Goal: Task Accomplishment & Management: Manage account settings

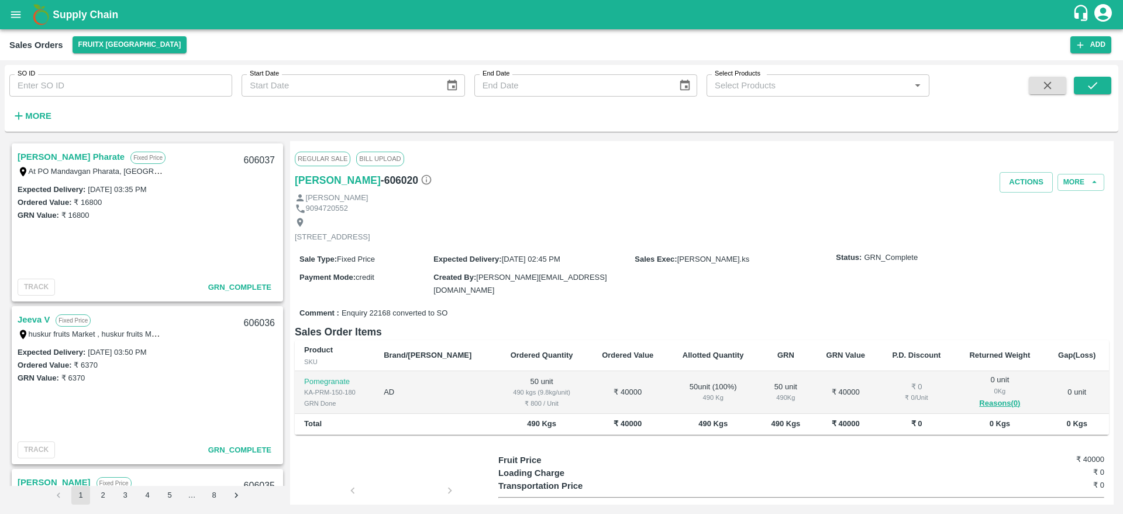
scroll to position [1655, 0]
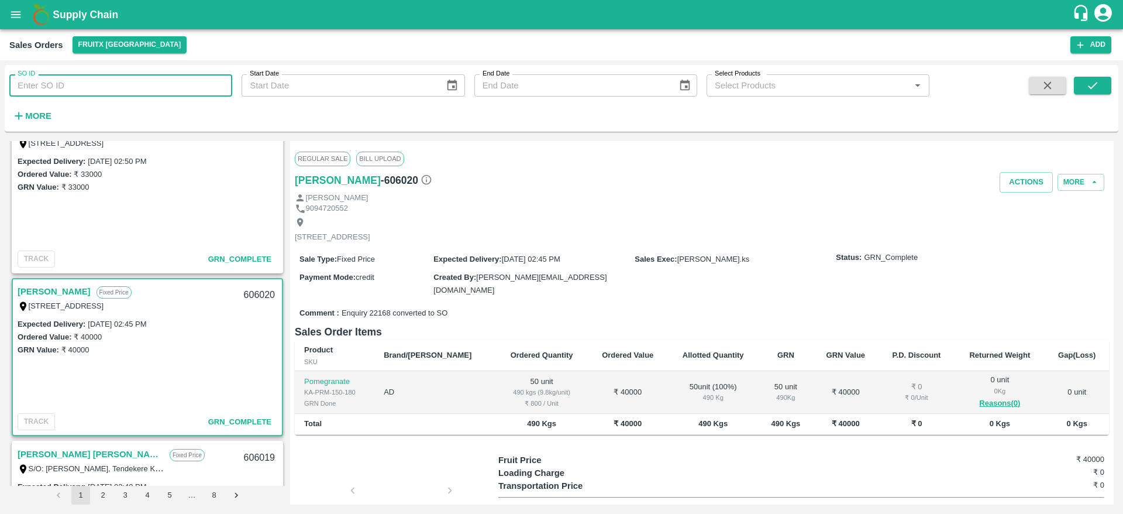
click at [113, 87] on input "SO ID" at bounding box center [120, 85] width 223 height 22
type input "606061"
click at [1081, 87] on button "submit" at bounding box center [1092, 86] width 37 height 18
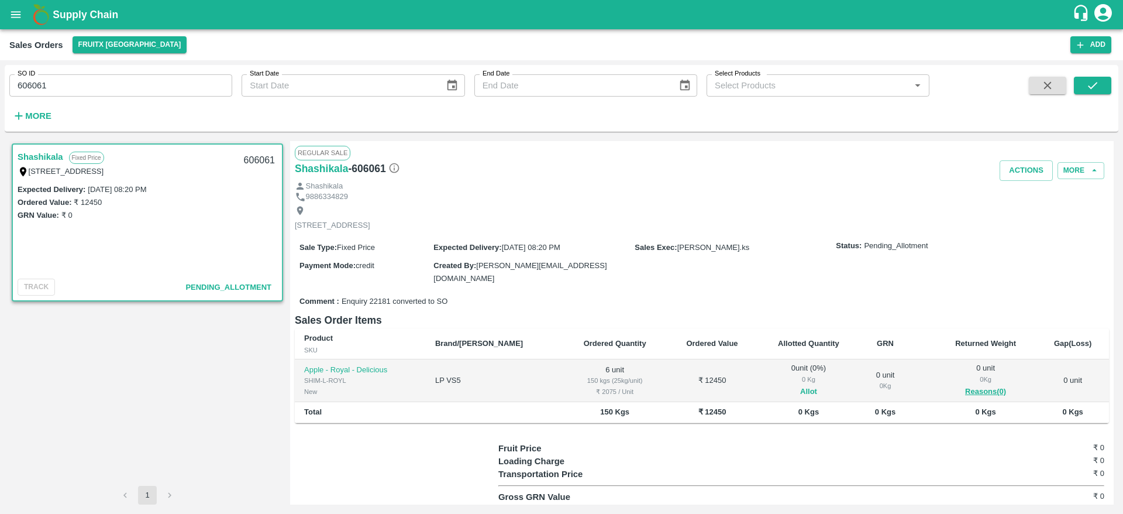
click at [800, 387] on button "Allot" at bounding box center [808, 391] width 17 height 13
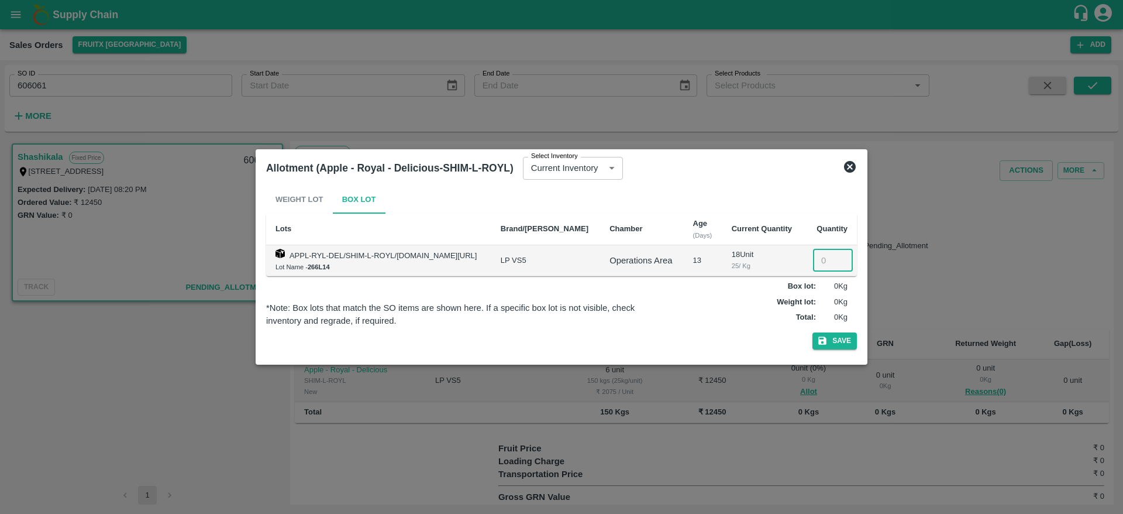
click at [820, 265] on input "number" at bounding box center [833, 260] width 40 height 22
type input "6"
click at [838, 343] on button "Save" at bounding box center [835, 340] width 44 height 17
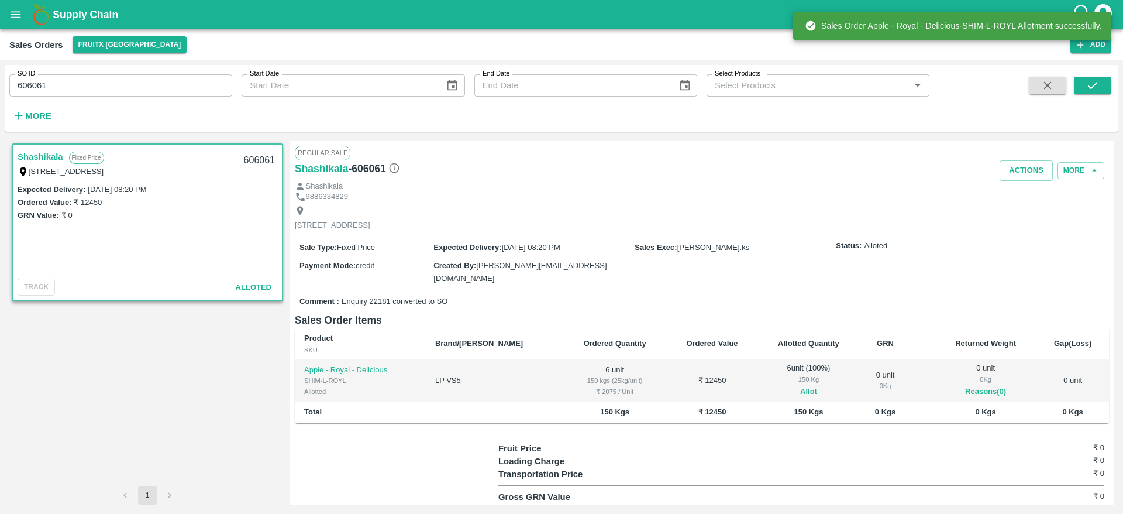
click at [255, 157] on div "606061" at bounding box center [259, 160] width 45 height 27
copy div "606061"
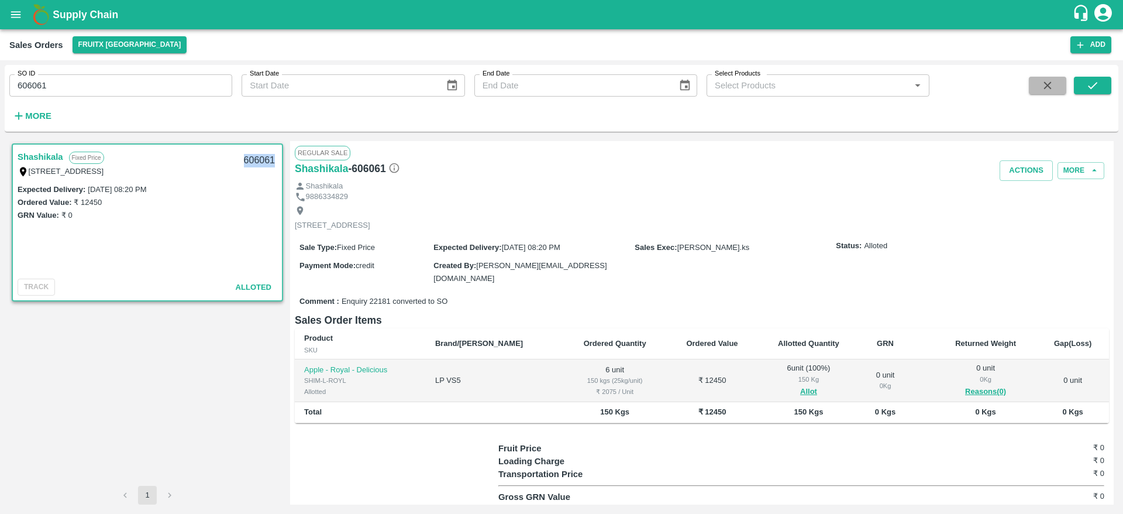
click at [1043, 91] on icon "button" at bounding box center [1047, 85] width 13 height 13
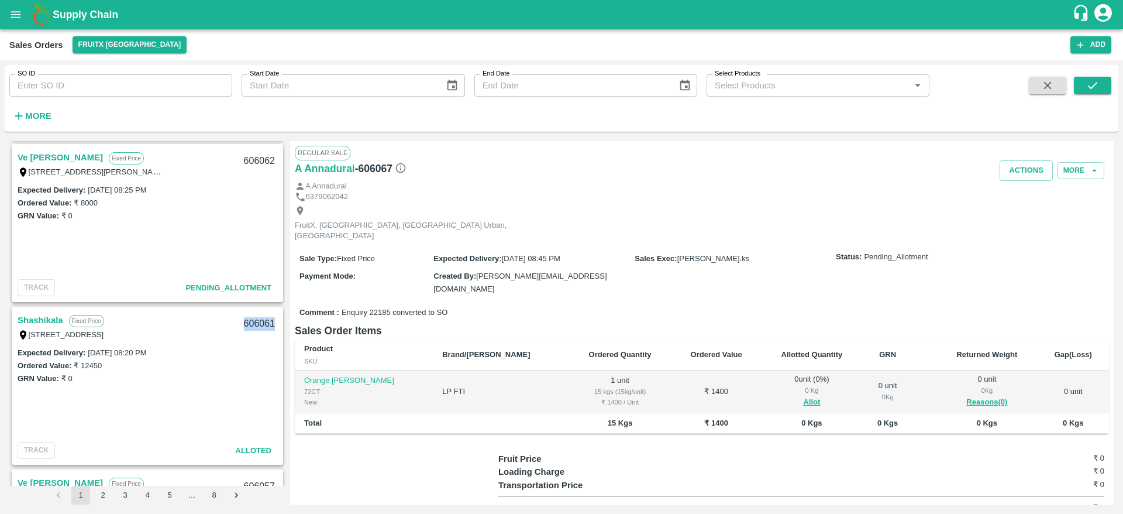
scroll to position [444, 0]
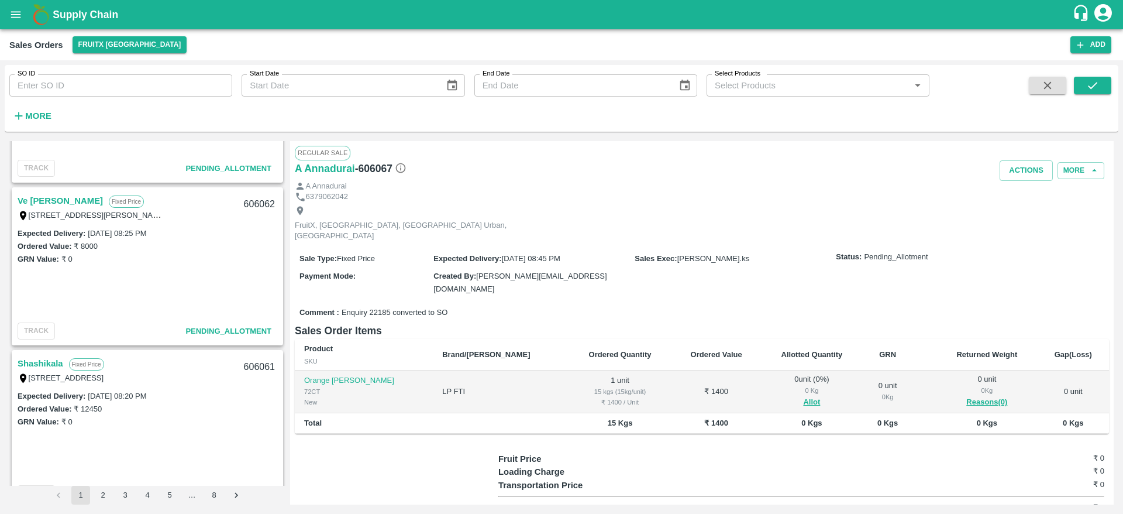
click at [44, 196] on link "Ve [PERSON_NAME]" at bounding box center [60, 200] width 85 height 15
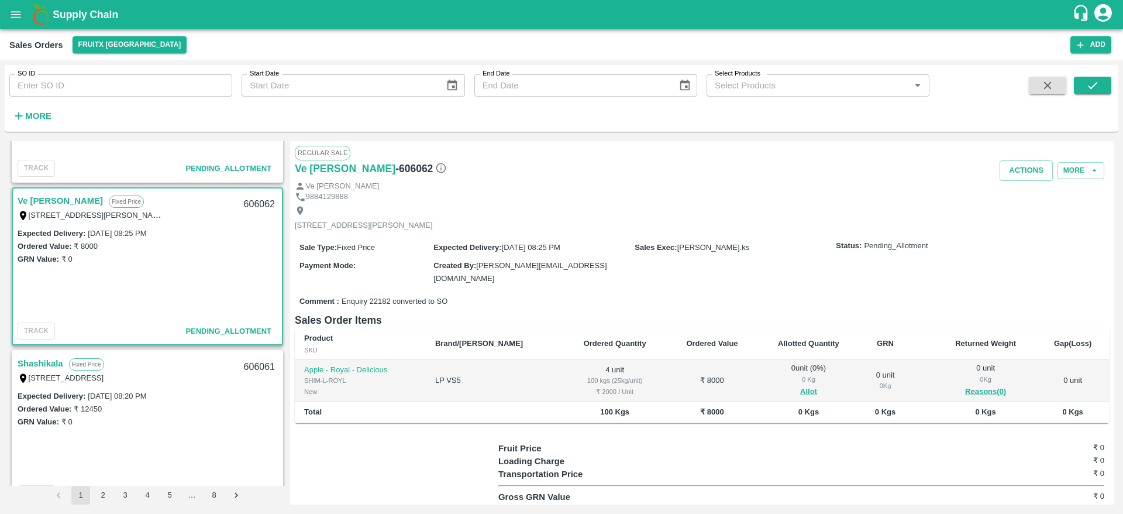
scroll to position [50, 0]
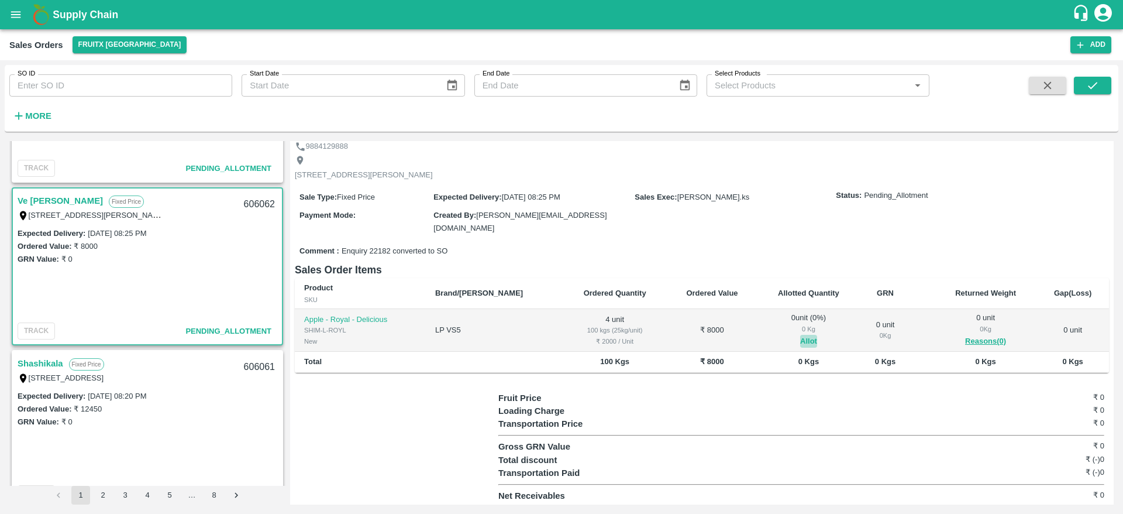
click at [800, 339] on button "Allot" at bounding box center [808, 341] width 17 height 13
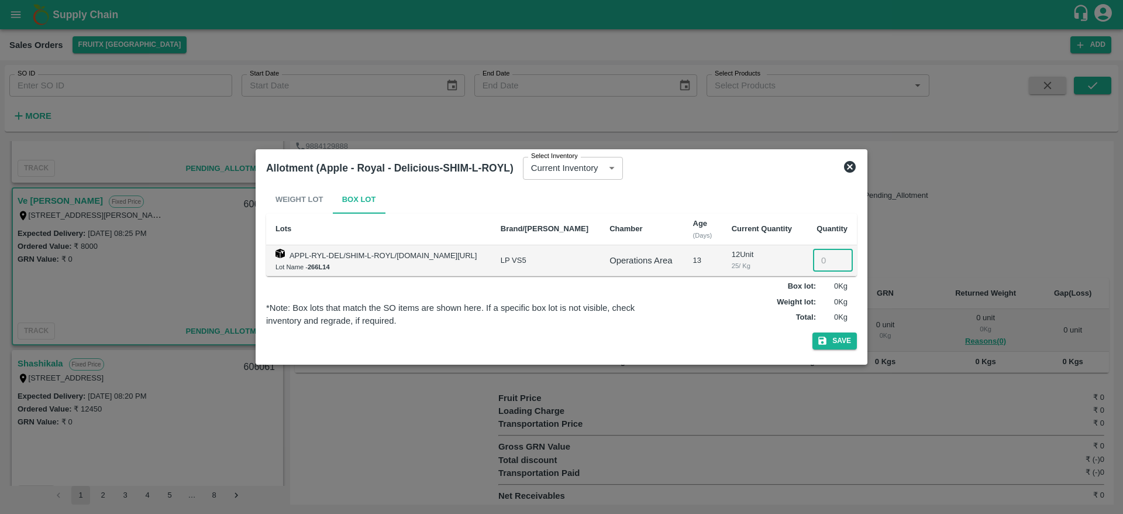
click at [828, 257] on input "number" at bounding box center [833, 260] width 40 height 22
type input "4"
click at [813, 332] on button "Save" at bounding box center [835, 340] width 44 height 17
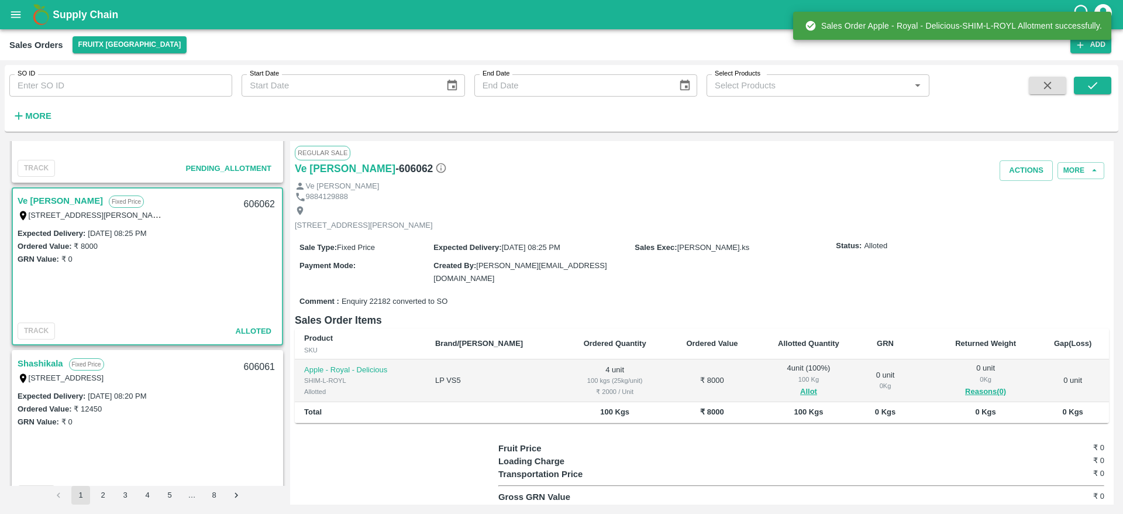
click at [257, 206] on div "606062" at bounding box center [259, 204] width 45 height 27
copy div "606062"
click at [1022, 166] on button "Actions" at bounding box center [1026, 170] width 53 height 20
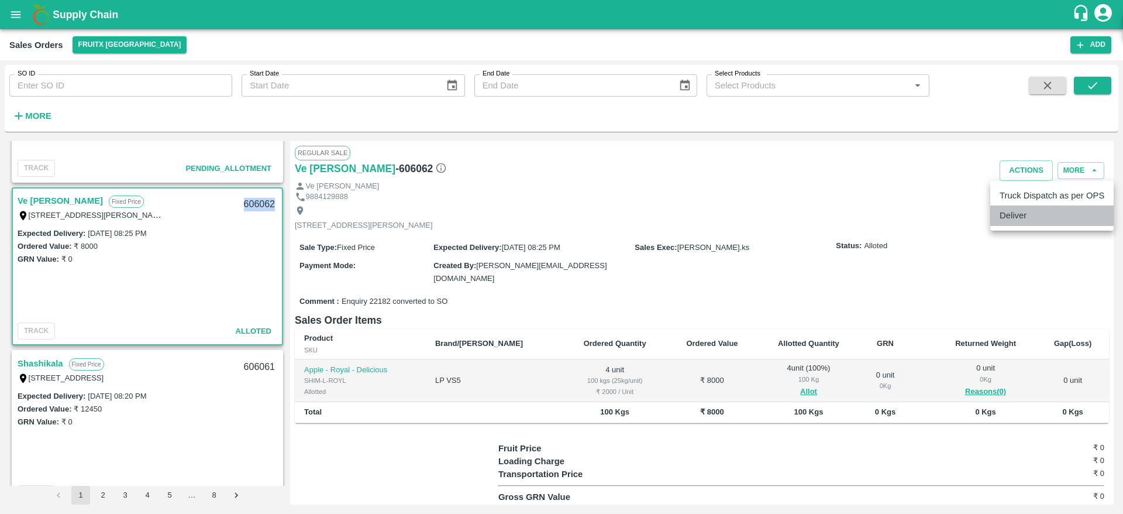
click at [1023, 220] on li "Deliver" at bounding box center [1052, 215] width 123 height 20
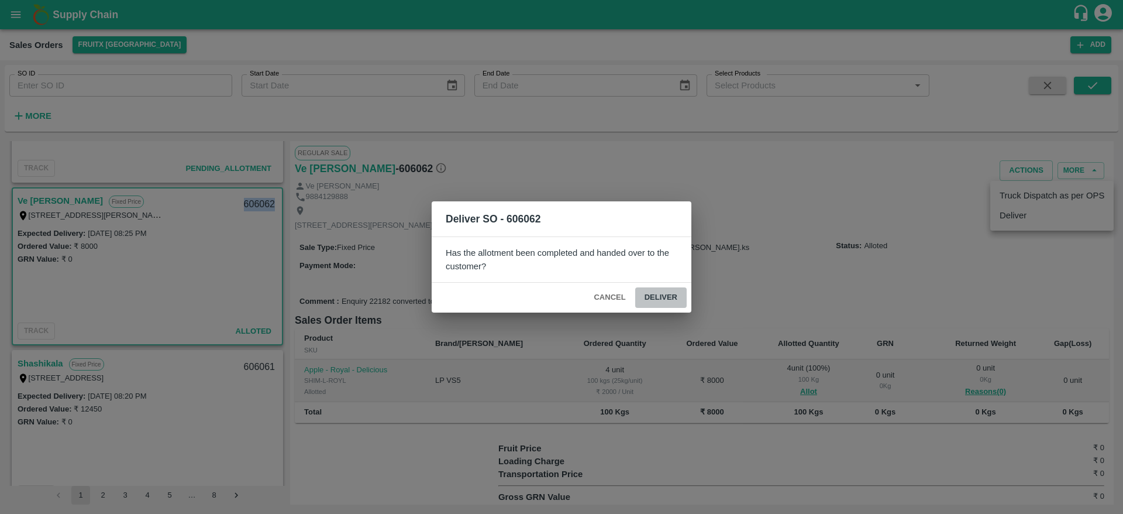
click at [671, 295] on button "Deliver" at bounding box center [660, 297] width 51 height 20
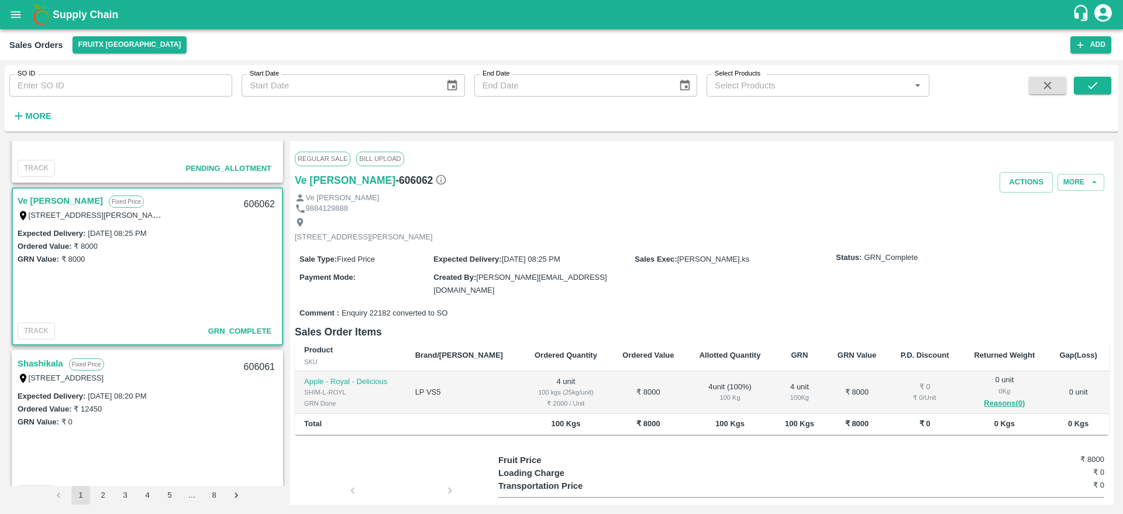
click at [1022, 193] on div "Ve [PERSON_NAME]" at bounding box center [702, 197] width 814 height 11
click at [1022, 191] on button "Actions" at bounding box center [1026, 182] width 53 height 20
click at [1037, 214] on li "Truck Dispatch as per OPS" at bounding box center [1052, 207] width 123 height 20
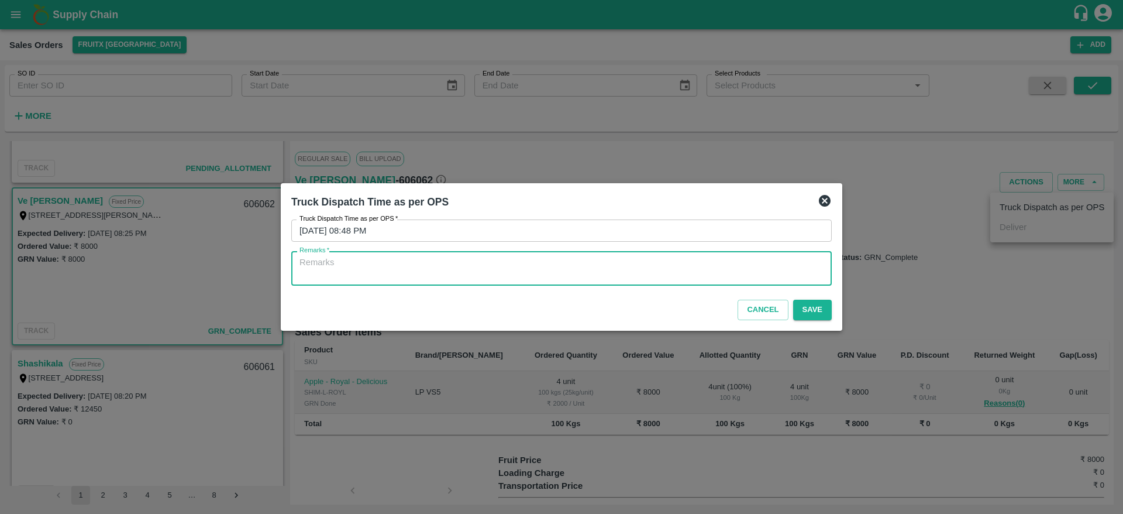
click at [702, 270] on textarea "Remarks   *" at bounding box center [562, 268] width 524 height 25
type textarea "OTD"
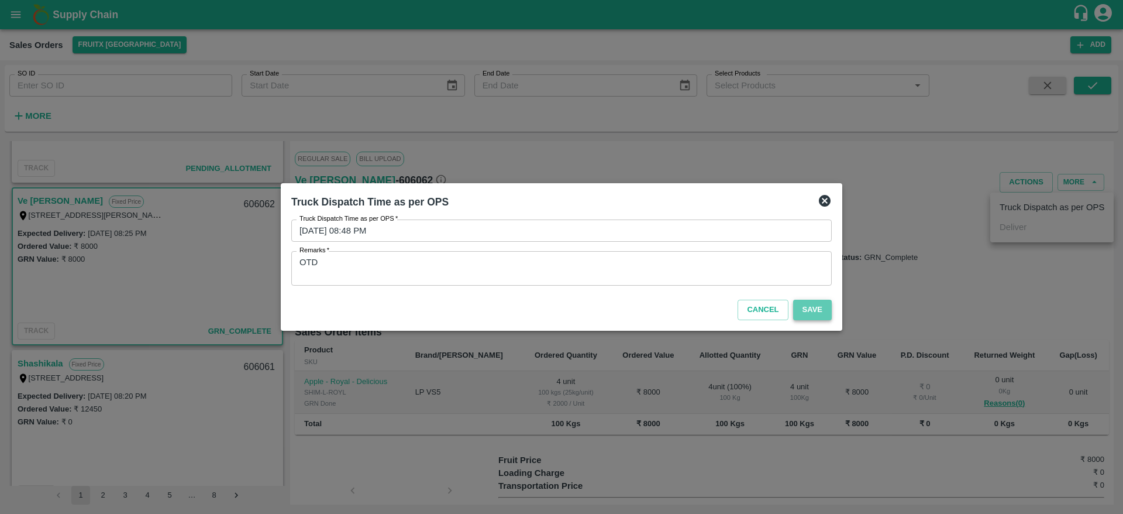
click at [818, 305] on button "Save" at bounding box center [812, 310] width 39 height 20
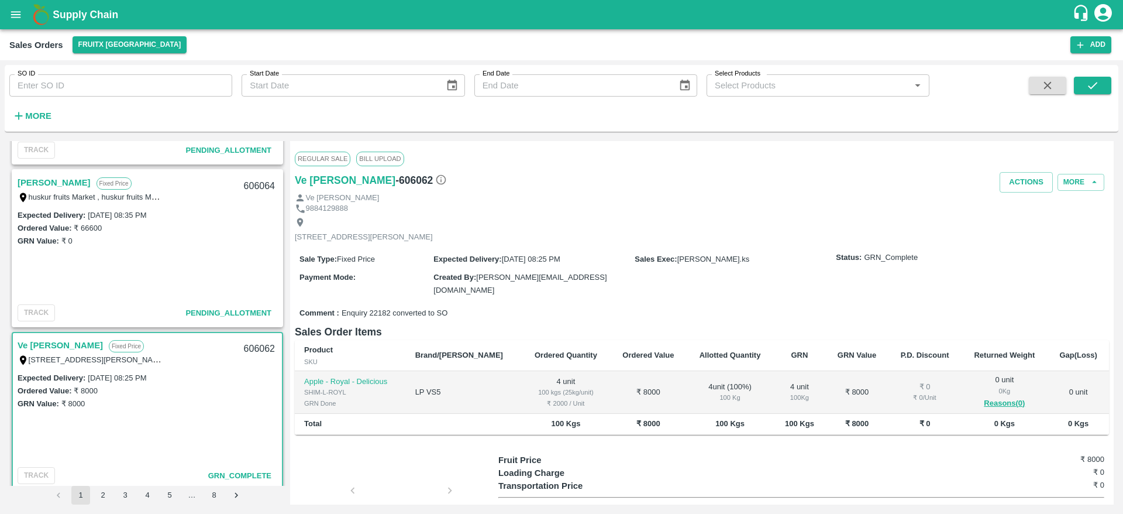
scroll to position [298, 0]
click at [56, 187] on link "[PERSON_NAME]" at bounding box center [54, 183] width 73 height 15
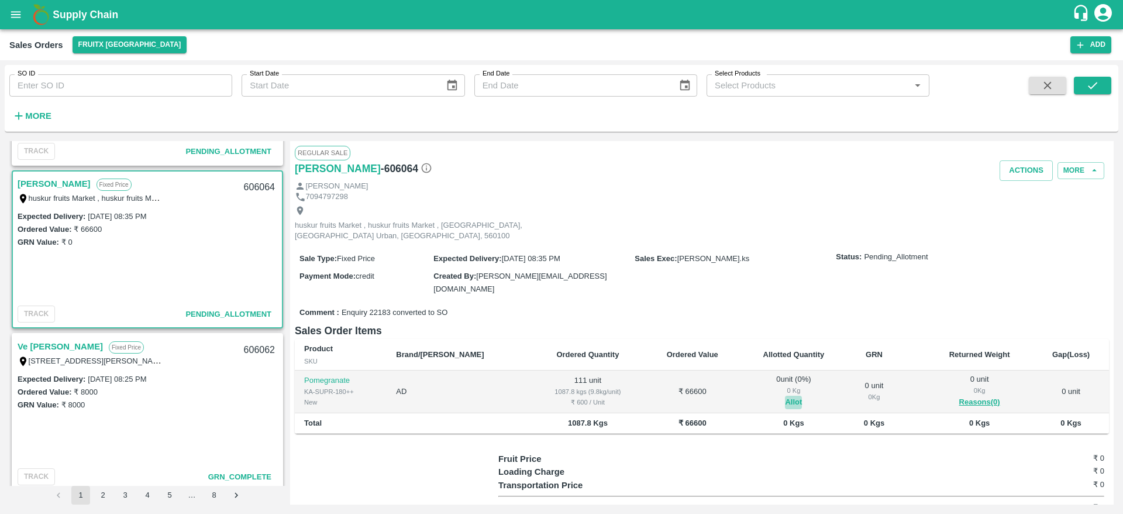
click at [785, 396] on button "Allot" at bounding box center [793, 402] width 17 height 13
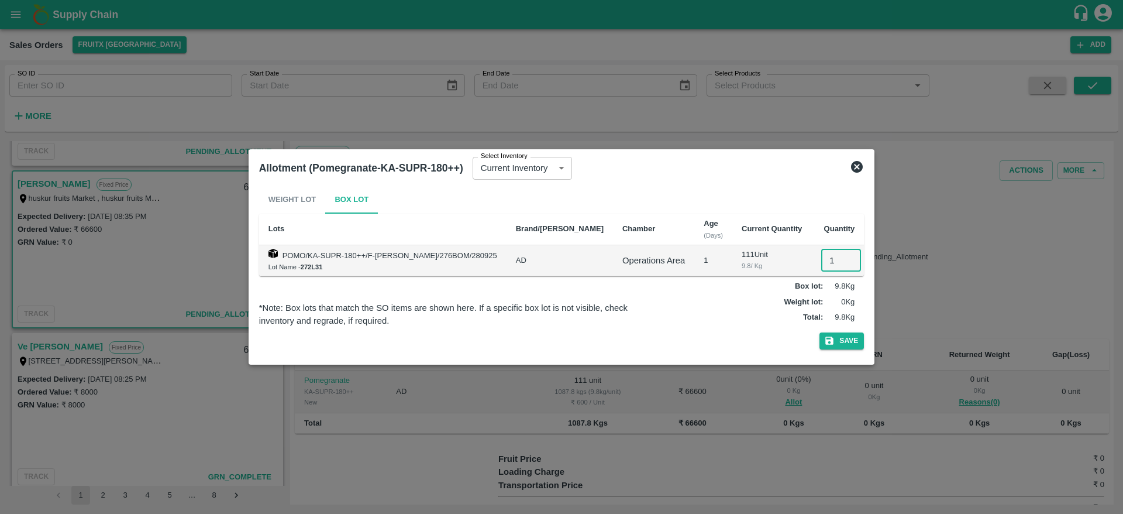
click at [821, 265] on input "1" at bounding box center [841, 260] width 40 height 22
type input "111"
click at [820, 332] on button "Save" at bounding box center [842, 340] width 44 height 17
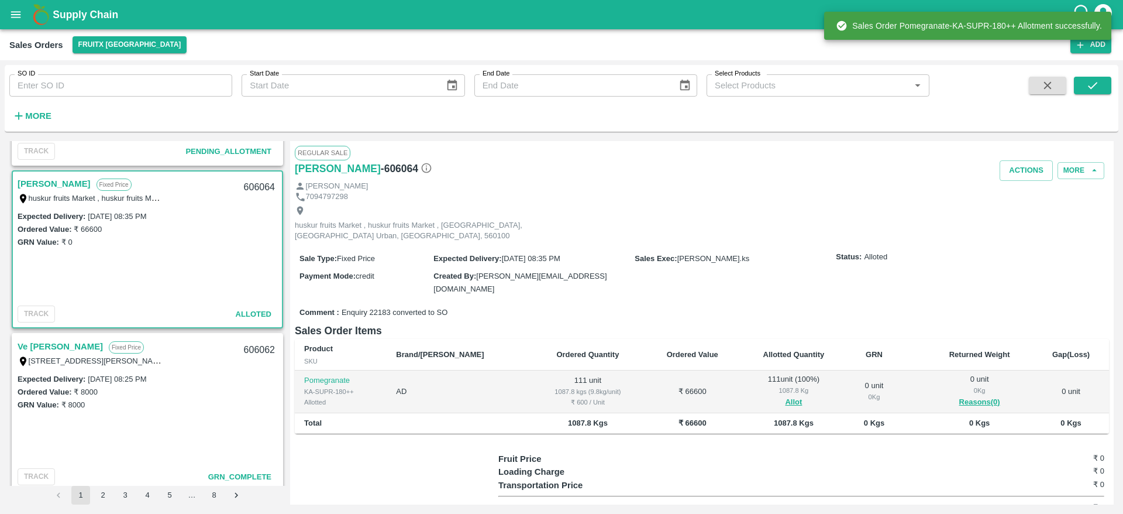
click at [252, 184] on div "606064" at bounding box center [259, 187] width 45 height 27
copy div "606064"
click at [1031, 165] on button "Actions" at bounding box center [1026, 170] width 53 height 20
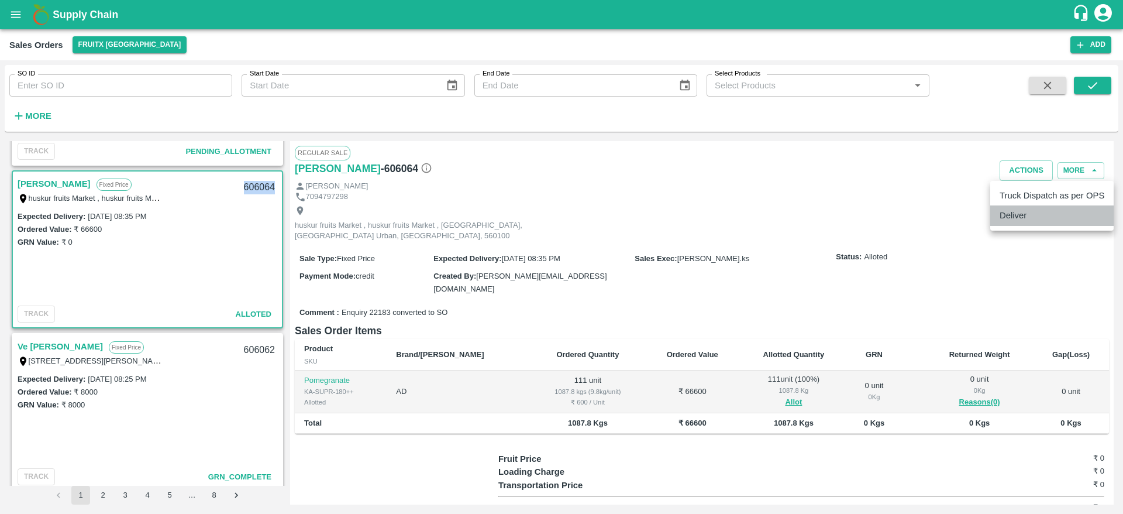
click at [1026, 211] on li "Deliver" at bounding box center [1052, 215] width 123 height 20
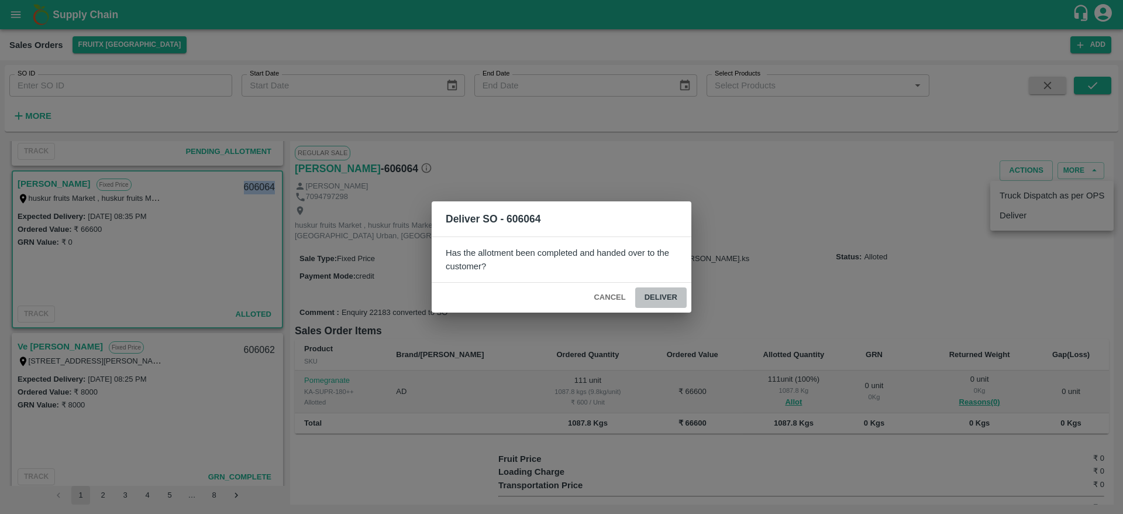
click at [671, 293] on button "Deliver" at bounding box center [660, 297] width 51 height 20
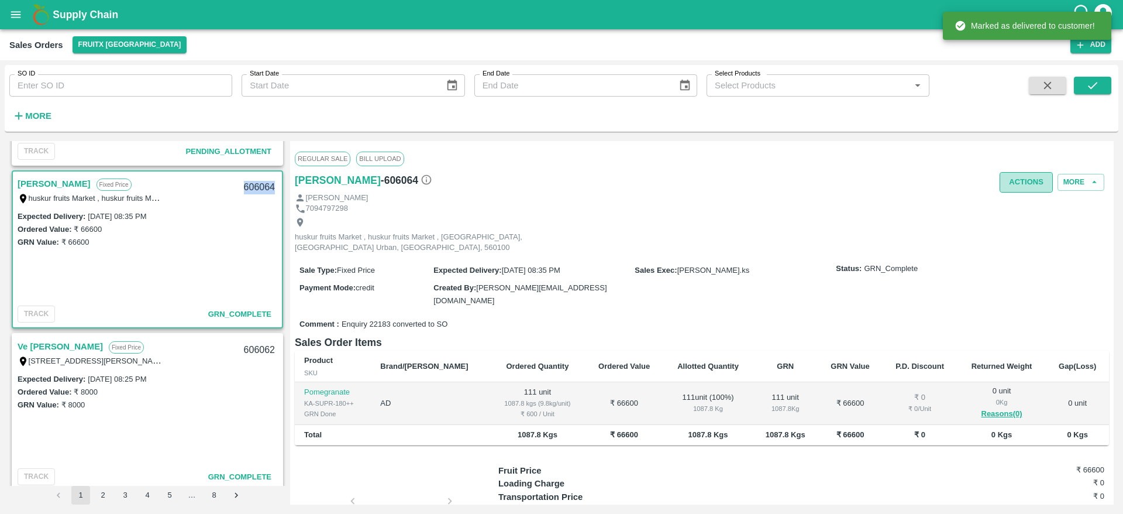
click at [1031, 183] on button "Actions" at bounding box center [1026, 182] width 53 height 20
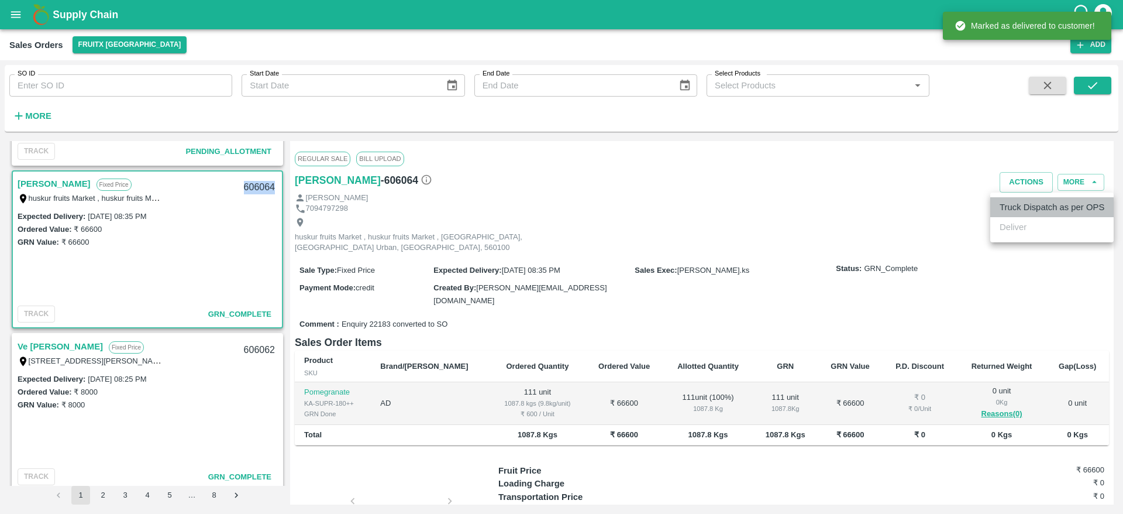
click at [1029, 205] on li "Truck Dispatch as per OPS" at bounding box center [1052, 207] width 123 height 20
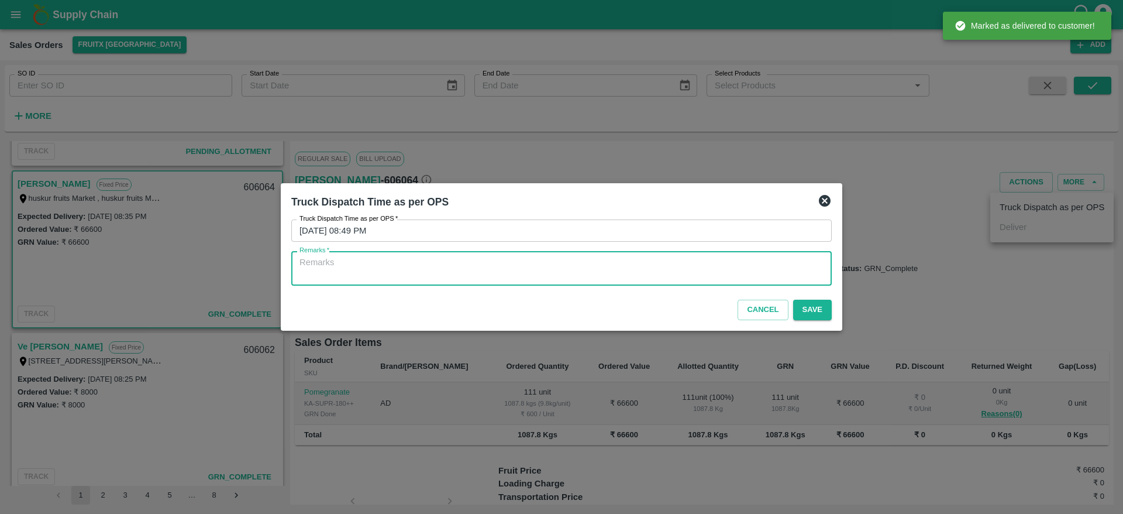
click at [721, 276] on textarea "Remarks   *" at bounding box center [562, 268] width 524 height 25
type textarea "OTD"
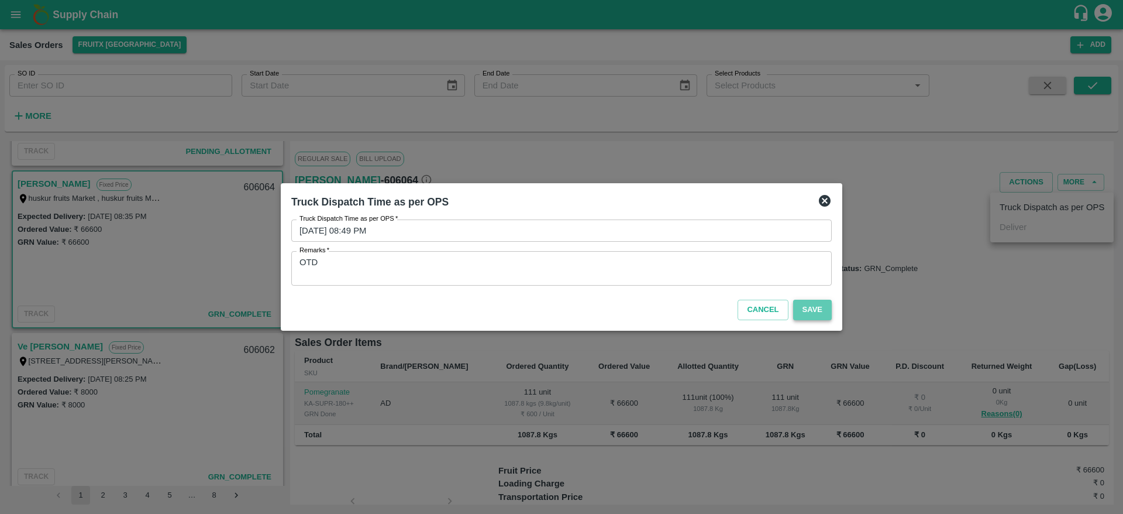
click at [805, 305] on button "Save" at bounding box center [812, 310] width 39 height 20
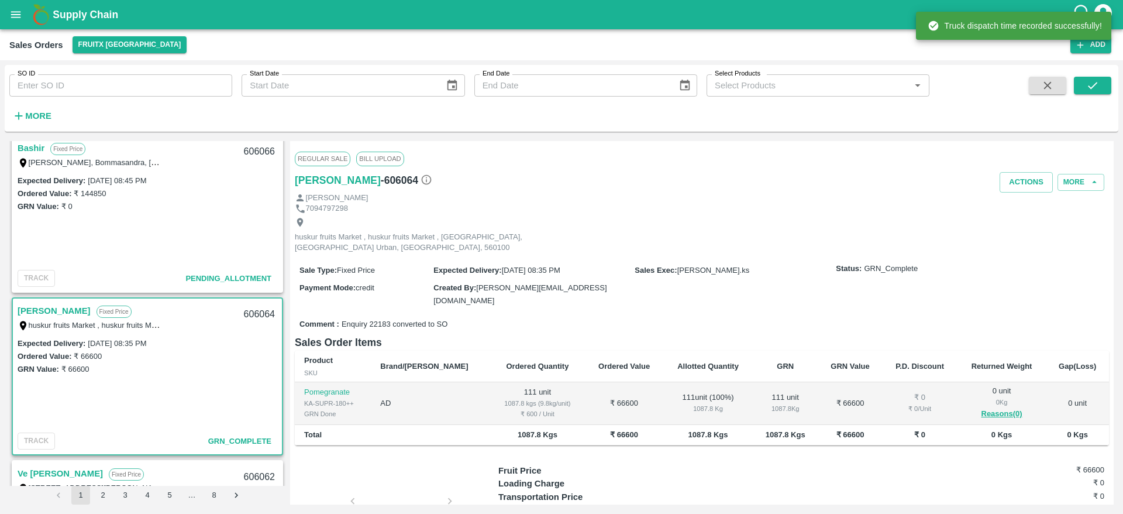
scroll to position [168, 0]
click at [37, 147] on link "Bashir" at bounding box center [31, 150] width 27 height 15
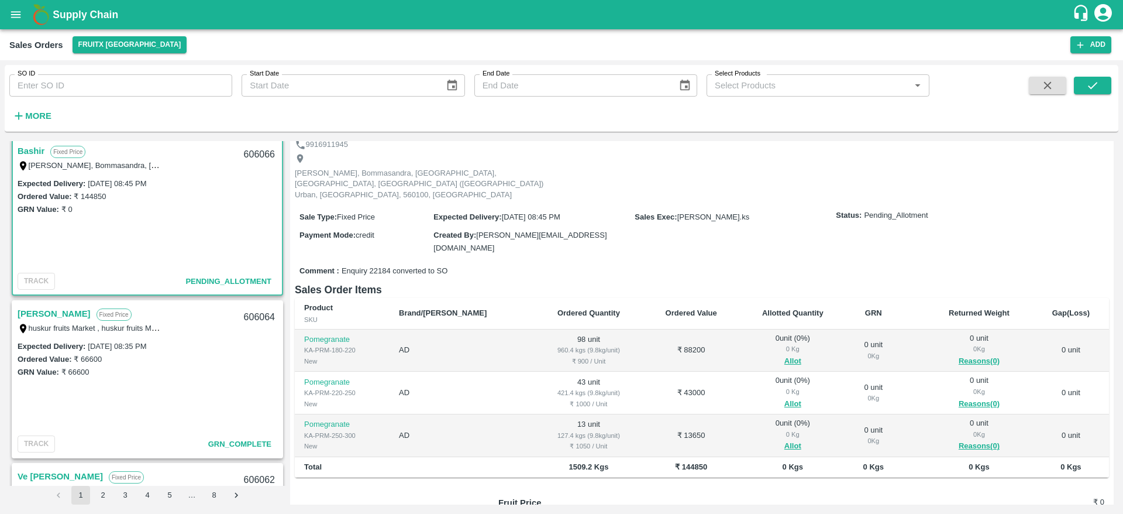
scroll to position [53, 0]
click at [785, 354] on button "Allot" at bounding box center [793, 360] width 17 height 13
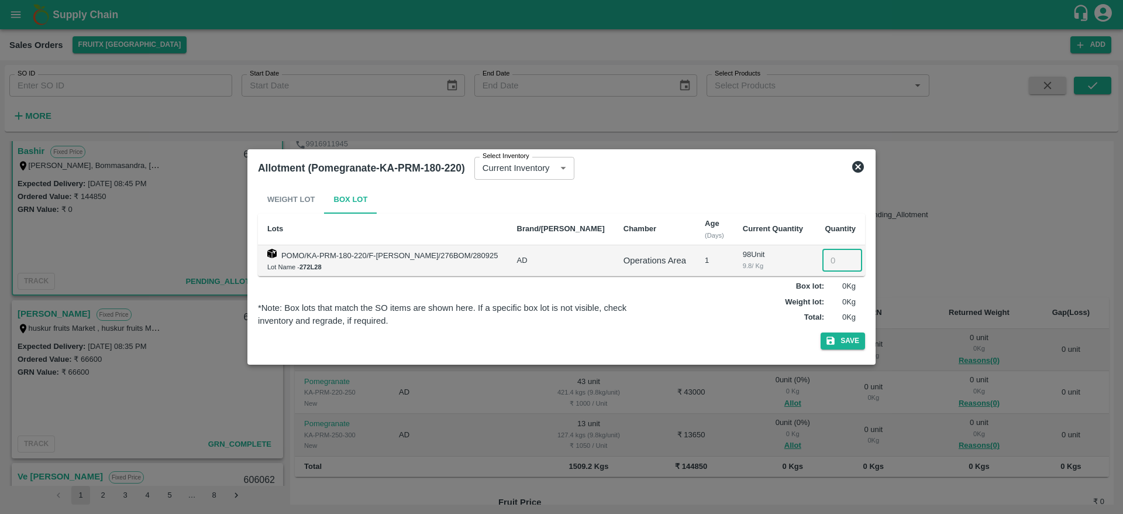
click at [826, 253] on input "number" at bounding box center [843, 260] width 40 height 22
type input "98"
click at [821, 332] on button "Save" at bounding box center [843, 340] width 44 height 17
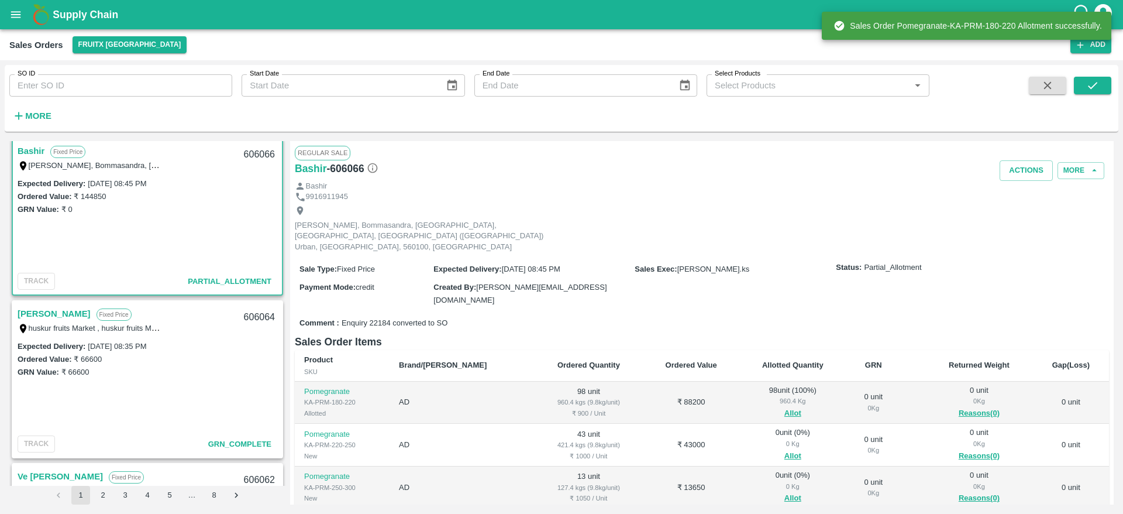
scroll to position [136, 0]
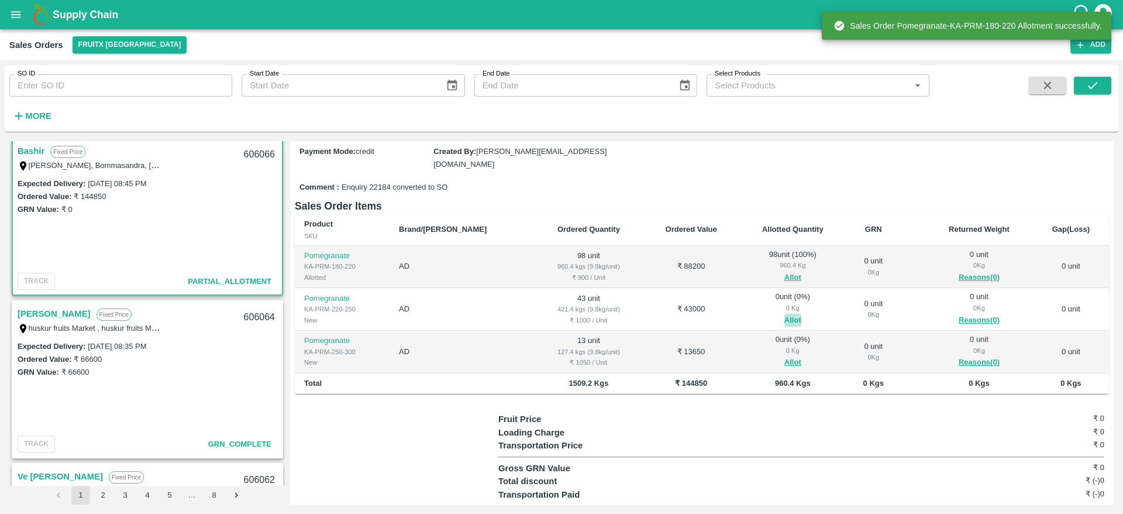
click at [785, 314] on button "Allot" at bounding box center [793, 320] width 17 height 13
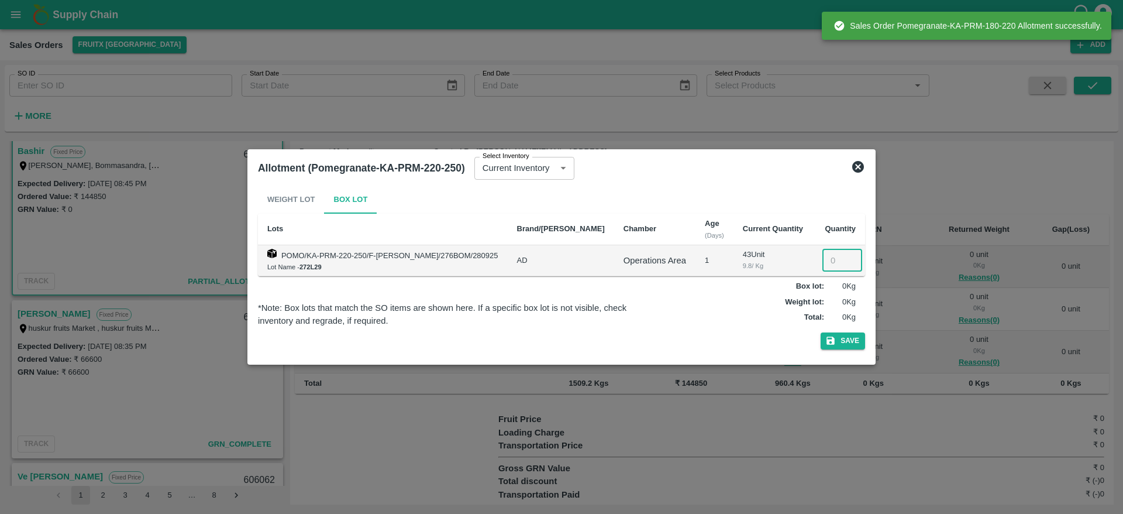
click at [823, 259] on input "number" at bounding box center [843, 260] width 40 height 22
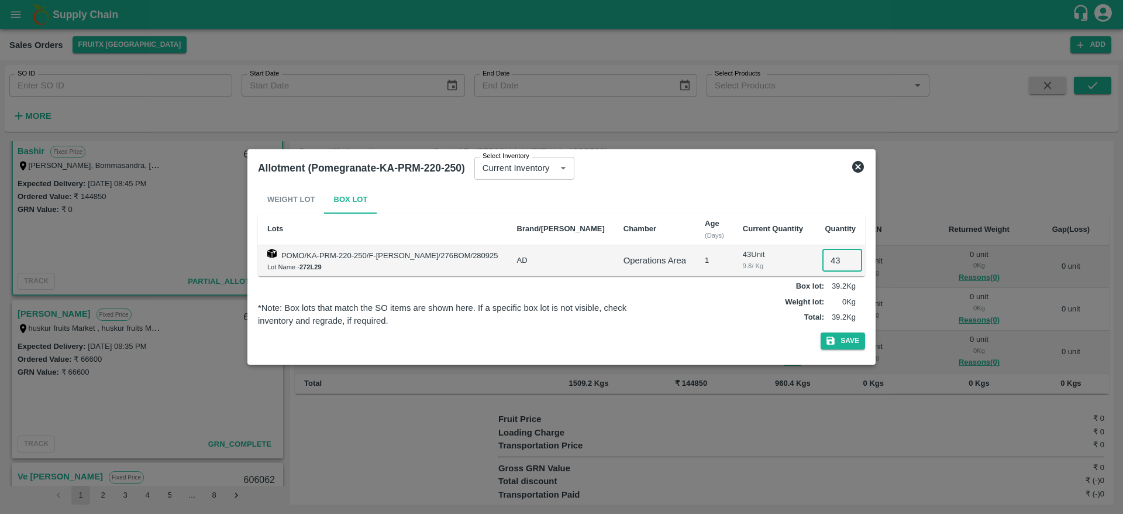
type input "43"
click at [821, 332] on button "Save" at bounding box center [843, 340] width 44 height 17
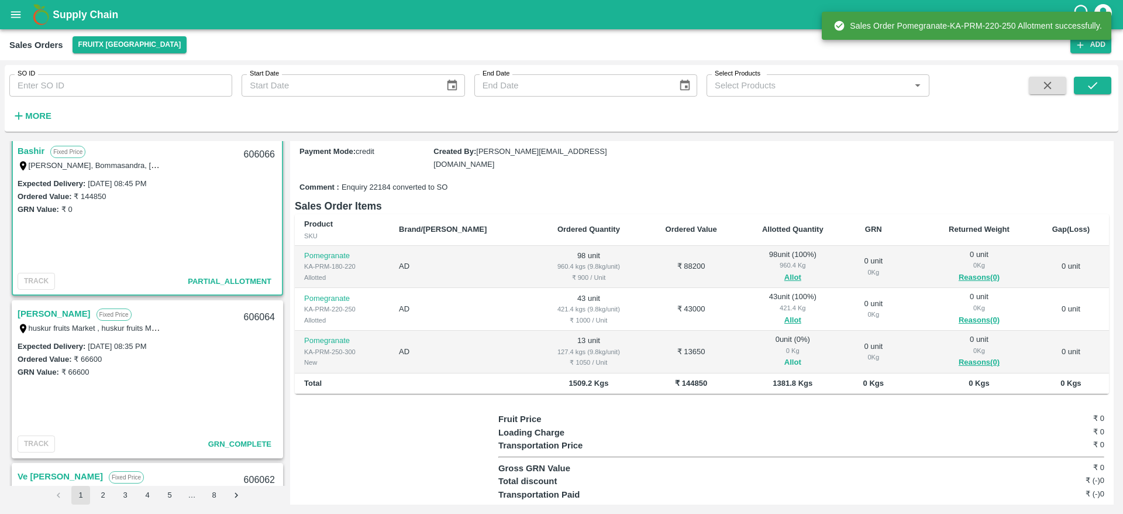
click at [785, 356] on button "Allot" at bounding box center [793, 362] width 17 height 13
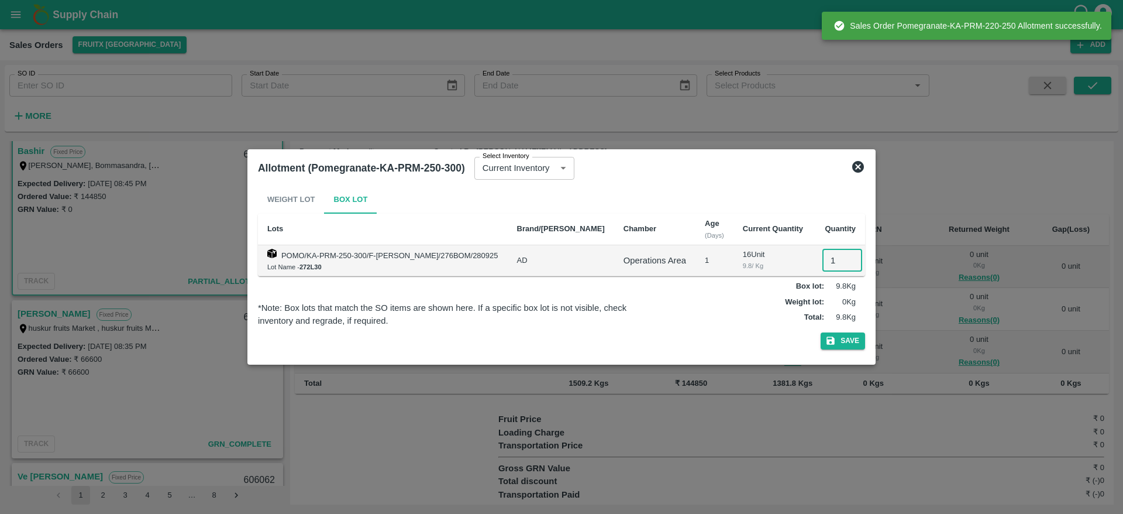
click at [823, 255] on input "1" at bounding box center [843, 260] width 40 height 22
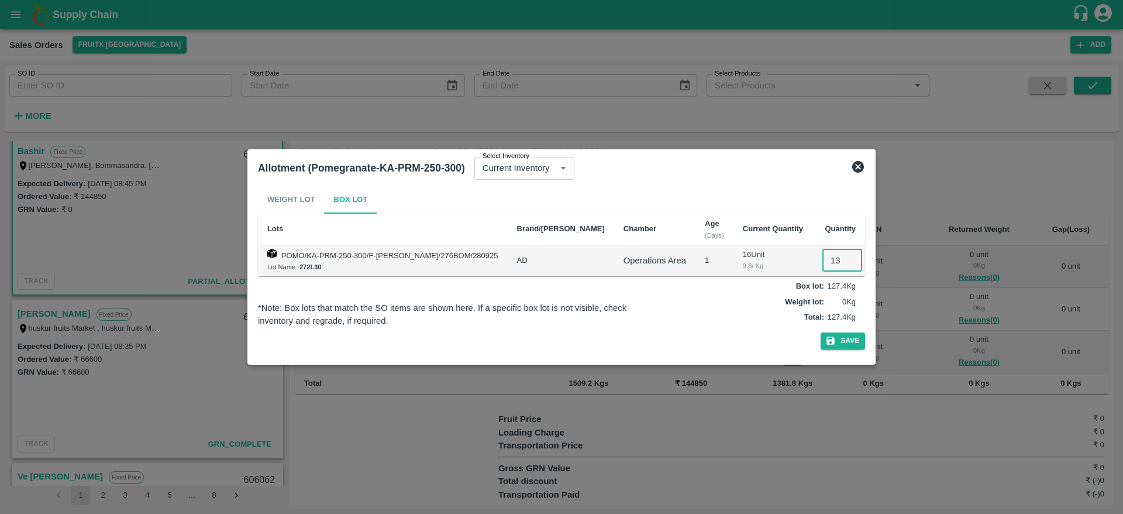
type input "13"
click at [821, 332] on button "Save" at bounding box center [843, 340] width 44 height 17
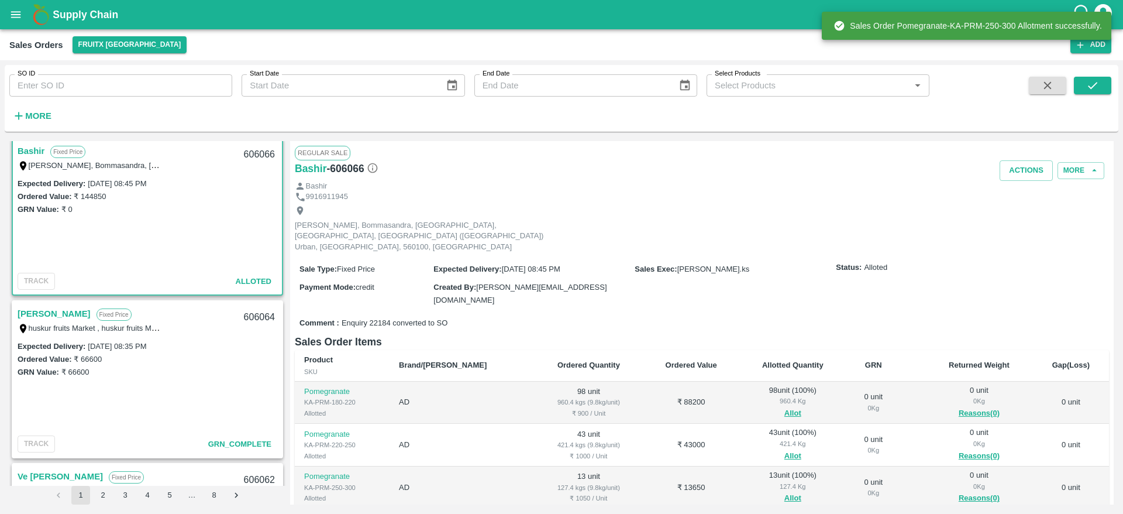
click at [253, 154] on div "606066" at bounding box center [259, 154] width 45 height 27
copy div "606066"
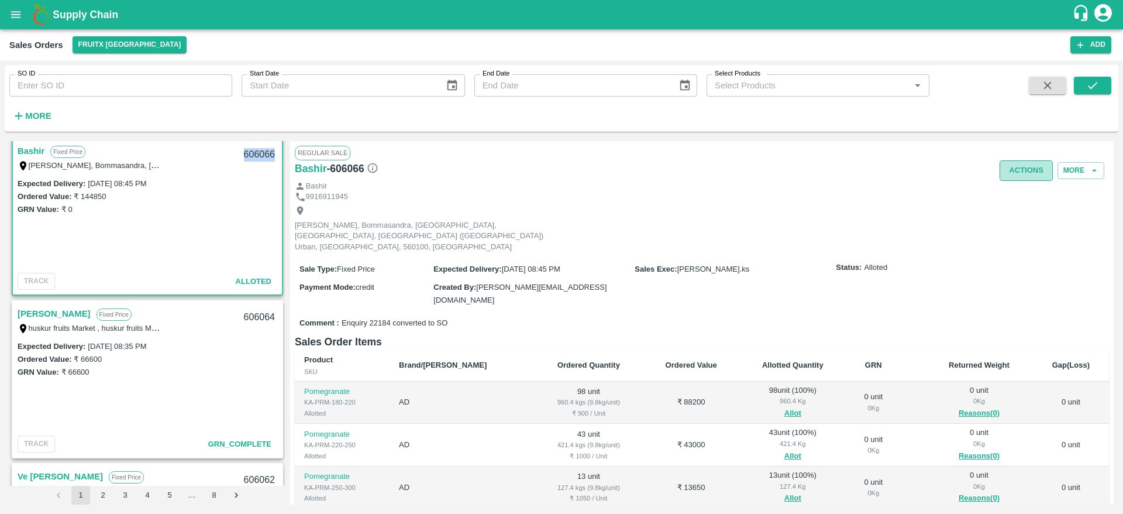
click at [1030, 171] on button "Actions" at bounding box center [1026, 170] width 53 height 20
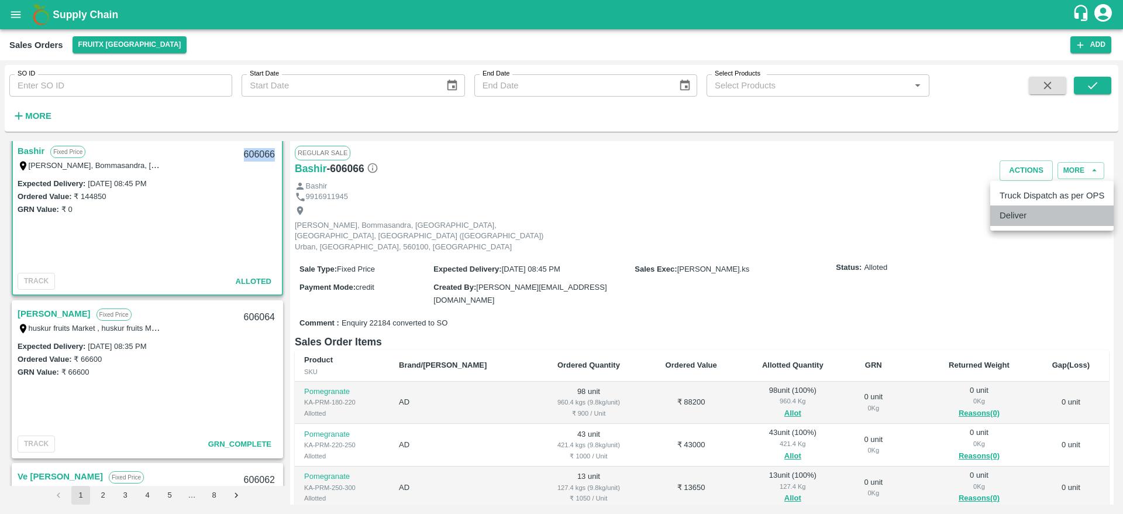
click at [1019, 205] on li "Deliver" at bounding box center [1052, 215] width 123 height 20
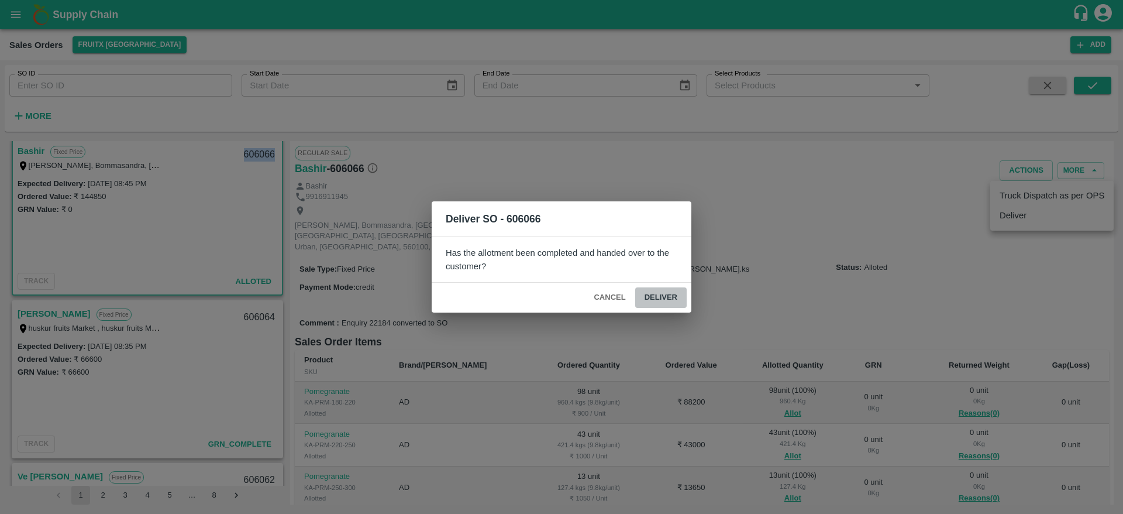
click at [664, 303] on button "Deliver" at bounding box center [660, 297] width 51 height 20
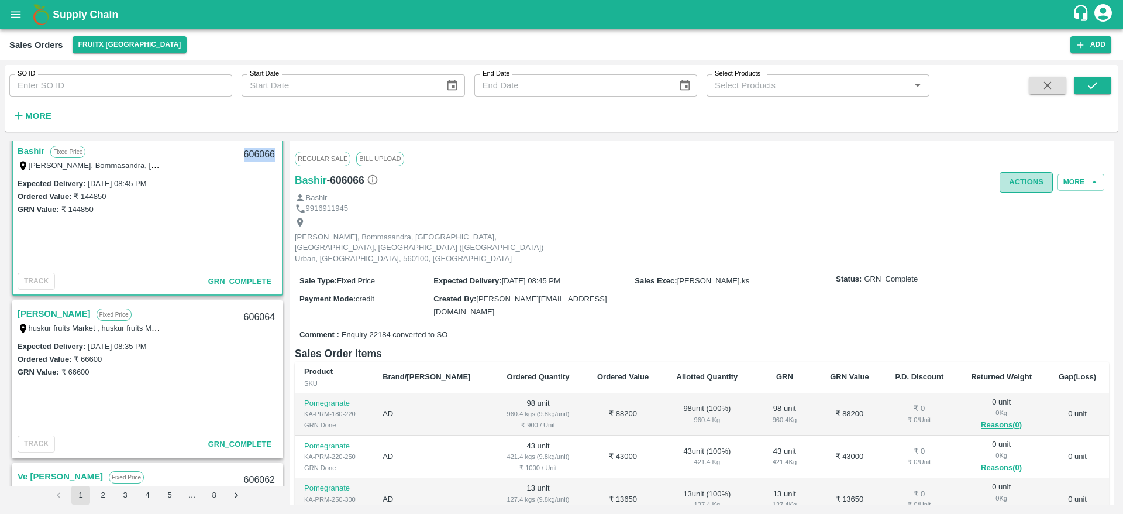
click at [1036, 176] on button "Actions" at bounding box center [1026, 182] width 53 height 20
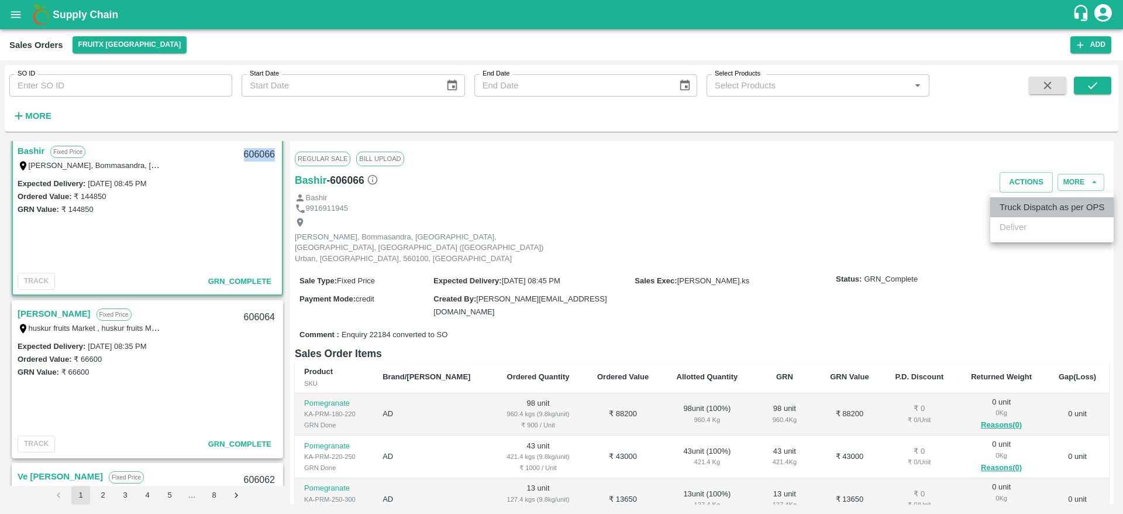
click at [1032, 200] on li "Truck Dispatch as per OPS" at bounding box center [1052, 207] width 123 height 20
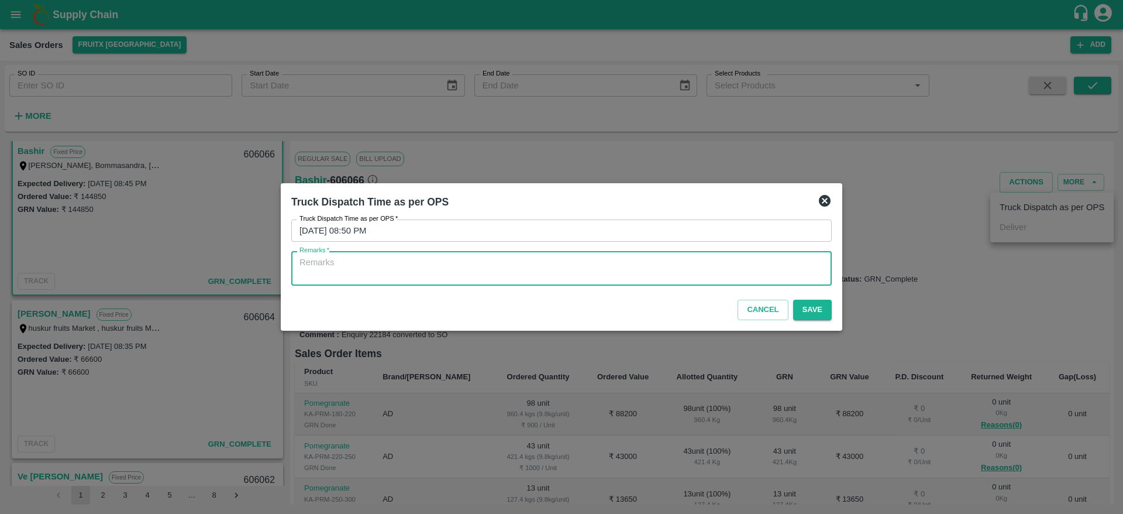
click at [737, 267] on textarea "Remarks   *" at bounding box center [562, 268] width 524 height 25
type textarea "OTD"
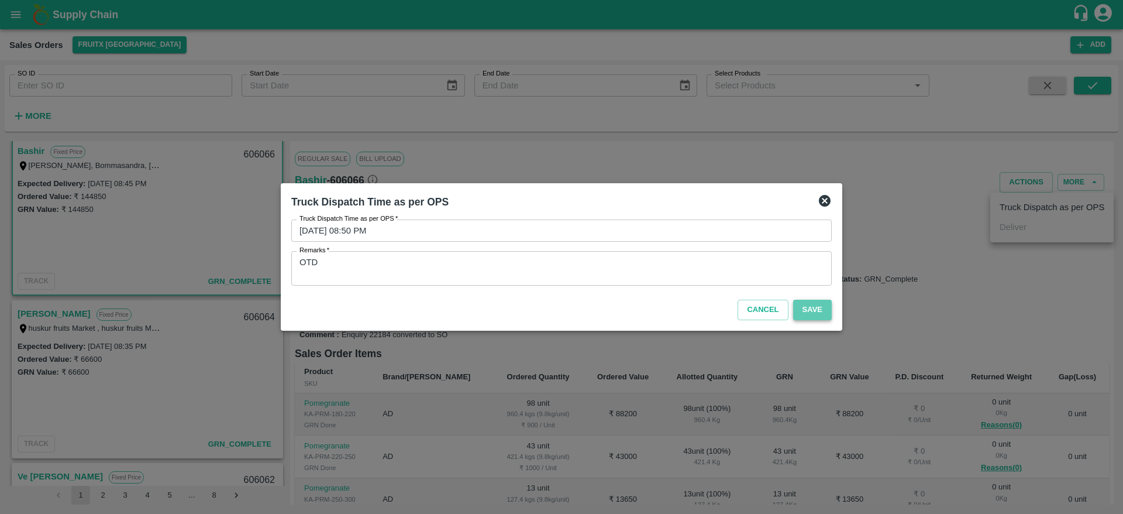
click at [821, 310] on button "Save" at bounding box center [812, 310] width 39 height 20
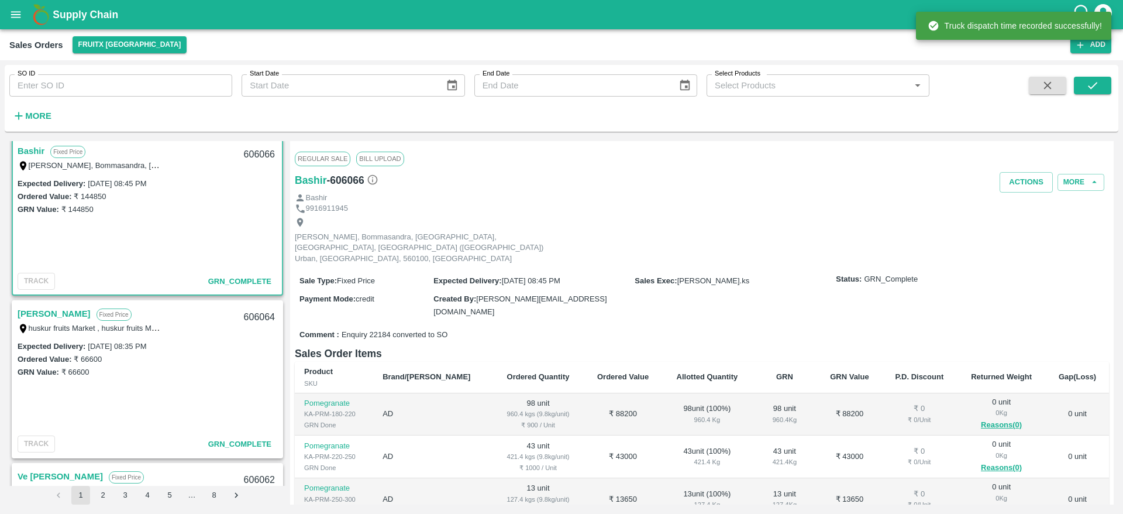
click at [255, 315] on div "606064" at bounding box center [259, 317] width 45 height 27
copy div "606064"
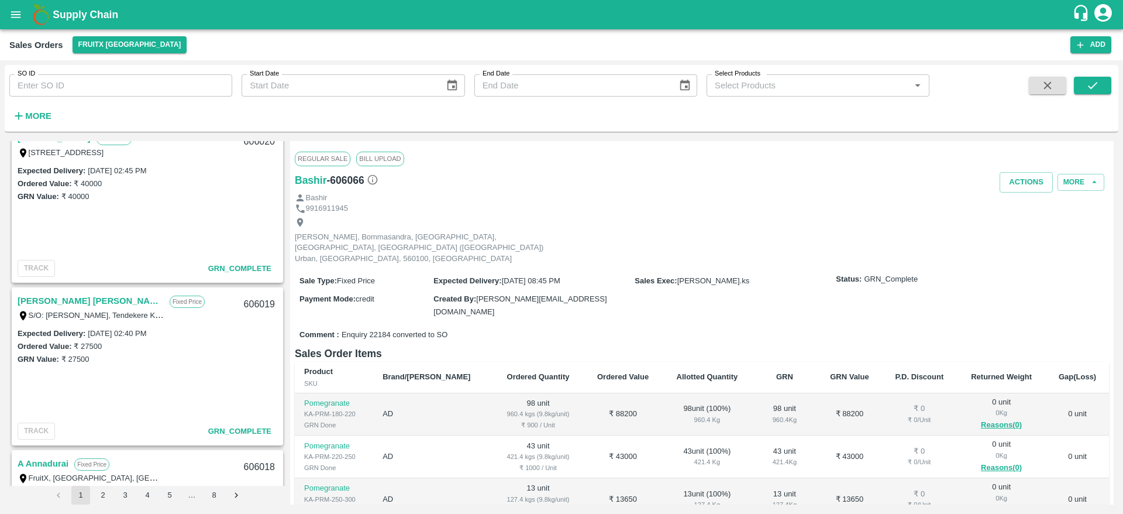
scroll to position [2822, 0]
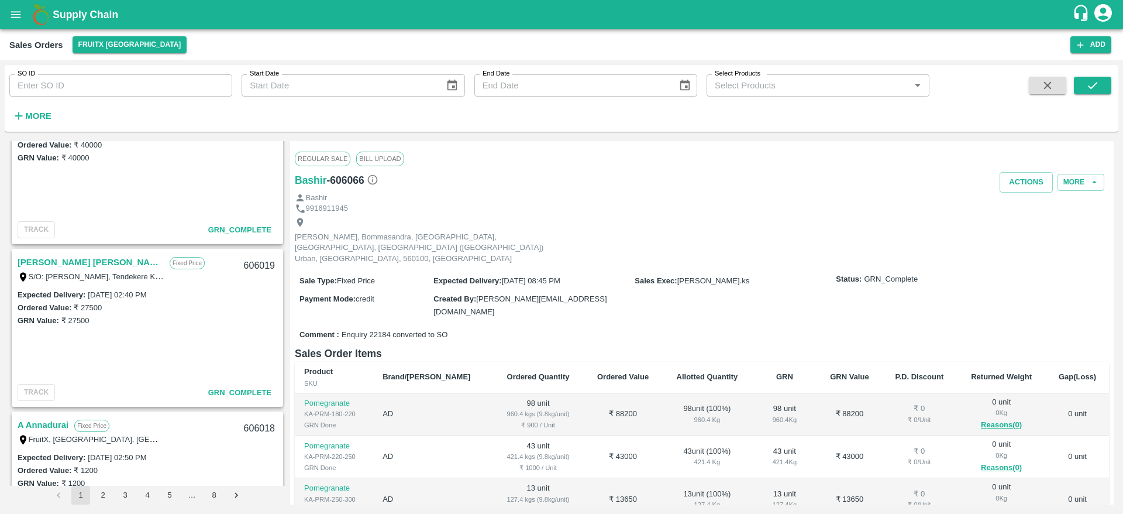
click at [94, 262] on link "Sharath Kumar H M" at bounding box center [91, 262] width 146 height 15
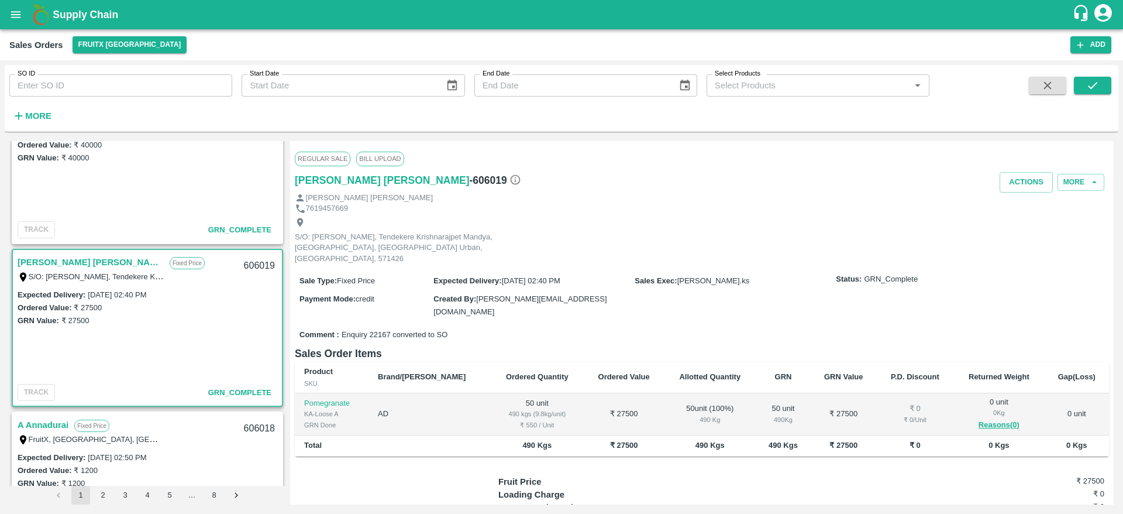
click at [262, 264] on div "606019" at bounding box center [259, 265] width 45 height 27
copy div "606019"
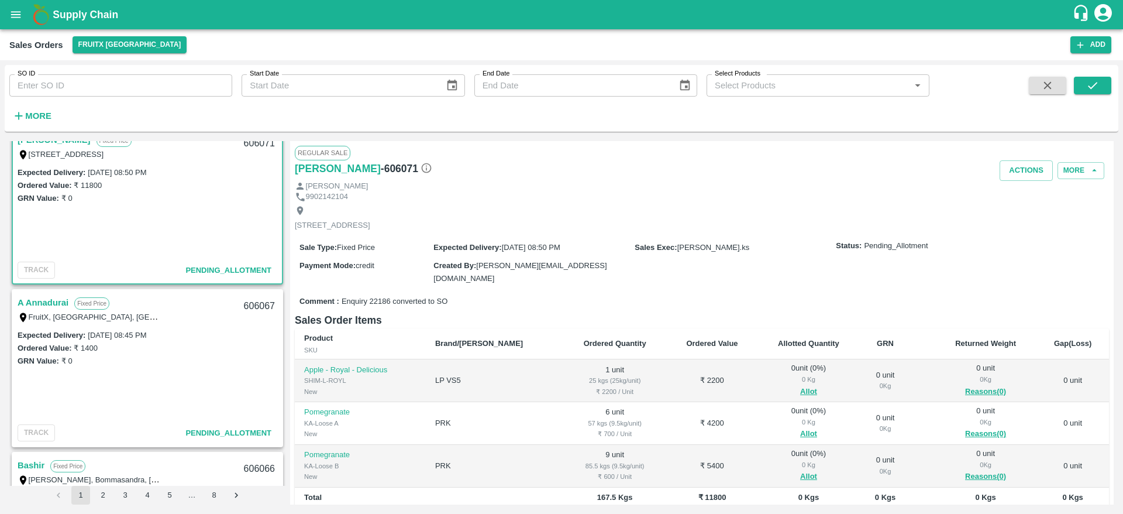
scroll to position [14, 0]
click at [60, 302] on link "A Annadurai" at bounding box center [43, 305] width 51 height 15
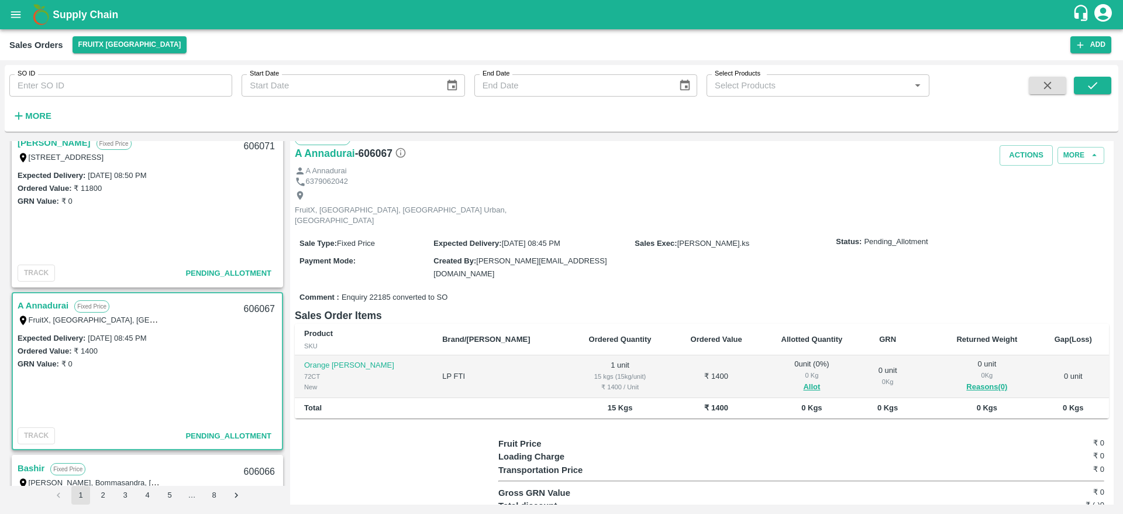
scroll to position [16, 0]
click at [803, 380] on button "Allot" at bounding box center [811, 386] width 17 height 13
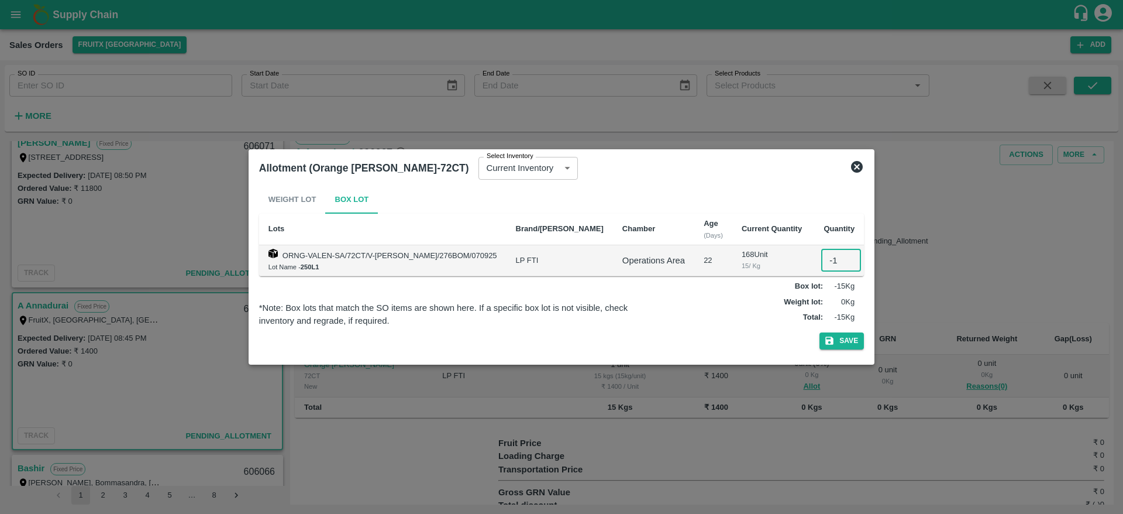
click at [831, 264] on input "-1" at bounding box center [841, 260] width 40 height 22
click at [835, 264] on input "-2" at bounding box center [841, 260] width 40 height 22
click at [836, 256] on input "-1" at bounding box center [841, 260] width 40 height 22
click at [836, 256] on input "0" at bounding box center [841, 260] width 40 height 22
type input "1"
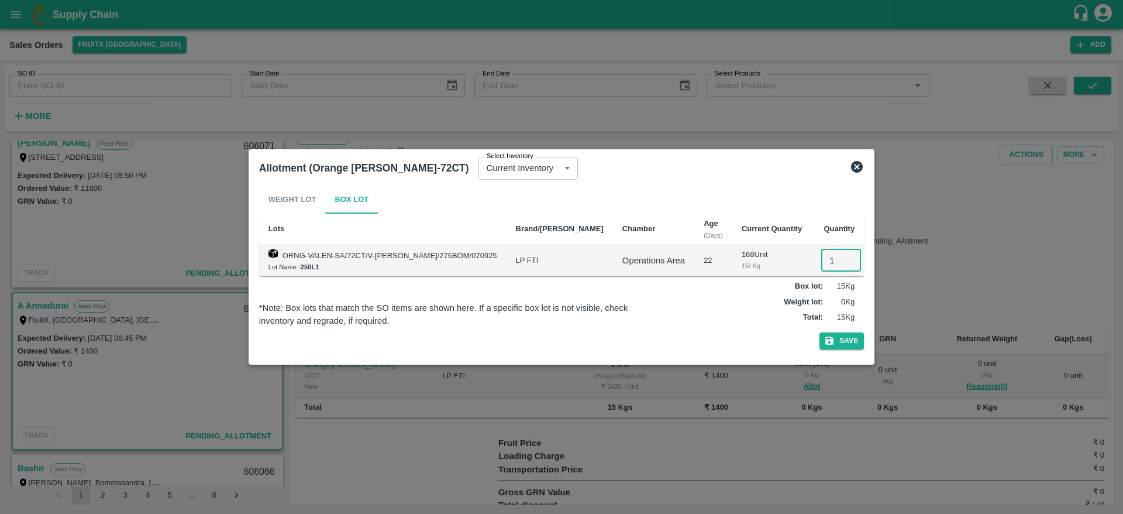
click at [836, 256] on input "1" at bounding box center [841, 260] width 40 height 22
click at [833, 336] on button "Save" at bounding box center [842, 340] width 44 height 17
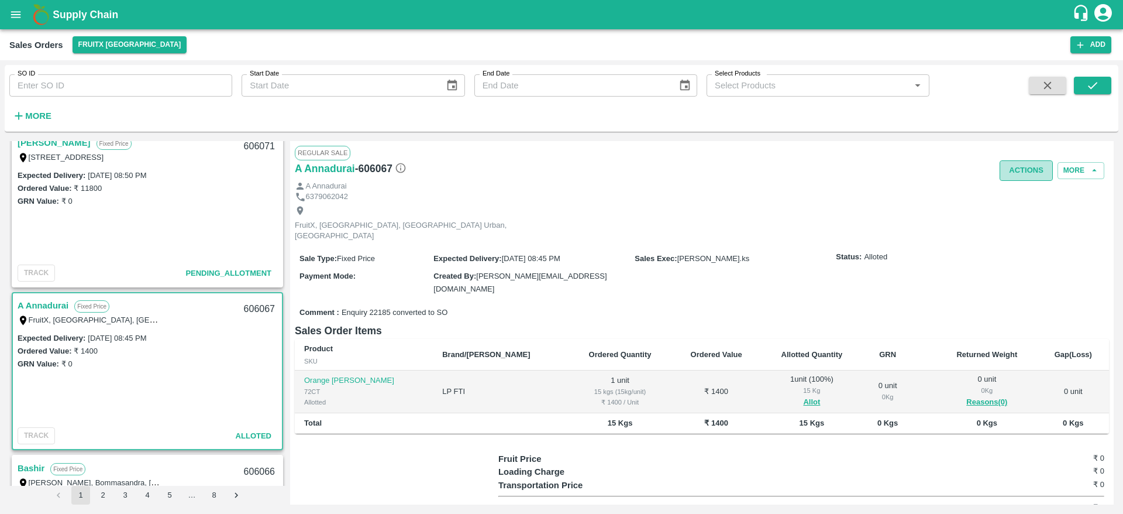
click at [1025, 163] on button "Actions" at bounding box center [1026, 170] width 53 height 20
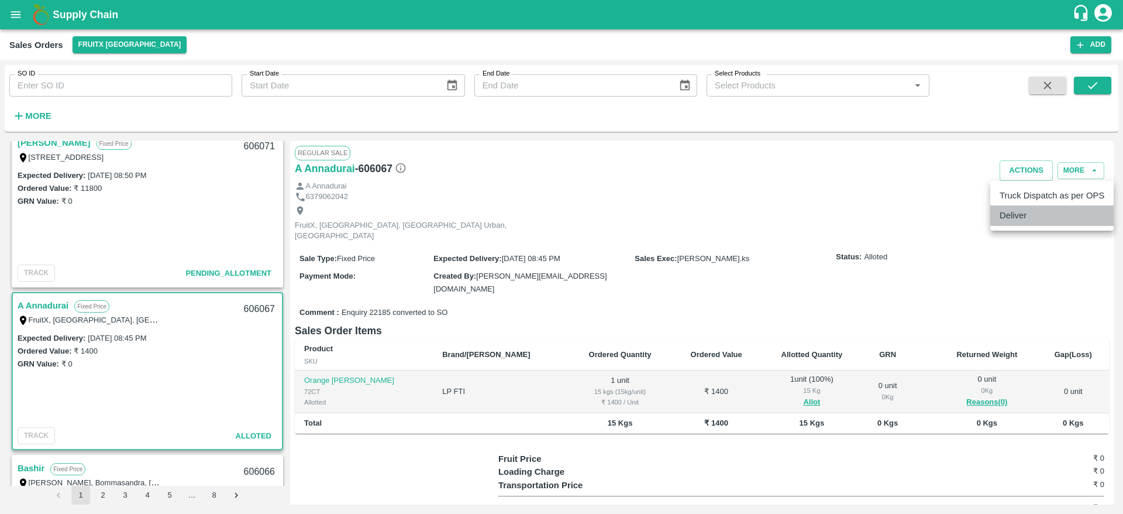
click at [1018, 215] on li "Deliver" at bounding box center [1052, 215] width 123 height 20
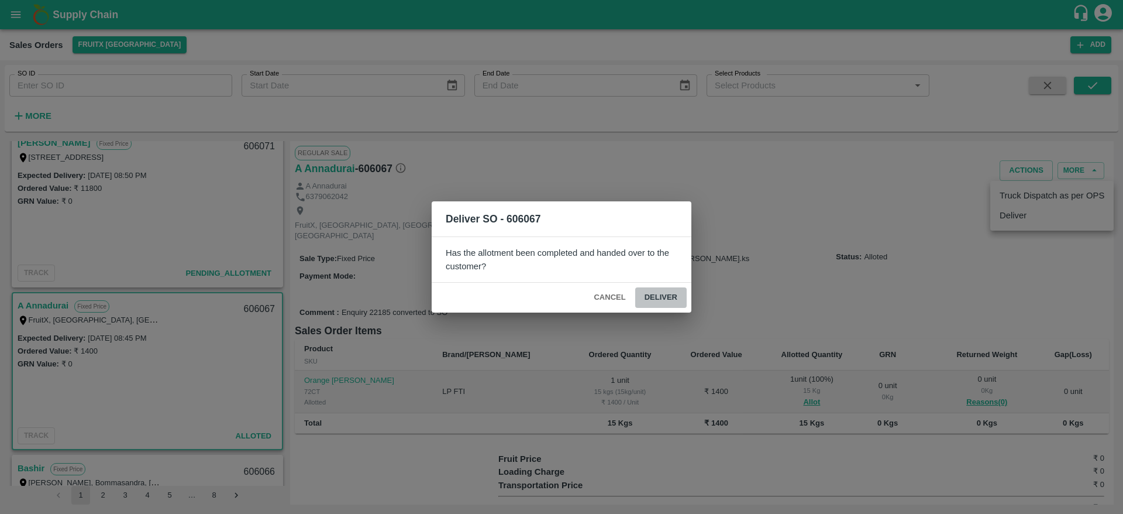
click at [659, 291] on button "Deliver" at bounding box center [660, 297] width 51 height 20
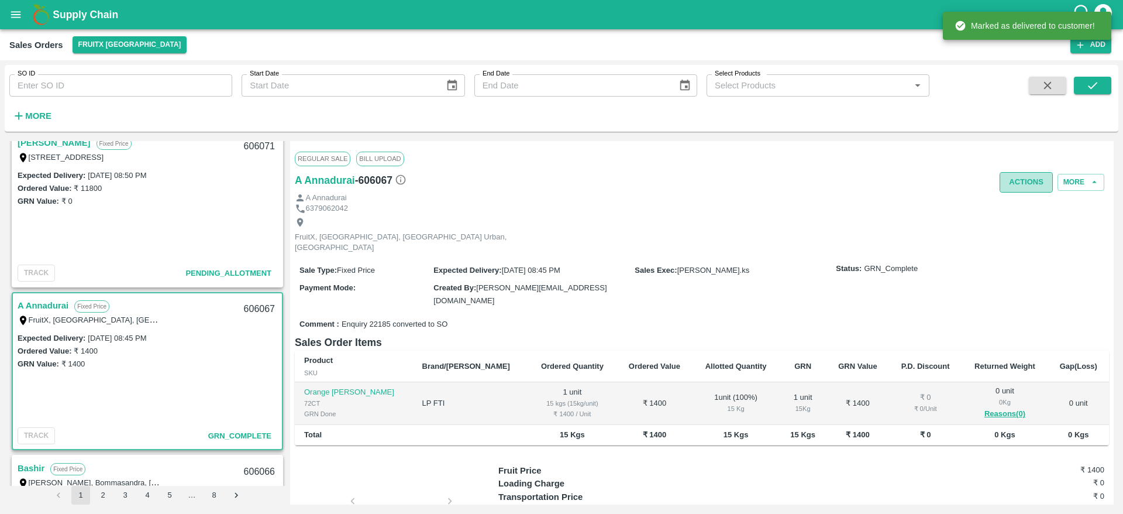
click at [1026, 187] on button "Actions" at bounding box center [1026, 182] width 53 height 20
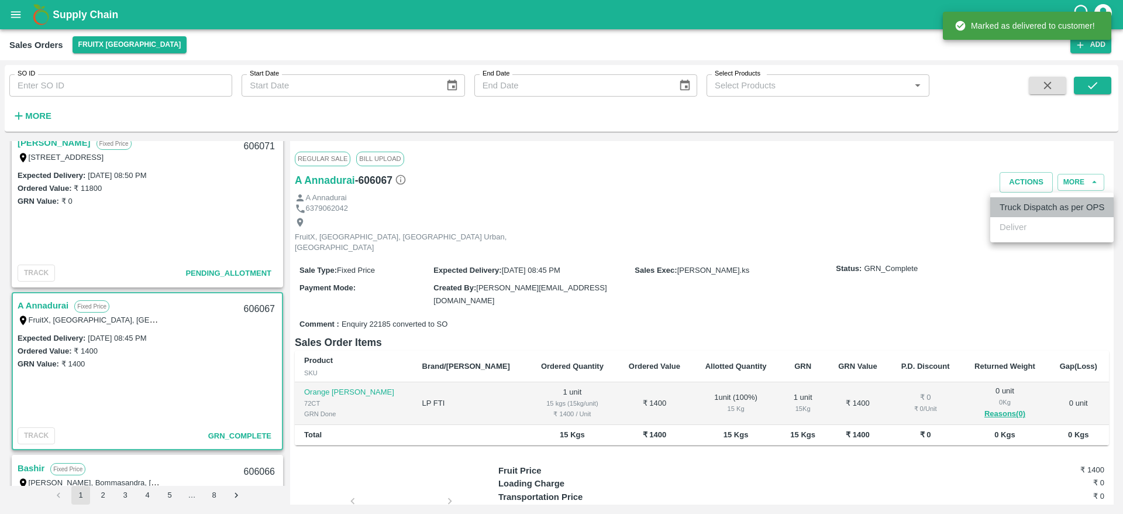
click at [1027, 208] on li "Truck Dispatch as per OPS" at bounding box center [1052, 207] width 123 height 20
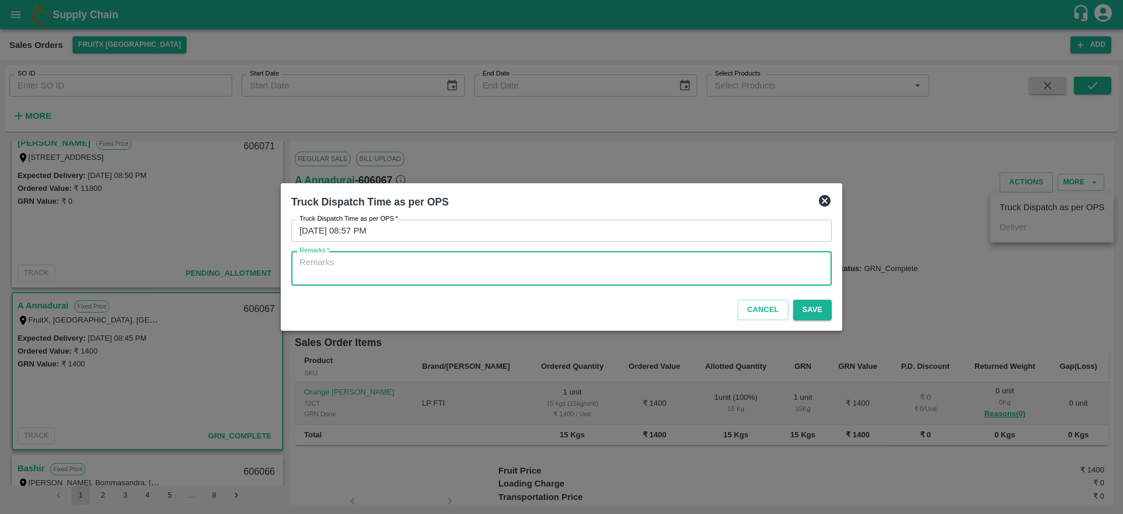
click at [675, 266] on textarea "Remarks   *" at bounding box center [562, 268] width 524 height 25
type textarea "OTD"
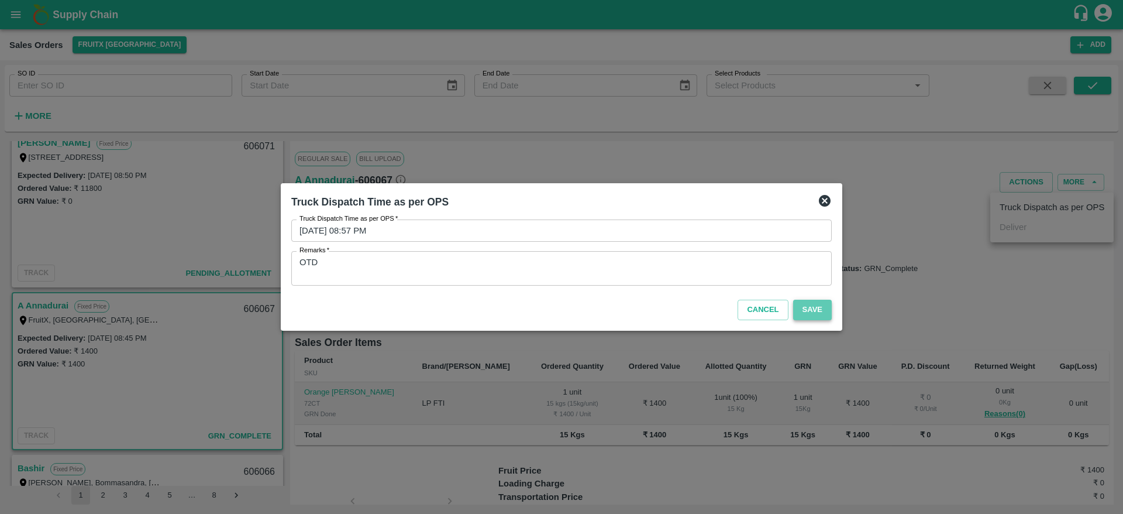
click at [810, 308] on button "Save" at bounding box center [812, 310] width 39 height 20
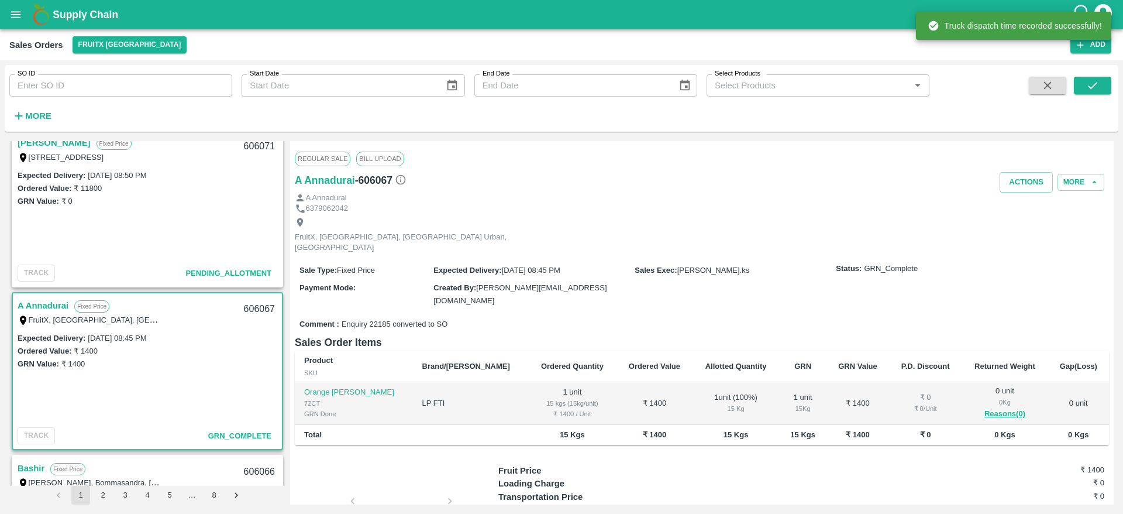
click at [262, 304] on div "606067" at bounding box center [259, 308] width 45 height 27
copy div "606067"
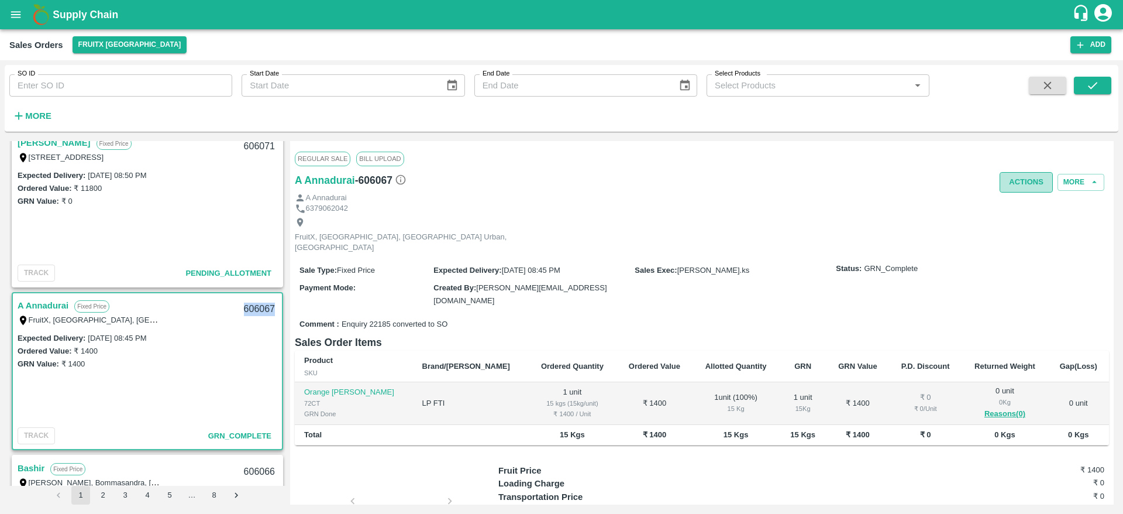
click at [1031, 185] on button "Actions" at bounding box center [1026, 182] width 53 height 20
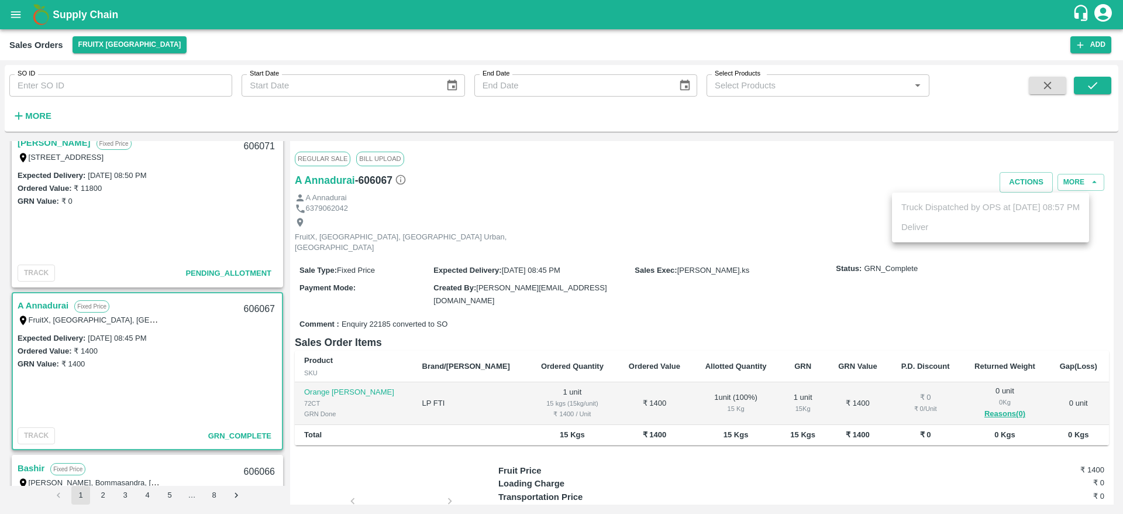
click at [595, 276] on div at bounding box center [561, 257] width 1123 height 514
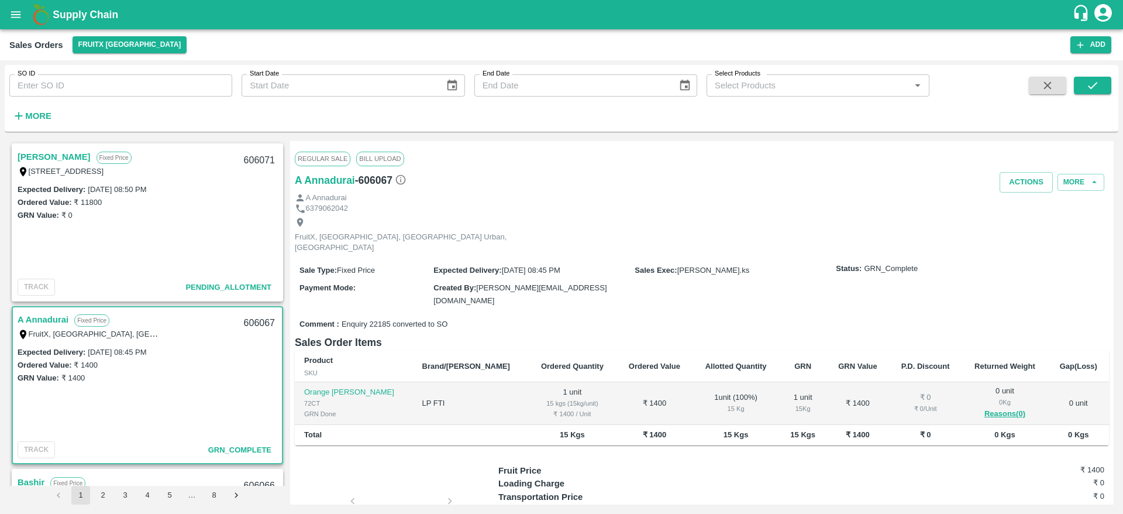
click at [39, 163] on link "[PERSON_NAME]" at bounding box center [54, 156] width 73 height 15
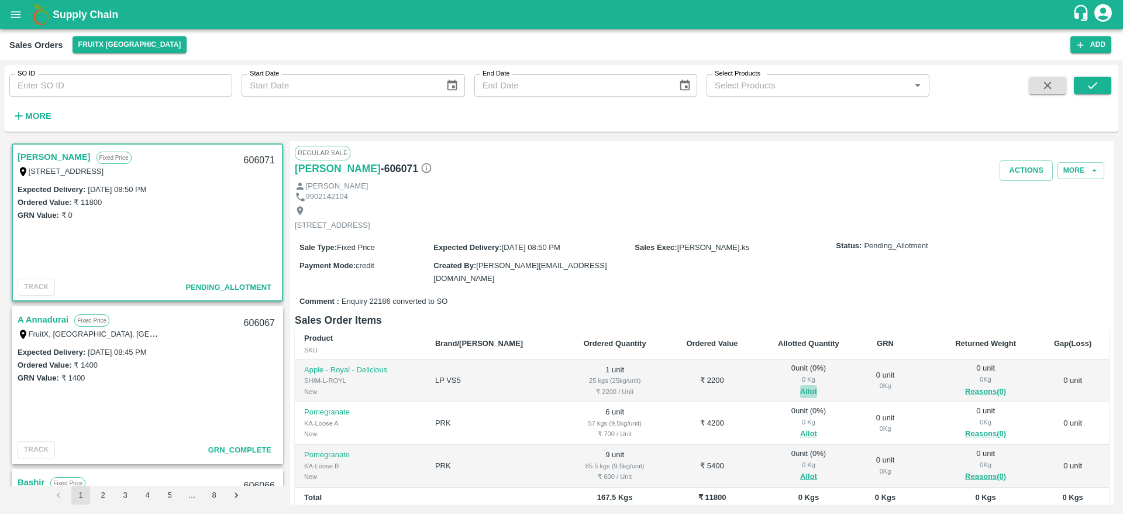
click at [800, 385] on button "Allot" at bounding box center [808, 391] width 17 height 13
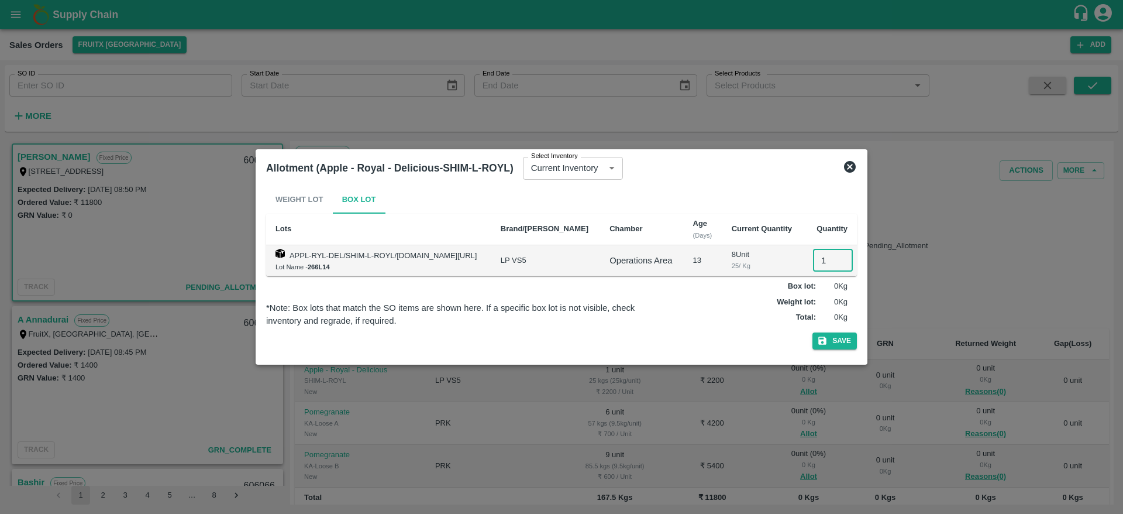
click at [823, 258] on input "1" at bounding box center [833, 260] width 40 height 22
type input "1"
click at [813, 332] on button "Save" at bounding box center [835, 340] width 44 height 17
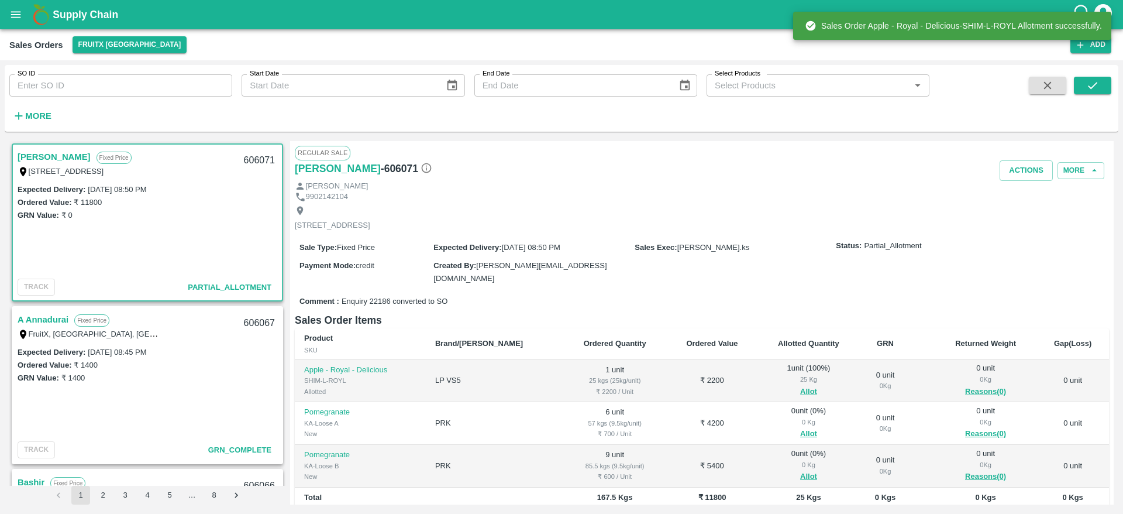
click at [254, 156] on div "606071" at bounding box center [259, 160] width 45 height 27
copy div "606071"
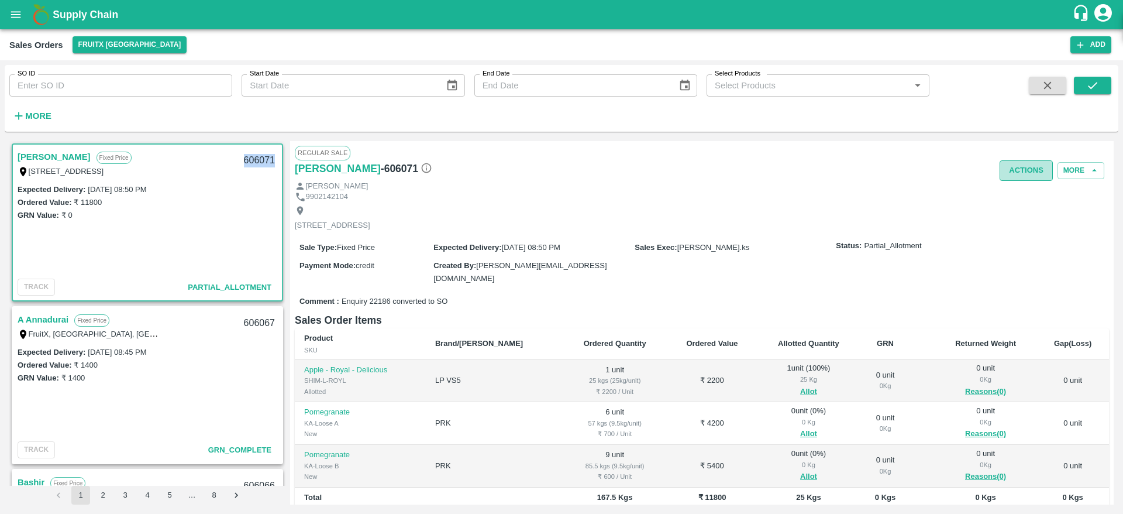
click at [1024, 172] on button "Actions" at bounding box center [1026, 170] width 53 height 20
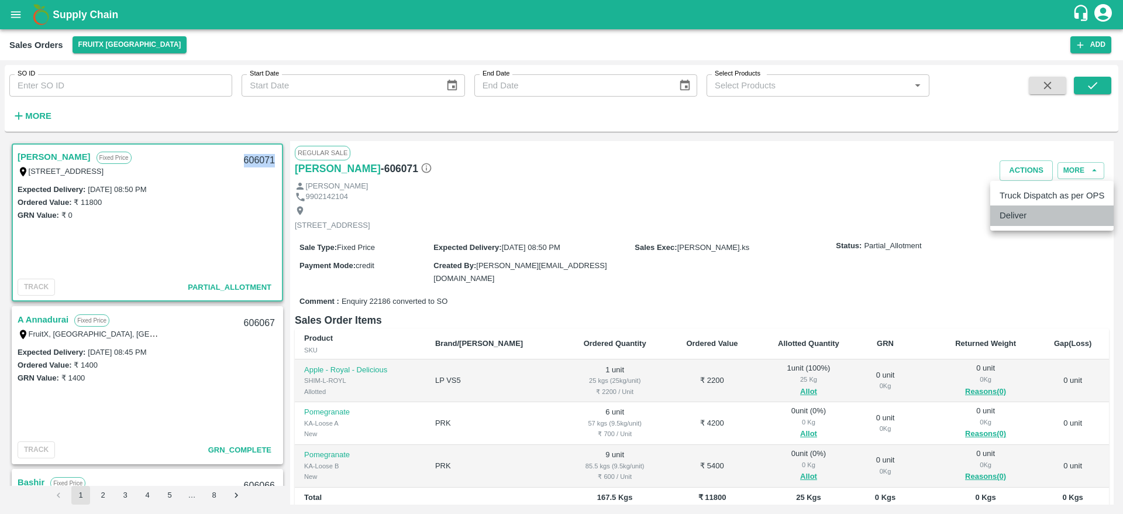
click at [1036, 214] on li "Deliver" at bounding box center [1052, 215] width 123 height 20
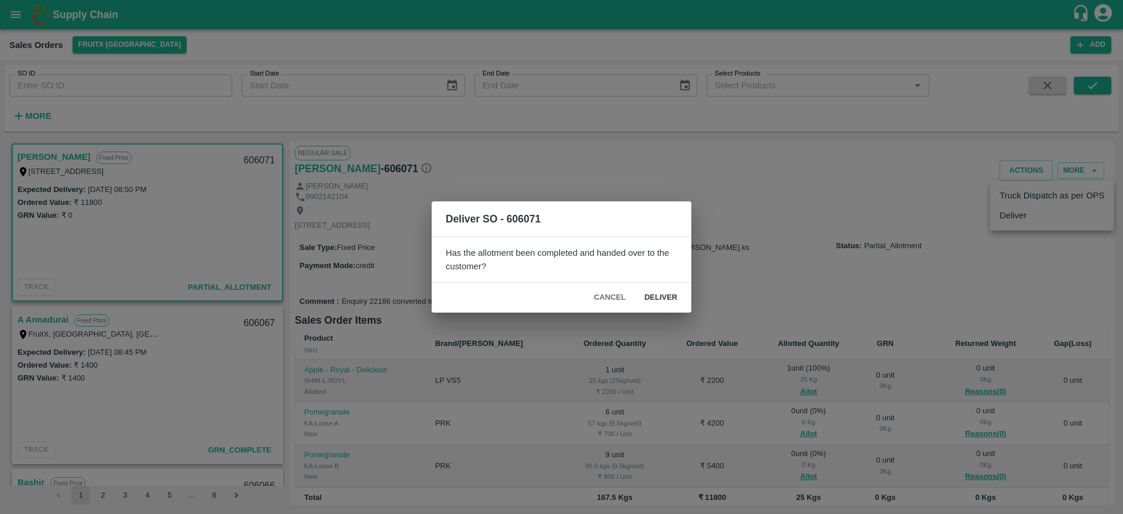
click at [825, 227] on div "Deliver SO - 606071 Has the allotment been completed and handed over to the cus…" at bounding box center [561, 257] width 1123 height 514
click at [627, 294] on button "Cancel" at bounding box center [609, 297] width 41 height 20
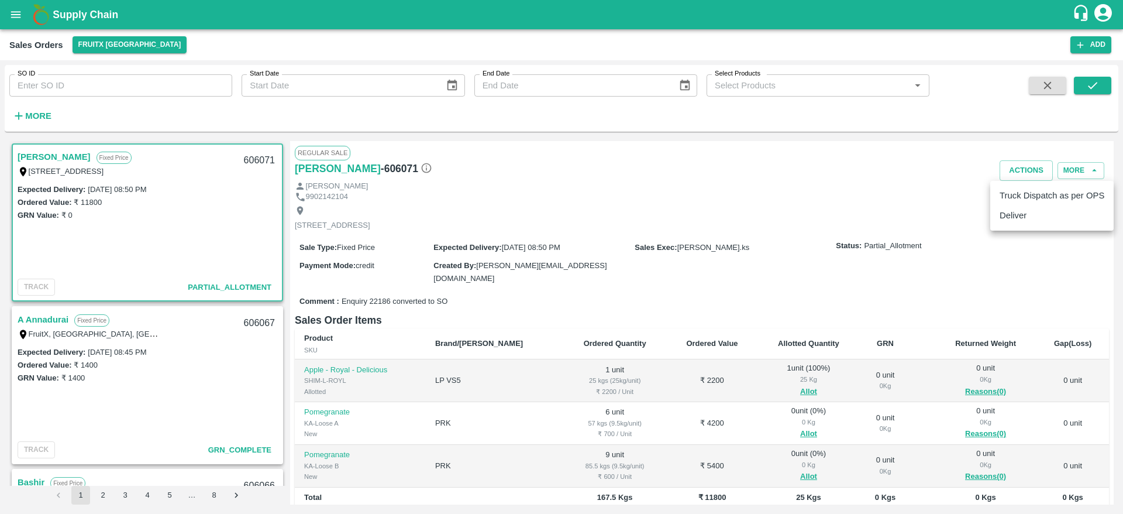
click at [781, 418] on div at bounding box center [561, 257] width 1123 height 514
click at [800, 427] on button "Allot" at bounding box center [808, 433] width 17 height 13
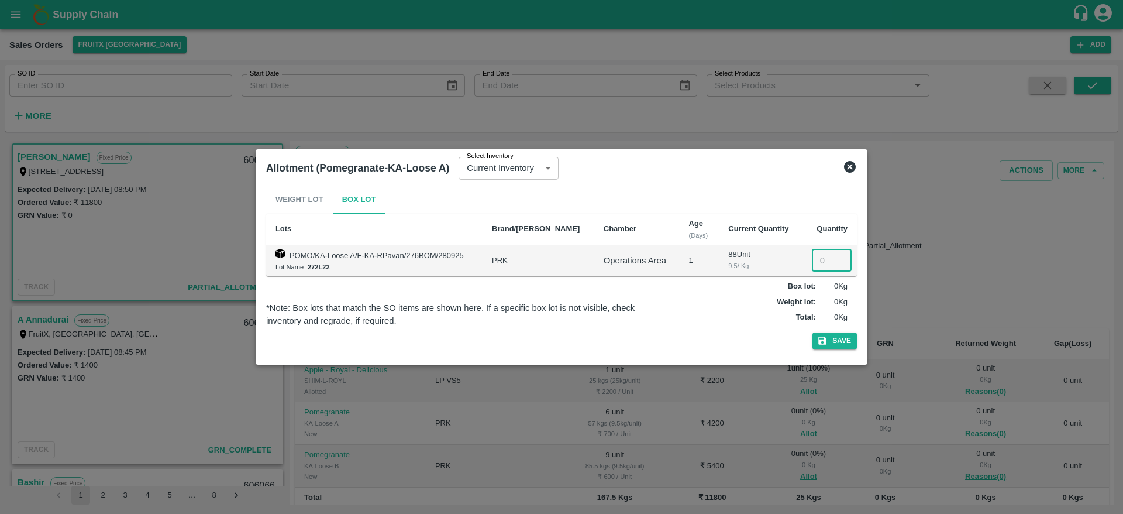
click at [825, 253] on input "number" at bounding box center [832, 260] width 40 height 22
type input "6"
click at [813, 332] on button "Save" at bounding box center [835, 340] width 44 height 17
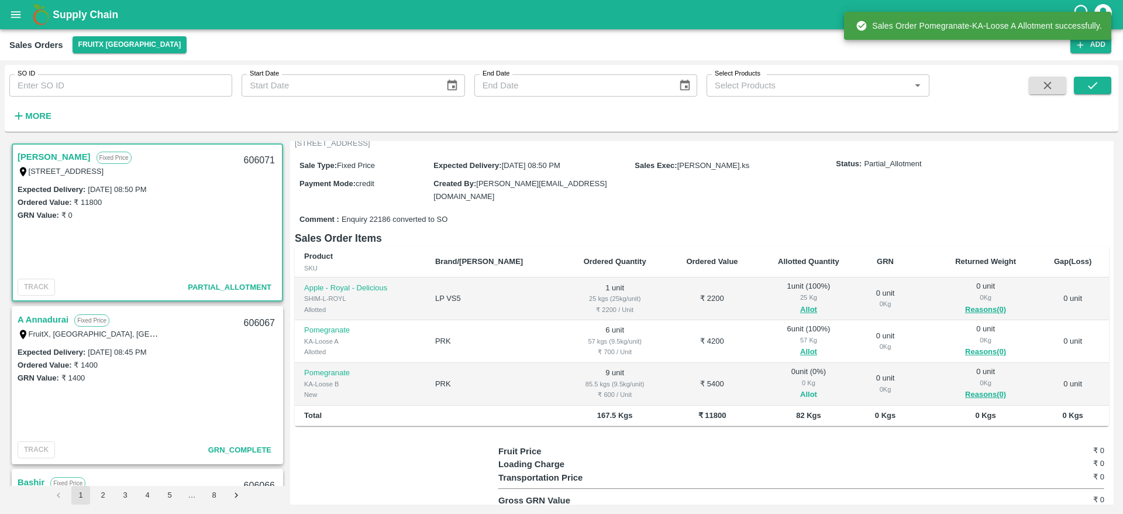
scroll to position [82, 0]
click at [800, 387] on button "Allot" at bounding box center [808, 393] width 17 height 13
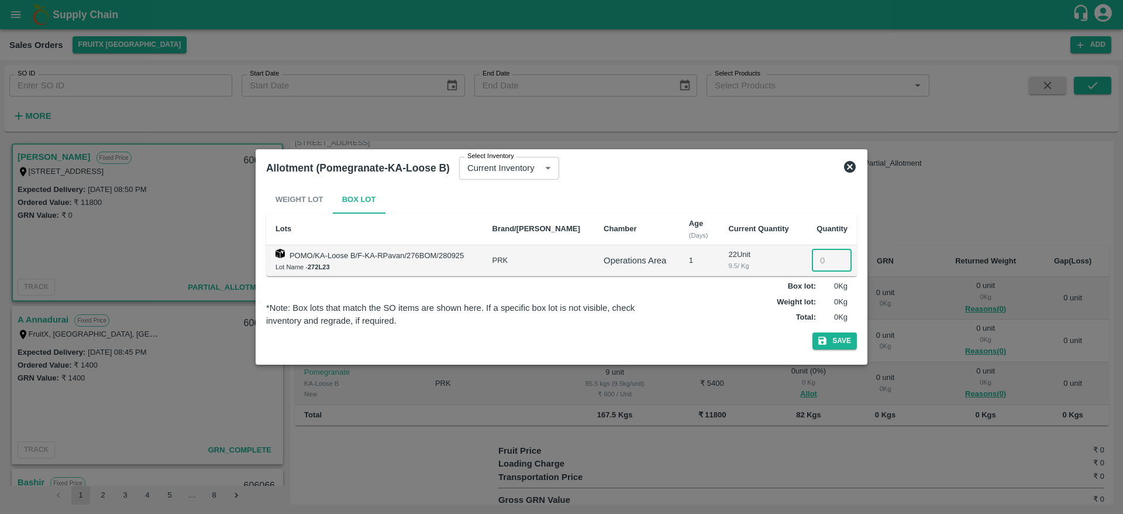
click at [819, 261] on input "number" at bounding box center [832, 260] width 40 height 22
type input "9"
click at [813, 332] on button "Save" at bounding box center [835, 340] width 44 height 17
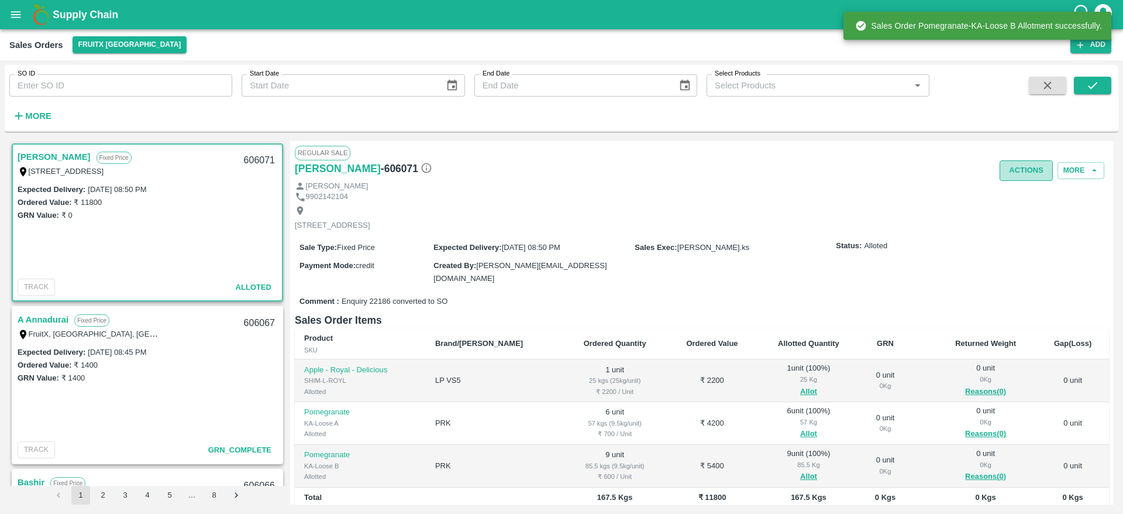
click at [1018, 160] on button "Actions" at bounding box center [1026, 170] width 53 height 20
click at [1031, 214] on li "Deliver" at bounding box center [1052, 215] width 123 height 20
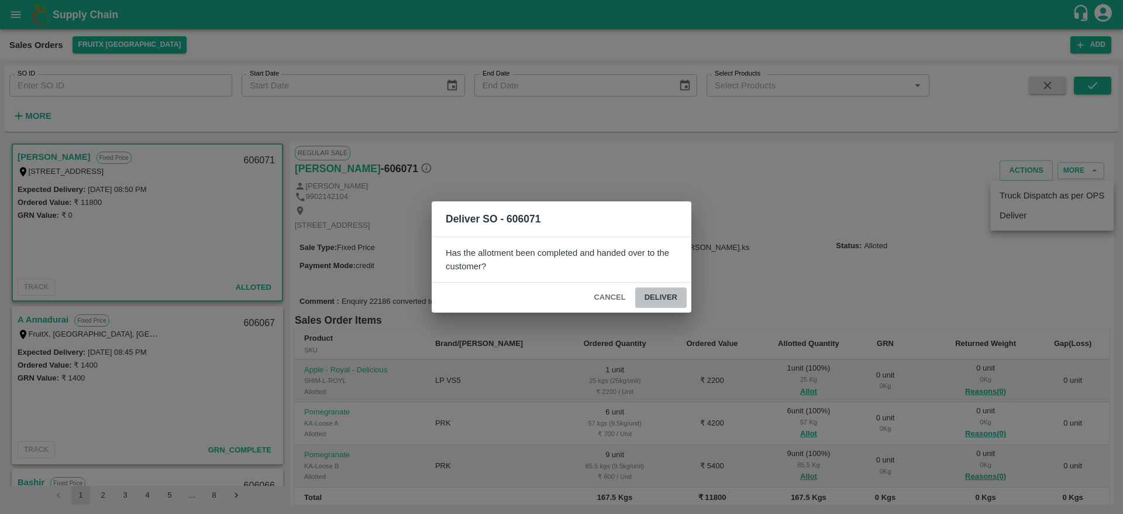
click at [663, 304] on button "Deliver" at bounding box center [660, 297] width 51 height 20
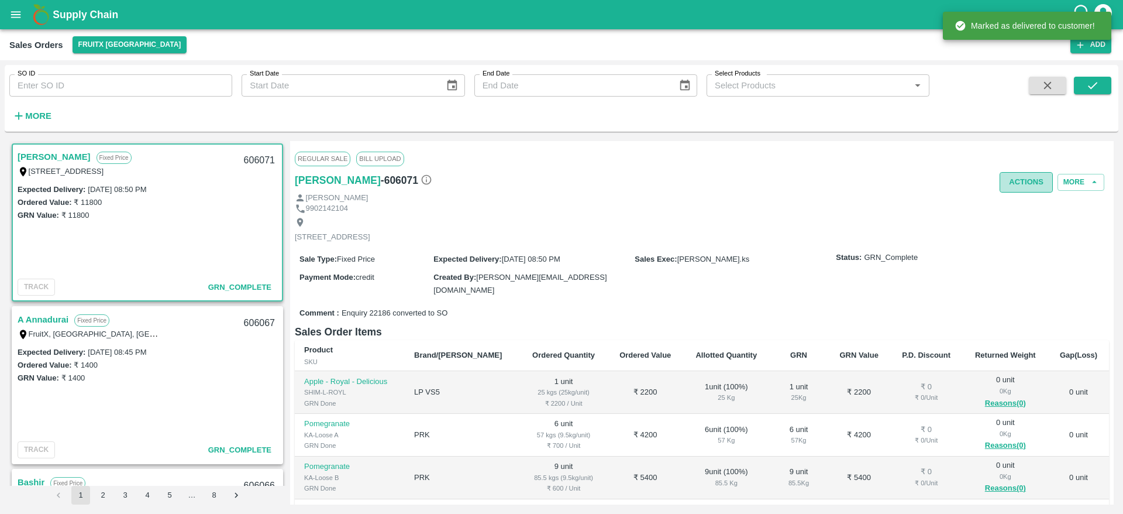
click at [1014, 180] on button "Actions" at bounding box center [1026, 182] width 53 height 20
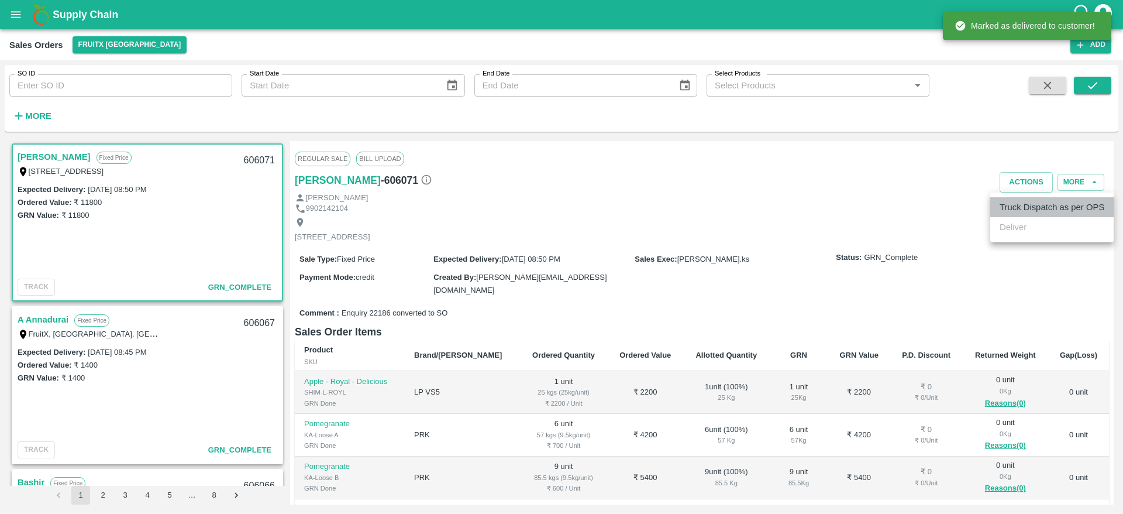
click at [1025, 202] on li "Truck Dispatch as per OPS" at bounding box center [1052, 207] width 123 height 20
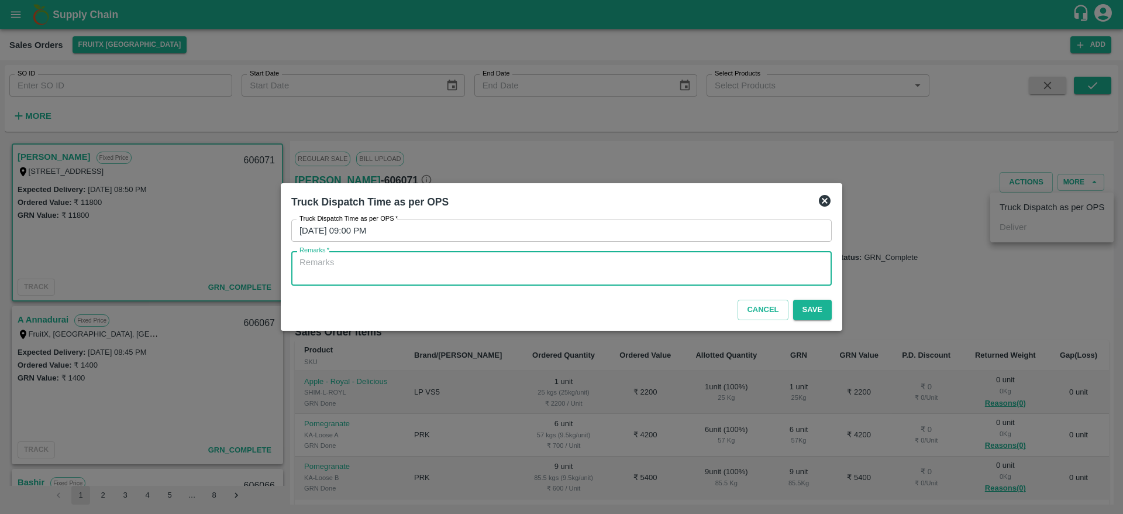
click at [753, 276] on textarea "Remarks   *" at bounding box center [562, 268] width 524 height 25
type textarea "OTD"
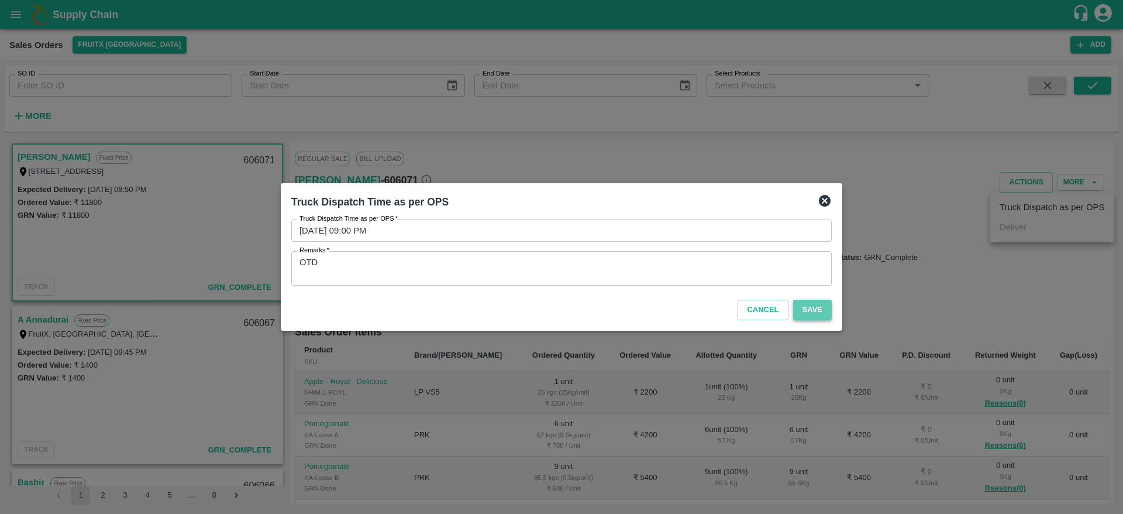
click at [814, 308] on button "Save" at bounding box center [812, 310] width 39 height 20
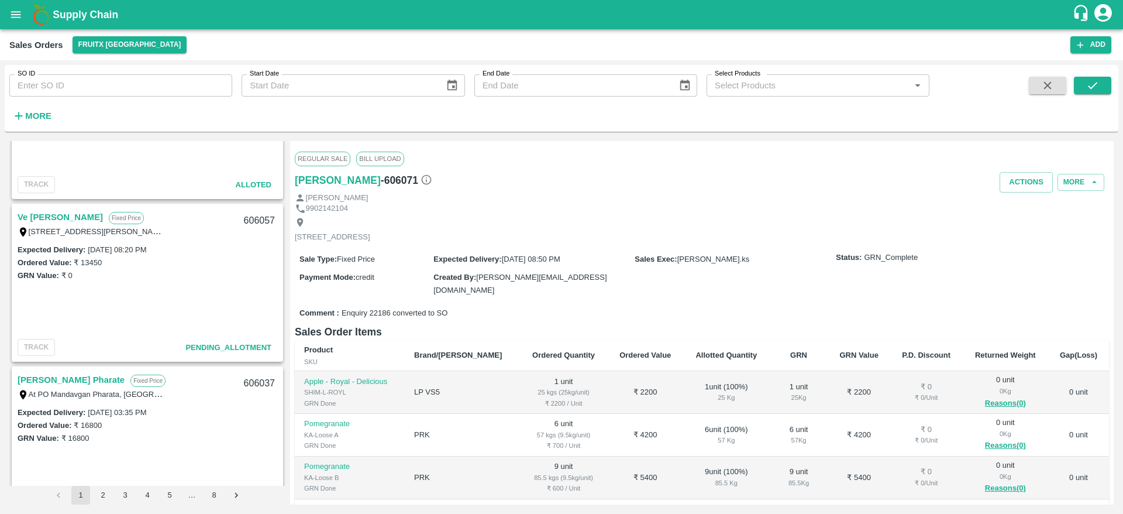
scroll to position [914, 0]
click at [58, 220] on link "Ve [PERSON_NAME]" at bounding box center [60, 218] width 85 height 15
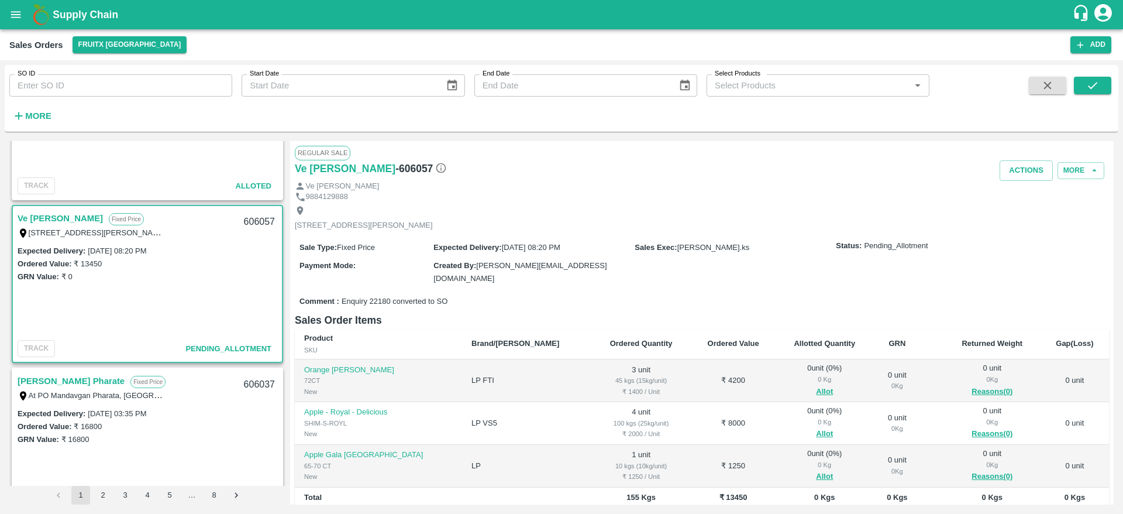
scroll to position [58, 0]
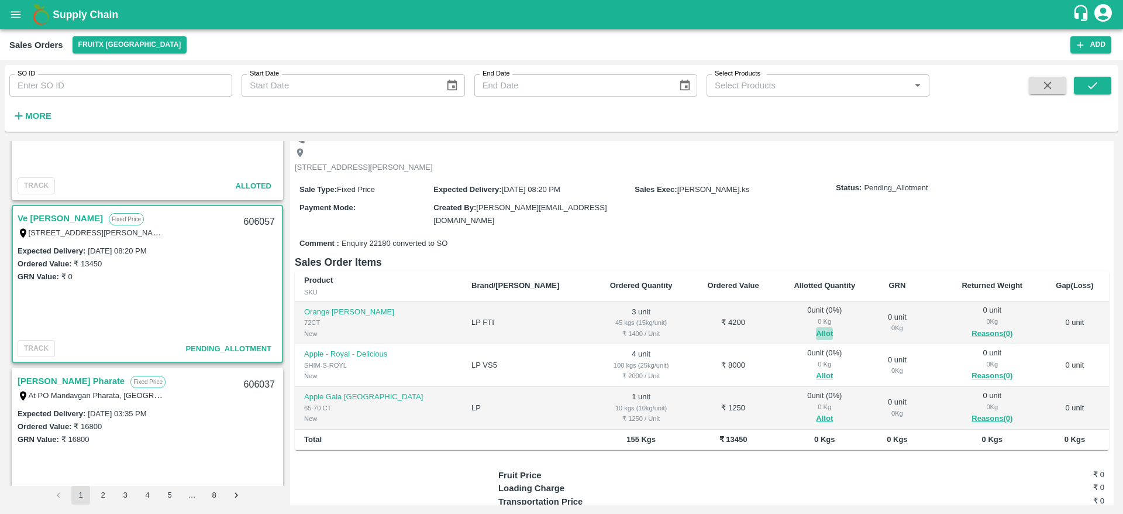
click at [816, 327] on button "Allot" at bounding box center [824, 333] width 17 height 13
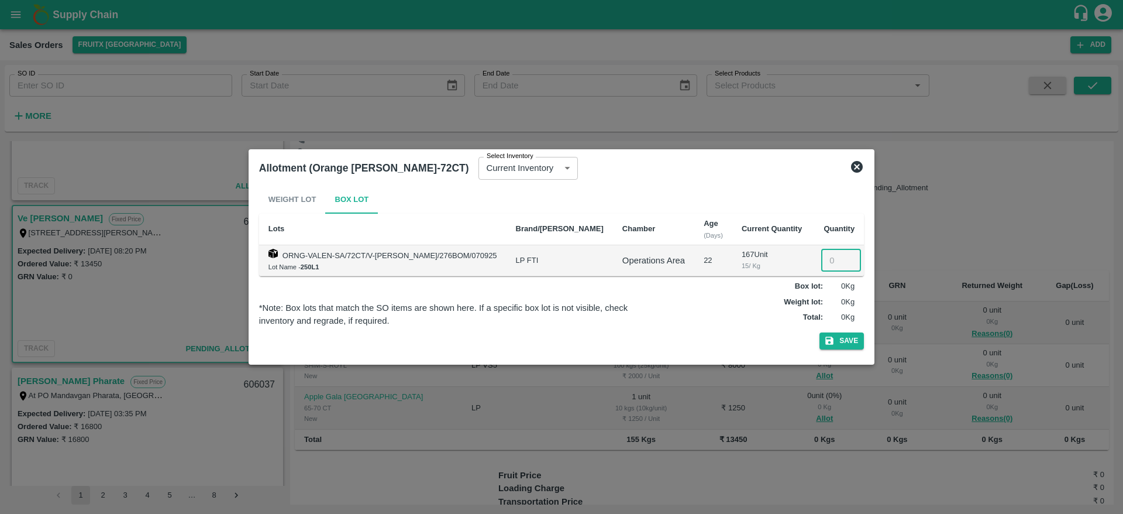
click at [821, 258] on input "number" at bounding box center [841, 260] width 40 height 22
type input "3"
click at [820, 332] on button "Save" at bounding box center [842, 340] width 44 height 17
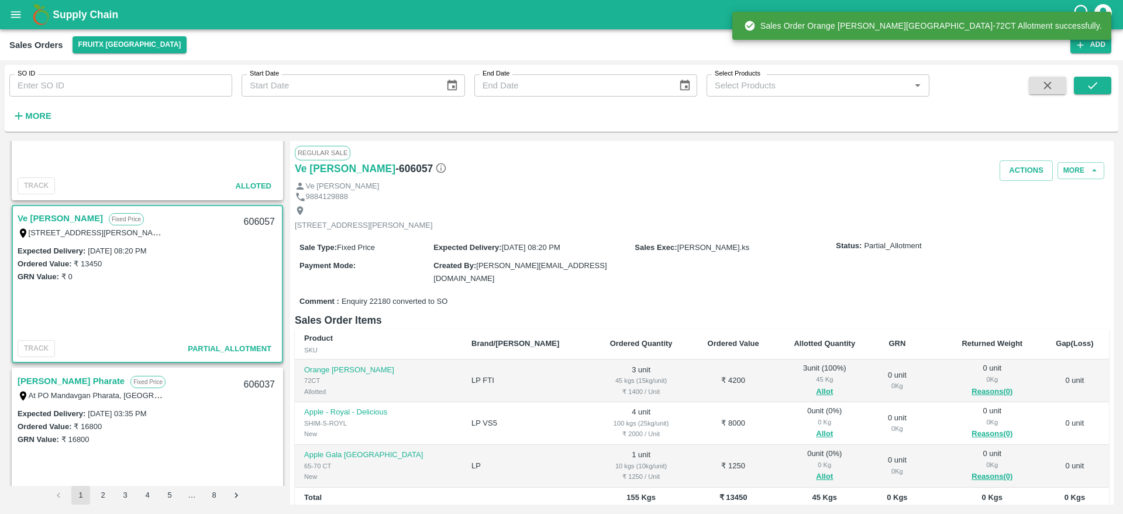
click at [257, 223] on div "606057" at bounding box center [259, 221] width 45 height 27
copy div "606057"
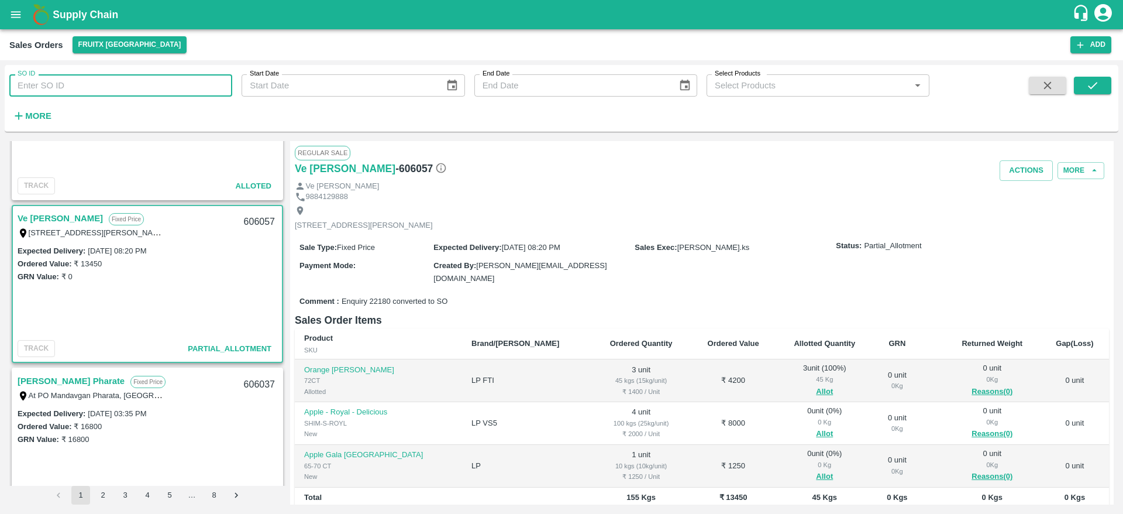
click at [183, 91] on input "SO ID" at bounding box center [120, 85] width 223 height 22
paste input "606035"
type input "606035"
click at [1095, 81] on icon "submit" at bounding box center [1092, 85] width 13 height 13
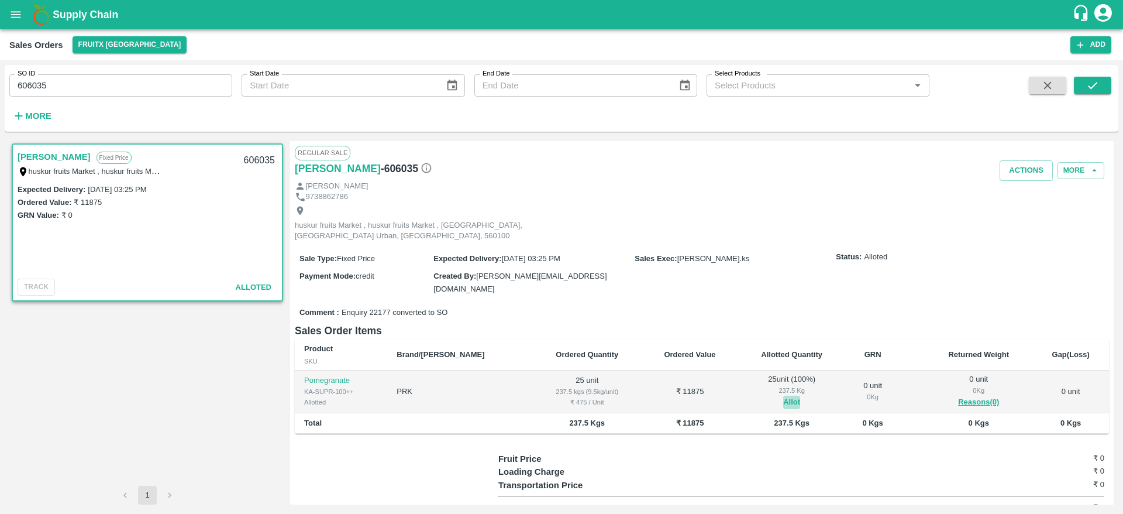
click at [783, 396] on button "Allot" at bounding box center [791, 402] width 17 height 13
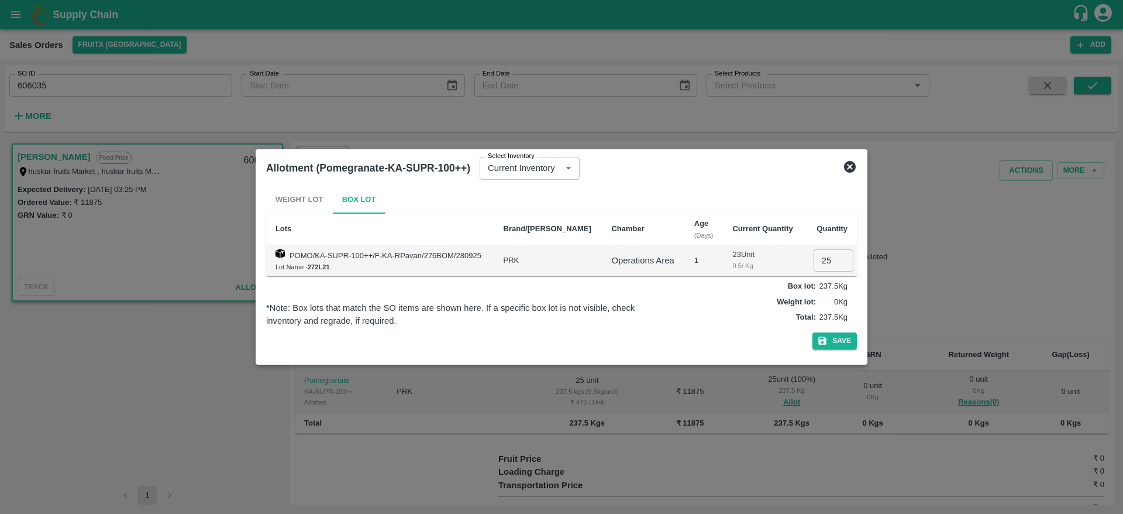
click at [848, 171] on icon at bounding box center [850, 167] width 12 height 12
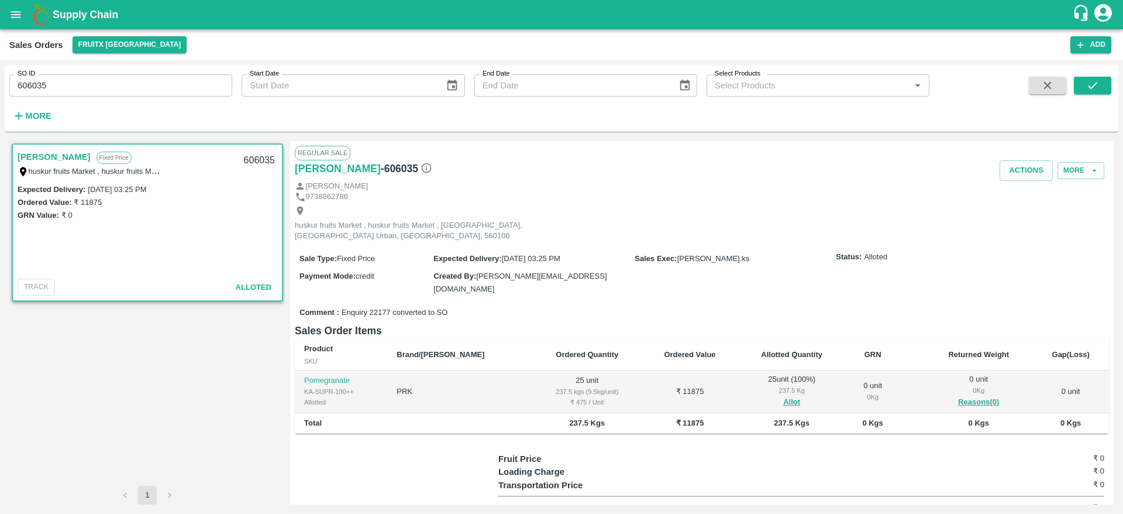
click at [905, 281] on div "Sale Type : Fixed Price Expected Delivery : 29 Sep 2025, 03:25 PM Sales Exec : …" at bounding box center [702, 274] width 814 height 58
click at [783, 396] on button "Allot" at bounding box center [791, 402] width 17 height 13
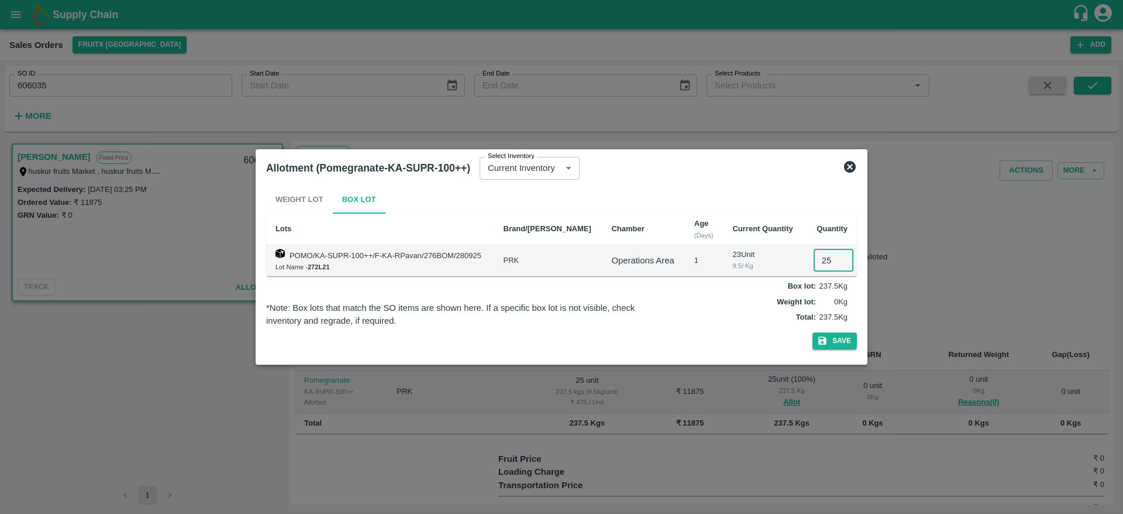
click at [820, 264] on input "25" at bounding box center [834, 260] width 40 height 22
type input "0"
click at [834, 342] on button "Save" at bounding box center [835, 340] width 44 height 17
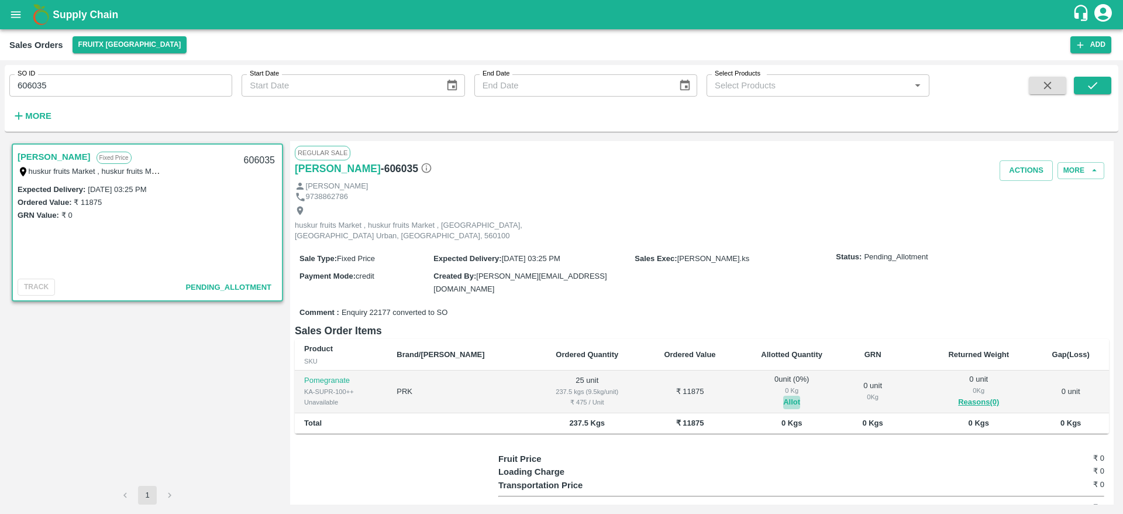
click at [783, 396] on button "Allot" at bounding box center [791, 402] width 17 height 13
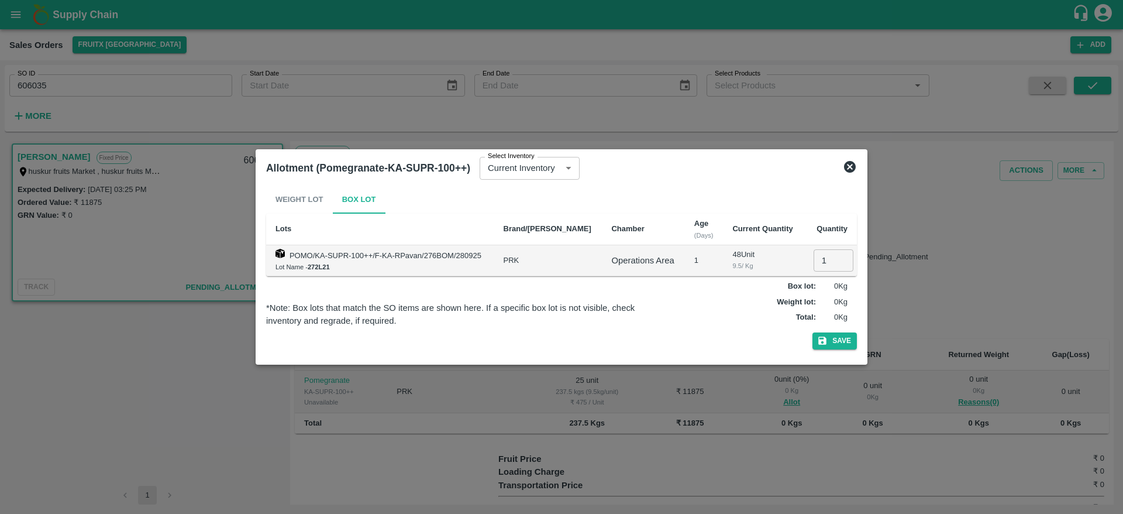
click at [814, 259] on input "1" at bounding box center [834, 260] width 40 height 22
type input "18"
click at [813, 332] on button "Save" at bounding box center [835, 340] width 44 height 17
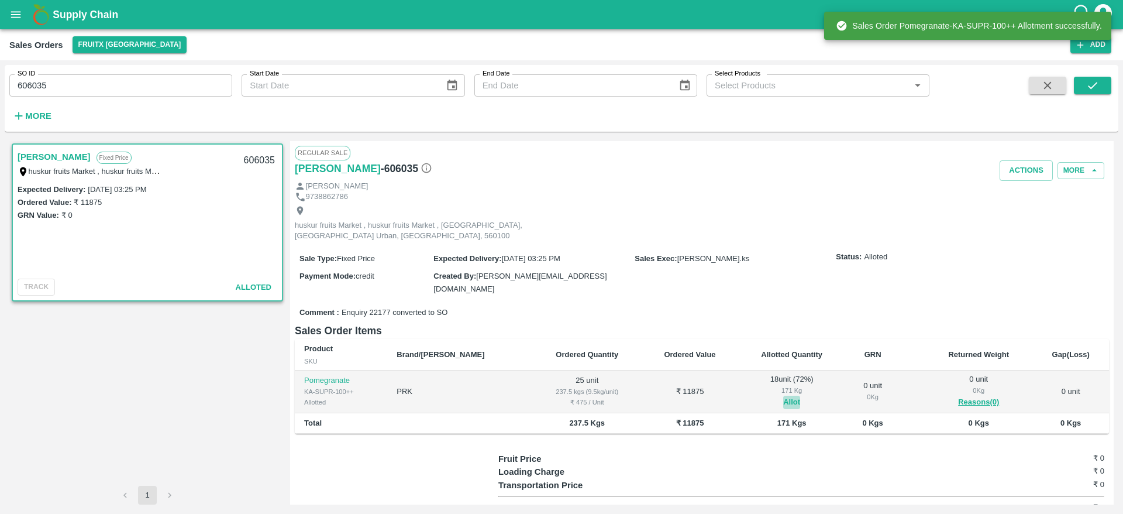
click at [783, 396] on button "Allot" at bounding box center [791, 402] width 17 height 13
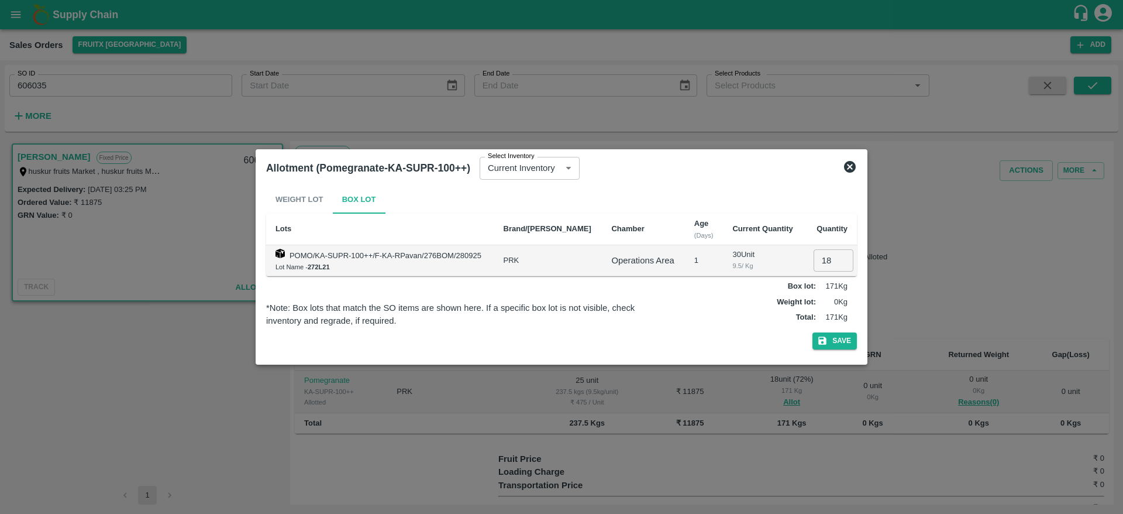
click at [945, 273] on div at bounding box center [561, 257] width 1123 height 514
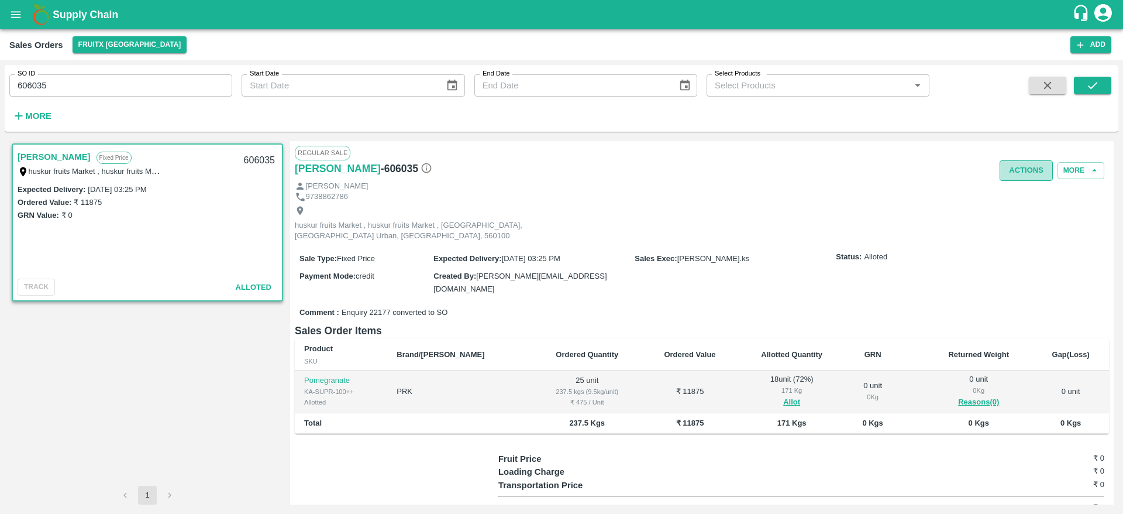
click at [1027, 169] on button "Actions" at bounding box center [1026, 170] width 53 height 20
click at [1020, 214] on li "Deliver" at bounding box center [1052, 215] width 123 height 20
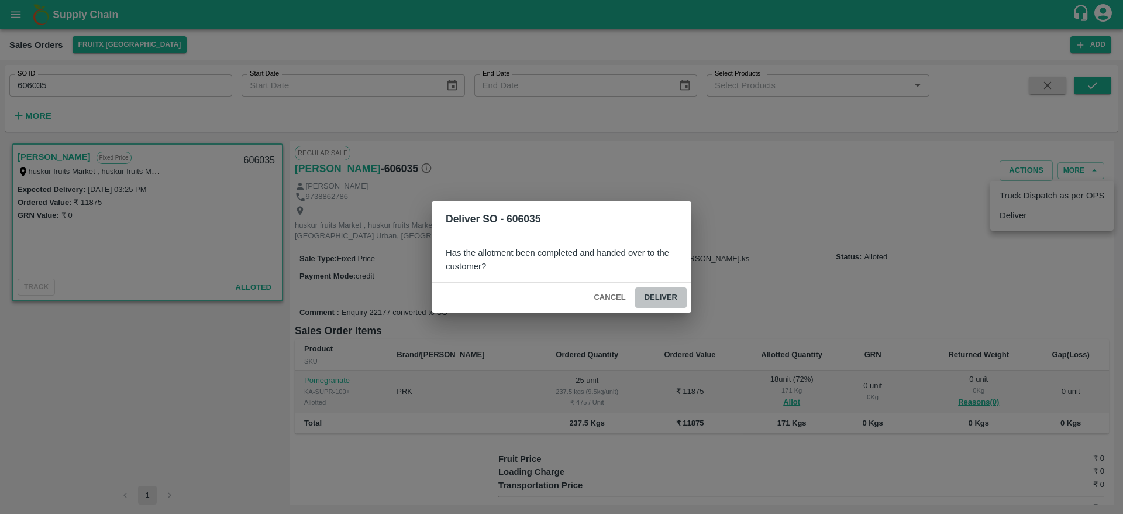
click at [662, 300] on button "Deliver" at bounding box center [660, 297] width 51 height 20
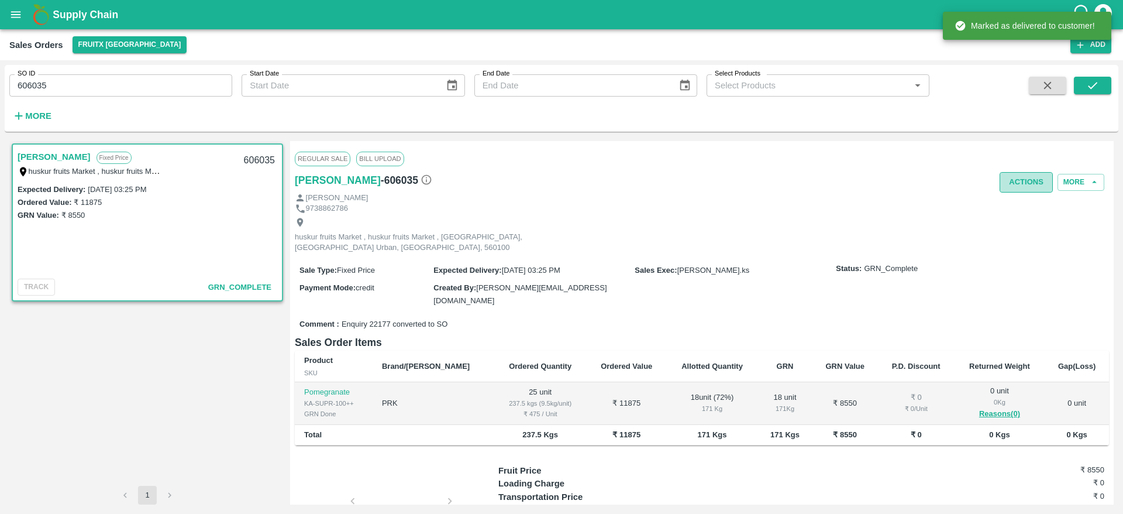
click at [1030, 174] on button "Actions" at bounding box center [1026, 182] width 53 height 20
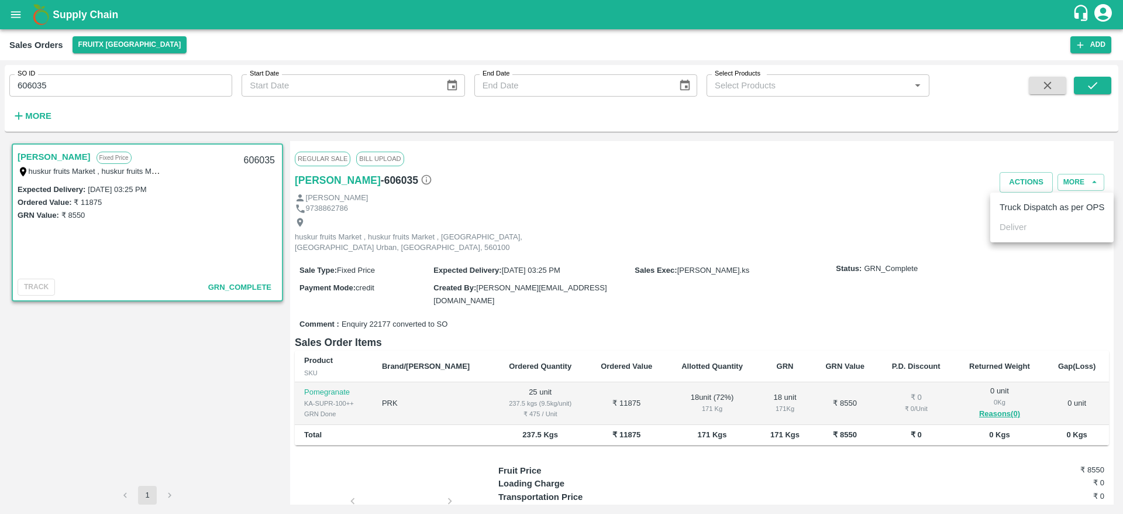
click at [1033, 207] on li "Truck Dispatch as per OPS" at bounding box center [1052, 207] width 123 height 20
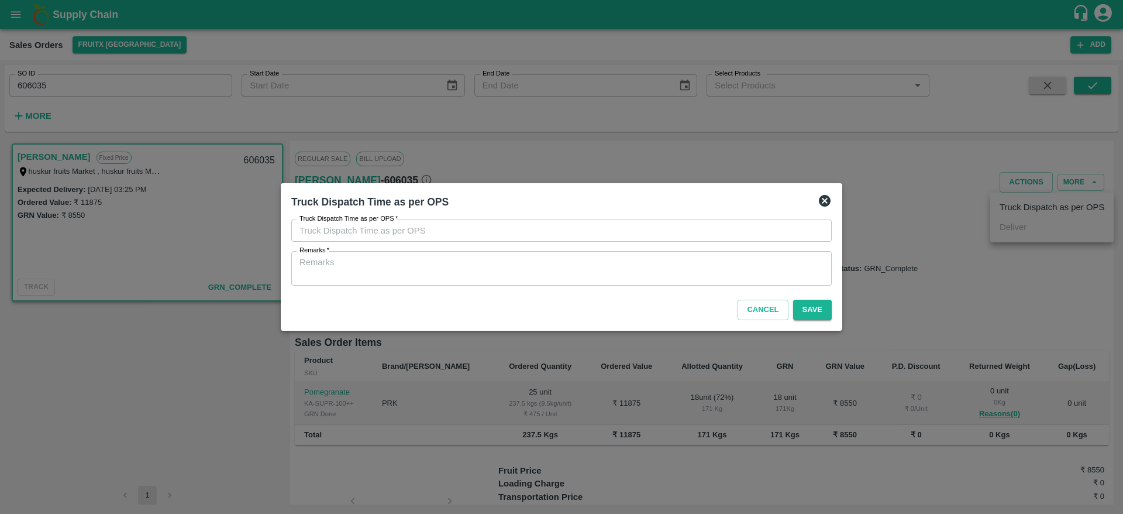
type input "29/09/2025 09:07 PM"
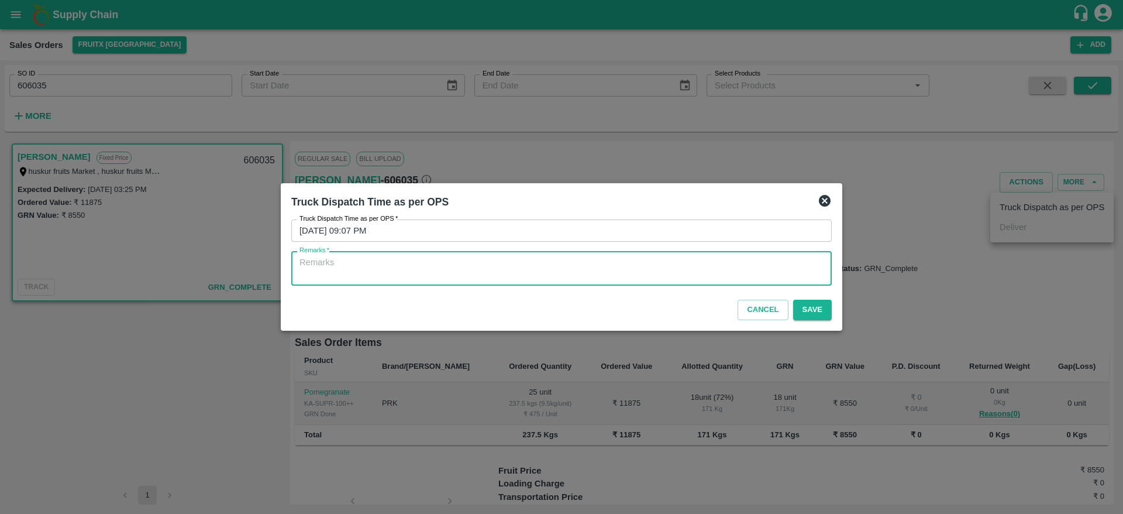
click at [721, 275] on textarea "Remarks   *" at bounding box center [562, 268] width 524 height 25
type textarea "OTD"
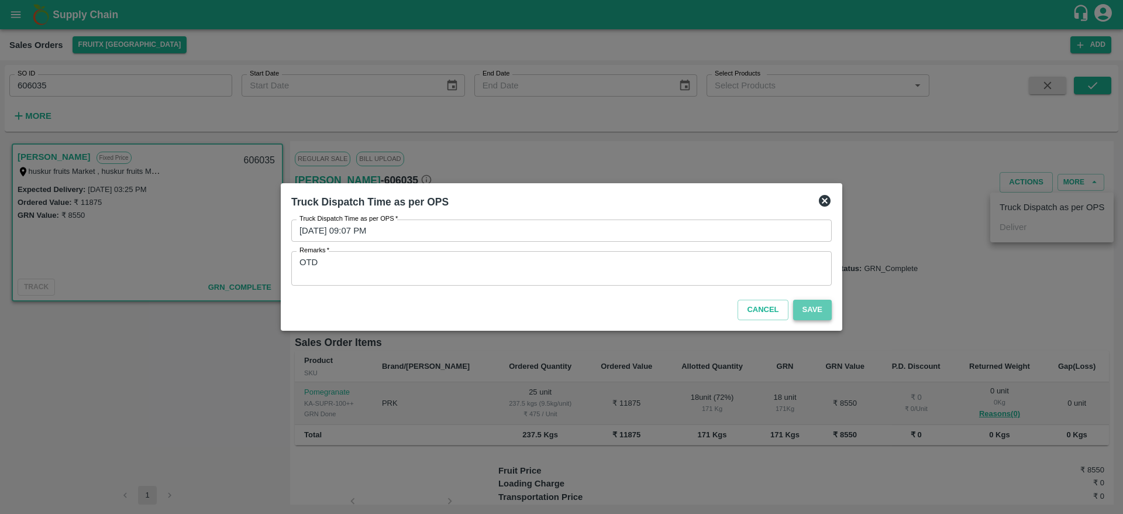
click at [816, 311] on button "Save" at bounding box center [812, 310] width 39 height 20
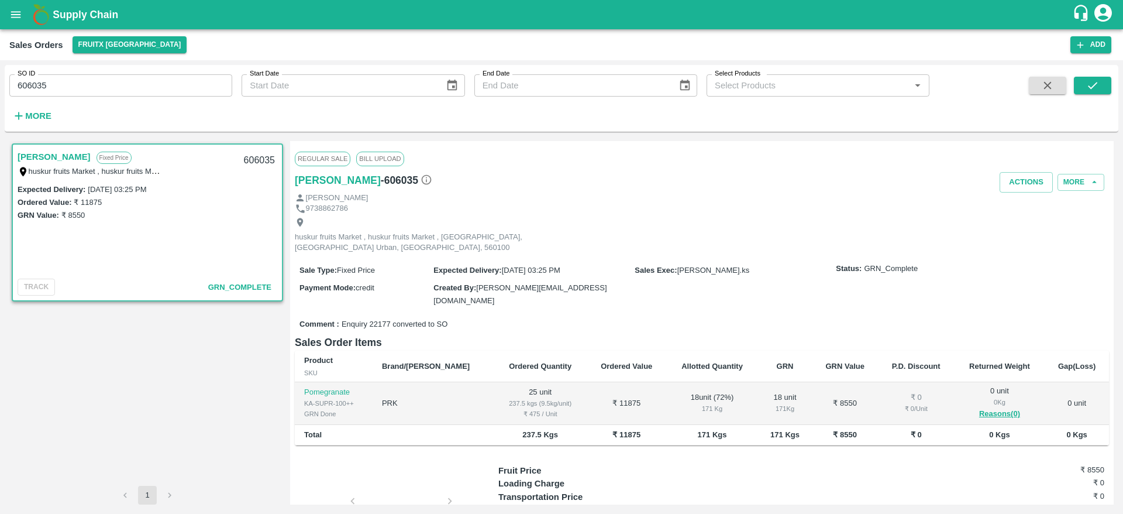
click at [250, 160] on div "606035" at bounding box center [259, 160] width 45 height 27
copy div "606035"
click at [1041, 87] on icon "button" at bounding box center [1047, 85] width 13 height 13
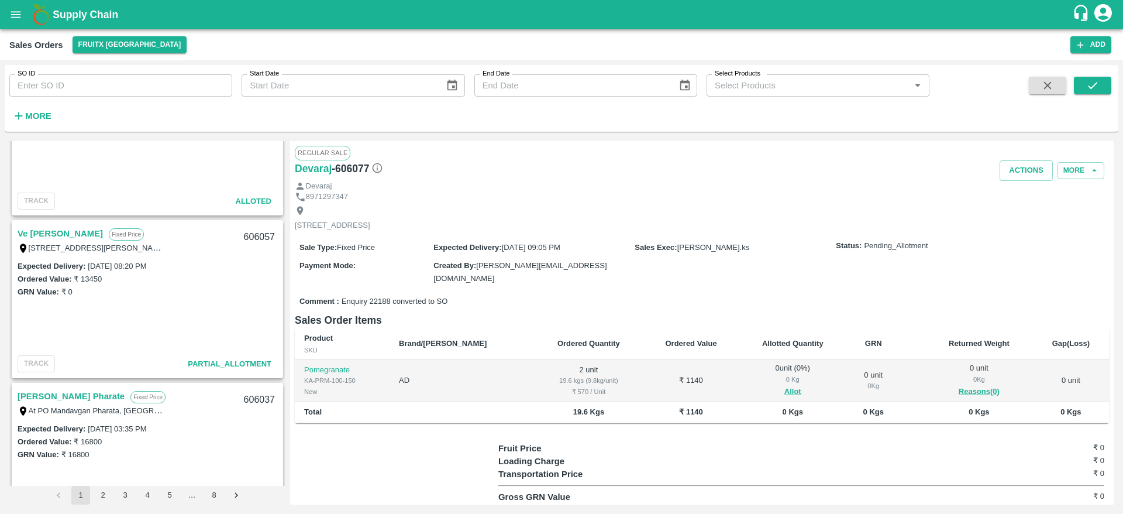
scroll to position [1223, 0]
click at [42, 231] on link "Ve [PERSON_NAME]" at bounding box center [60, 234] width 85 height 15
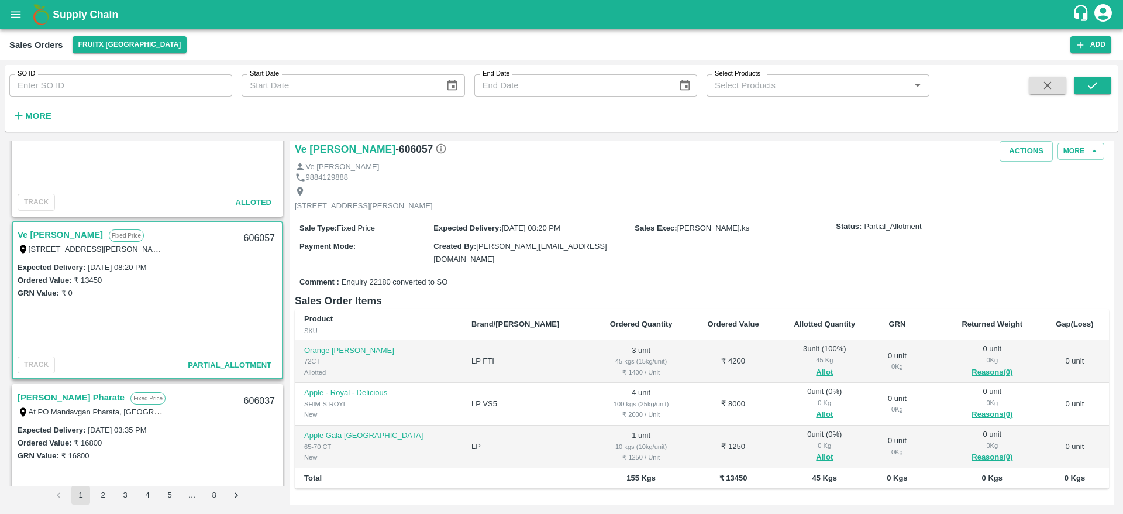
scroll to position [20, 0]
click at [816, 413] on button "Allot" at bounding box center [824, 413] width 17 height 13
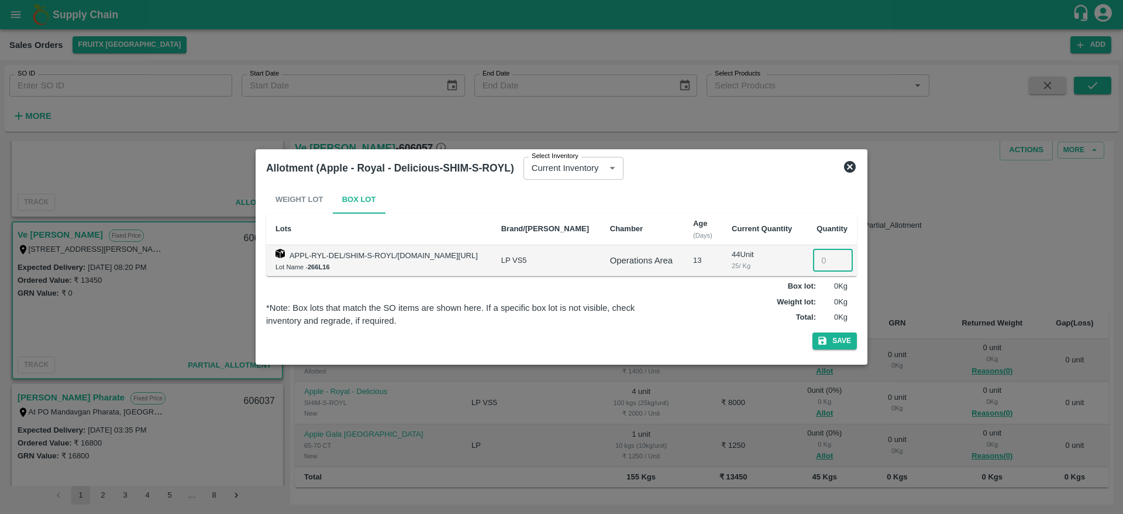
click at [821, 257] on input "number" at bounding box center [833, 260] width 40 height 22
type input "4"
click at [813, 332] on button "Save" at bounding box center [835, 340] width 44 height 17
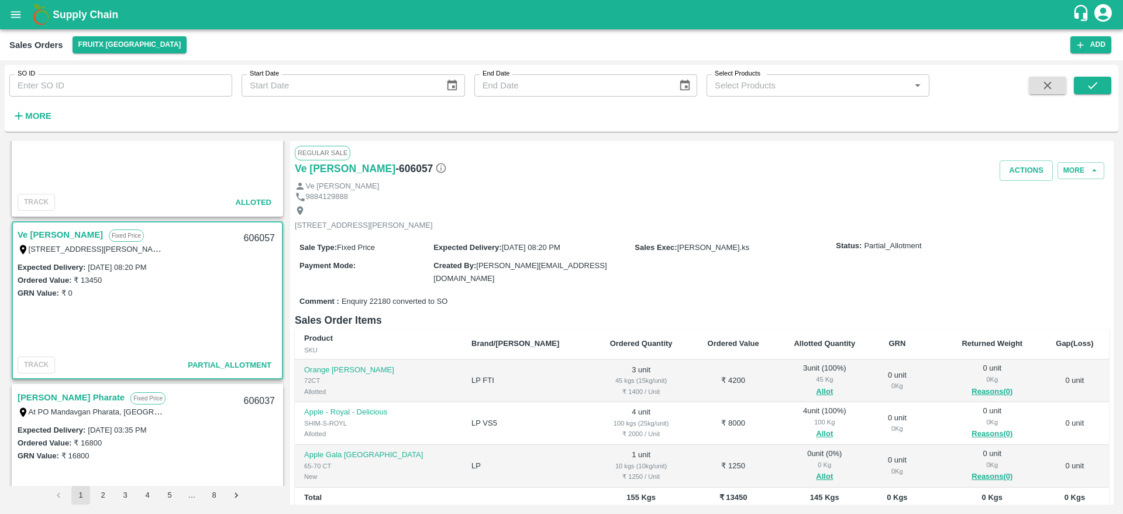
scroll to position [105, 0]
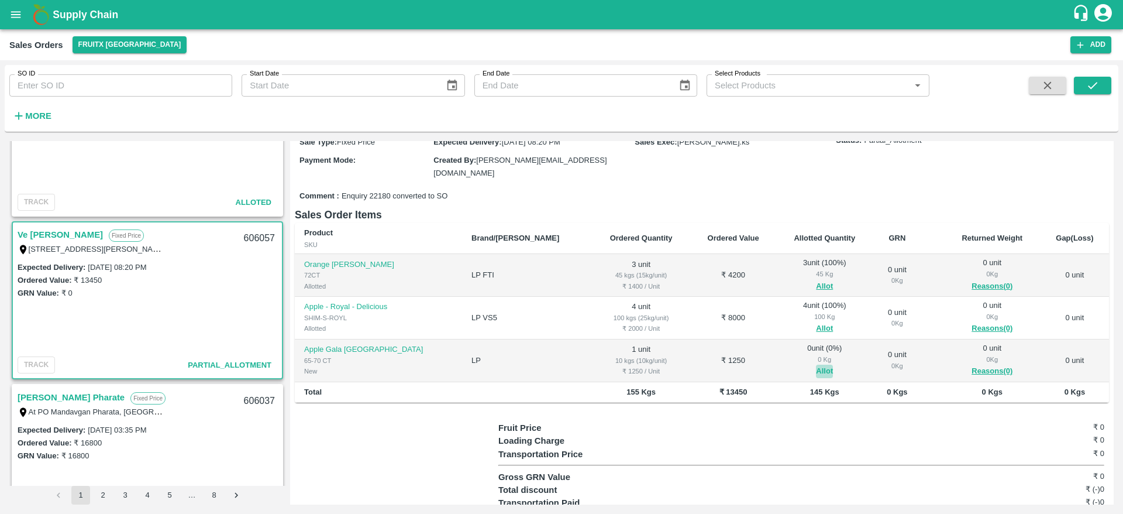
click at [816, 367] on button "Allot" at bounding box center [824, 370] width 17 height 13
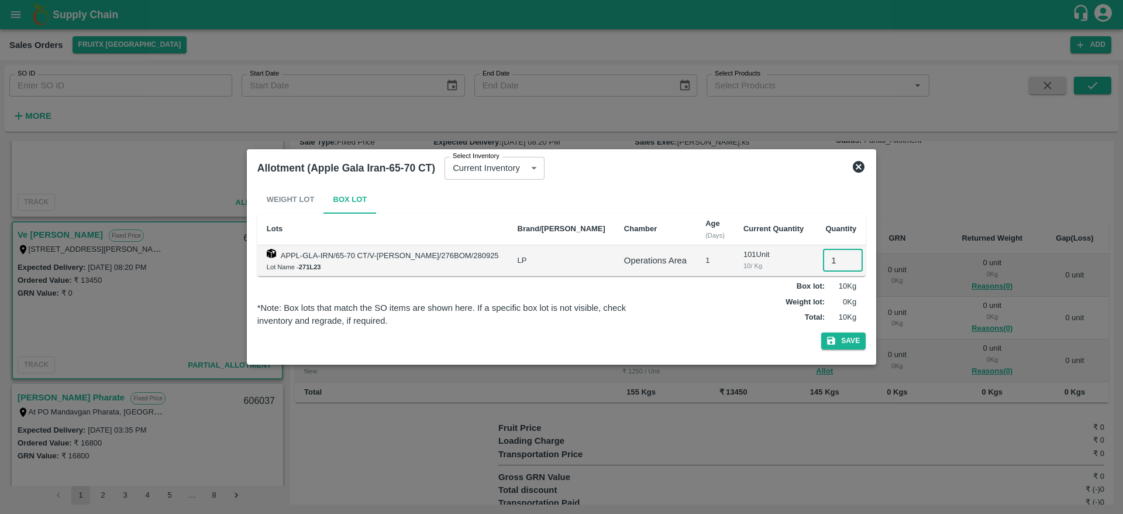
click at [823, 266] on input "1" at bounding box center [843, 260] width 40 height 22
type input "1"
click at [821, 332] on button "Save" at bounding box center [843, 340] width 44 height 17
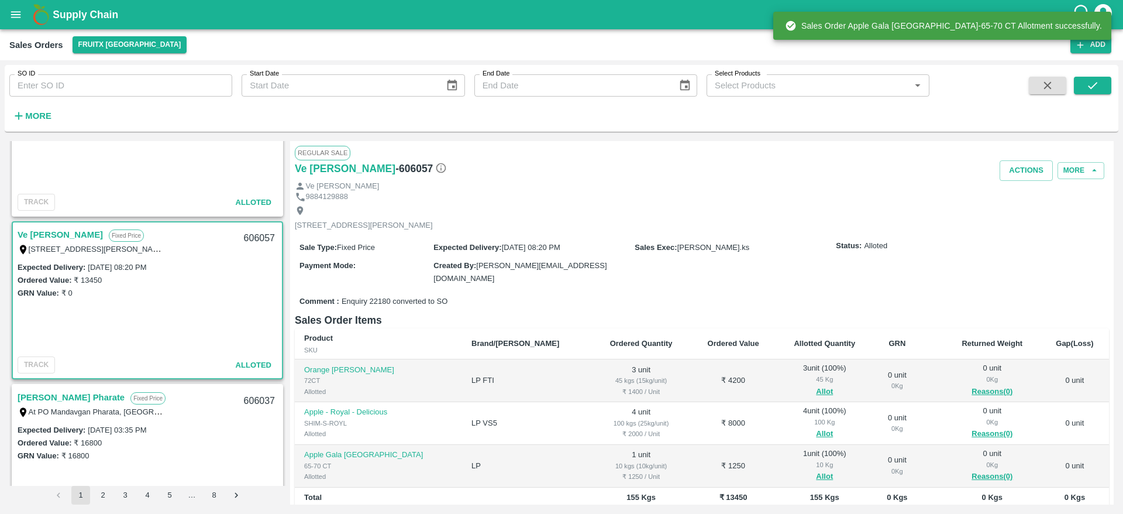
click at [255, 239] on div "606057" at bounding box center [259, 238] width 45 height 27
copy div "606057"
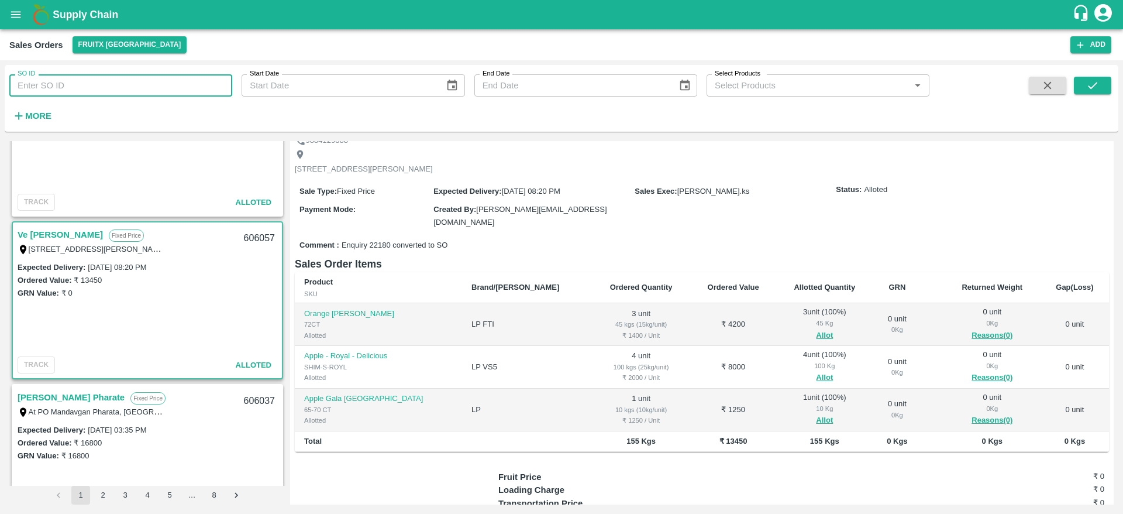
click at [182, 90] on input "SO ID" at bounding box center [120, 85] width 223 height 22
paste input "text"
type input "605921"
click at [1099, 91] on icon "submit" at bounding box center [1092, 85] width 13 height 13
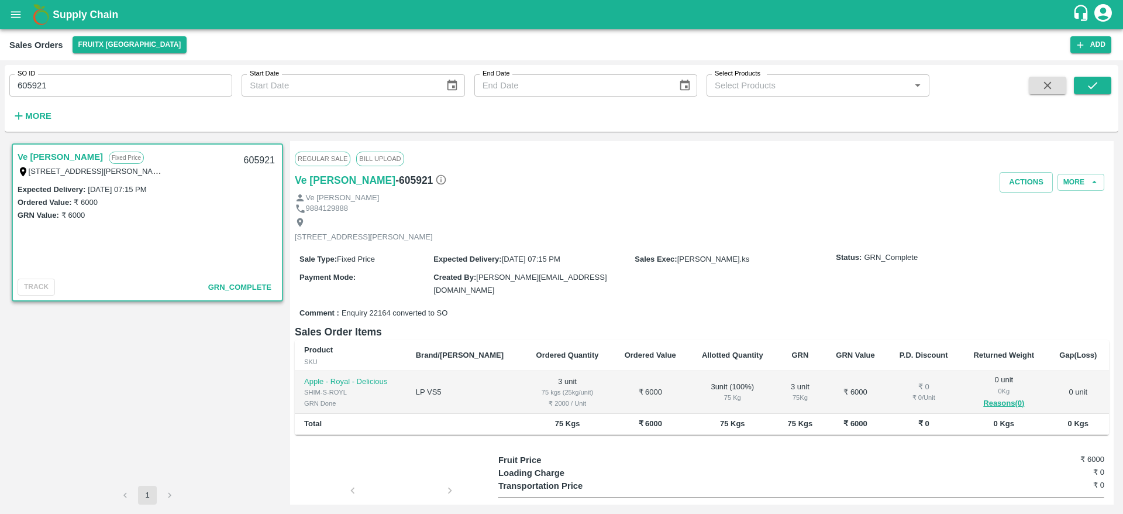
scroll to position [26, 0]
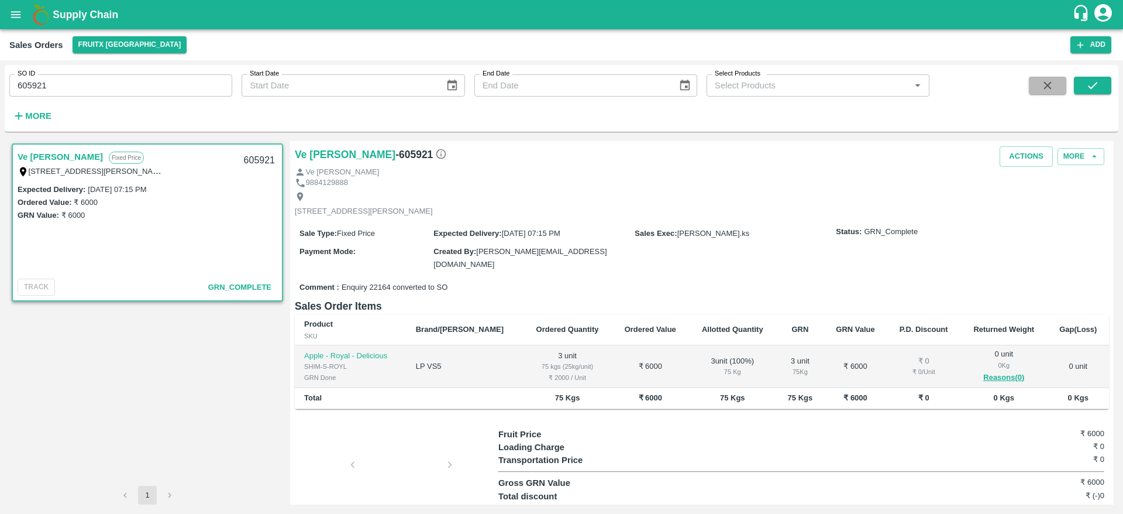
click at [1043, 85] on icon "button" at bounding box center [1047, 85] width 13 height 13
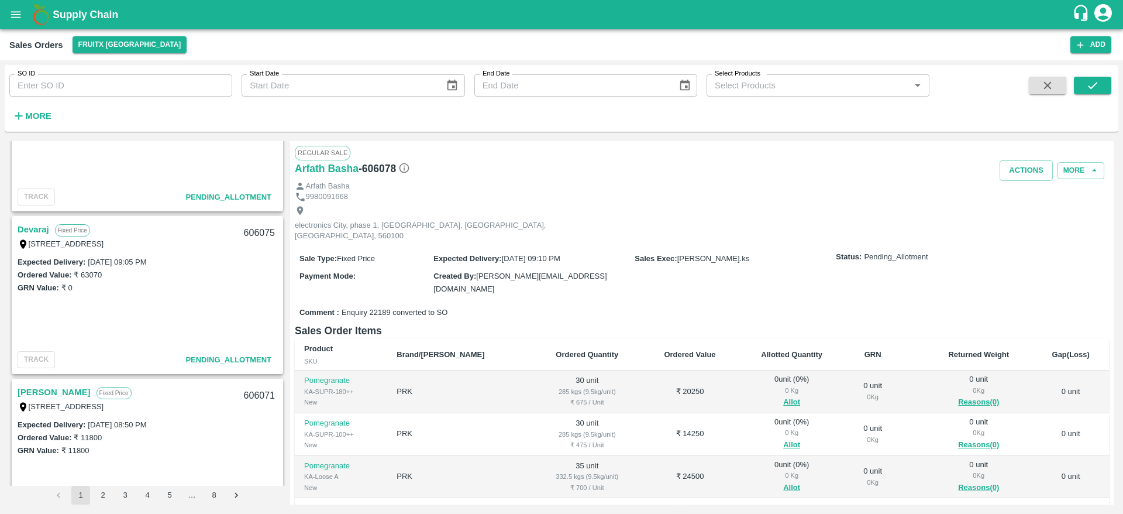
scroll to position [247, 0]
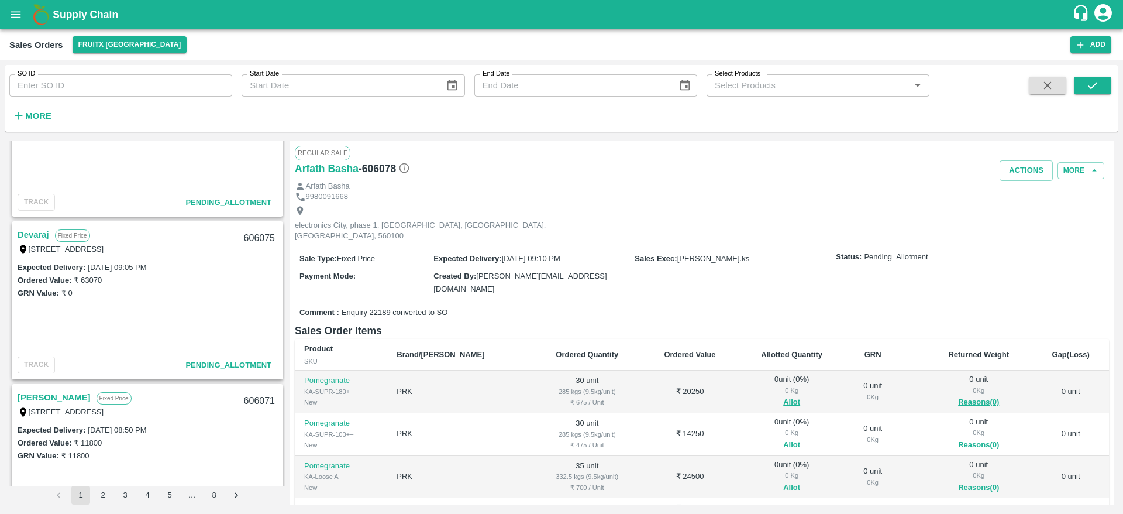
click at [27, 232] on link "Devaraj" at bounding box center [34, 234] width 32 height 15
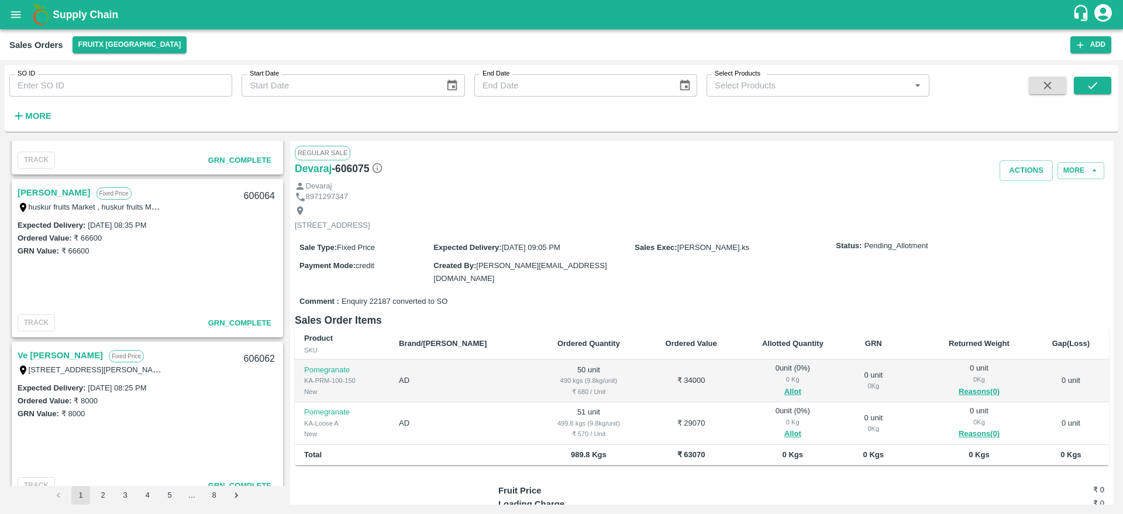
scroll to position [1020, 0]
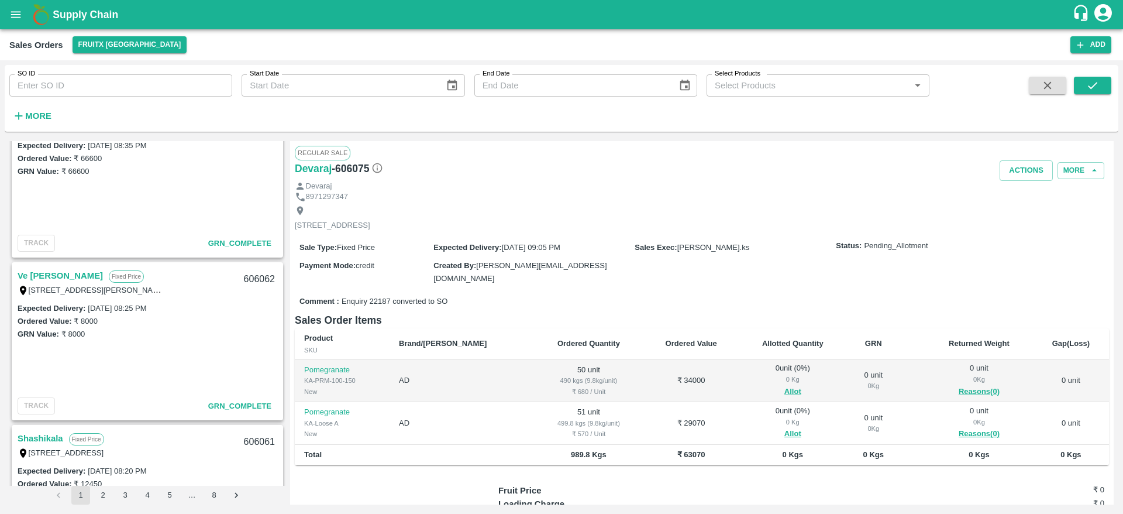
click at [47, 281] on link "Ve [PERSON_NAME]" at bounding box center [60, 275] width 85 height 15
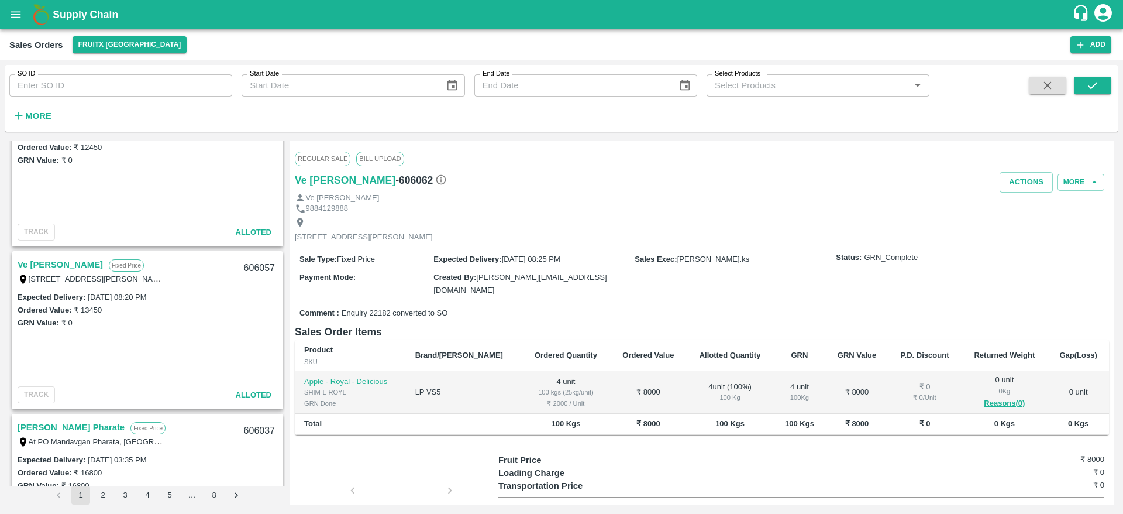
scroll to position [1367, 0]
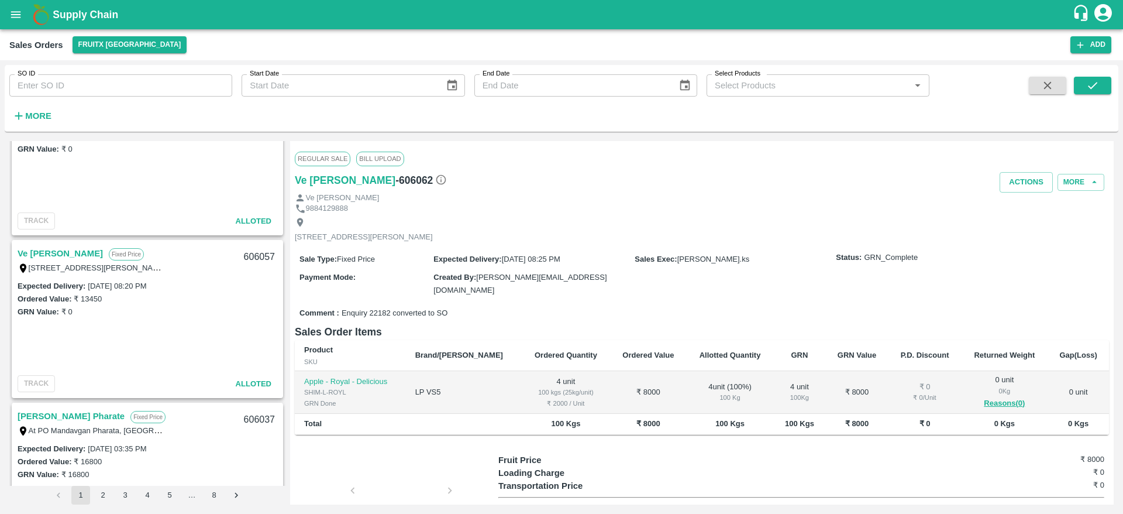
click at [54, 247] on link "Ve [PERSON_NAME]" at bounding box center [60, 253] width 85 height 15
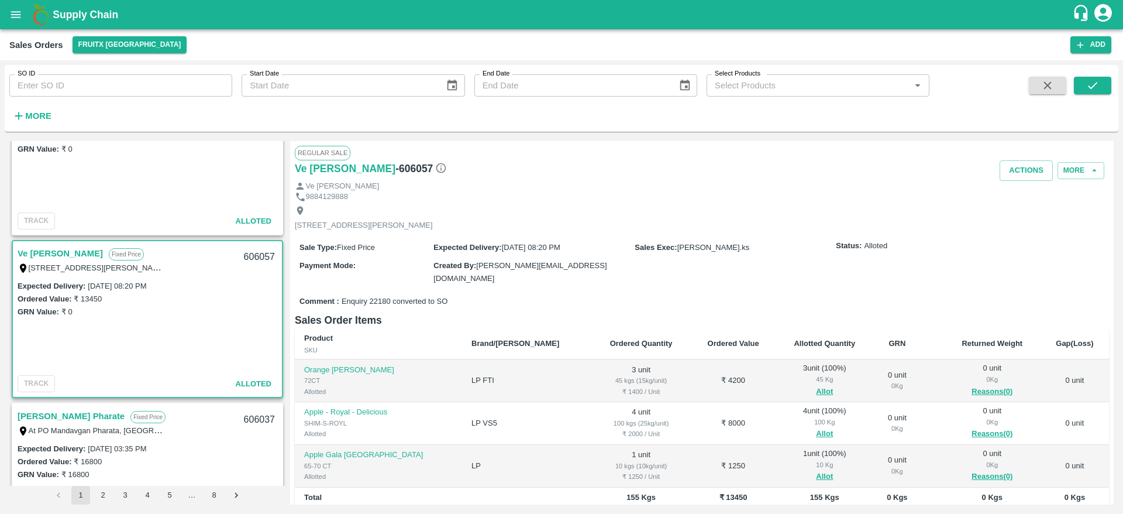
scroll to position [32, 0]
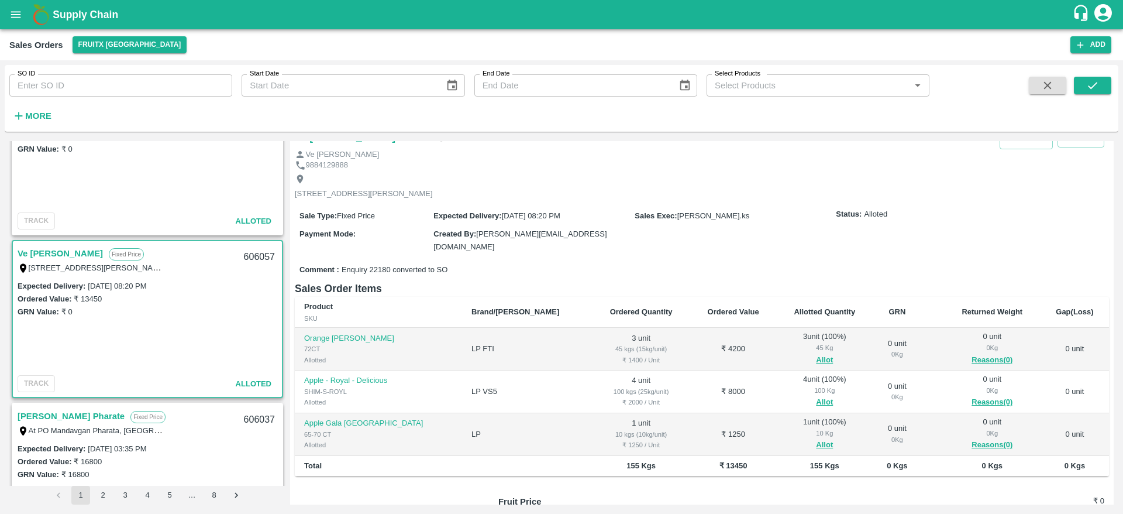
click at [255, 258] on div "606057" at bounding box center [259, 256] width 45 height 27
copy div "606057"
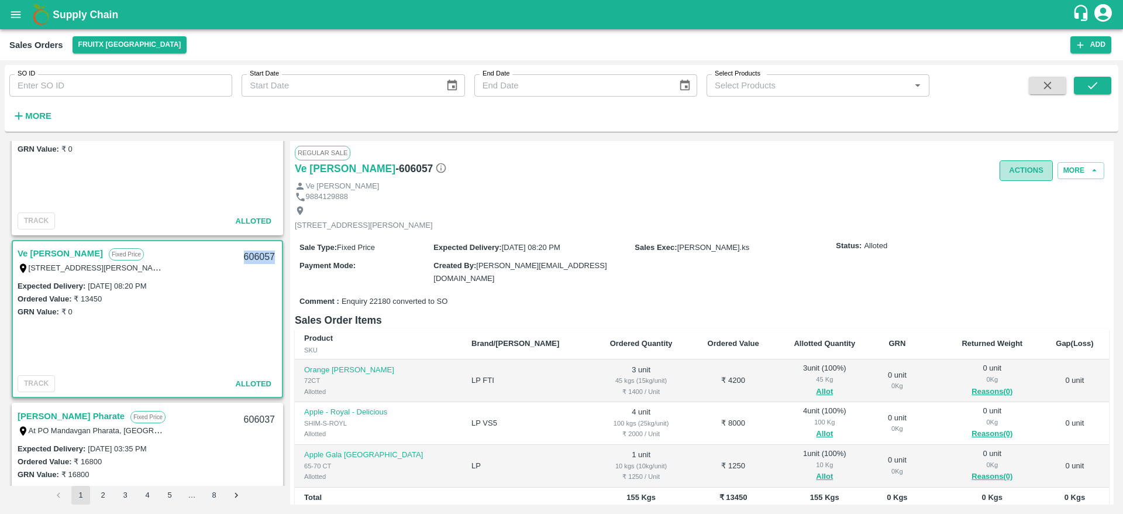
click at [1012, 171] on button "Actions" at bounding box center [1026, 170] width 53 height 20
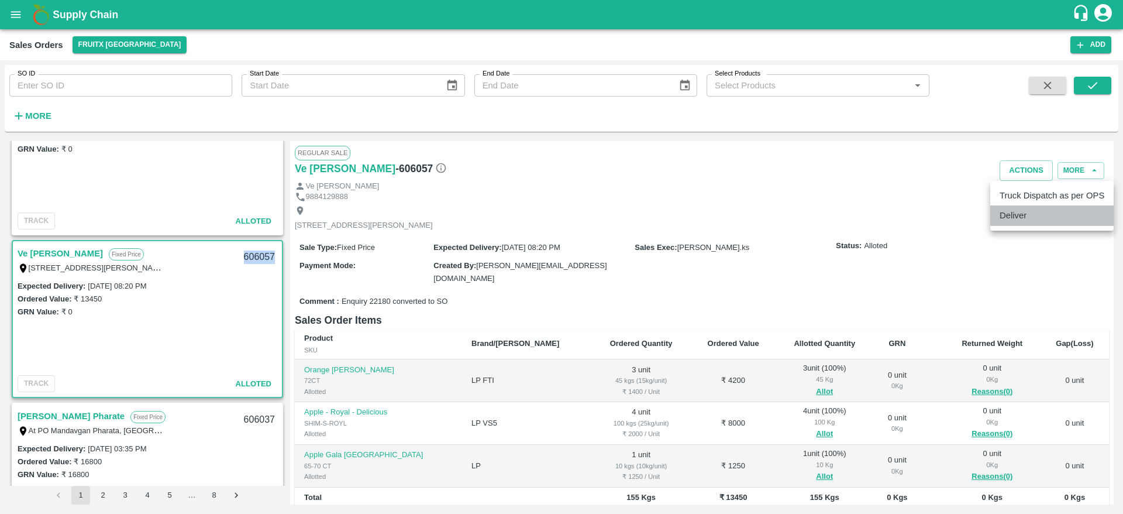
click at [1044, 212] on li "Deliver" at bounding box center [1052, 215] width 123 height 20
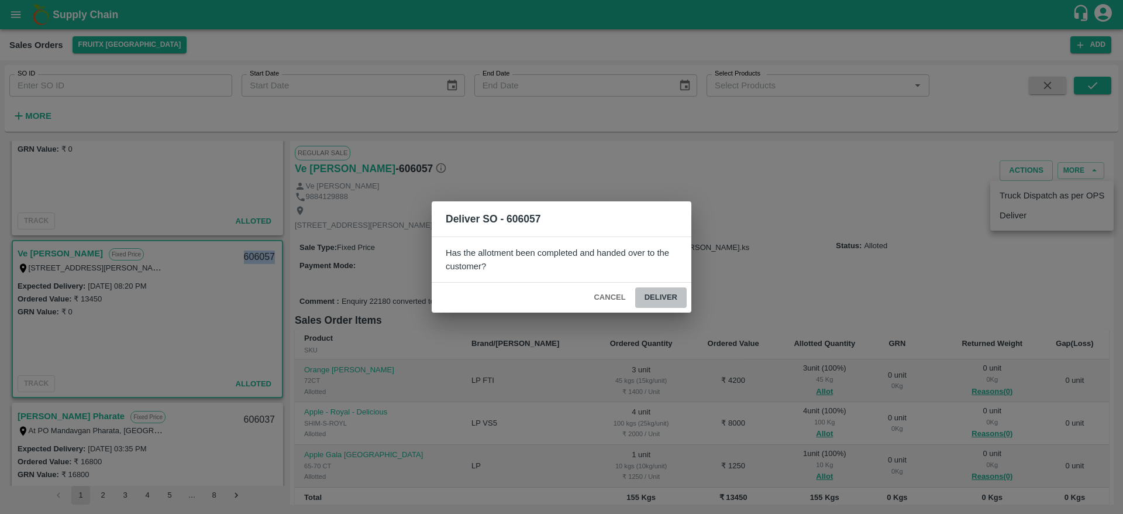
click at [678, 293] on button "Deliver" at bounding box center [660, 297] width 51 height 20
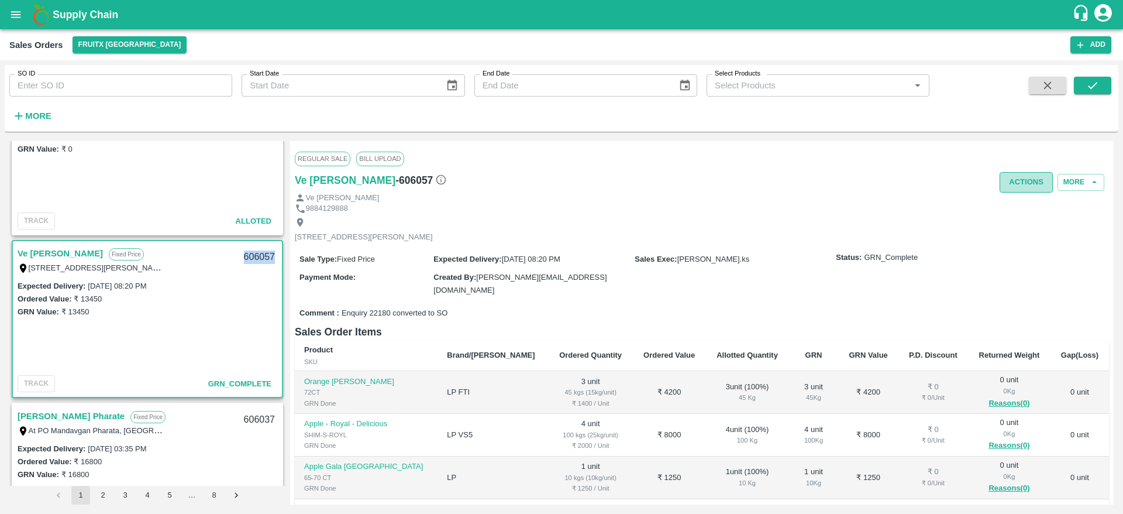
click at [1025, 179] on button "Actions" at bounding box center [1026, 182] width 53 height 20
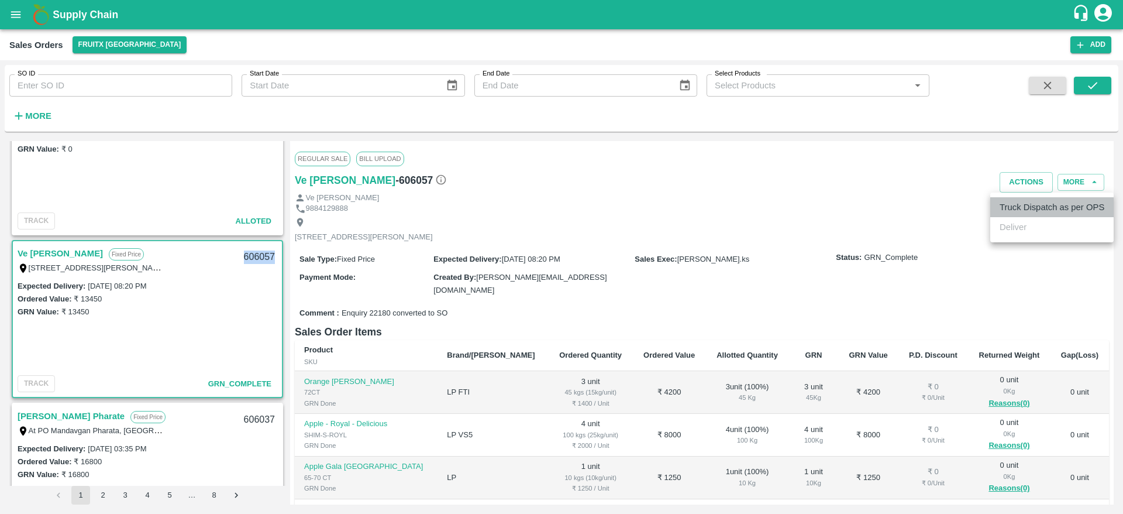
click at [1026, 198] on li "Truck Dispatch as per OPS" at bounding box center [1052, 207] width 123 height 20
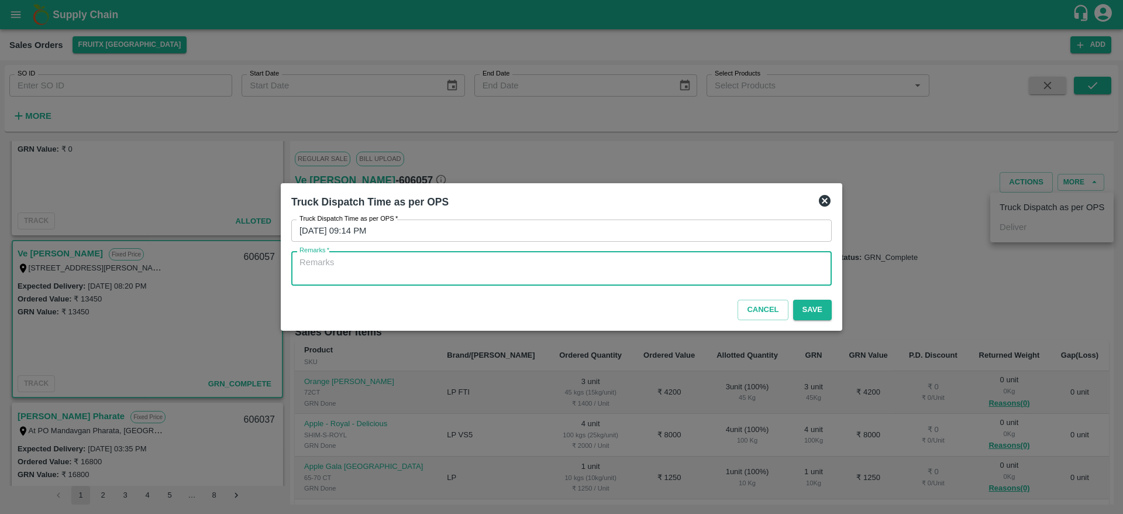
click at [790, 269] on textarea "Remarks   *" at bounding box center [562, 268] width 524 height 25
type textarea "OTD"
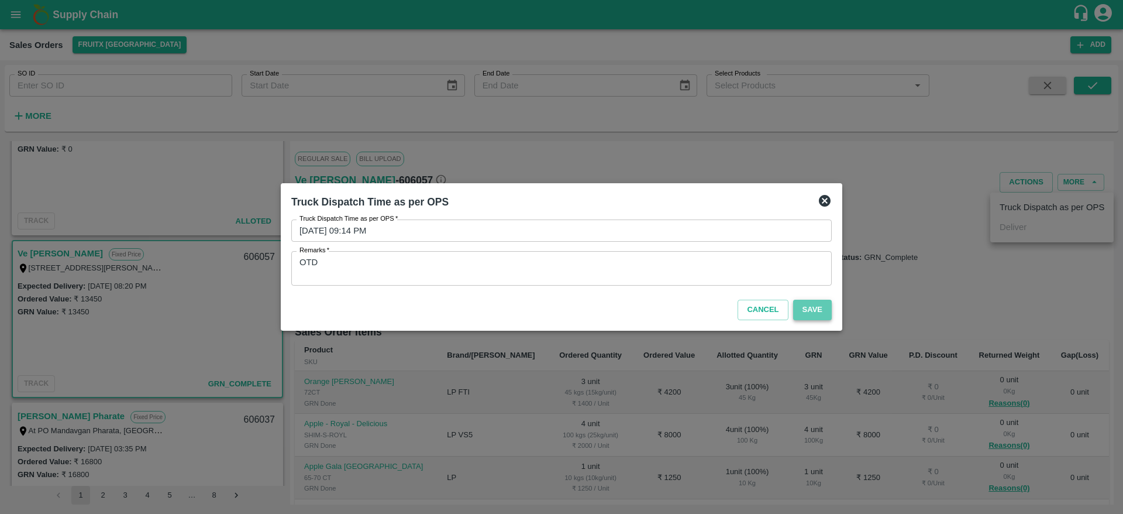
click at [807, 311] on button "Save" at bounding box center [812, 310] width 39 height 20
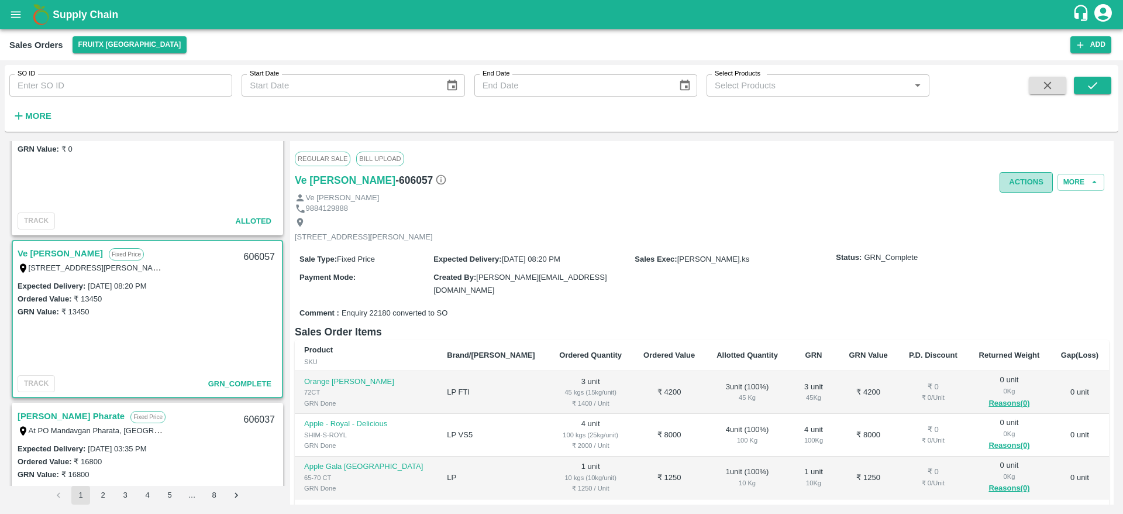
click at [1019, 185] on button "Actions" at bounding box center [1026, 182] width 53 height 20
click at [742, 238] on div at bounding box center [561, 257] width 1123 height 514
click at [1034, 183] on button "Actions" at bounding box center [1026, 182] width 53 height 20
click at [781, 288] on div at bounding box center [561, 257] width 1123 height 514
click at [1016, 181] on button "Actions" at bounding box center [1026, 182] width 53 height 20
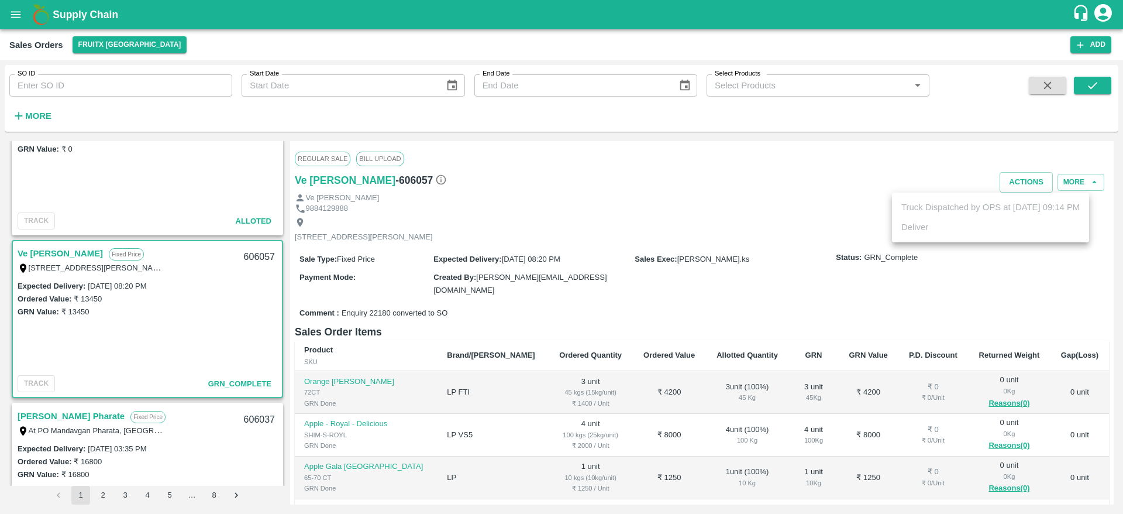
click at [737, 233] on div at bounding box center [561, 257] width 1123 height 514
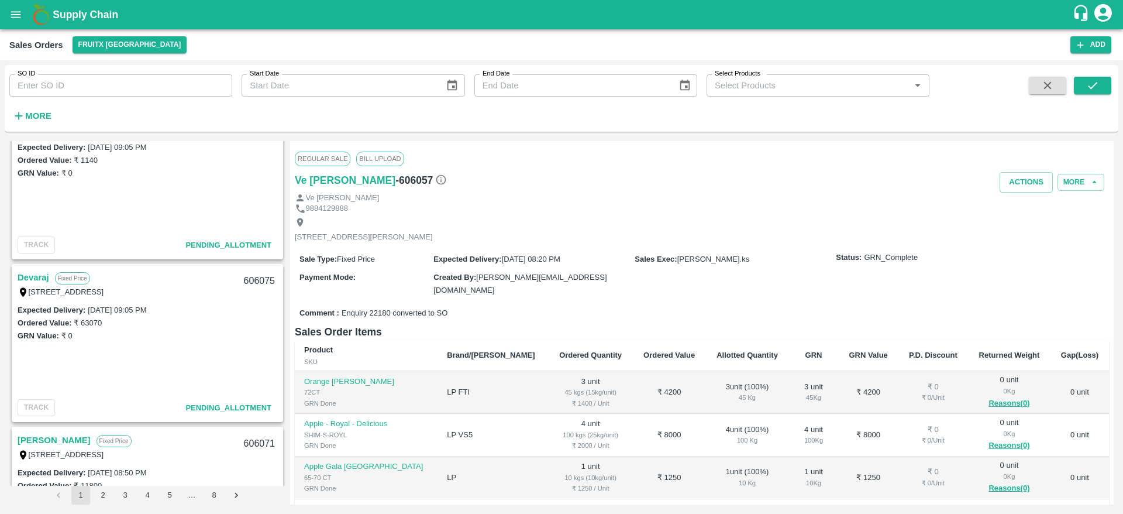
scroll to position [198, 0]
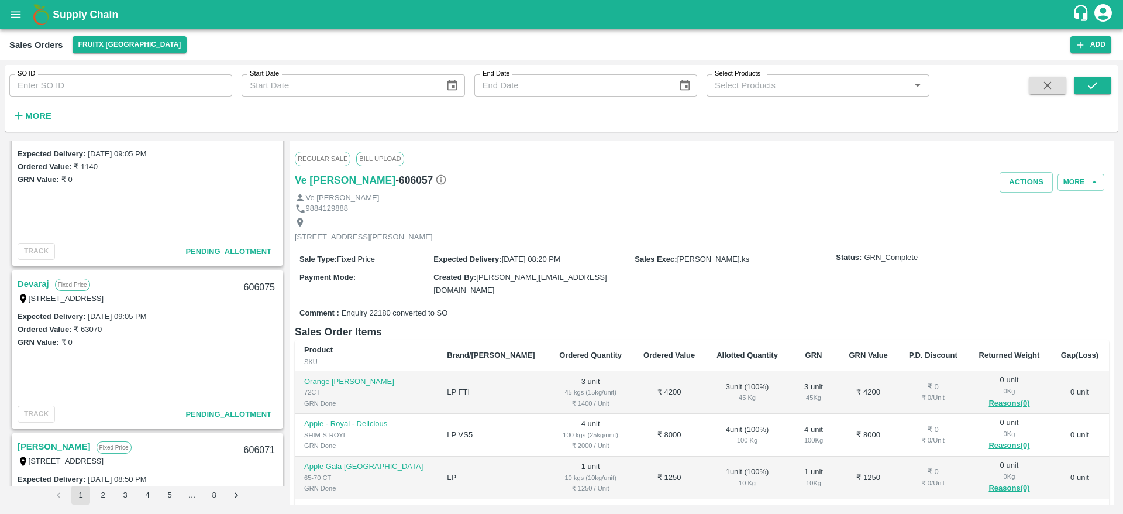
click at [39, 283] on link "Devaraj" at bounding box center [34, 283] width 32 height 15
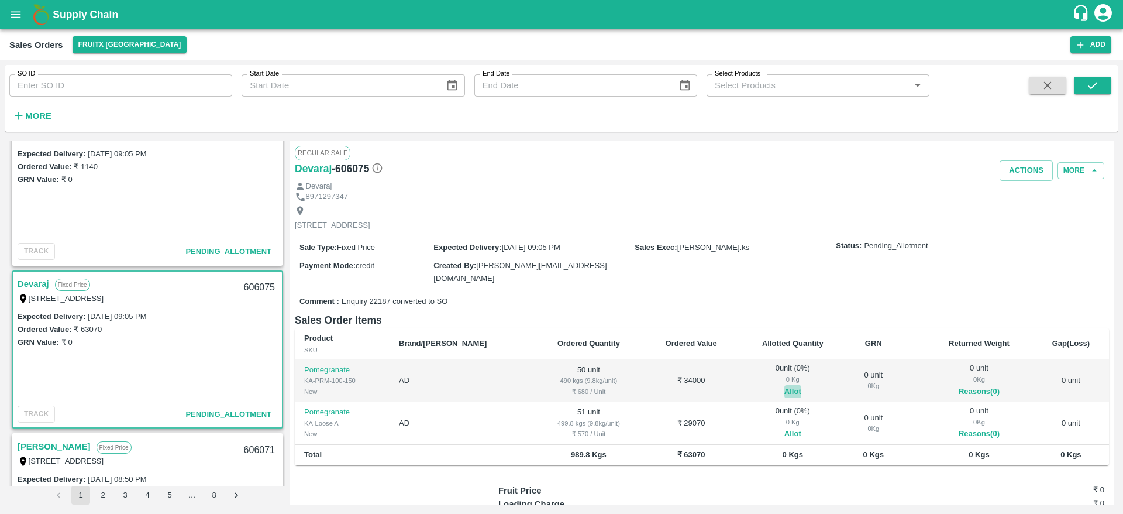
click at [785, 386] on button "Allot" at bounding box center [793, 391] width 17 height 13
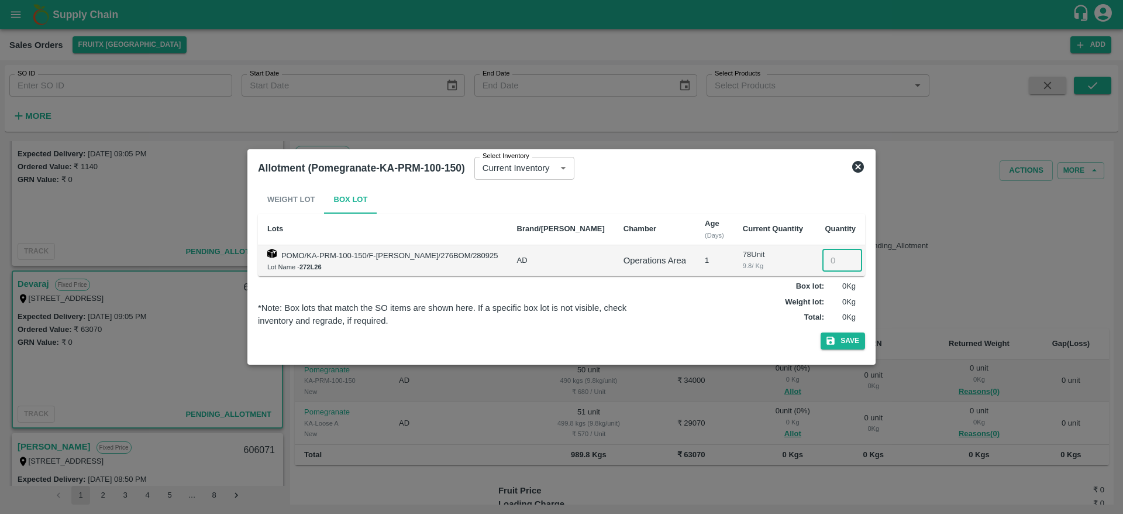
click at [823, 269] on input "number" at bounding box center [843, 260] width 40 height 22
type input "50"
click at [821, 332] on button "Save" at bounding box center [843, 340] width 44 height 17
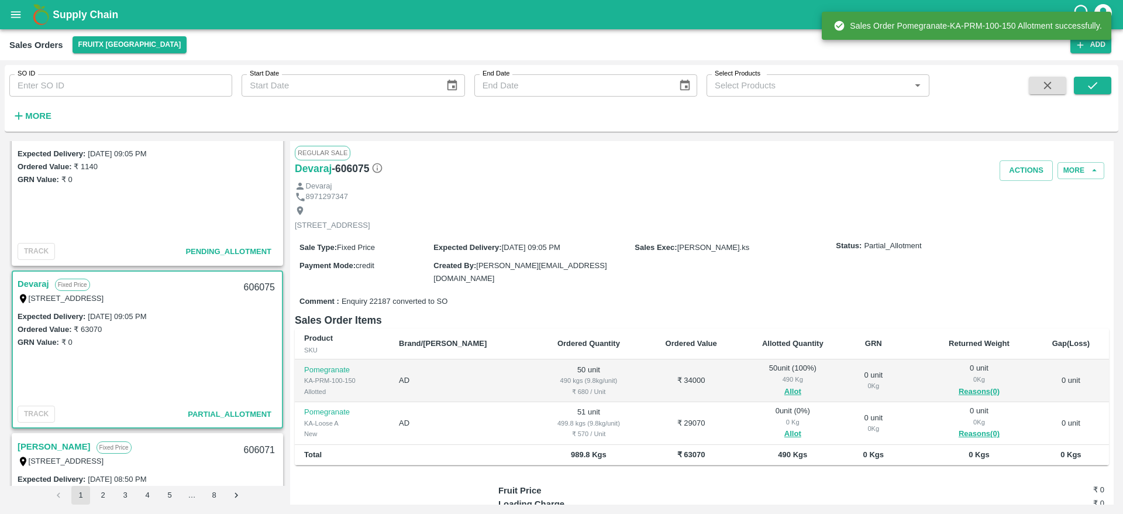
click at [248, 287] on div "606075" at bounding box center [259, 287] width 45 height 27
copy div "606075"
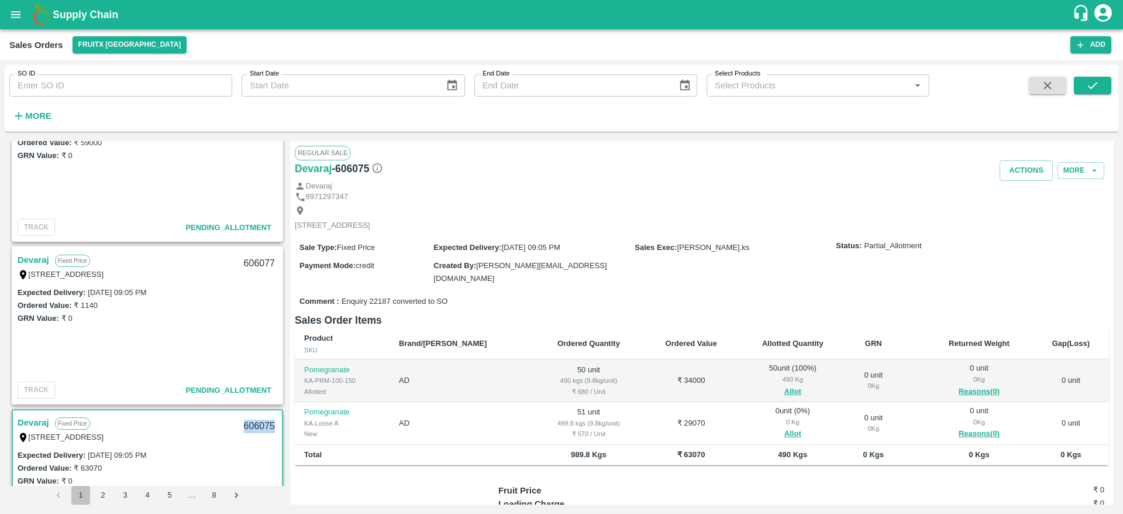
scroll to position [59, 0]
click at [46, 262] on link "Devaraj" at bounding box center [34, 260] width 32 height 15
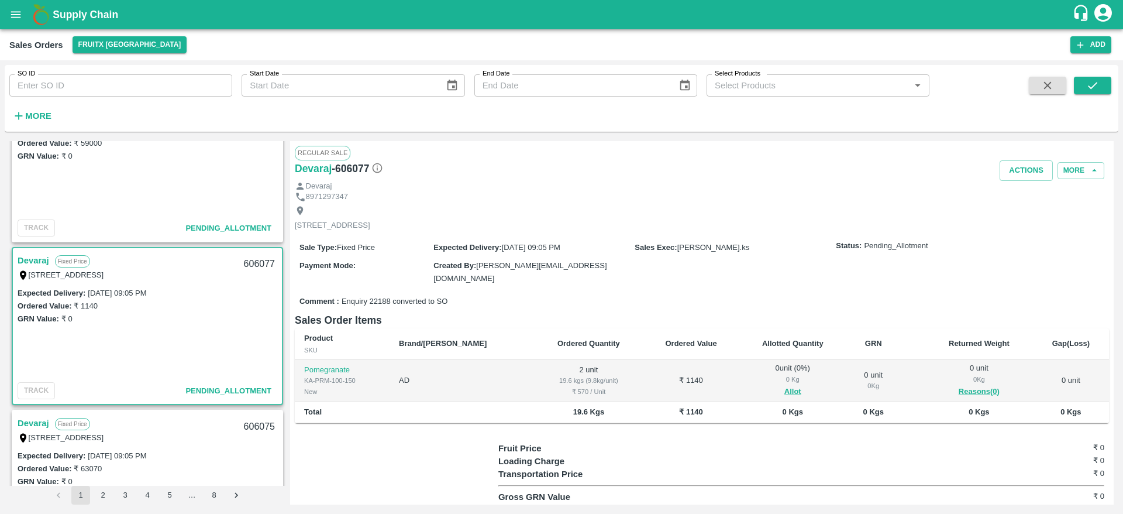
scroll to position [156, 0]
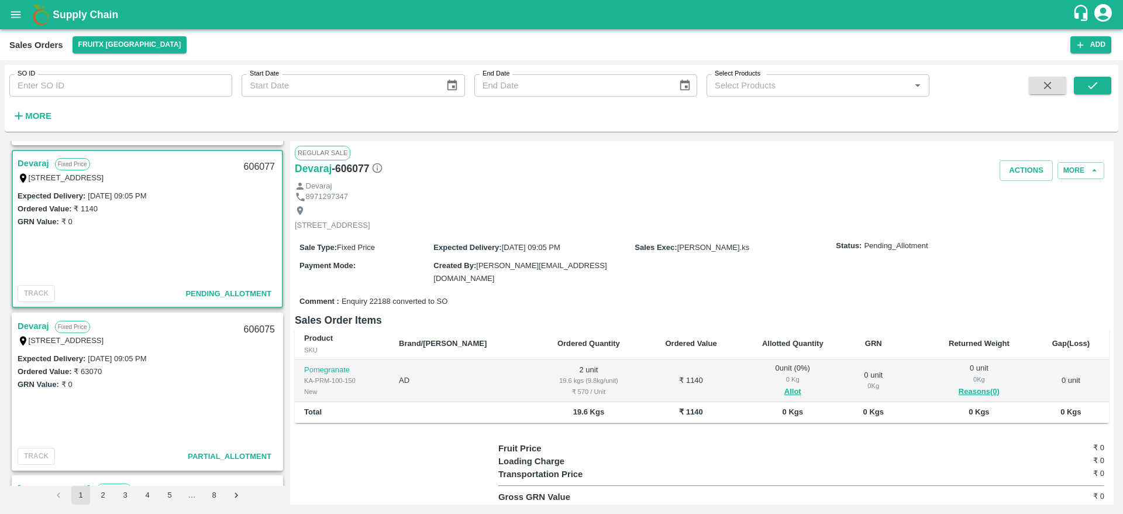
click at [33, 329] on link "Devaraj" at bounding box center [34, 325] width 32 height 15
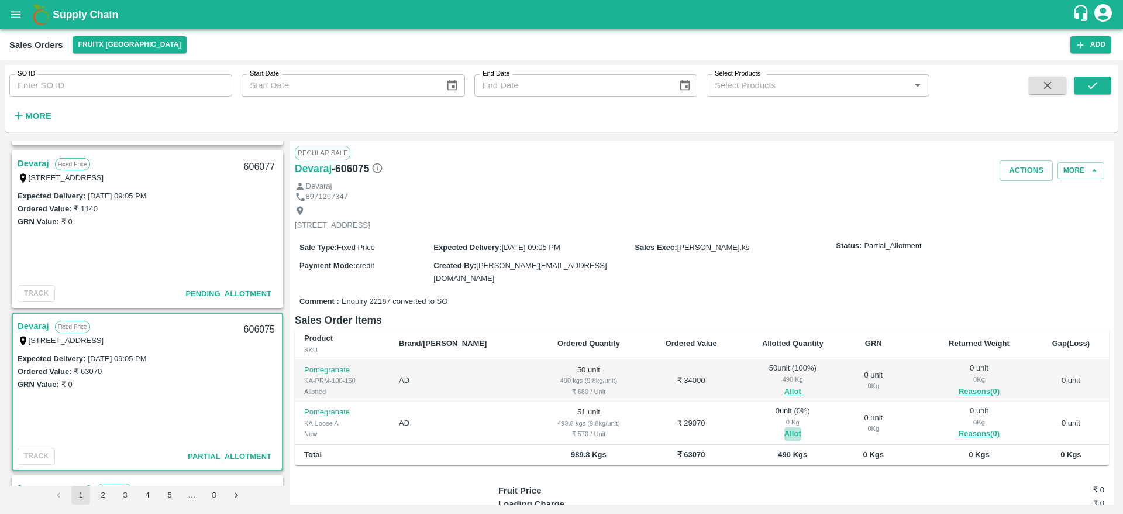
click at [785, 432] on button "Allot" at bounding box center [793, 433] width 17 height 13
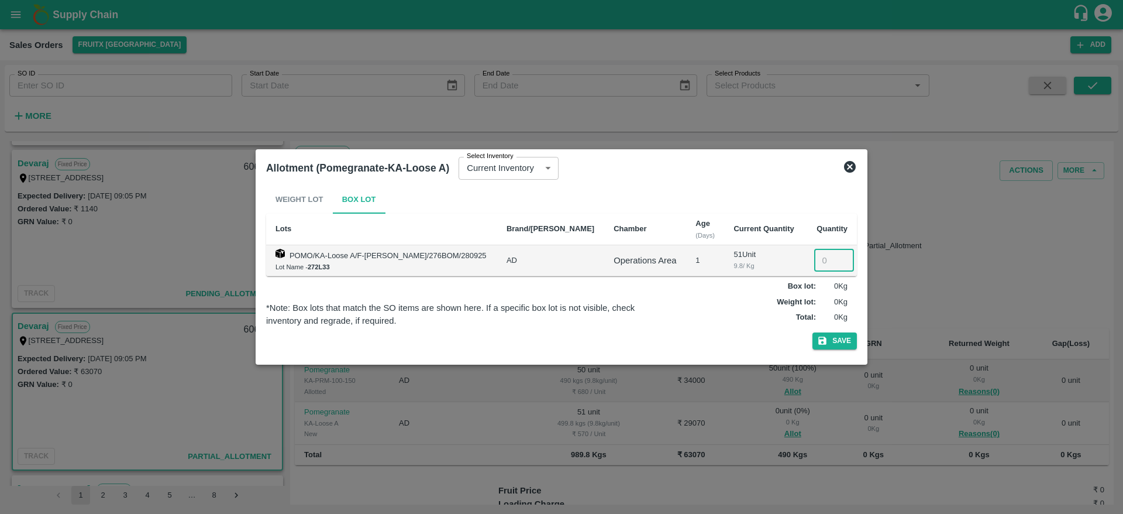
click at [820, 260] on input "number" at bounding box center [834, 260] width 40 height 22
type input "51"
click at [813, 332] on button "Save" at bounding box center [835, 340] width 44 height 17
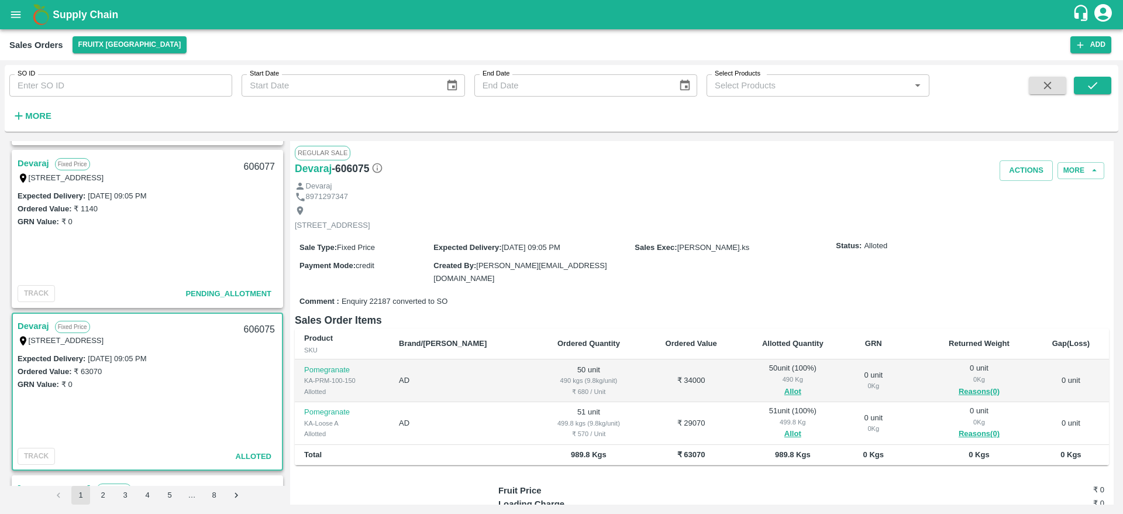
click at [252, 330] on div "606075" at bounding box center [259, 329] width 45 height 27
copy div "606075"
click at [1017, 177] on button "Actions" at bounding box center [1026, 170] width 53 height 20
click at [1033, 222] on li "Deliver" at bounding box center [1052, 215] width 123 height 20
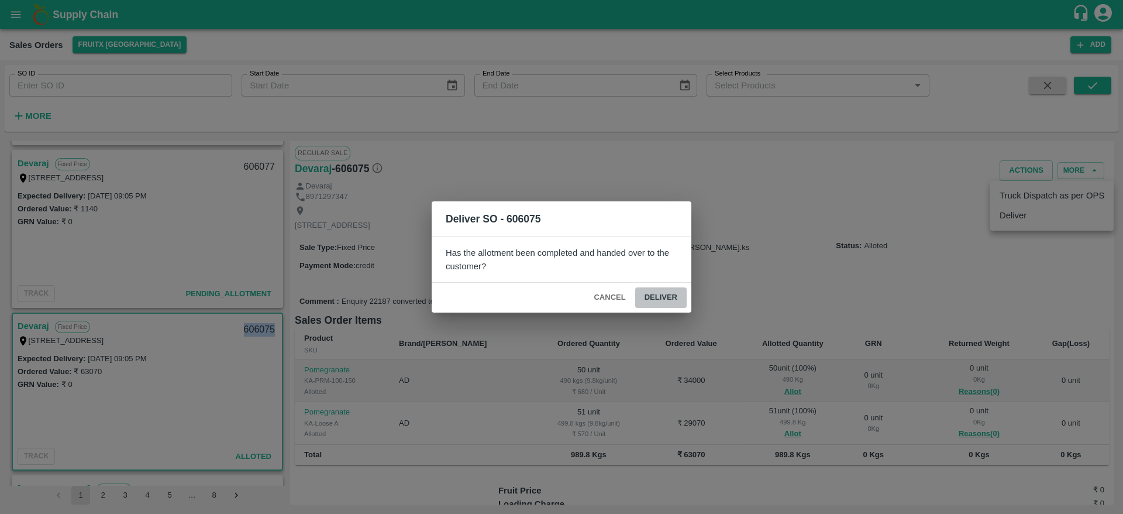
click at [670, 296] on button "Deliver" at bounding box center [660, 297] width 51 height 20
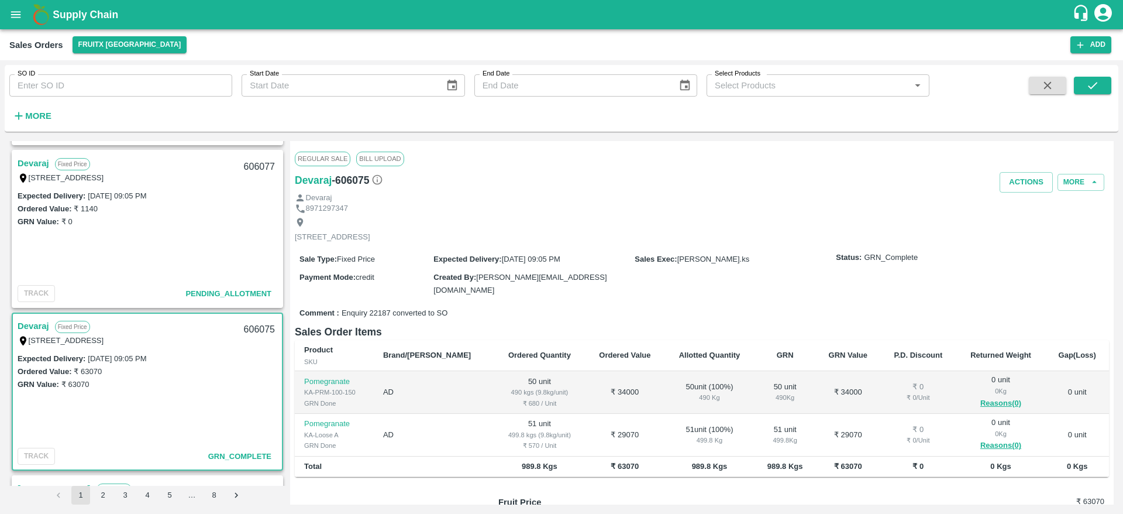
click at [1029, 170] on div "Regular Sale Bill Upload" at bounding box center [702, 159] width 814 height 26
click at [1030, 176] on button "Actions" at bounding box center [1026, 182] width 53 height 20
click at [1019, 212] on li "Truck Dispatch as per OPS" at bounding box center [1052, 207] width 123 height 20
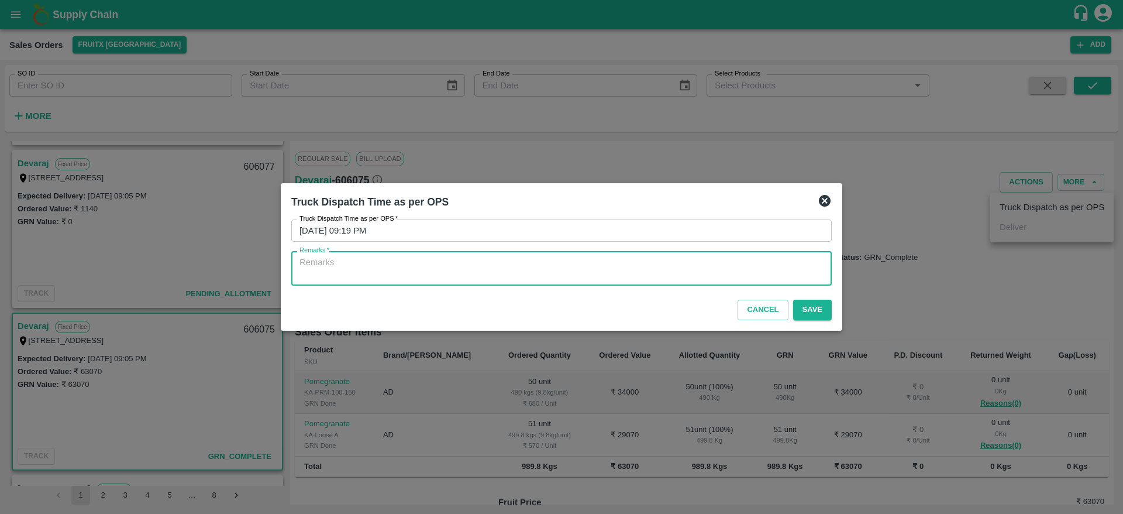
click at [775, 267] on textarea "Remarks   *" at bounding box center [562, 268] width 524 height 25
type textarea "OTD"
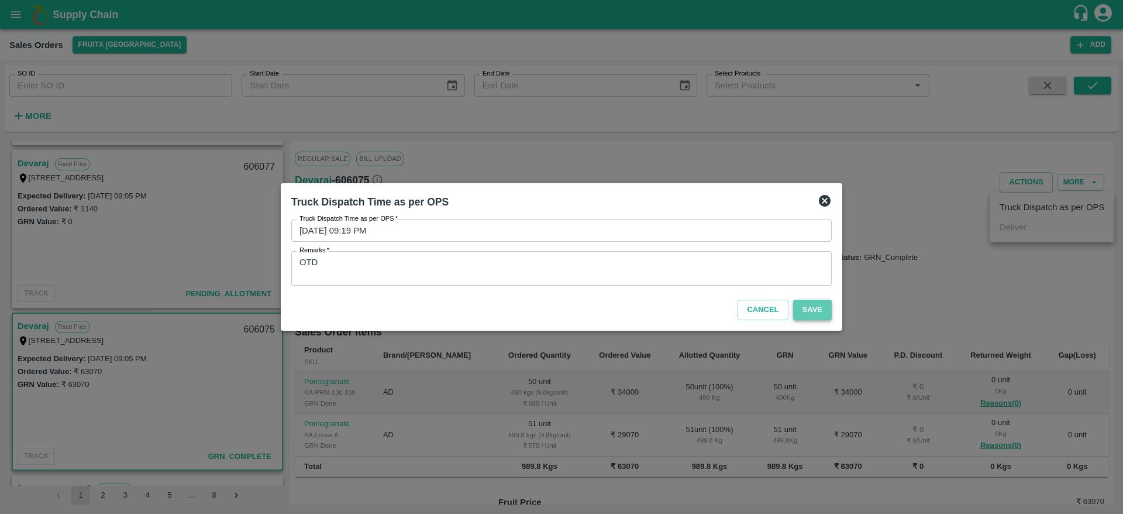
click at [826, 309] on button "Save" at bounding box center [812, 310] width 39 height 20
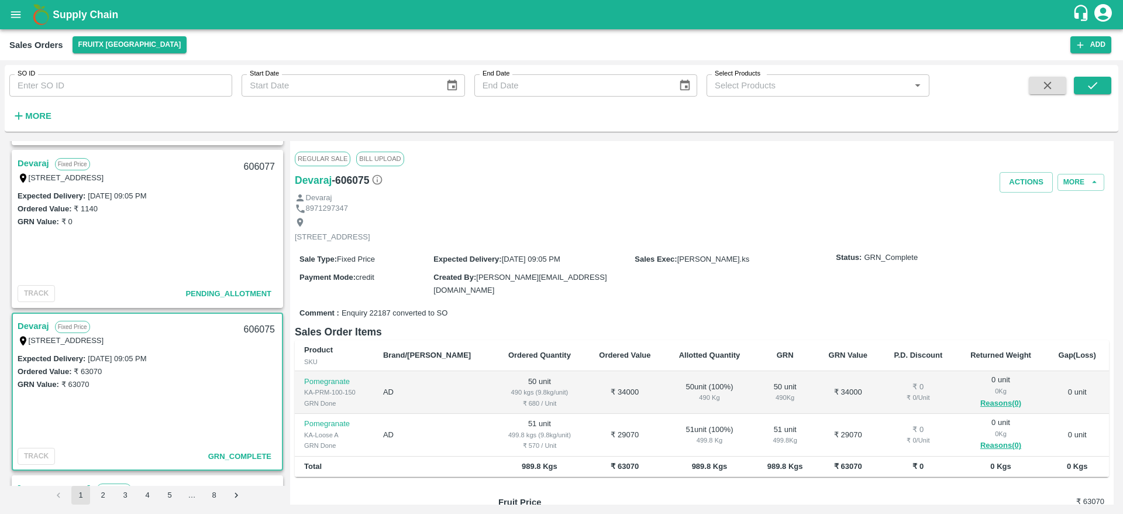
scroll to position [130, 0]
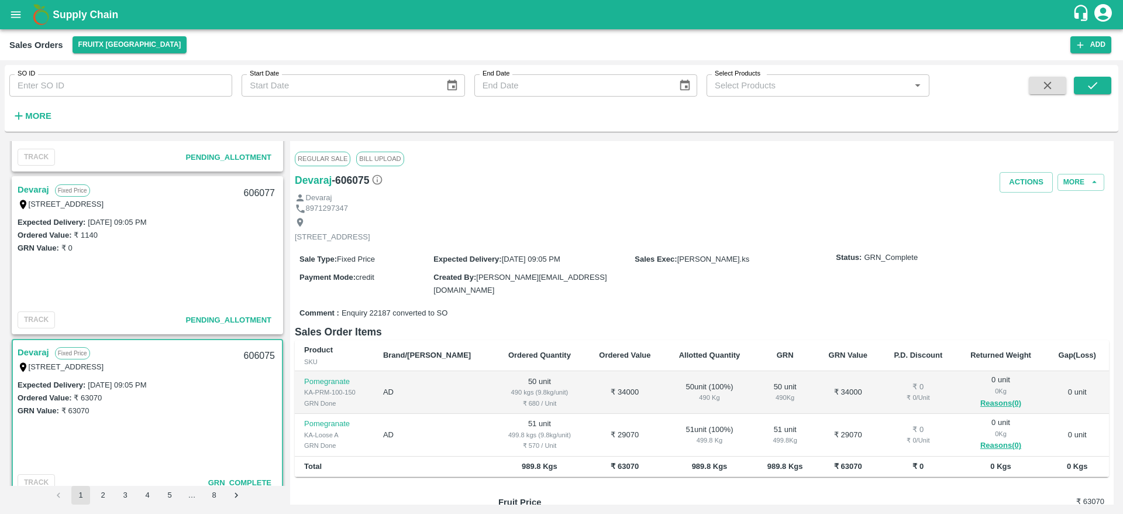
click at [33, 185] on link "Devaraj" at bounding box center [34, 189] width 32 height 15
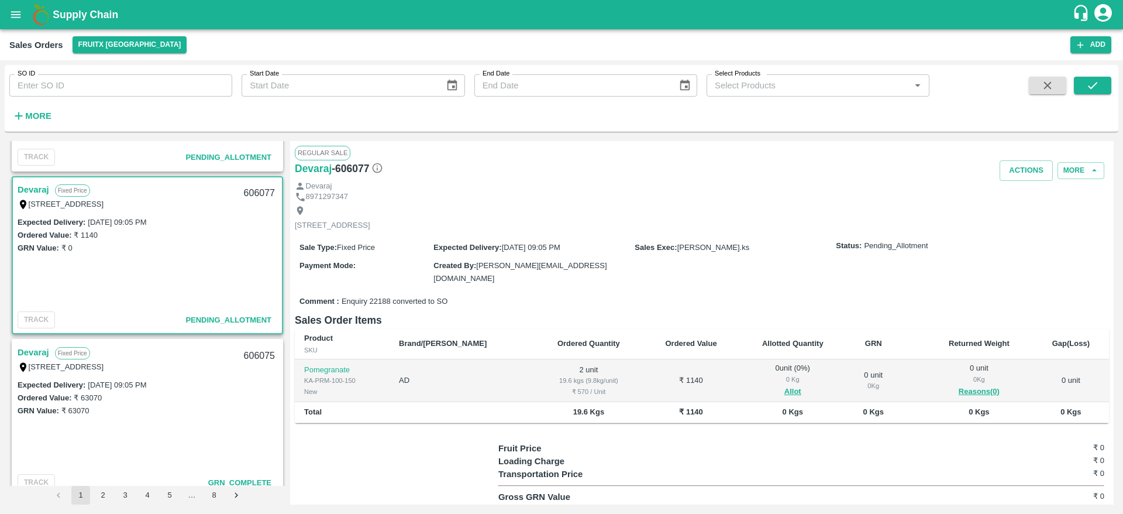
click at [252, 189] on div "606077" at bounding box center [259, 193] width 45 height 27
copy div "606077"
click at [785, 385] on button "Allot" at bounding box center [793, 391] width 17 height 13
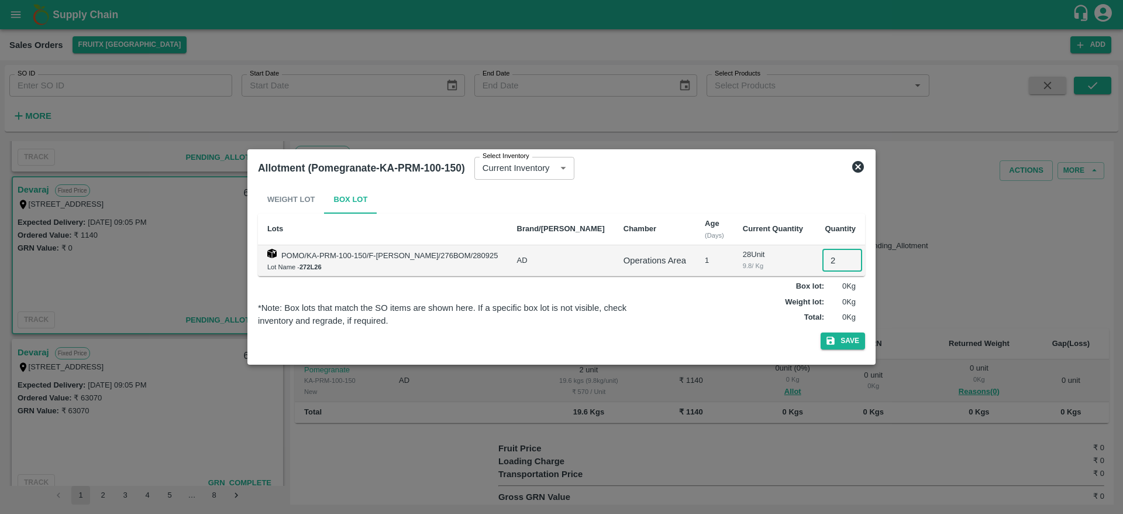
click at [823, 262] on input "2" at bounding box center [843, 260] width 40 height 22
type input "2"
click at [821, 332] on button "Save" at bounding box center [843, 340] width 44 height 17
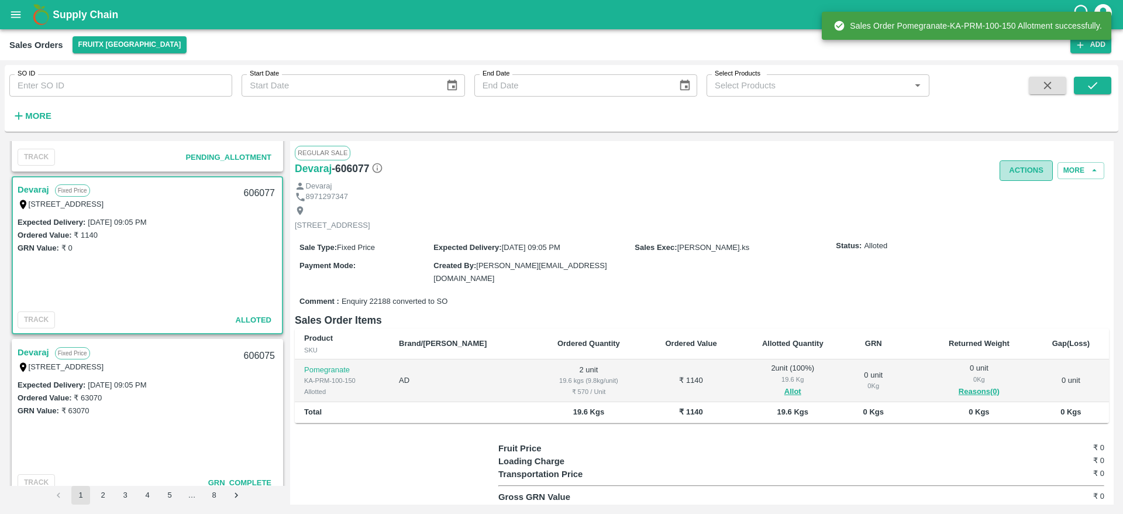
click at [1034, 175] on button "Actions" at bounding box center [1026, 170] width 53 height 20
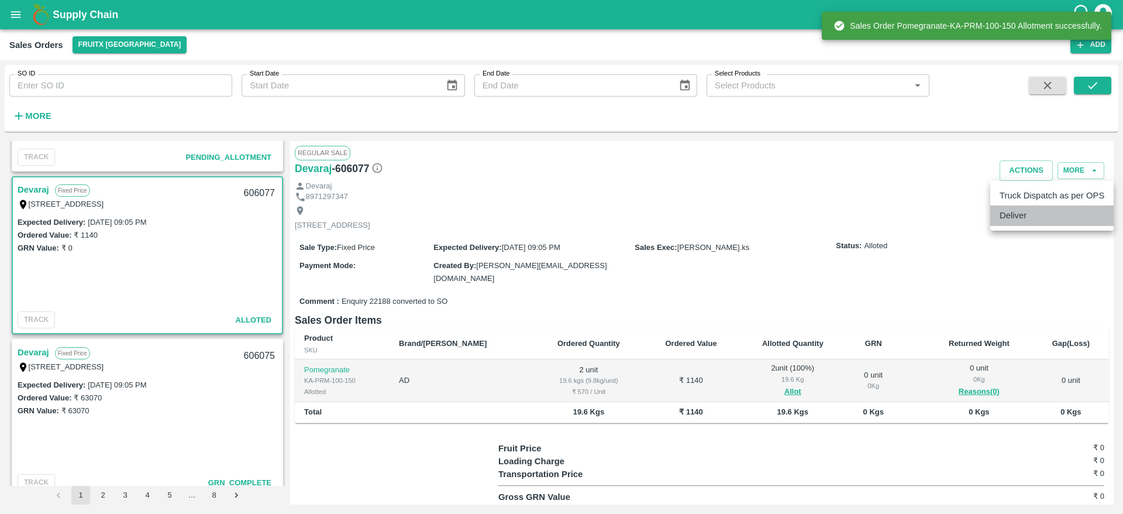
click at [1022, 214] on li "Deliver" at bounding box center [1052, 215] width 123 height 20
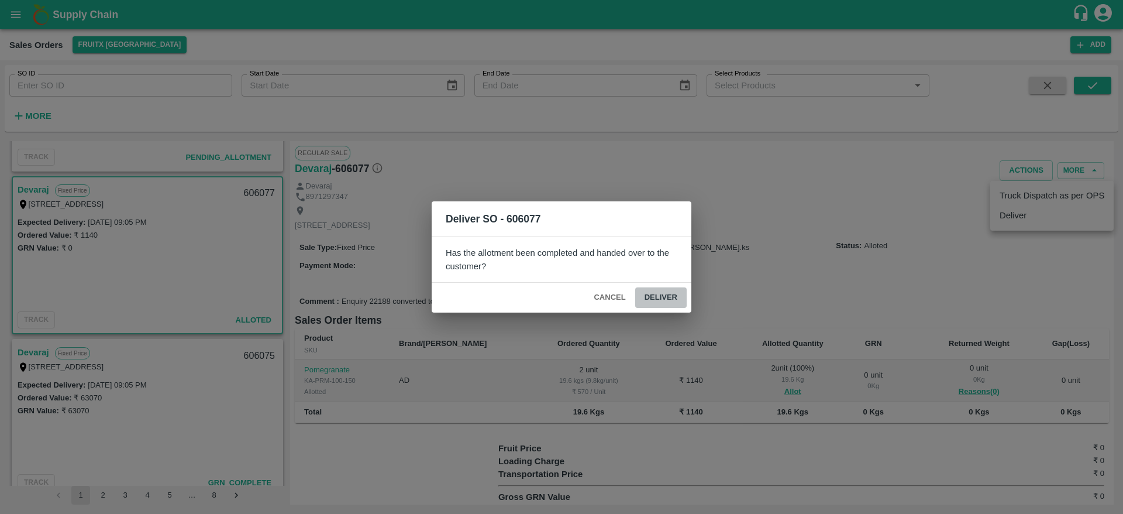
click at [658, 291] on button "Deliver" at bounding box center [660, 297] width 51 height 20
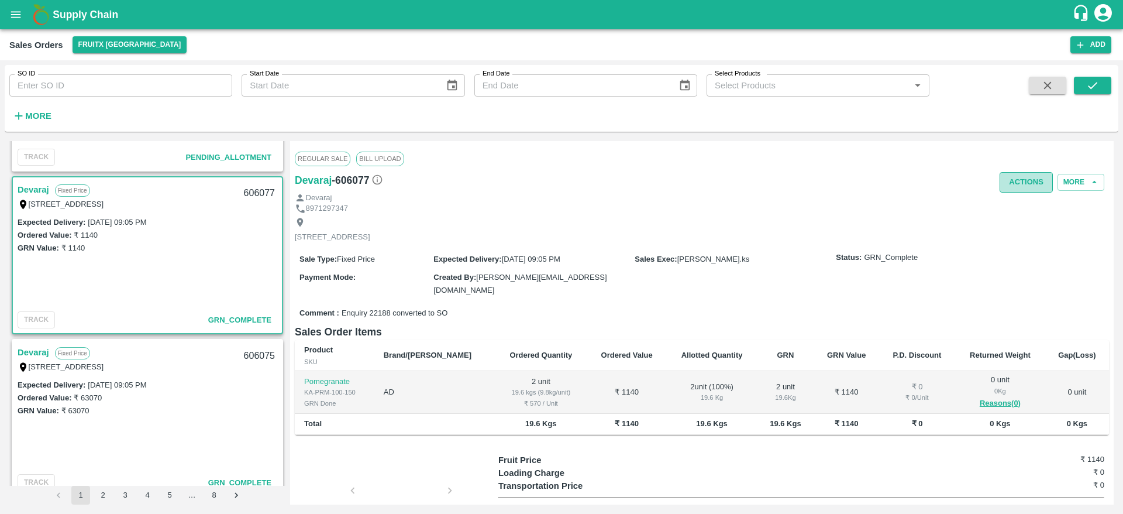
click at [1021, 180] on button "Actions" at bounding box center [1026, 182] width 53 height 20
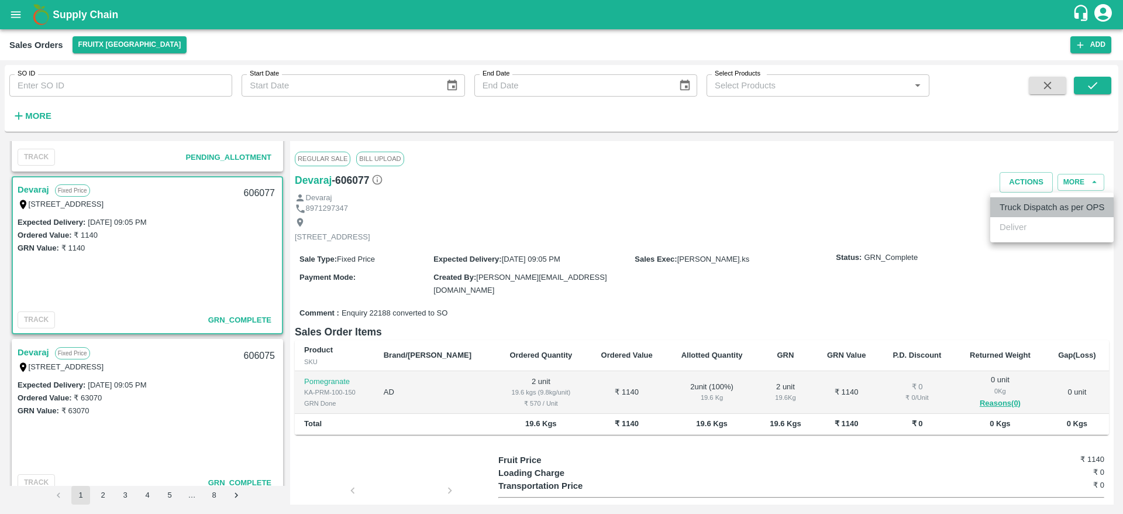
click at [1024, 207] on li "Truck Dispatch as per OPS" at bounding box center [1052, 207] width 123 height 20
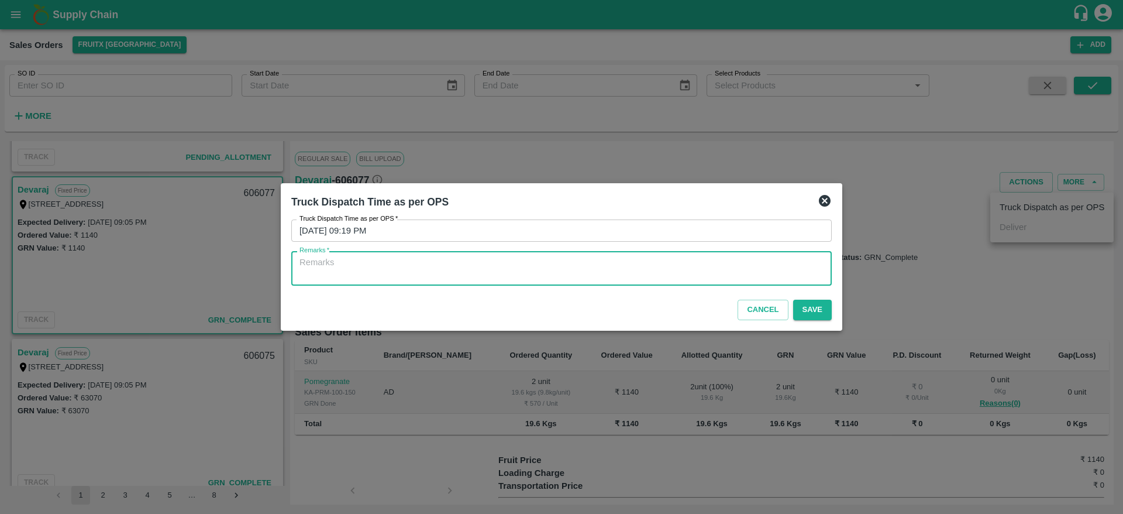
click at [666, 265] on textarea "Remarks   *" at bounding box center [562, 268] width 524 height 25
type textarea "OTD"
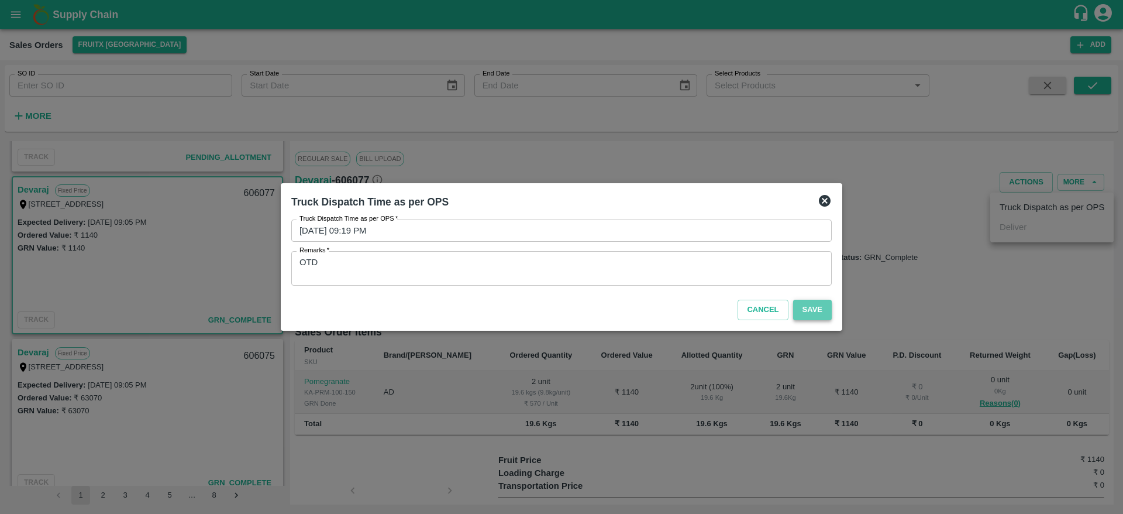
click at [831, 312] on button "Save" at bounding box center [812, 310] width 39 height 20
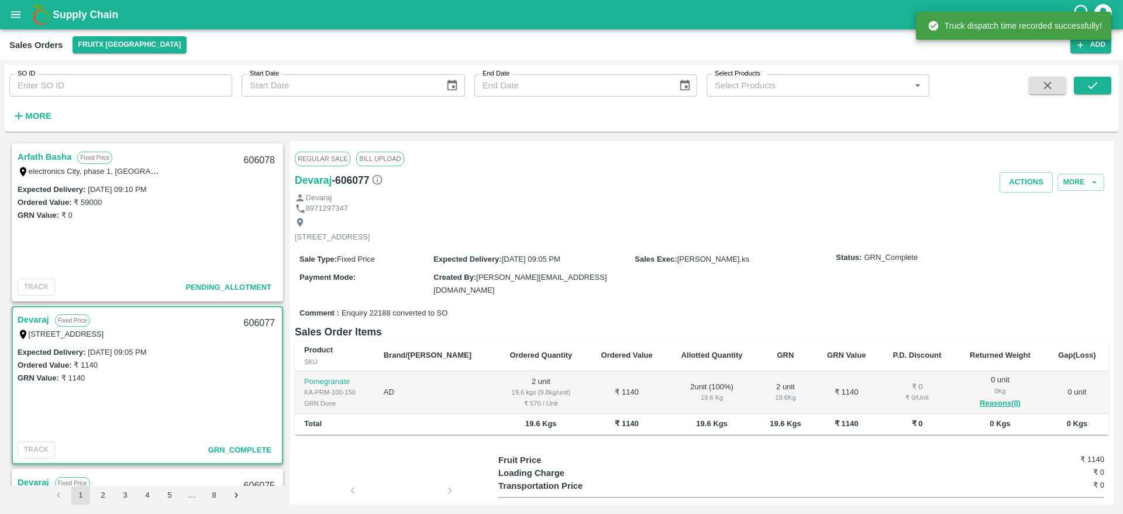
click at [60, 152] on link "Arfath Basha" at bounding box center [45, 156] width 54 height 15
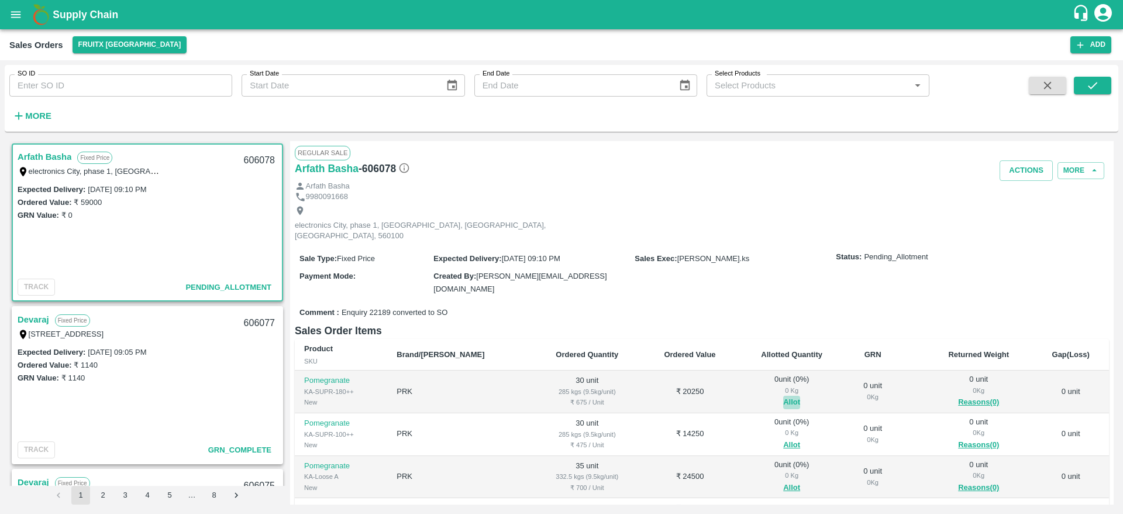
click at [783, 396] on button "Allot" at bounding box center [791, 402] width 17 height 13
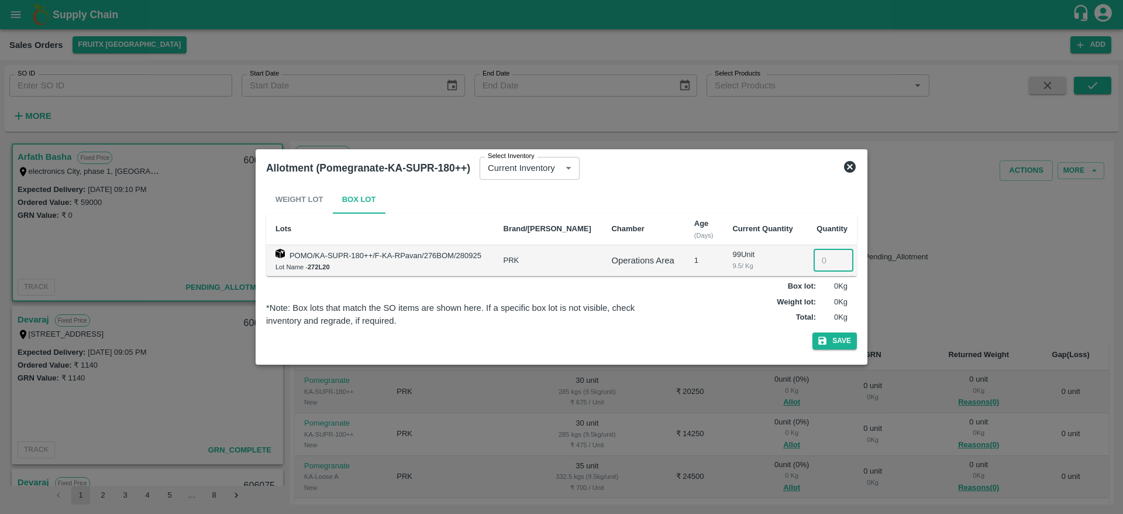
click at [815, 256] on input "number" at bounding box center [834, 260] width 40 height 22
type input "30"
click at [813, 332] on button "Save" at bounding box center [835, 340] width 44 height 17
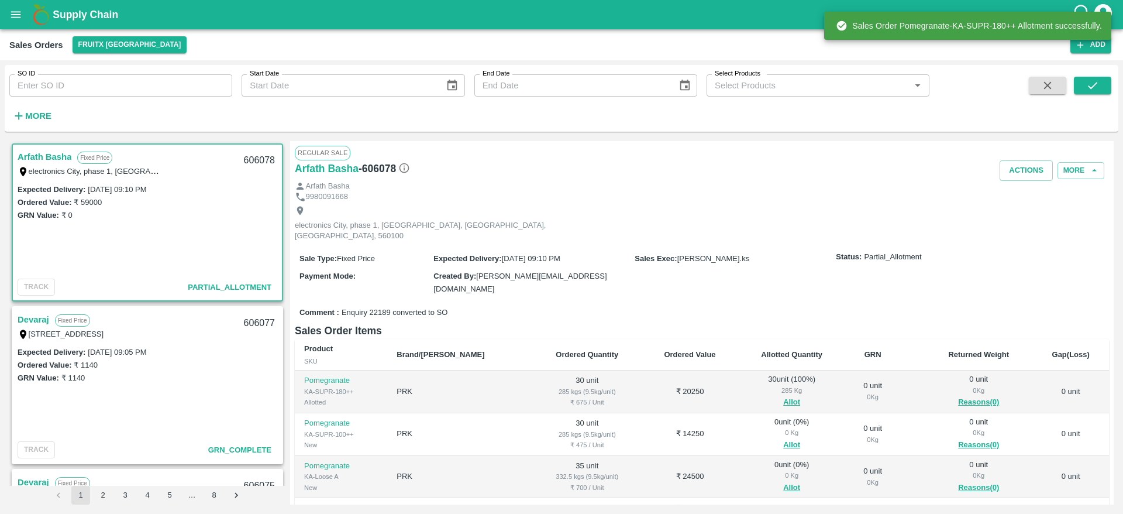
click at [253, 158] on div "606078" at bounding box center [259, 160] width 45 height 27
copy div "606078"
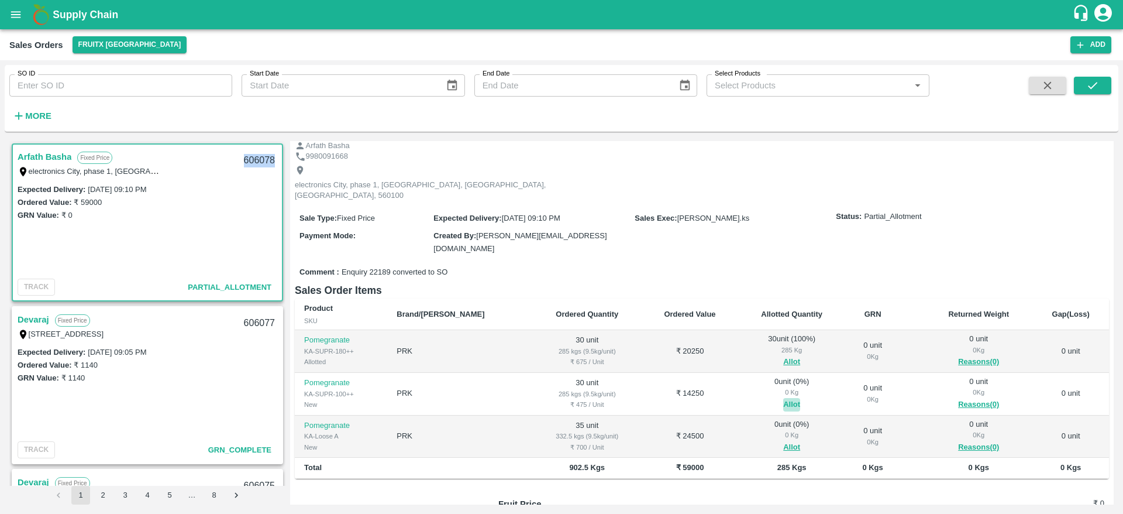
click at [783, 398] on button "Allot" at bounding box center [791, 404] width 17 height 13
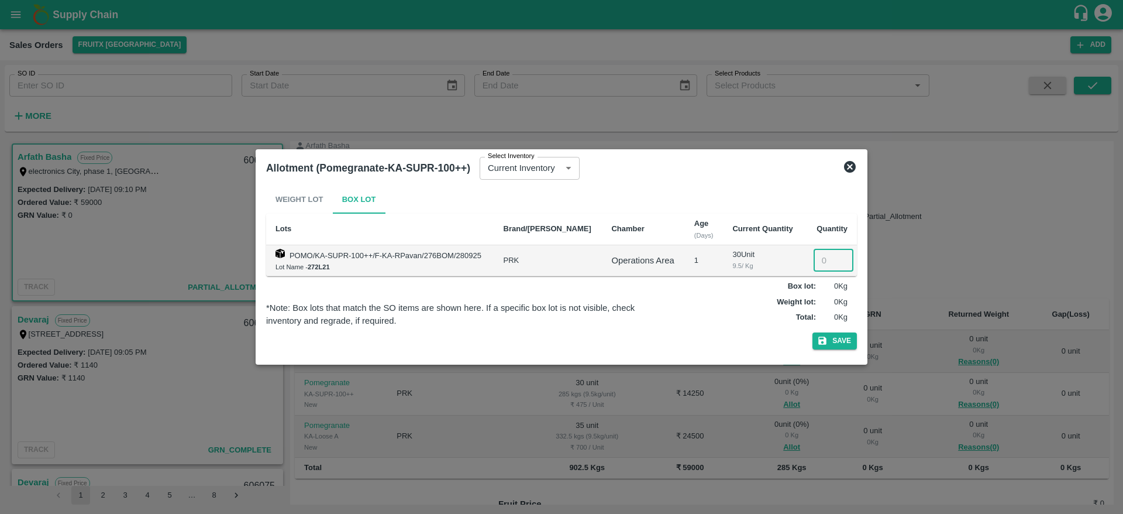
click at [814, 259] on input "number" at bounding box center [834, 260] width 40 height 22
type input "30"
click at [813, 332] on button "Save" at bounding box center [835, 340] width 44 height 17
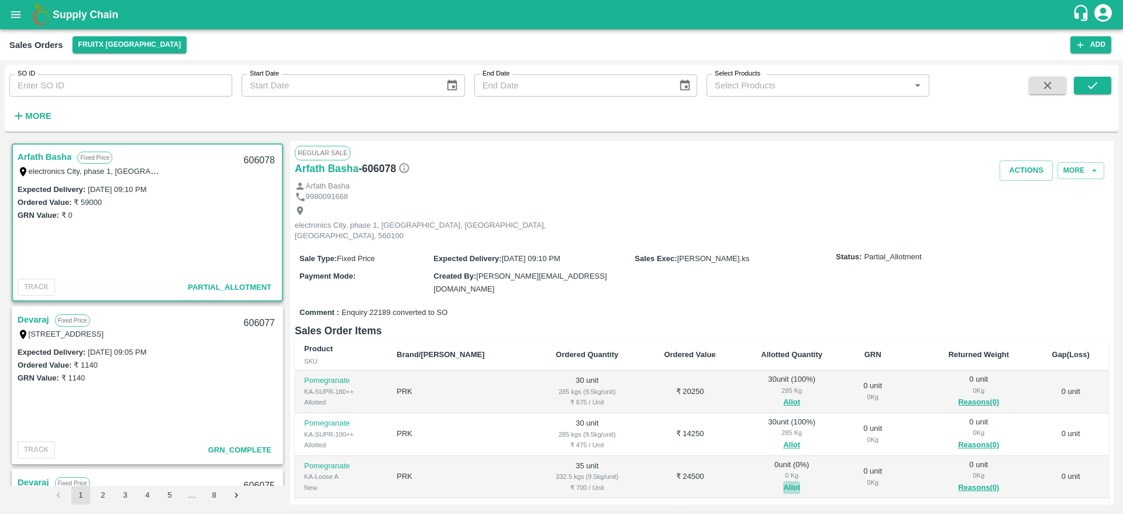
click at [783, 481] on button "Allot" at bounding box center [791, 487] width 17 height 13
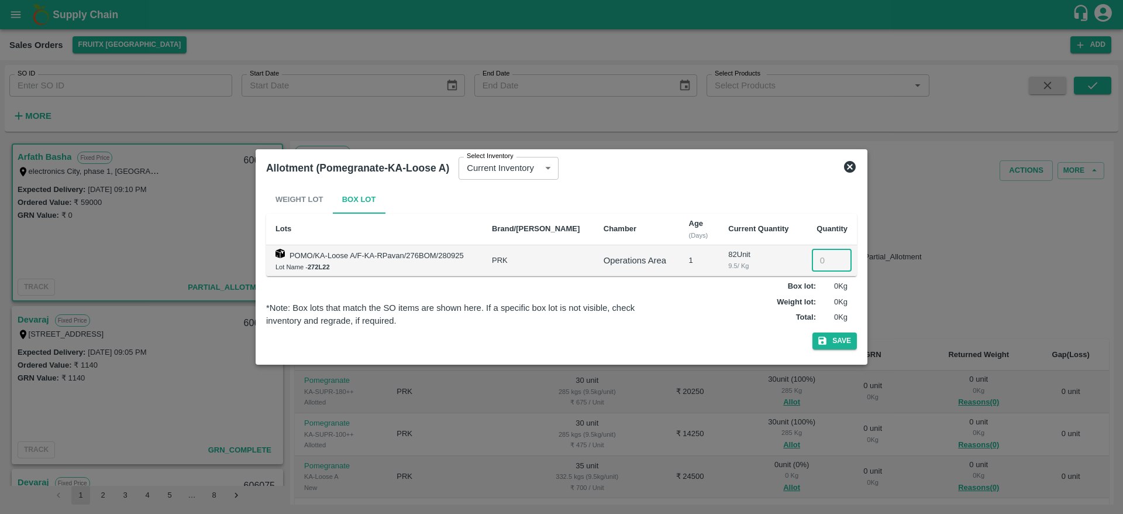
click at [826, 266] on input "number" at bounding box center [832, 260] width 40 height 22
type input "35"
click at [813, 332] on button "Save" at bounding box center [835, 340] width 44 height 17
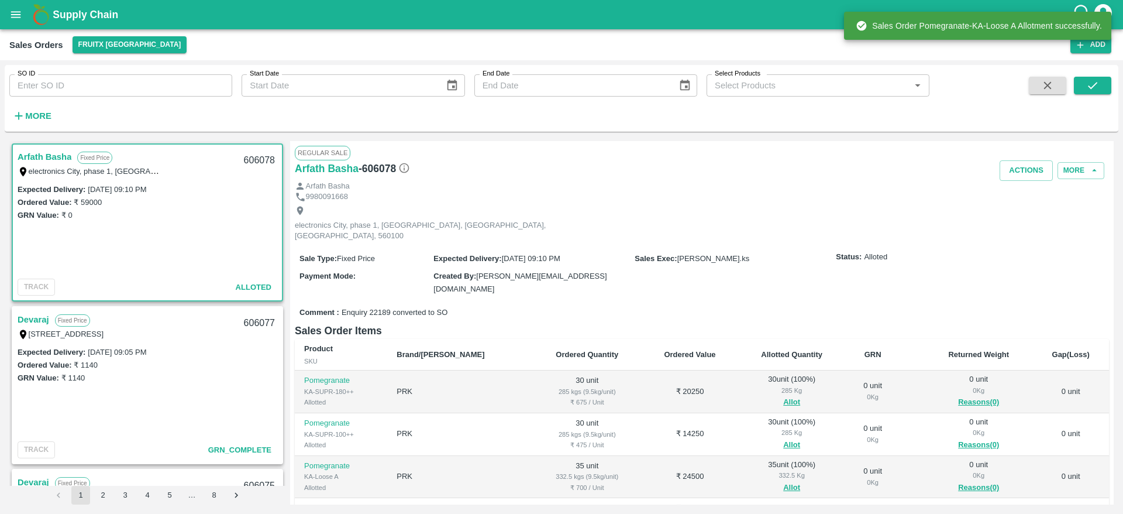
scroll to position [38, 0]
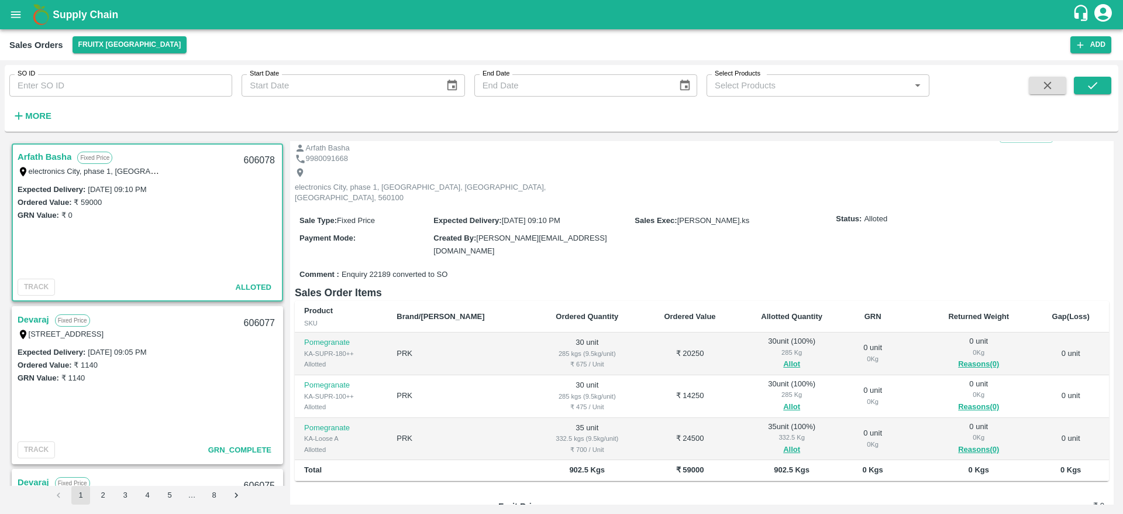
click at [249, 157] on div "606078" at bounding box center [259, 160] width 45 height 27
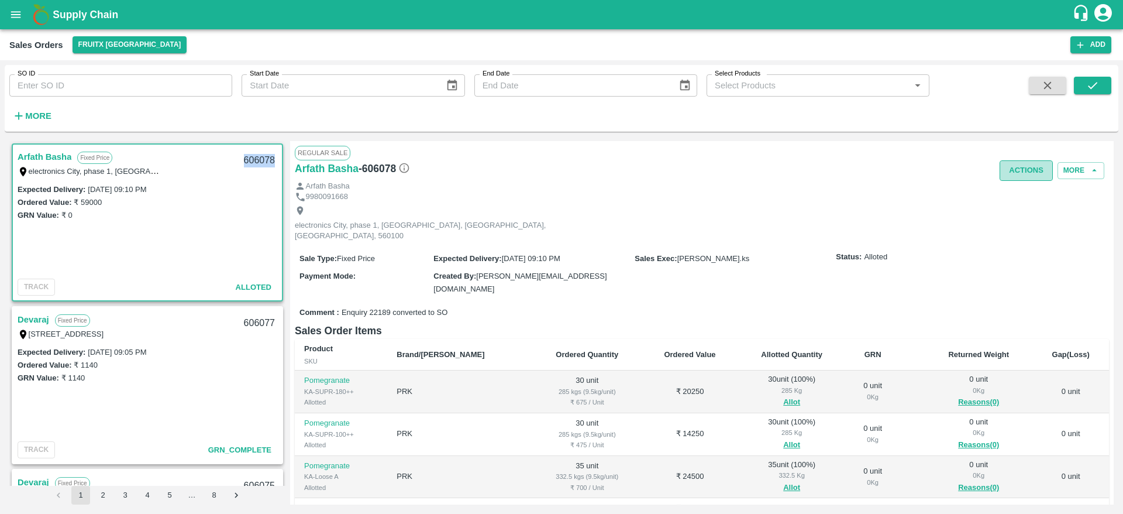
click at [1034, 167] on button "Actions" at bounding box center [1026, 170] width 53 height 20
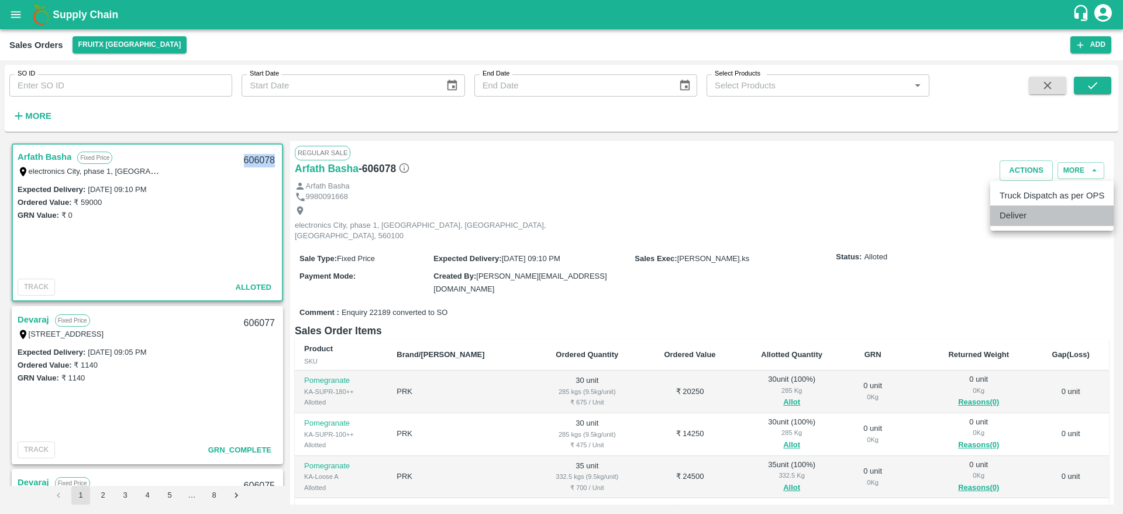
click at [1033, 212] on li "Deliver" at bounding box center [1052, 215] width 123 height 20
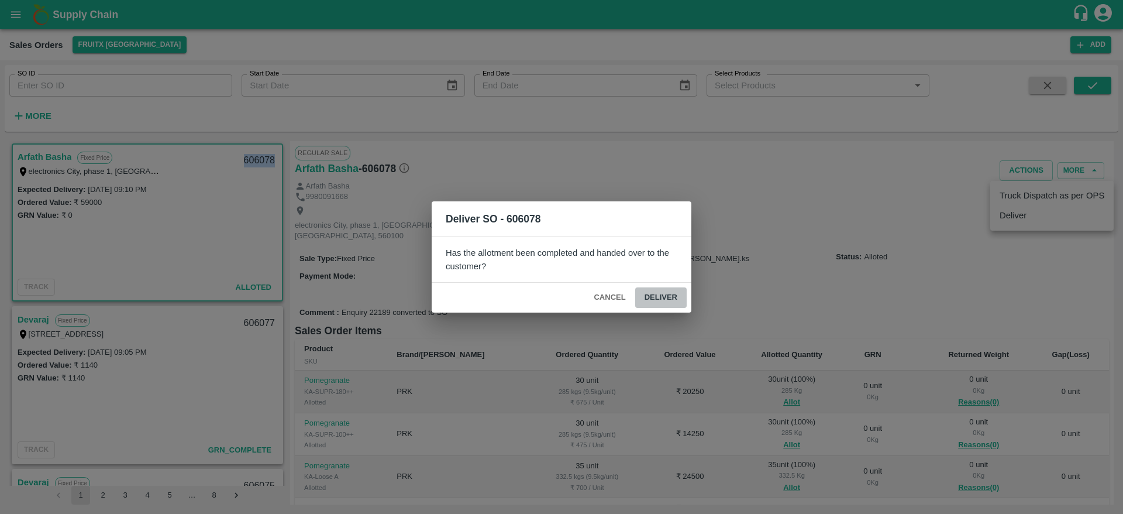
click at [667, 303] on button "Deliver" at bounding box center [660, 297] width 51 height 20
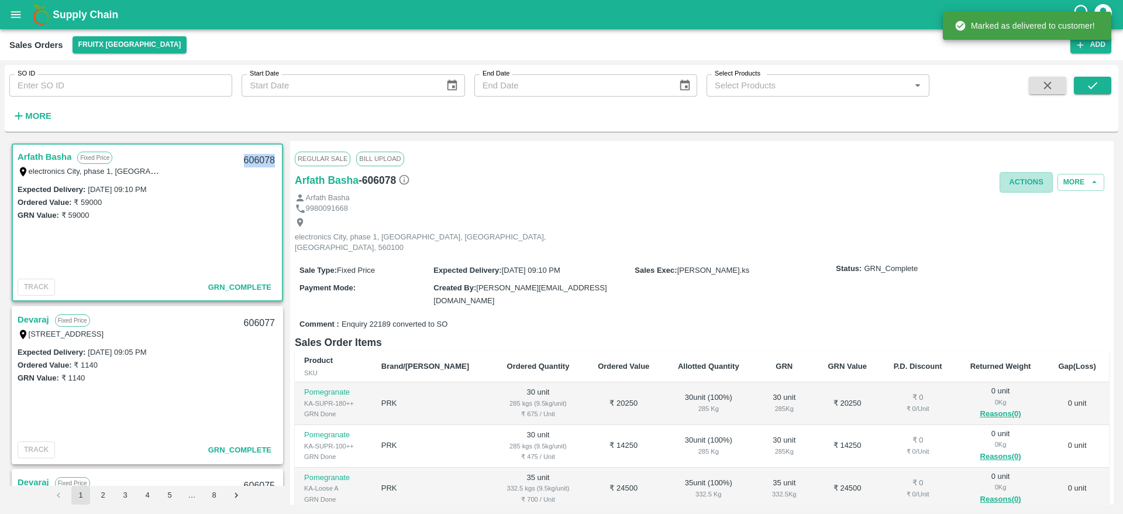
click at [1000, 174] on button "Actions" at bounding box center [1026, 182] width 53 height 20
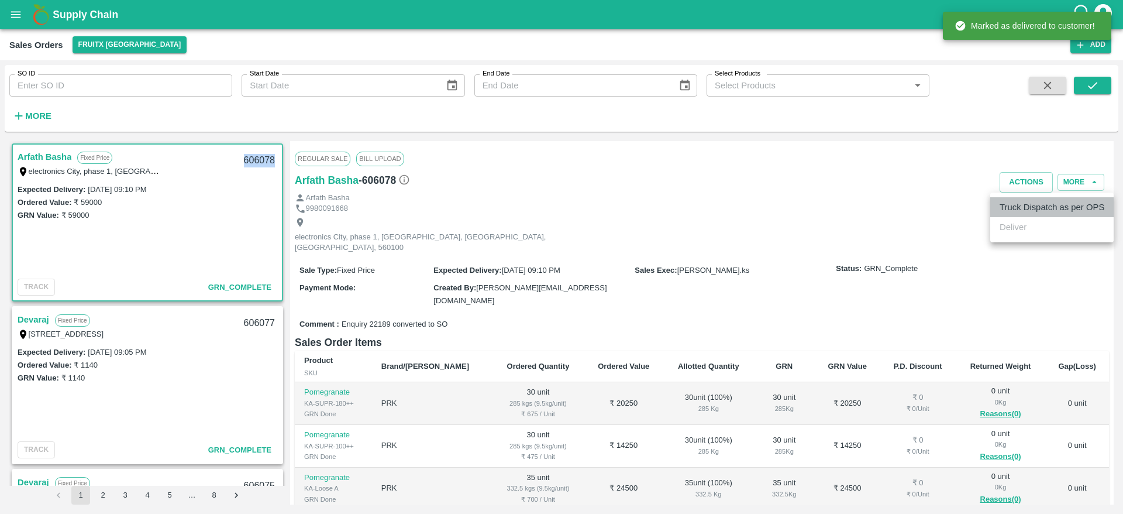
click at [1017, 205] on li "Truck Dispatch as per OPS" at bounding box center [1052, 207] width 123 height 20
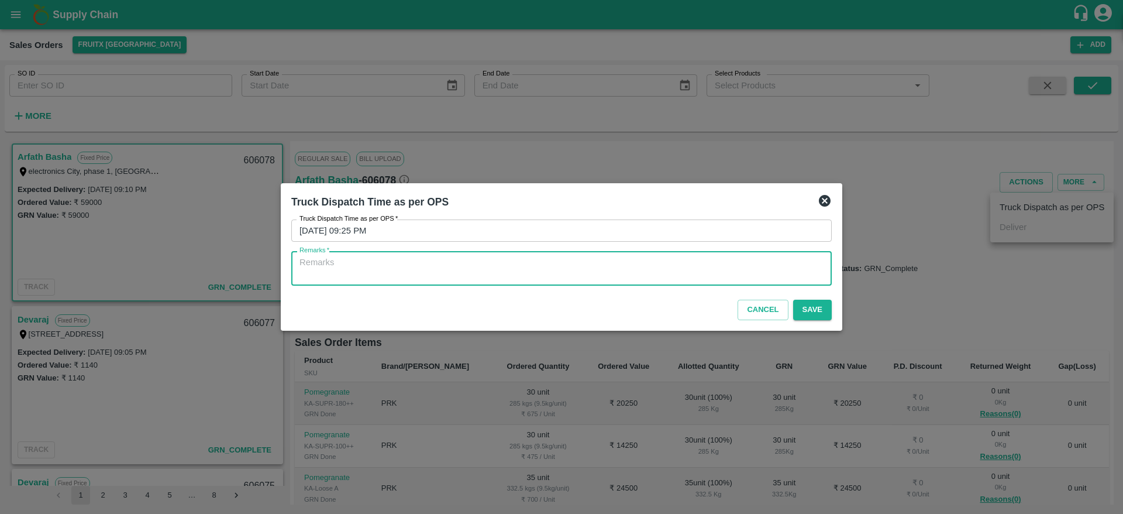
click at [792, 274] on textarea "Remarks   *" at bounding box center [562, 268] width 524 height 25
type textarea "OTD"
click at [819, 304] on button "Save" at bounding box center [812, 310] width 39 height 20
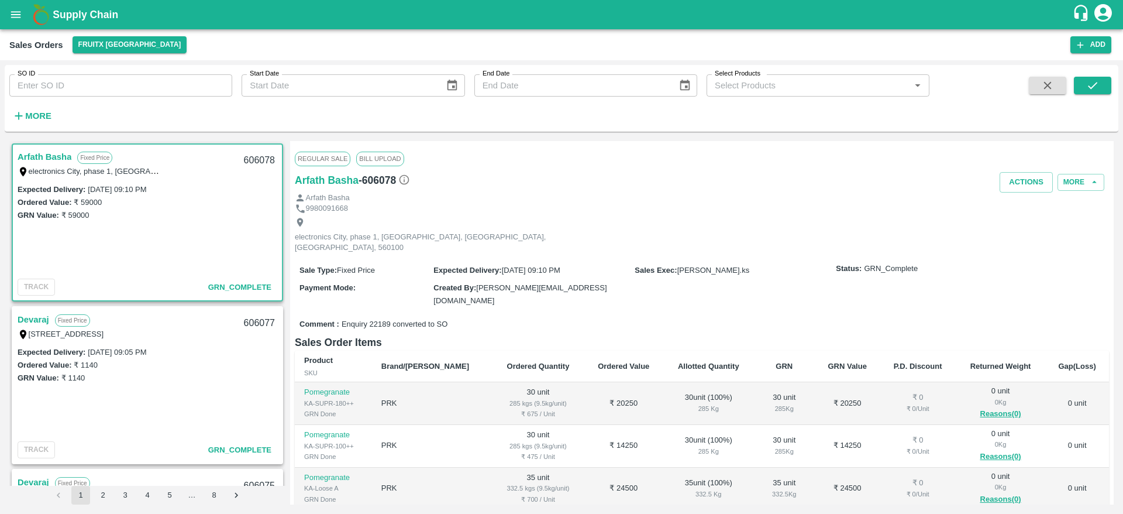
click at [1007, 193] on div "Arfath Basha" at bounding box center [702, 197] width 814 height 11
click at [1009, 191] on button "Actions" at bounding box center [1026, 182] width 53 height 20
click at [588, 213] on div at bounding box center [561, 257] width 1123 height 514
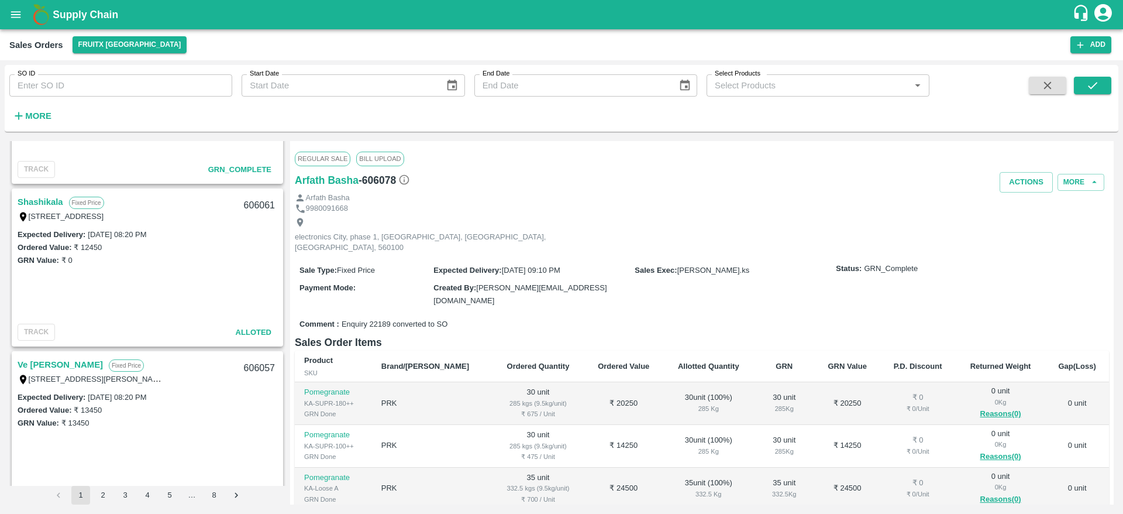
scroll to position [1244, 0]
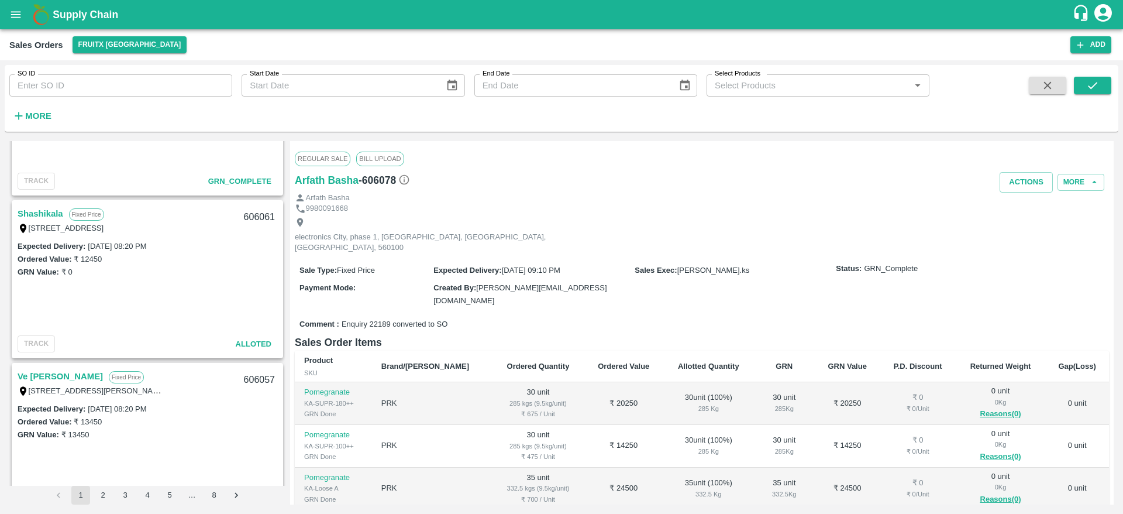
click at [49, 216] on link "Shashikala" at bounding box center [41, 213] width 46 height 15
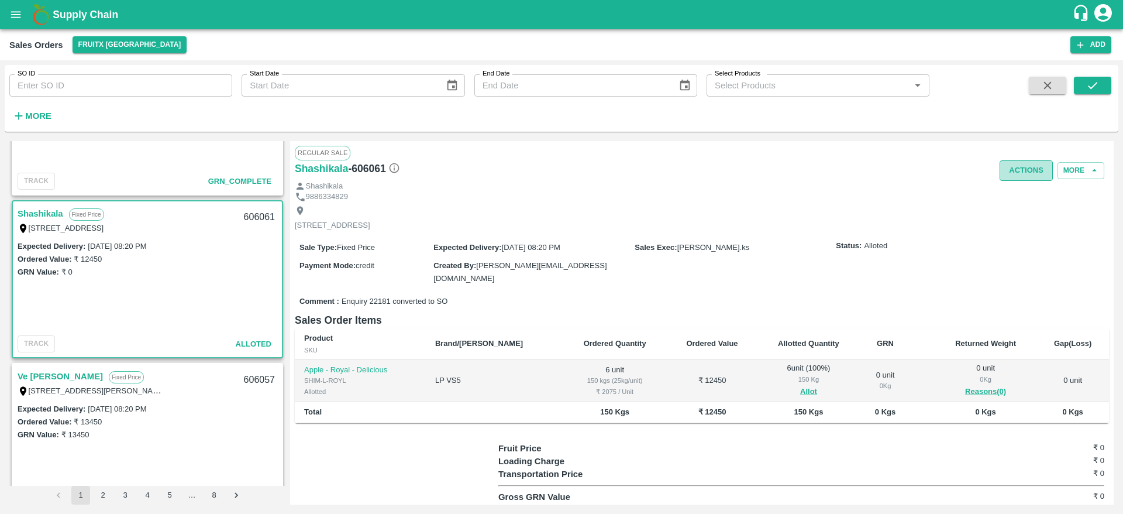
click at [1014, 176] on button "Actions" at bounding box center [1026, 170] width 53 height 20
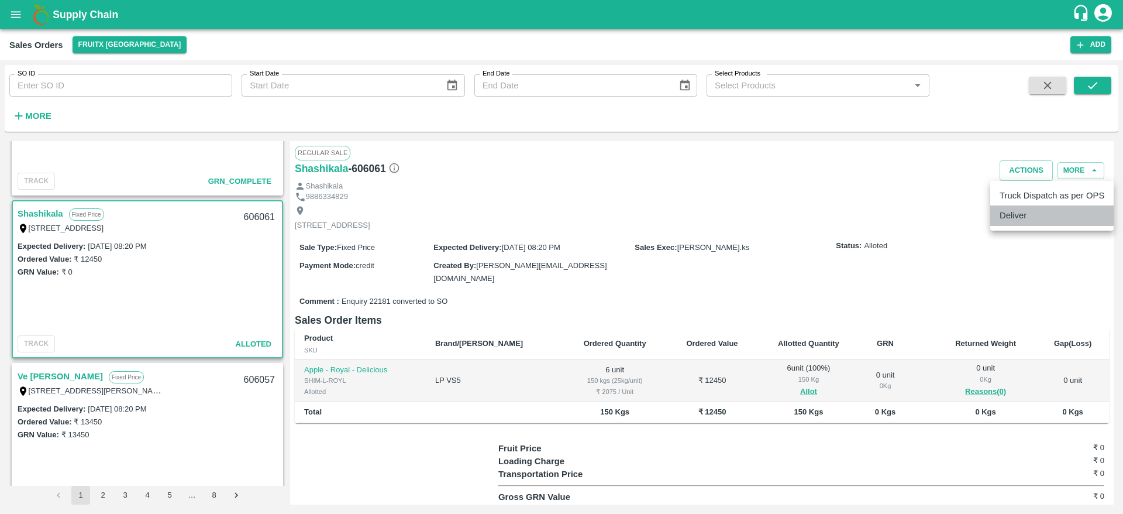
click at [1031, 209] on li "Deliver" at bounding box center [1052, 215] width 123 height 20
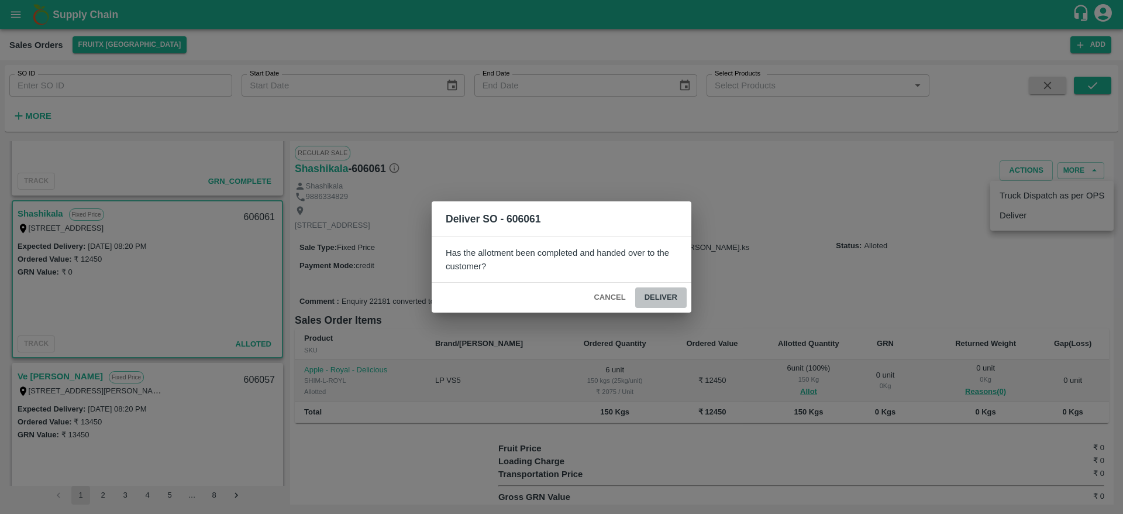
click at [673, 301] on button "Deliver" at bounding box center [660, 297] width 51 height 20
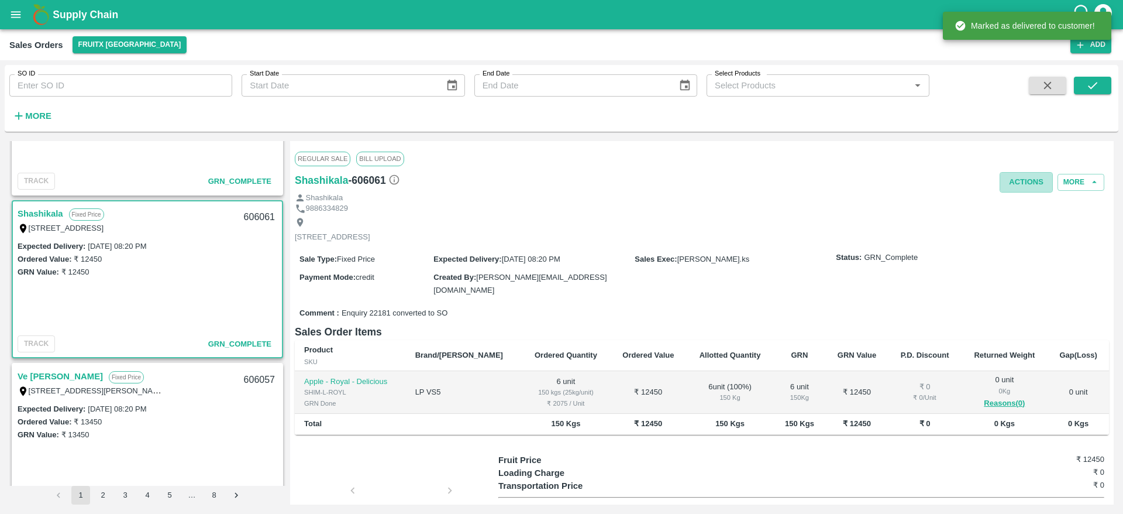
click at [1036, 191] on button "Actions" at bounding box center [1026, 182] width 53 height 20
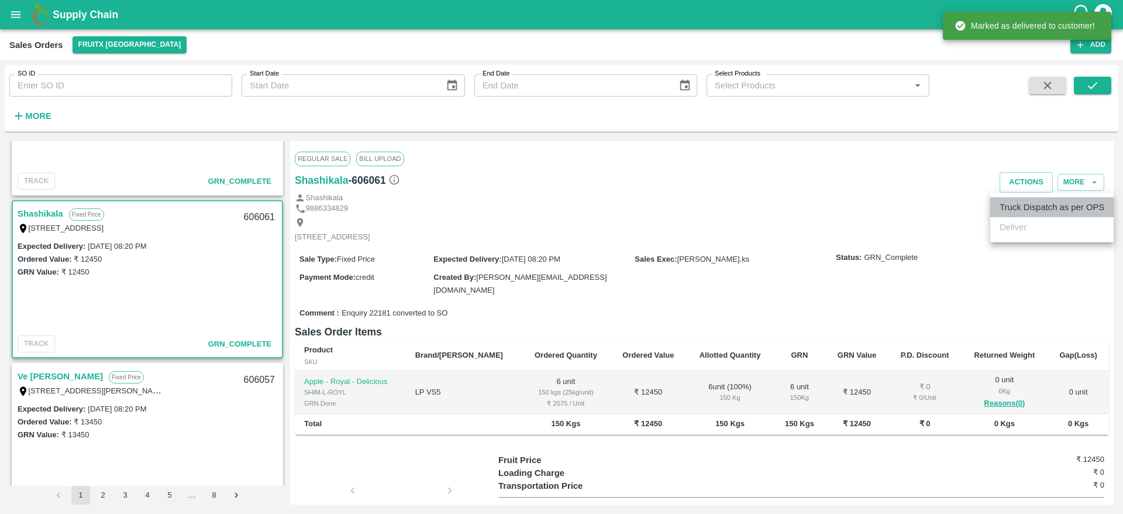
click at [1029, 207] on li "Truck Dispatch as per OPS" at bounding box center [1052, 207] width 123 height 20
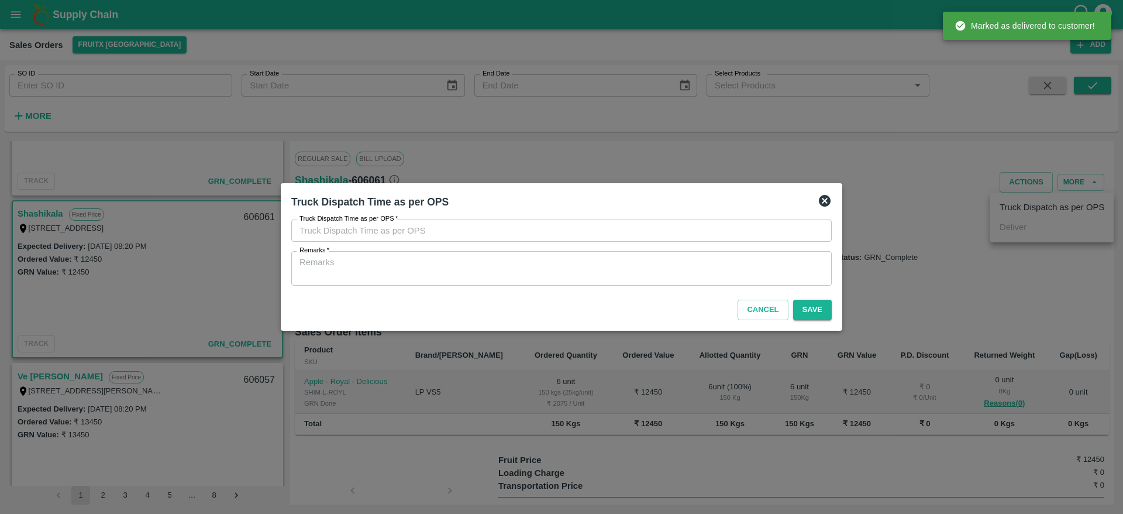
type input "29/09/2025 09:25 PM"
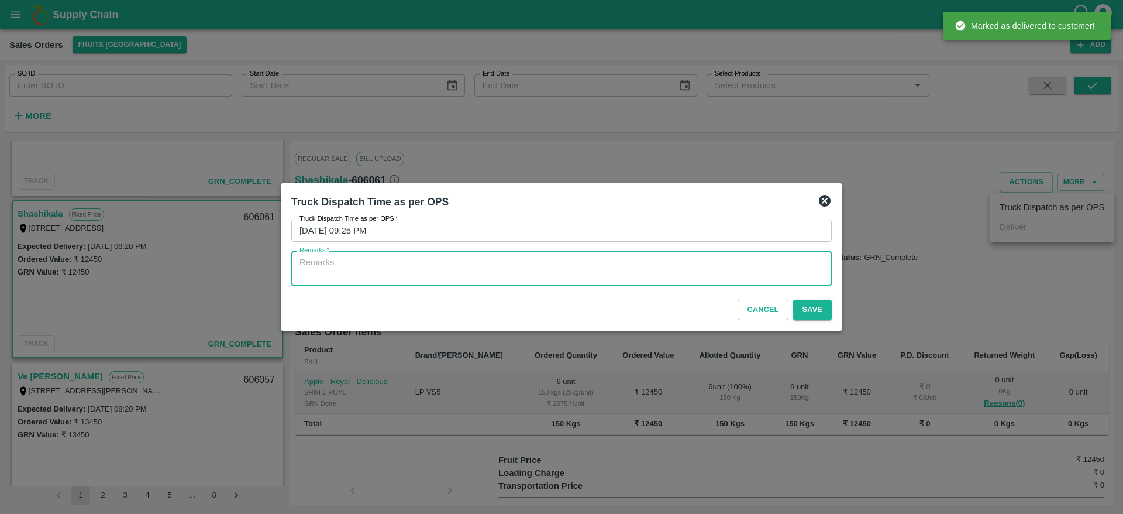
click at [771, 278] on textarea "Remarks   *" at bounding box center [562, 268] width 524 height 25
type textarea "OTD"
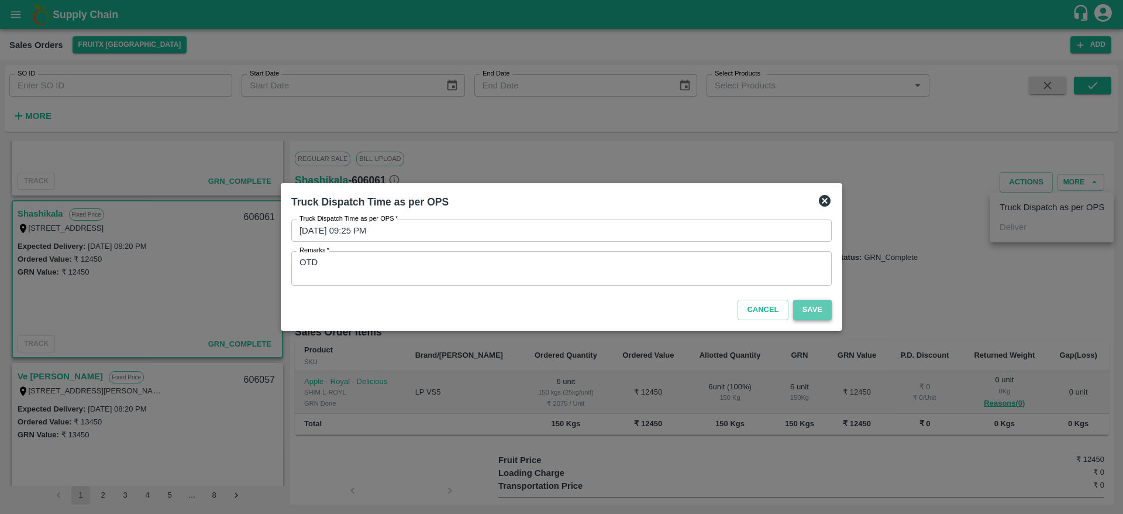
click at [807, 302] on button "Save" at bounding box center [812, 310] width 39 height 20
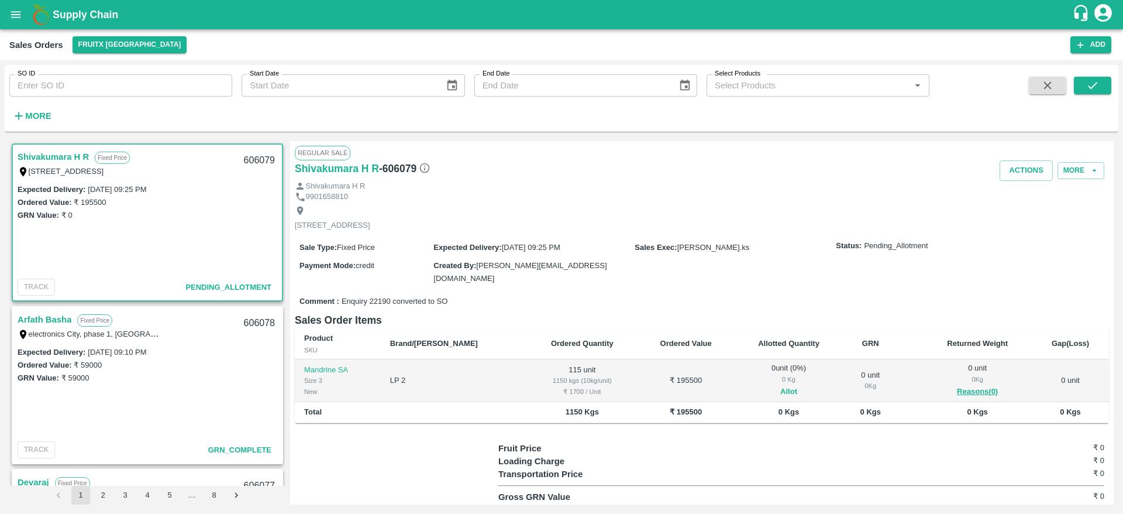
click at [780, 385] on button "Allot" at bounding box center [788, 391] width 17 height 13
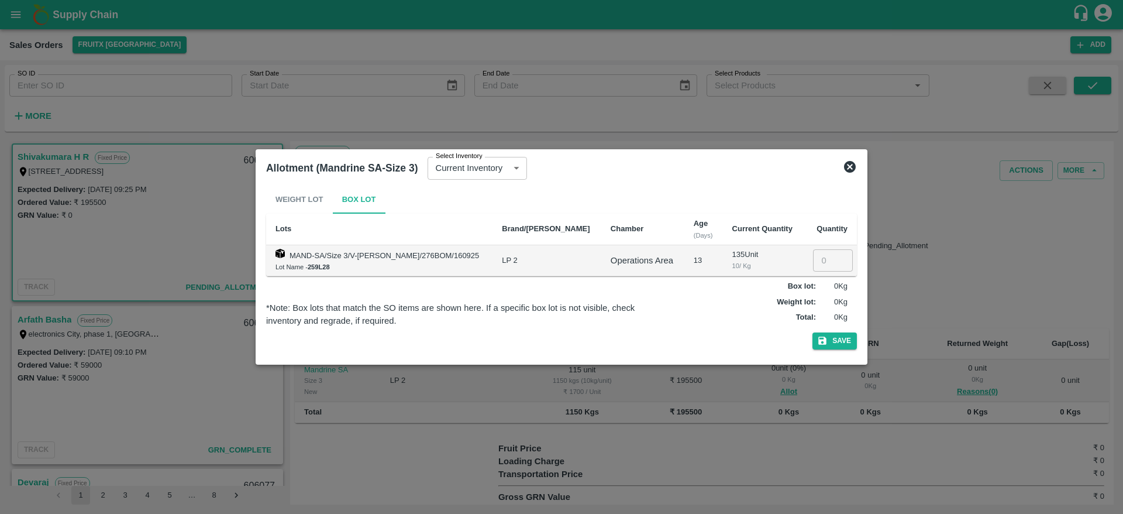
click at [820, 248] on td "​" at bounding box center [830, 260] width 54 height 31
click at [821, 251] on input "number" at bounding box center [833, 260] width 40 height 22
type input "115"
click at [813, 332] on button "Save" at bounding box center [835, 340] width 44 height 17
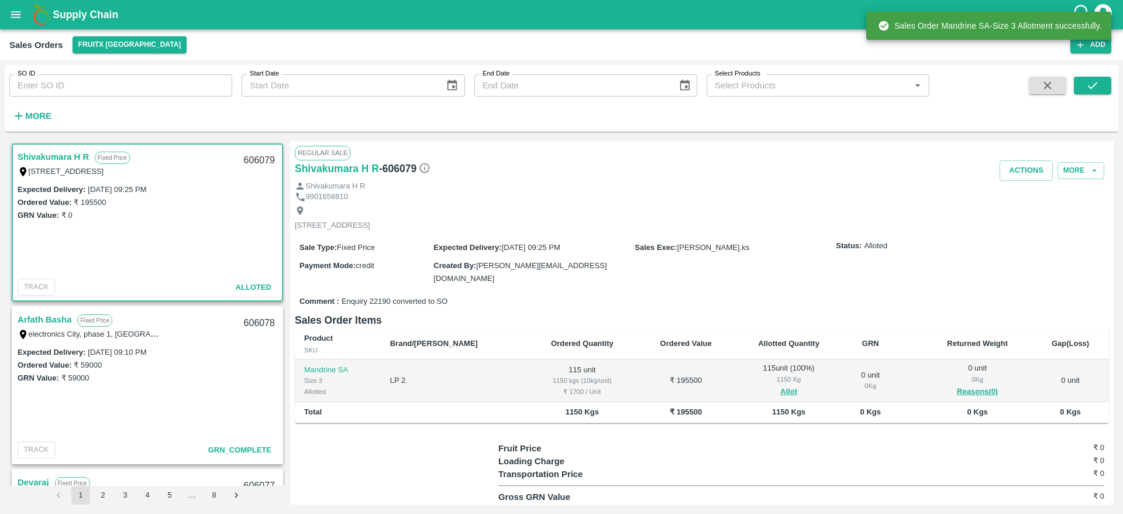
click at [256, 163] on div "606079" at bounding box center [259, 160] width 45 height 27
copy div "606079"
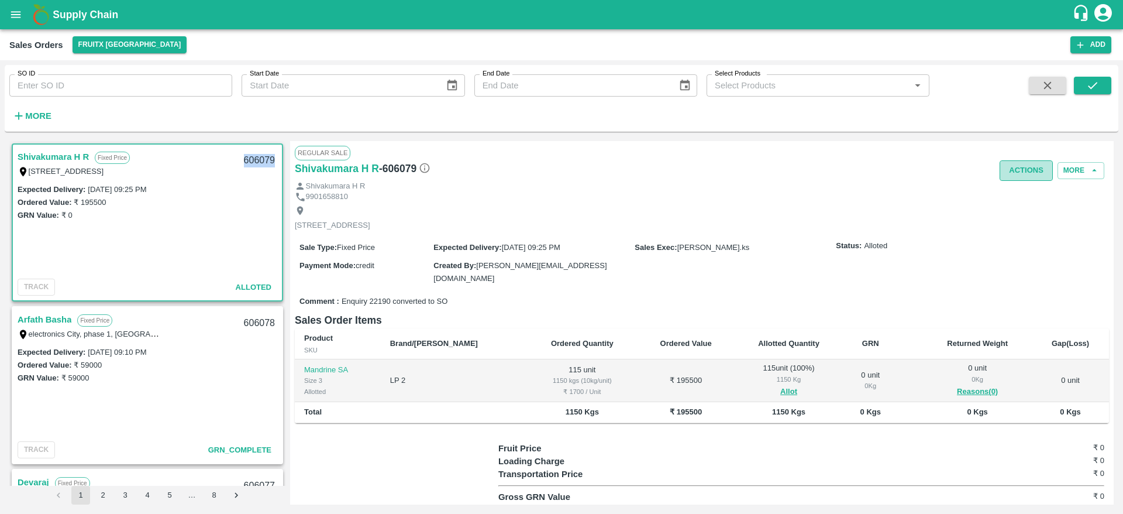
click at [1018, 176] on button "Actions" at bounding box center [1026, 170] width 53 height 20
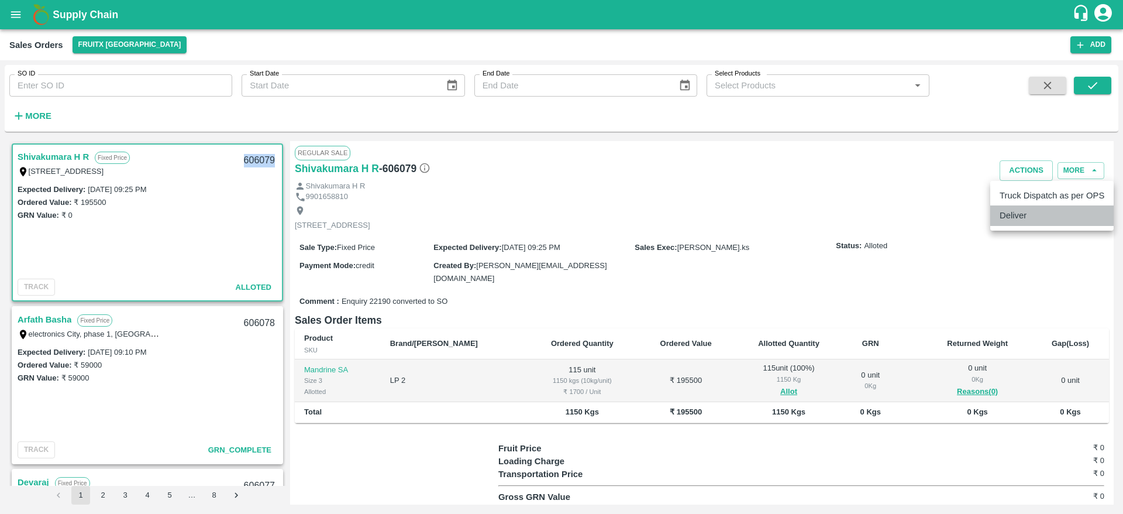
click at [1029, 213] on li "Deliver" at bounding box center [1052, 215] width 123 height 20
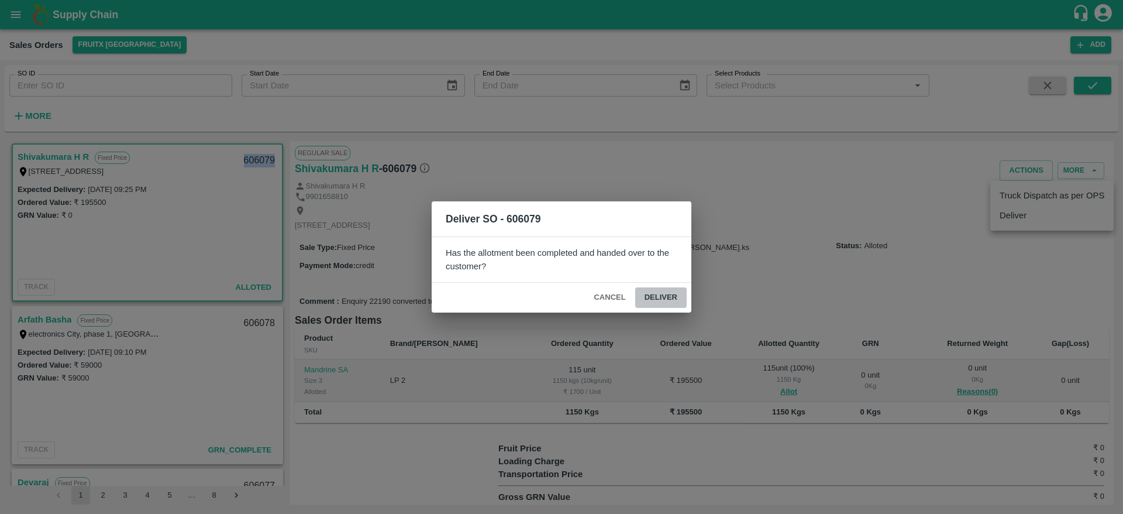
click at [653, 287] on button "Deliver" at bounding box center [660, 297] width 51 height 20
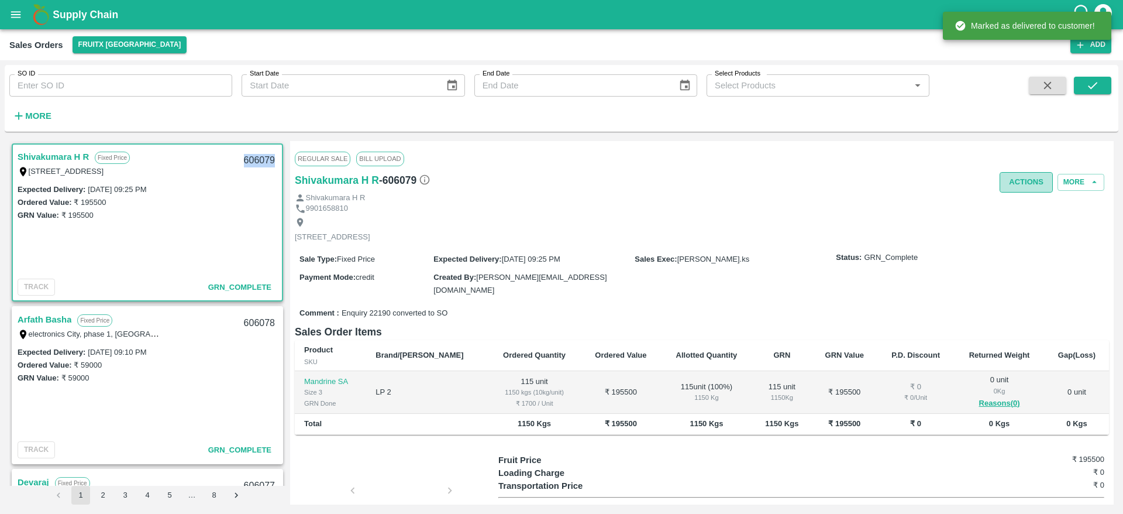
click at [1013, 187] on button "Actions" at bounding box center [1026, 182] width 53 height 20
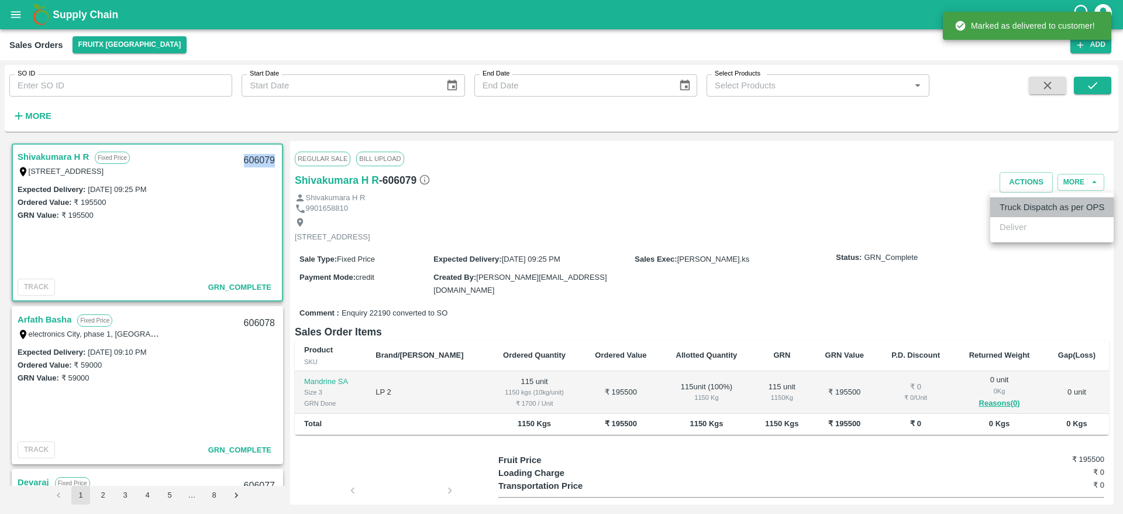
click at [1017, 198] on li "Truck Dispatch as per OPS" at bounding box center [1052, 207] width 123 height 20
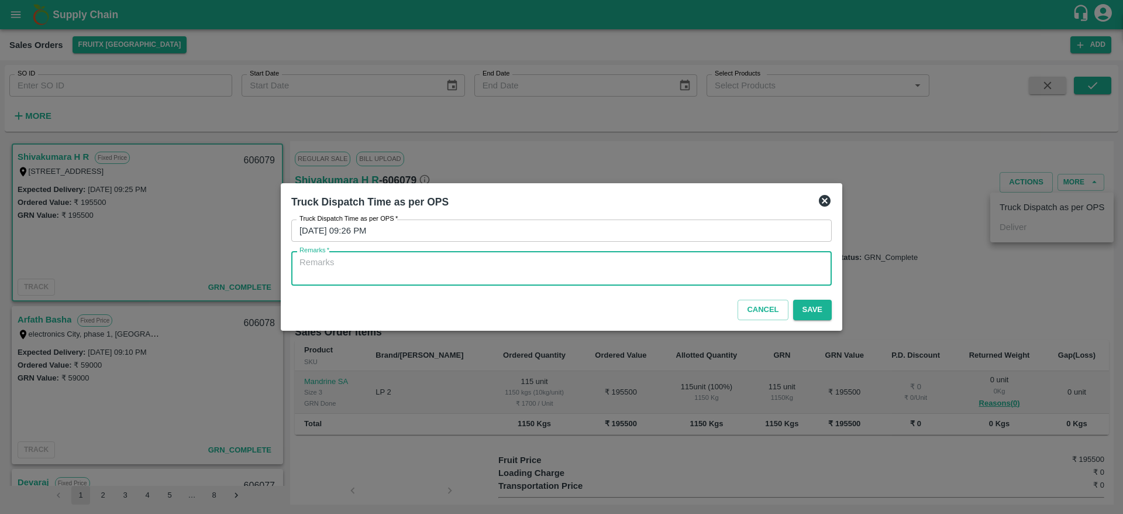
click at [745, 274] on textarea "Remarks   *" at bounding box center [562, 268] width 524 height 25
type textarea "OTD"
click at [813, 311] on button "Save" at bounding box center [812, 310] width 39 height 20
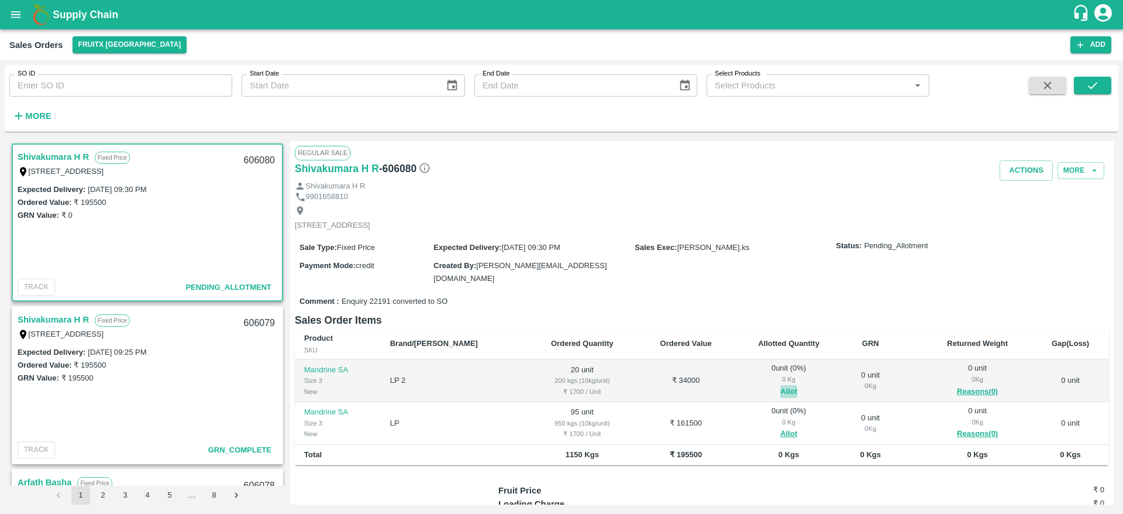
click at [780, 385] on button "Allot" at bounding box center [788, 391] width 17 height 13
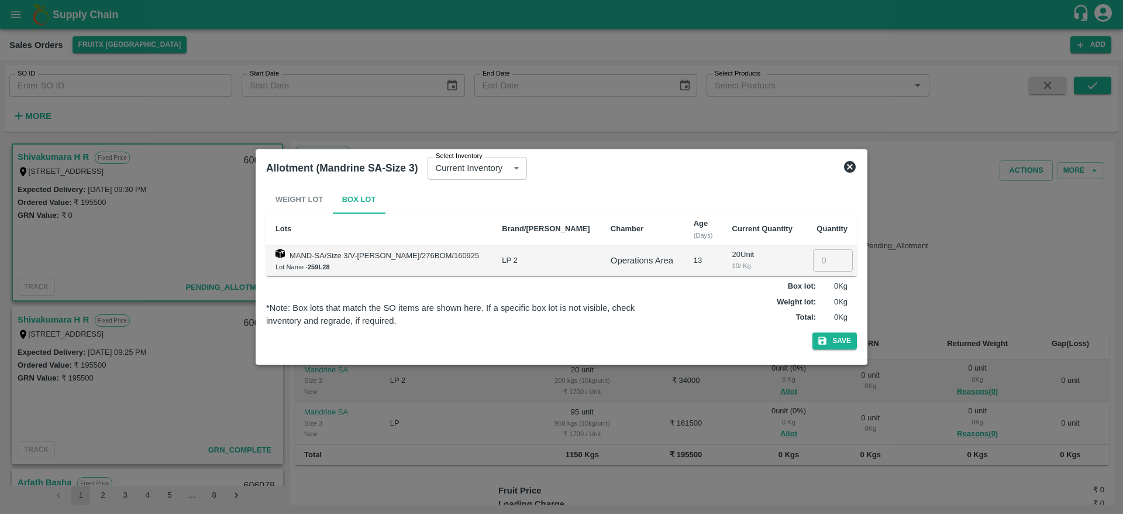
click at [825, 257] on input "number" at bounding box center [833, 260] width 40 height 22
type input "20"
click at [813, 332] on button "Save" at bounding box center [835, 340] width 44 height 17
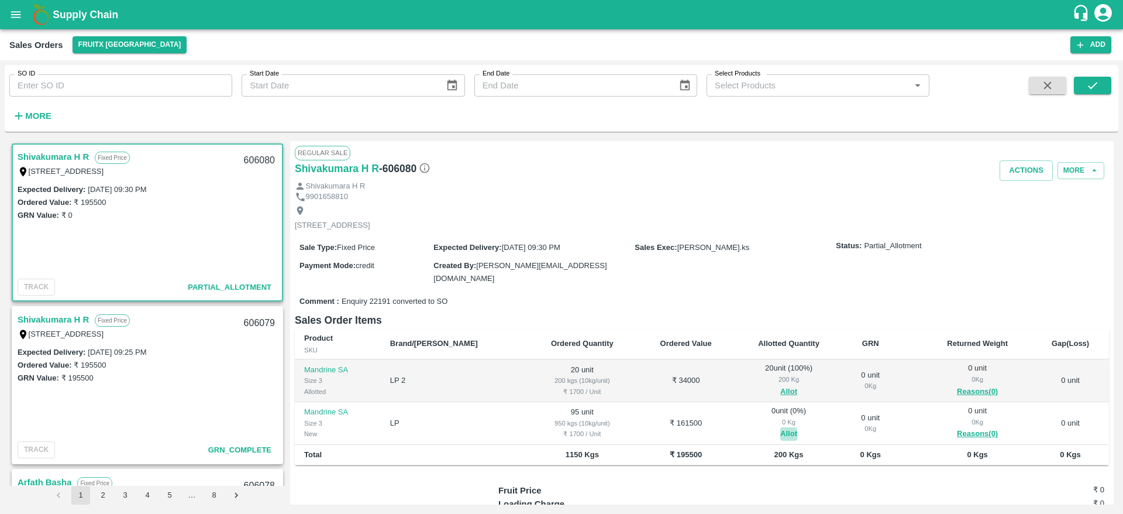
click at [780, 430] on button "Allot" at bounding box center [788, 433] width 17 height 13
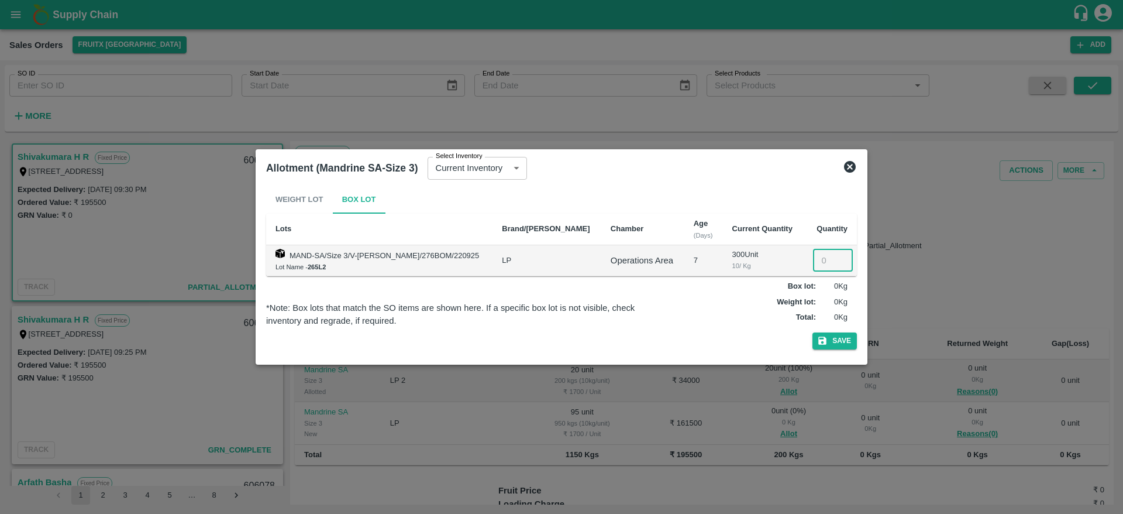
click at [819, 259] on input "number" at bounding box center [833, 260] width 40 height 22
type input "95"
click at [813, 332] on button "Save" at bounding box center [835, 340] width 44 height 17
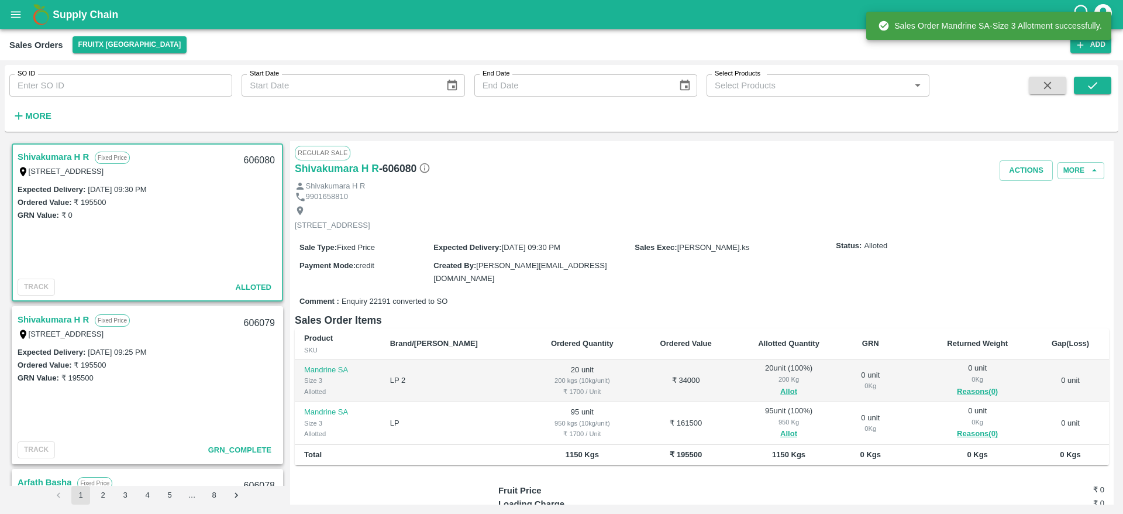
click at [254, 155] on div "606080" at bounding box center [259, 160] width 45 height 27
copy div "606080"
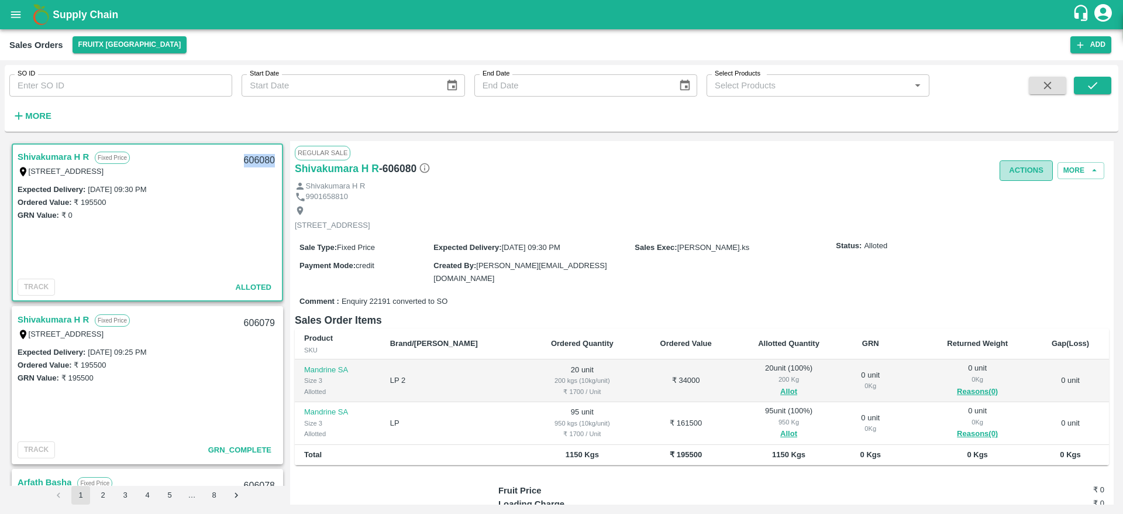
click at [1020, 170] on button "Actions" at bounding box center [1026, 170] width 53 height 20
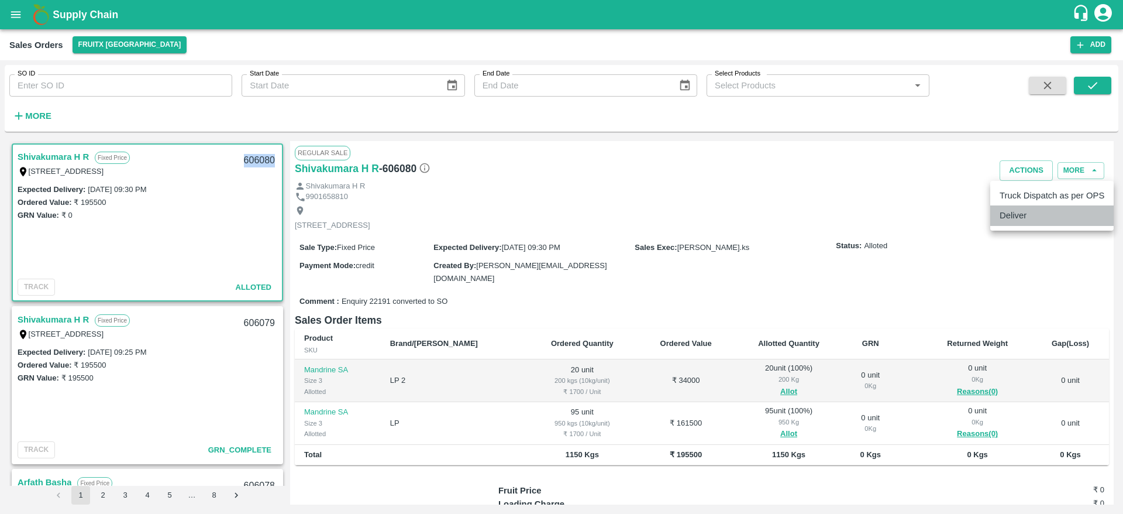
click at [1020, 212] on li "Deliver" at bounding box center [1052, 215] width 123 height 20
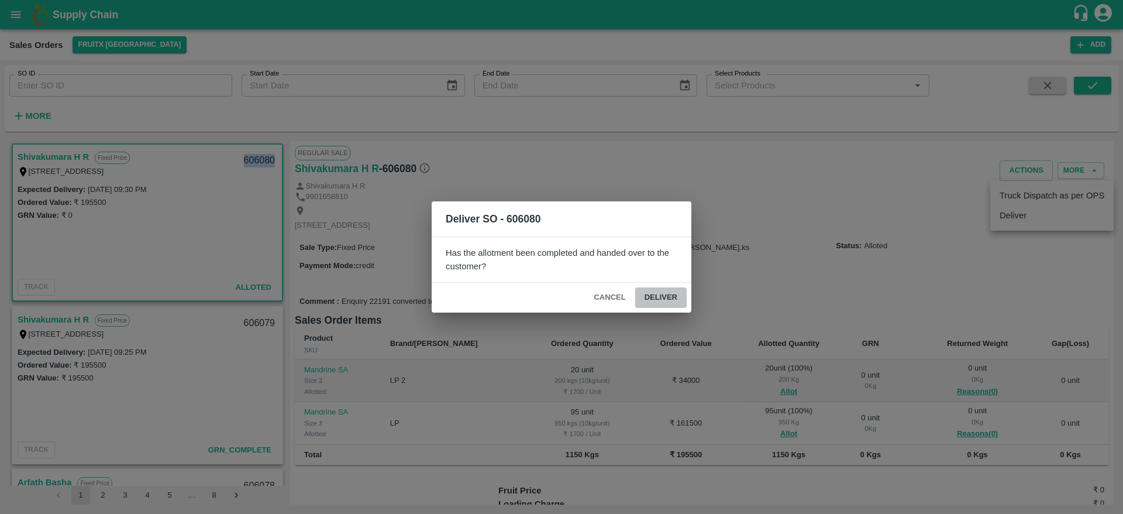
click at [652, 290] on button "Deliver" at bounding box center [660, 297] width 51 height 20
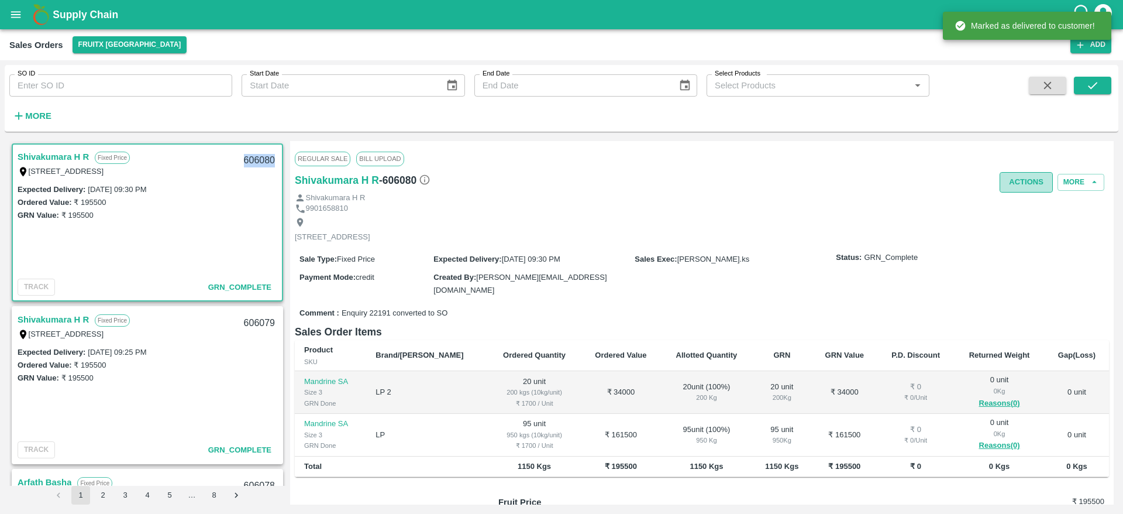
click at [1024, 189] on button "Actions" at bounding box center [1026, 182] width 53 height 20
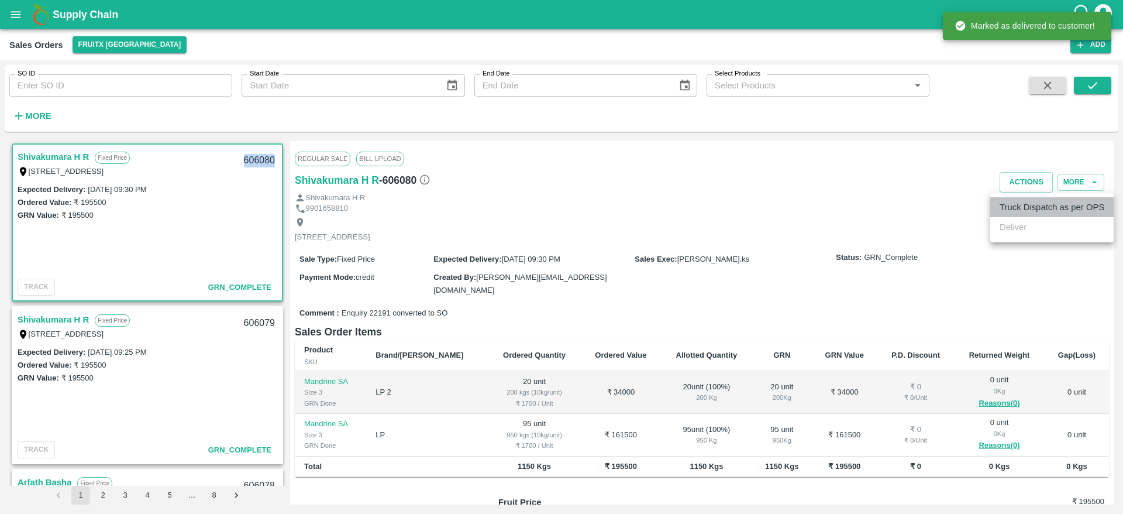
click at [1029, 205] on li "Truck Dispatch as per OPS" at bounding box center [1052, 207] width 123 height 20
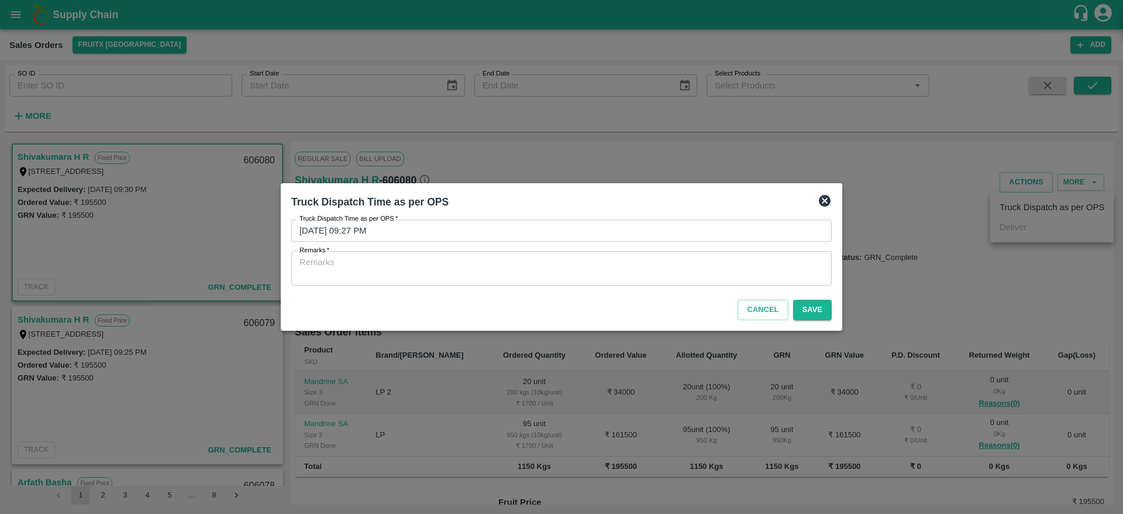
click at [709, 286] on div "Truck Dispatch Time as per OPS   * 29/09/2025 09:27 PM Truck Dispatch Time as p…" at bounding box center [562, 252] width 550 height 75
click at [708, 283] on div "x Remarks" at bounding box center [561, 268] width 541 height 35
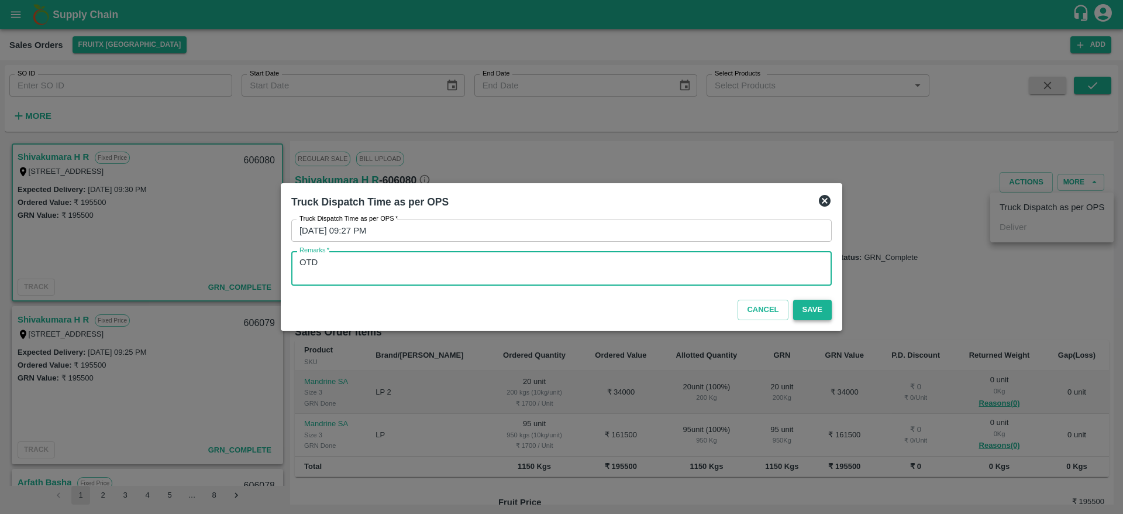
type textarea "OTD"
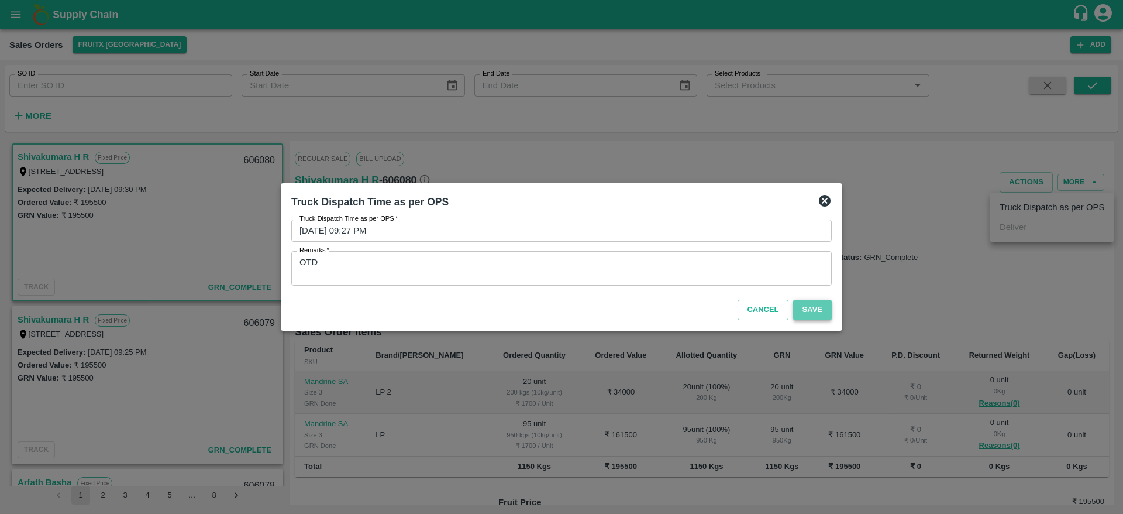
click at [813, 308] on button "Save" at bounding box center [812, 310] width 39 height 20
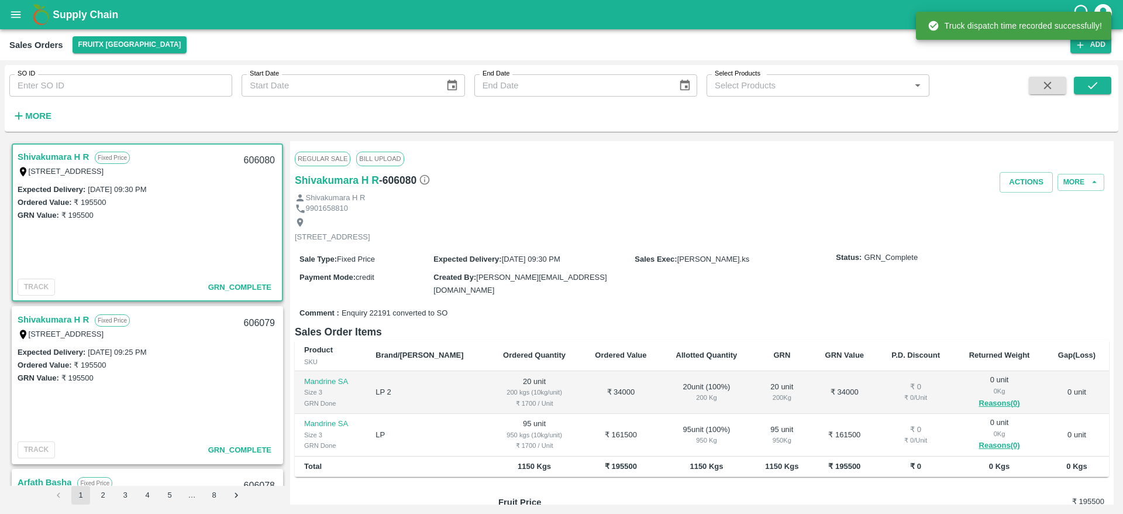
click at [256, 156] on div "606080" at bounding box center [259, 160] width 45 height 27
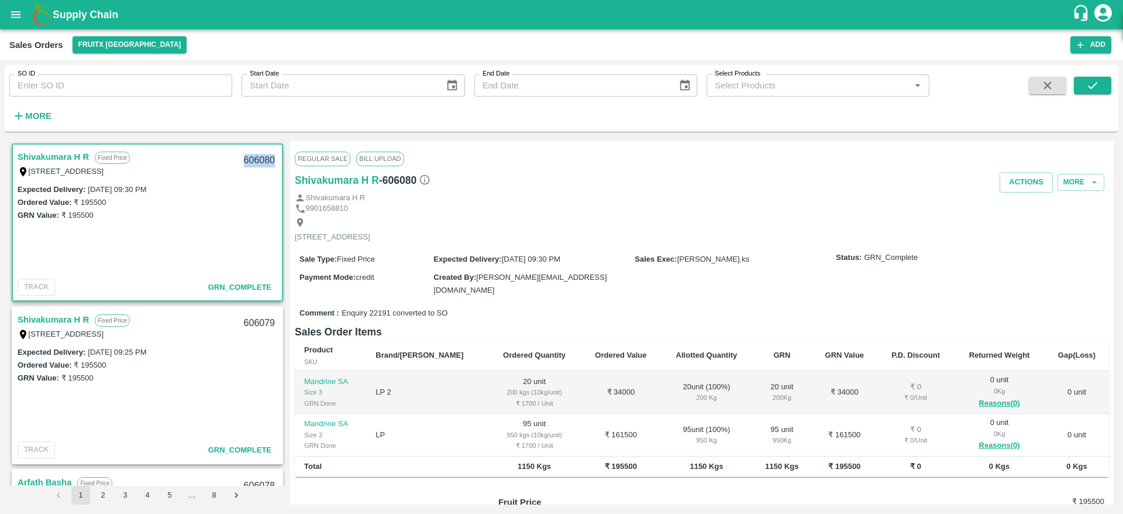
click at [256, 156] on div "606080" at bounding box center [259, 160] width 45 height 27
copy div "606080"
click at [1007, 192] on button "Actions" at bounding box center [1026, 182] width 53 height 20
click at [754, 192] on div at bounding box center [561, 257] width 1123 height 514
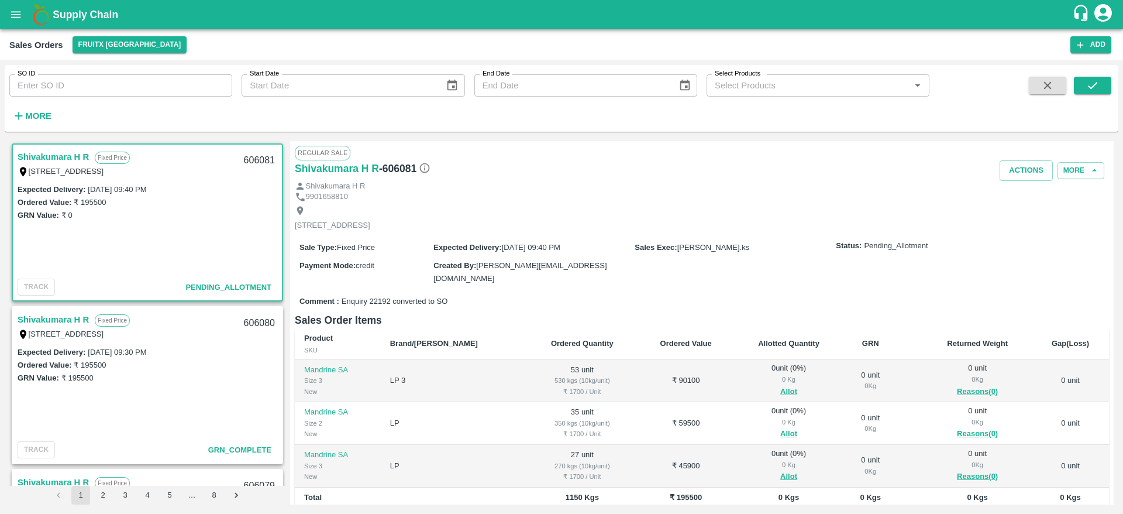
click at [250, 167] on div "606081" at bounding box center [259, 160] width 45 height 27
click at [255, 154] on div "606081" at bounding box center [259, 160] width 45 height 27
copy div "606081"
click at [780, 390] on button "Allot" at bounding box center [788, 391] width 17 height 13
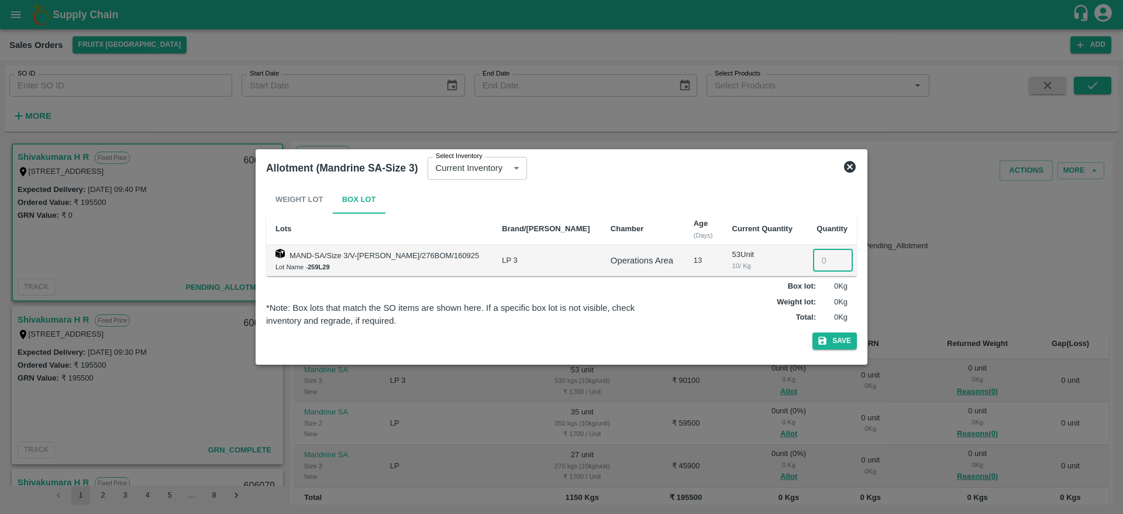
click at [817, 256] on input "number" at bounding box center [833, 260] width 40 height 22
type input "53"
click at [813, 332] on button "Save" at bounding box center [835, 340] width 44 height 17
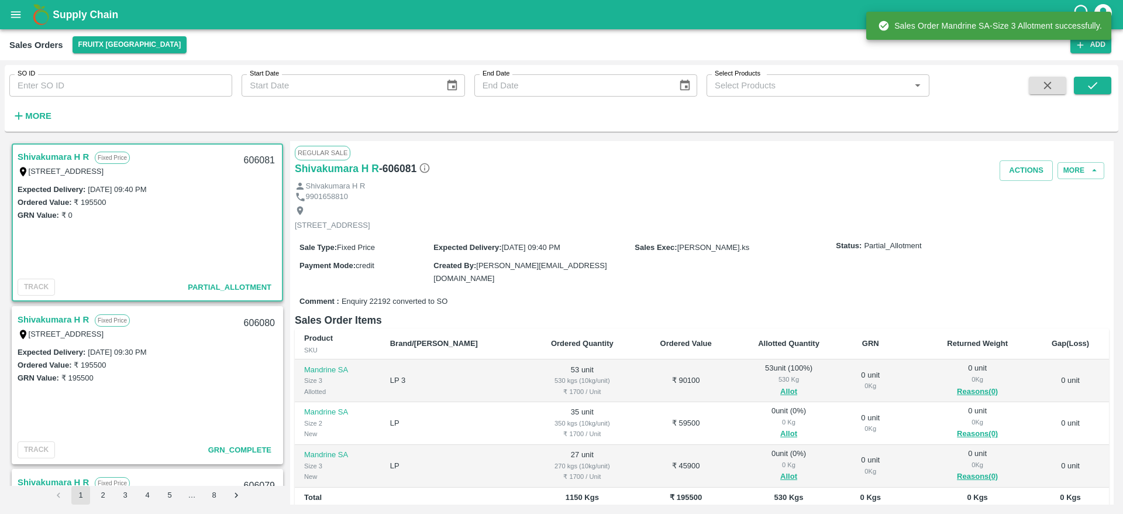
scroll to position [102, 0]
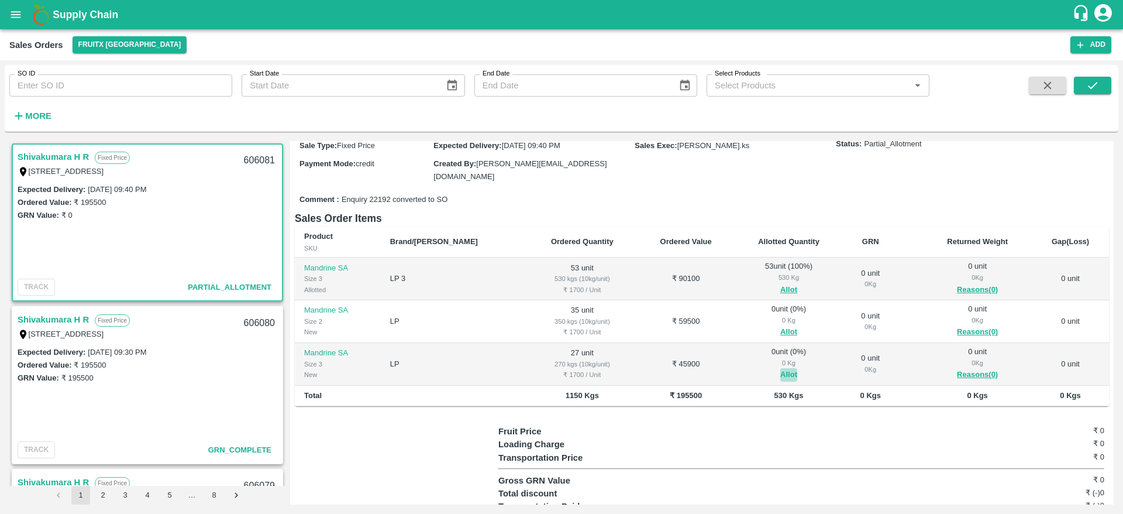
click at [780, 371] on button "Allot" at bounding box center [788, 374] width 17 height 13
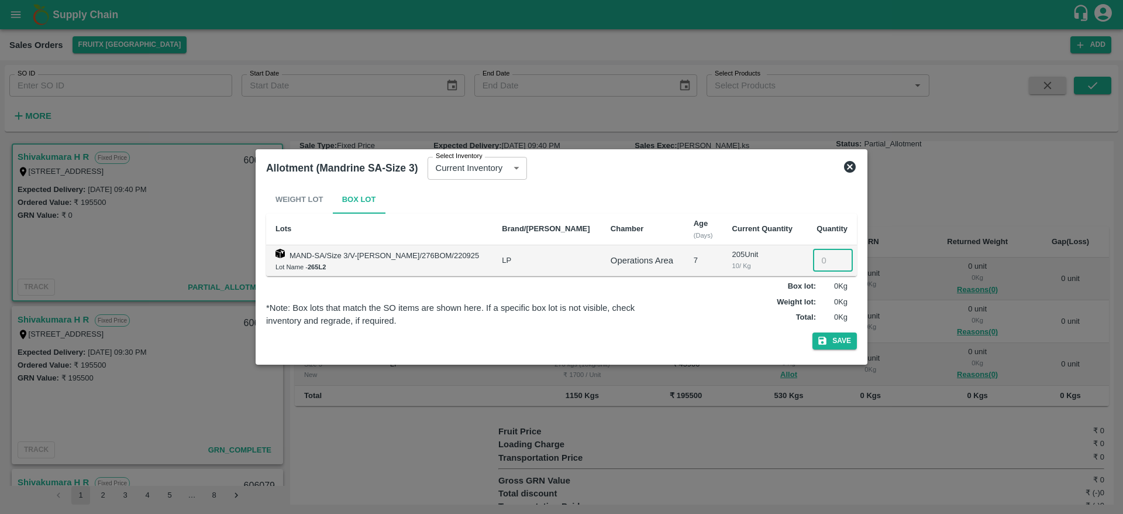
click at [817, 255] on input "number" at bounding box center [833, 260] width 40 height 22
type input "27"
click at [813, 332] on button "Save" at bounding box center [835, 340] width 44 height 17
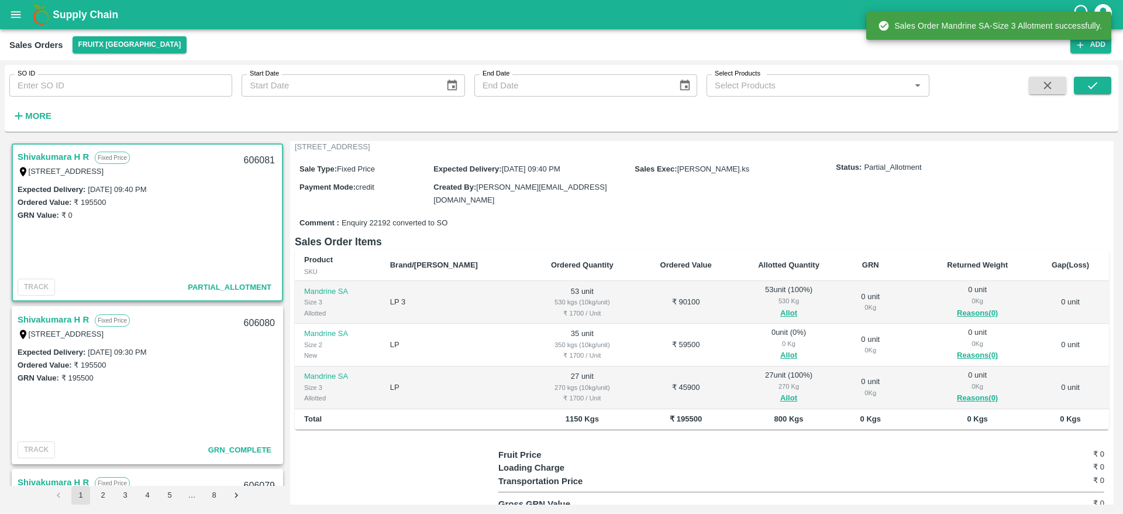
scroll to position [79, 0]
click at [780, 348] on button "Allot" at bounding box center [788, 354] width 17 height 13
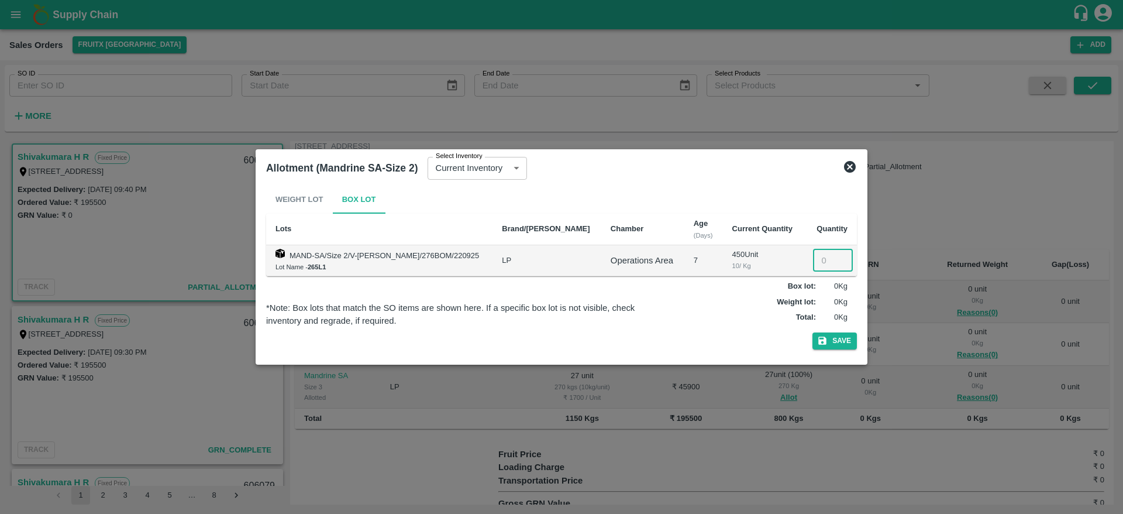
click at [817, 259] on input "number" at bounding box center [833, 260] width 40 height 22
type input "37"
click at [844, 338] on button "Save" at bounding box center [835, 340] width 44 height 17
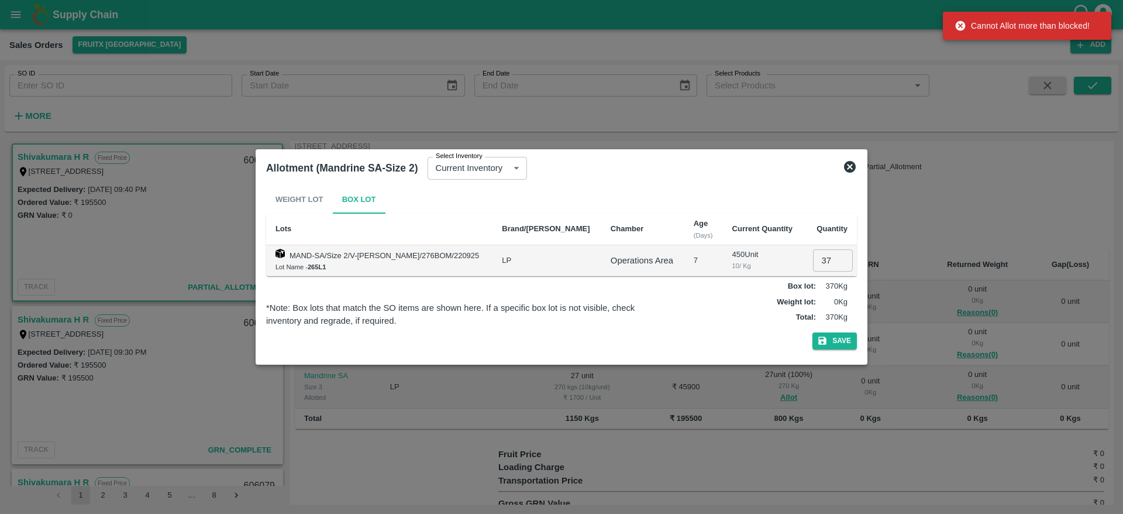
click at [854, 168] on icon at bounding box center [850, 167] width 12 height 12
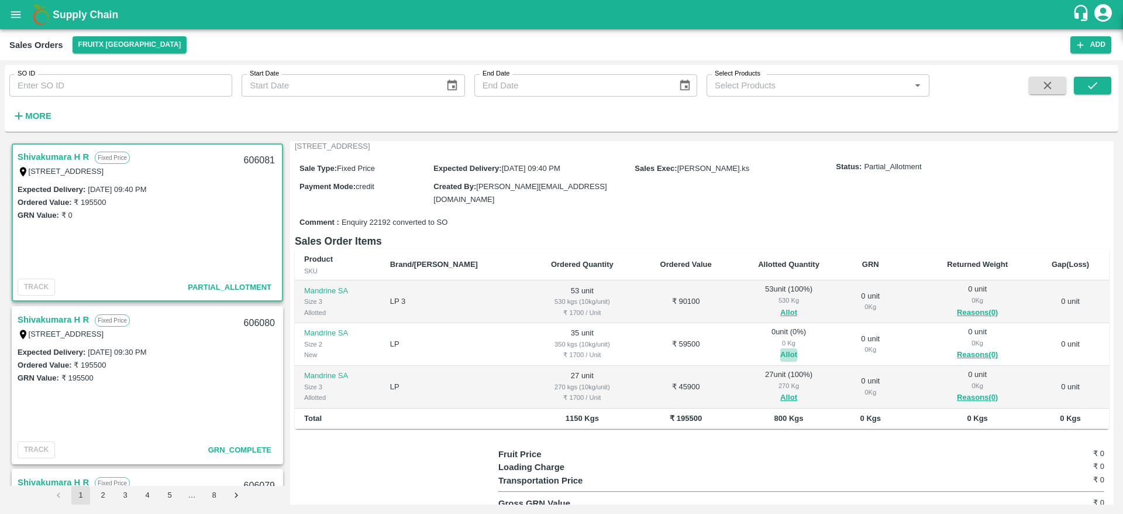
click at [780, 351] on button "Allot" at bounding box center [788, 354] width 17 height 13
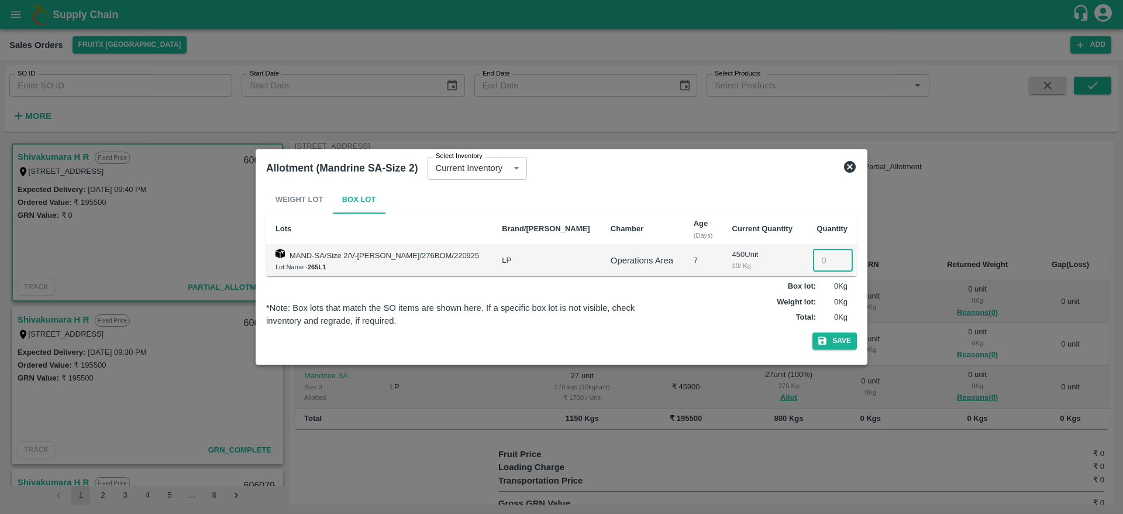
click at [816, 267] on input "number" at bounding box center [833, 260] width 40 height 22
type input "35"
click at [813, 332] on button "Save" at bounding box center [835, 340] width 44 height 17
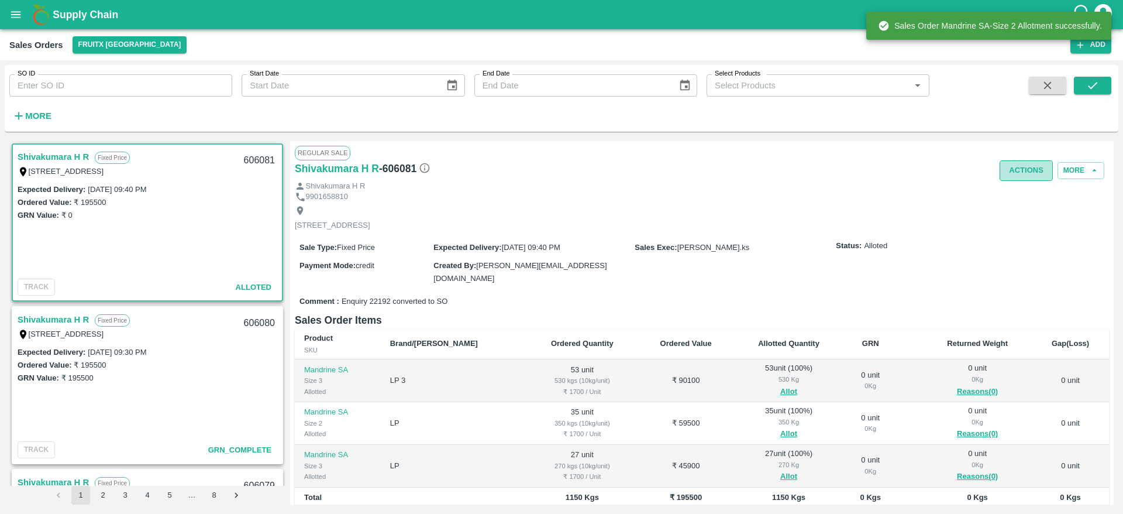
click at [1044, 168] on button "Actions" at bounding box center [1026, 170] width 53 height 20
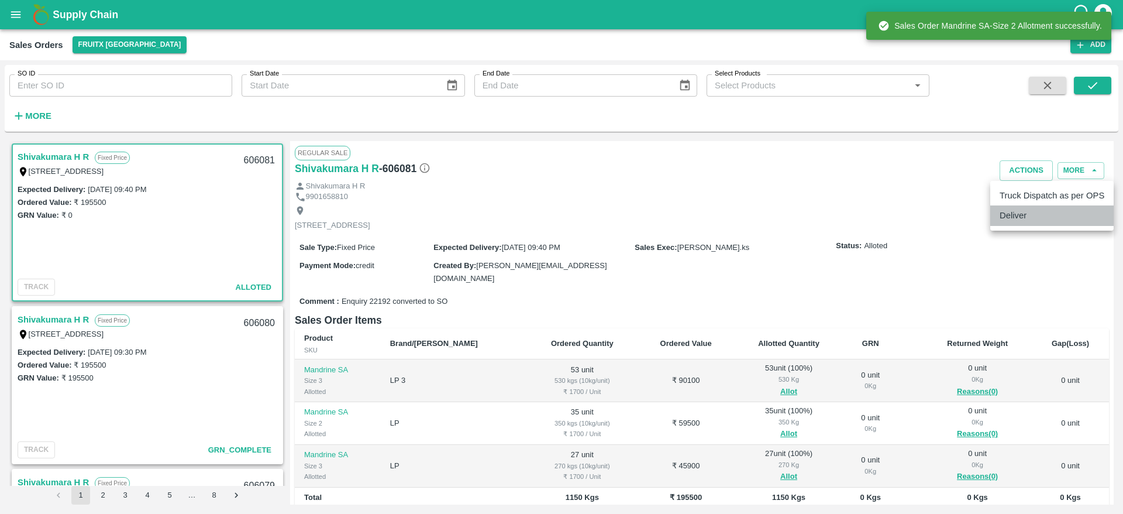
click at [1031, 207] on li "Deliver" at bounding box center [1052, 215] width 123 height 20
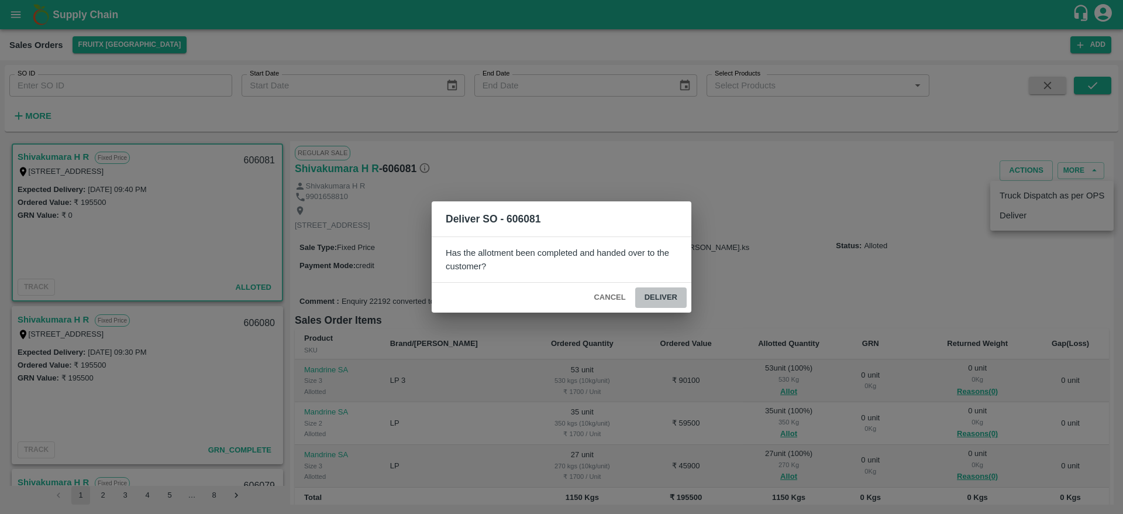
click at [664, 297] on button "Deliver" at bounding box center [660, 297] width 51 height 20
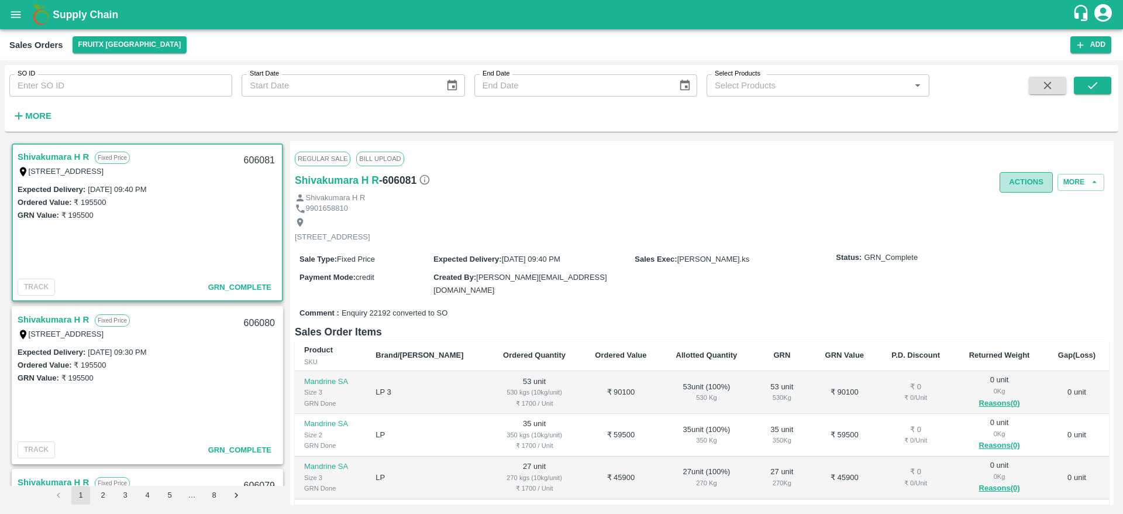
click at [1018, 187] on button "Actions" at bounding box center [1026, 182] width 53 height 20
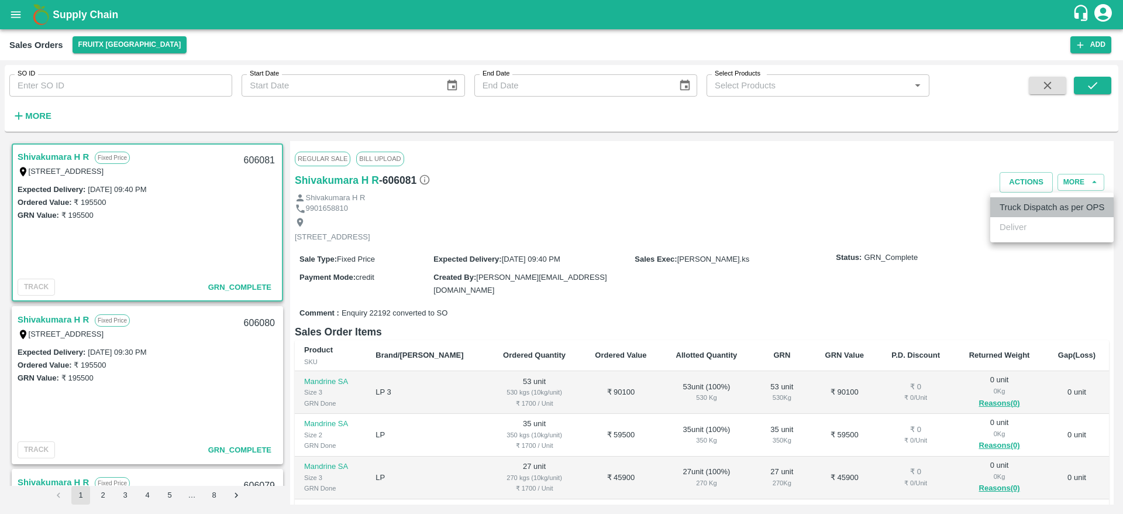
click at [1033, 208] on li "Truck Dispatch as per OPS" at bounding box center [1052, 207] width 123 height 20
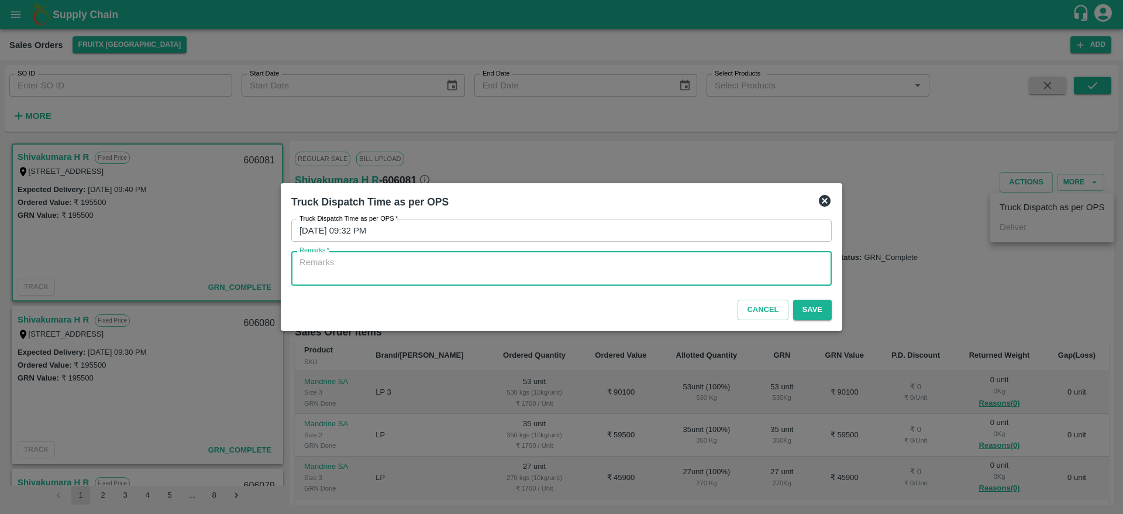
click at [760, 268] on textarea "Remarks   *" at bounding box center [562, 268] width 524 height 25
type textarea "OTD"
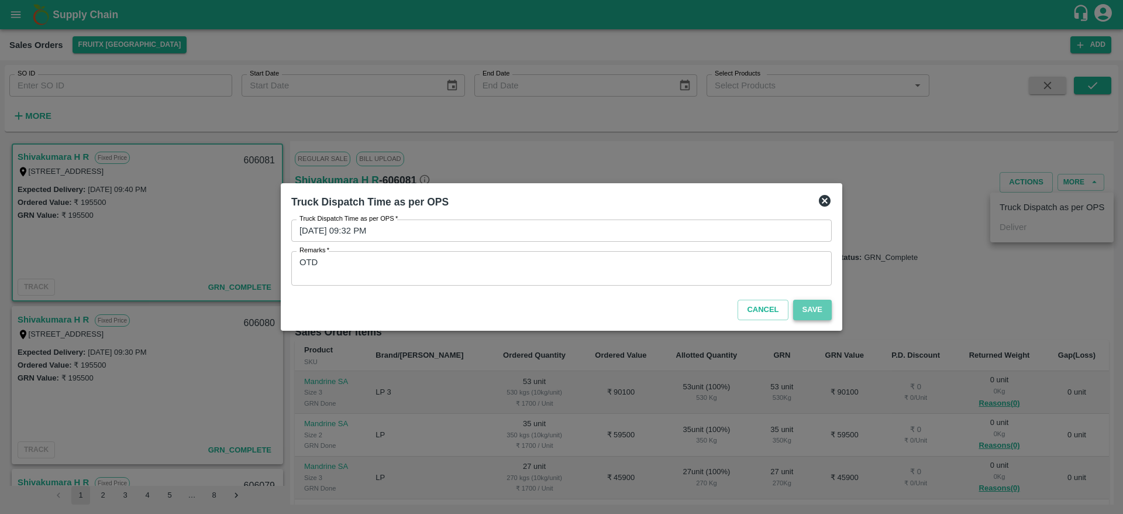
click at [821, 310] on button "Save" at bounding box center [812, 310] width 39 height 20
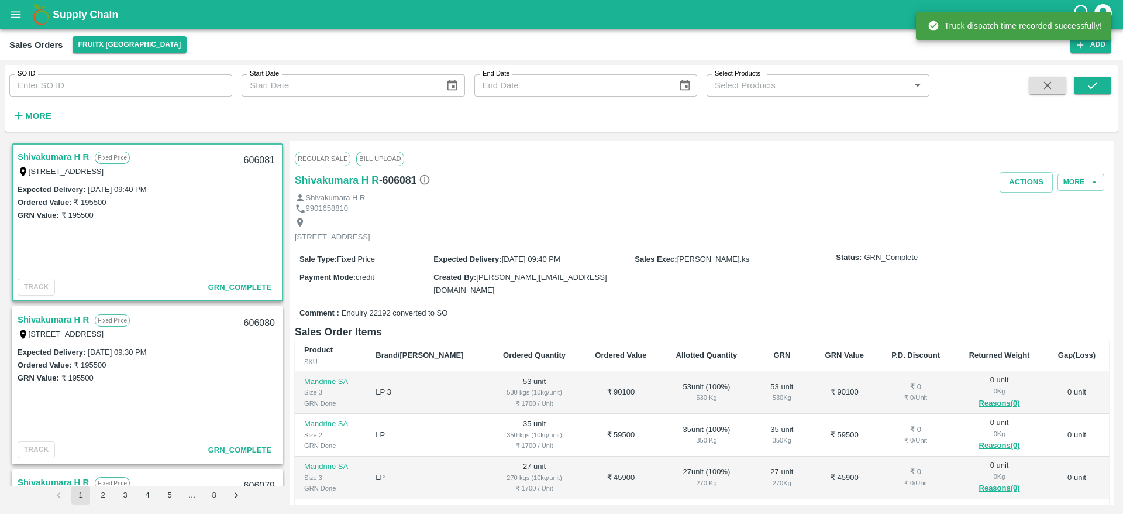
click at [253, 161] on div "606081" at bounding box center [259, 160] width 45 height 27
copy div "606081"
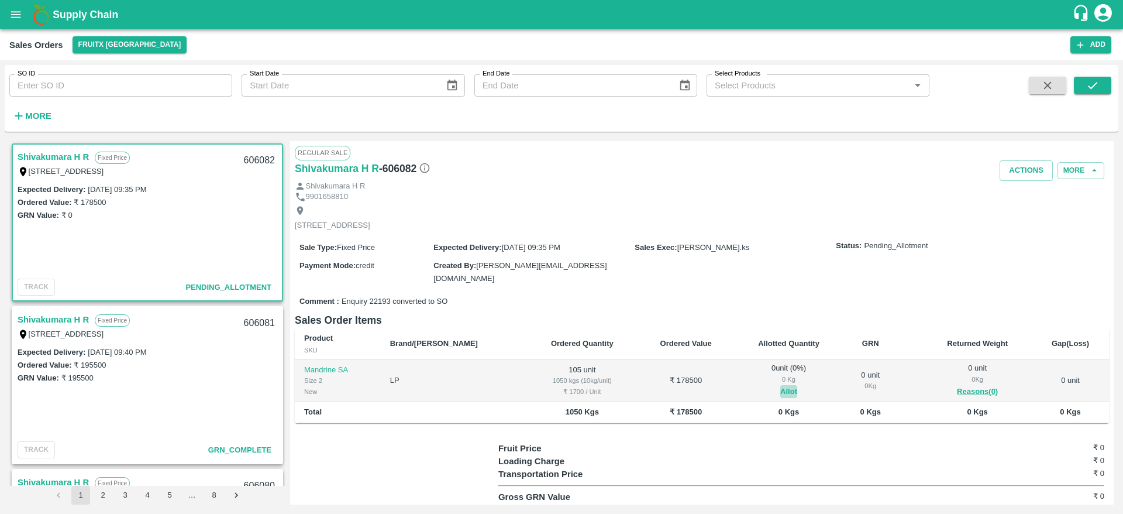
click at [780, 391] on button "Allot" at bounding box center [788, 391] width 17 height 13
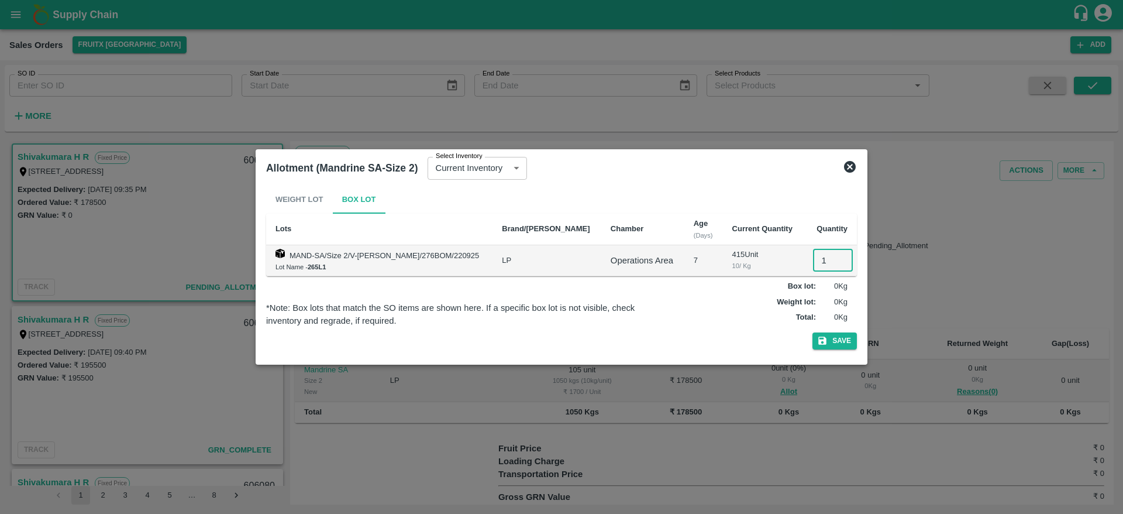
click at [814, 264] on input "1" at bounding box center [833, 260] width 40 height 22
type input "105"
click at [840, 342] on button "Save" at bounding box center [835, 340] width 44 height 17
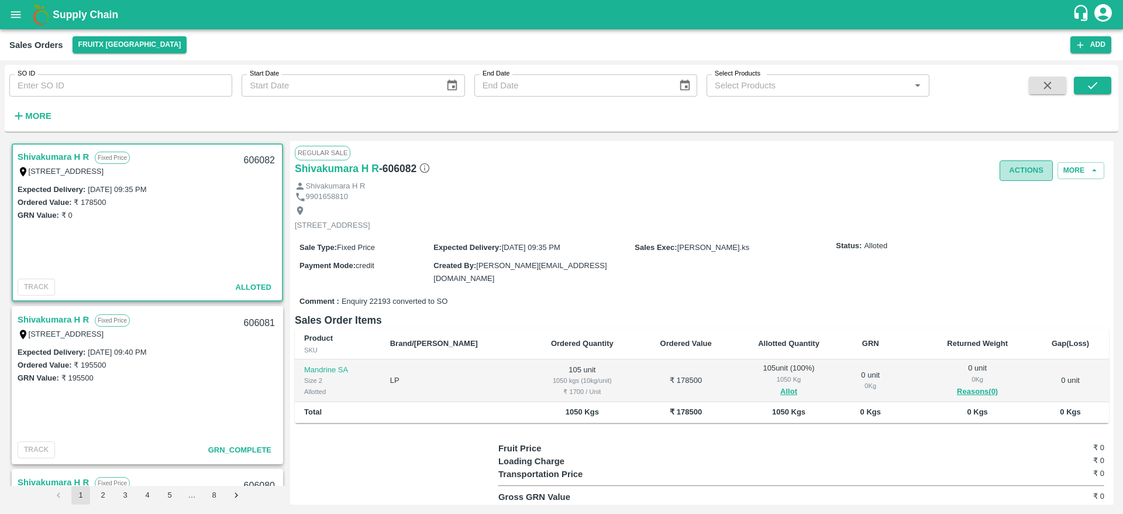
click at [1024, 171] on button "Actions" at bounding box center [1026, 170] width 53 height 20
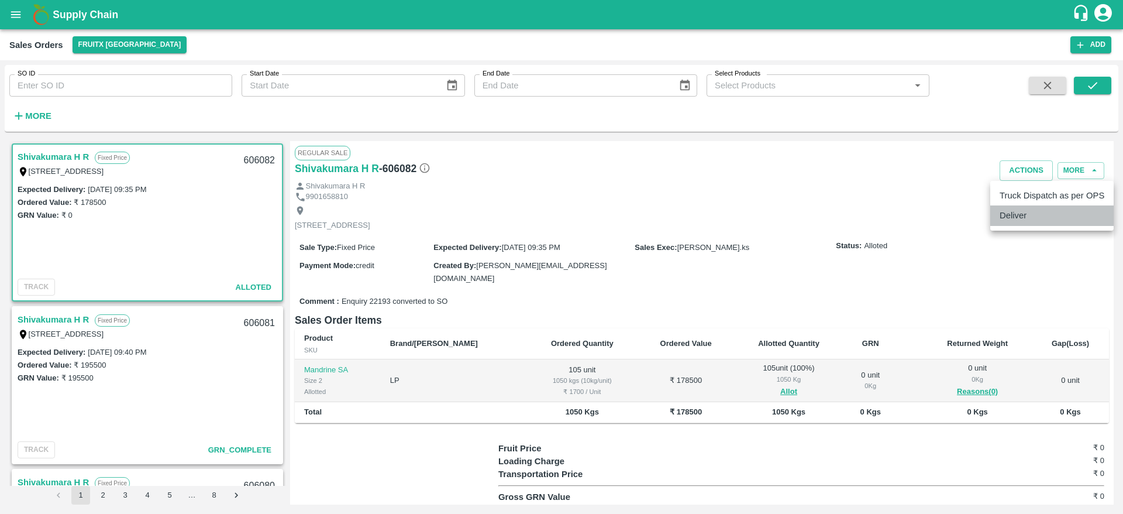
click at [1032, 209] on li "Deliver" at bounding box center [1052, 215] width 123 height 20
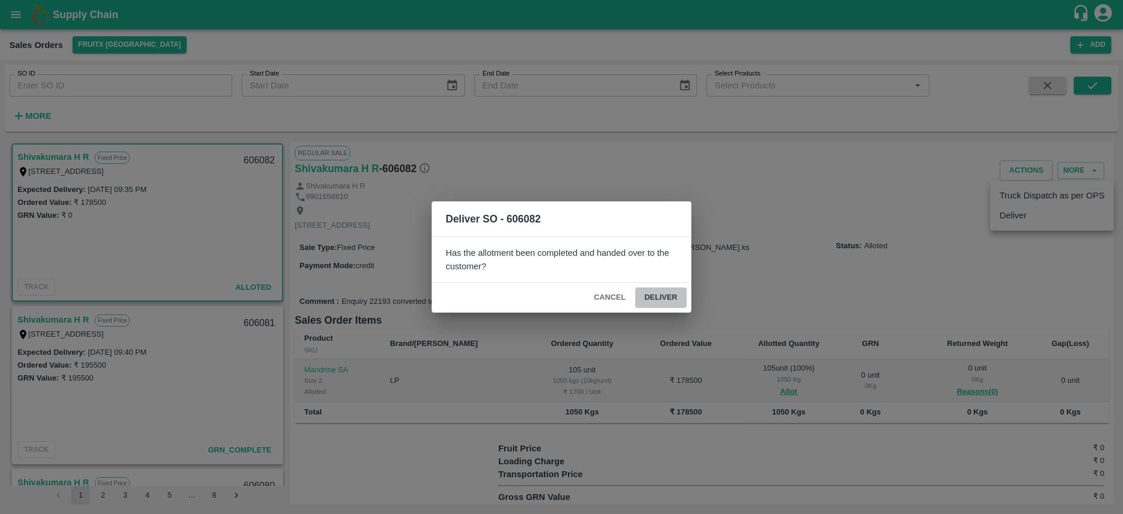
click at [659, 288] on button "Deliver" at bounding box center [660, 297] width 51 height 20
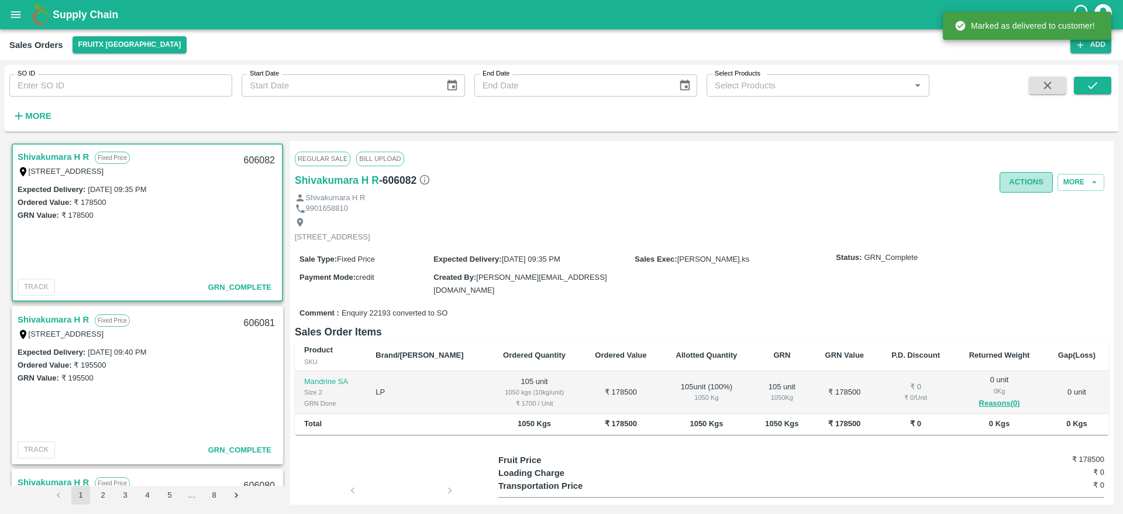
click at [1019, 187] on button "Actions" at bounding box center [1026, 182] width 53 height 20
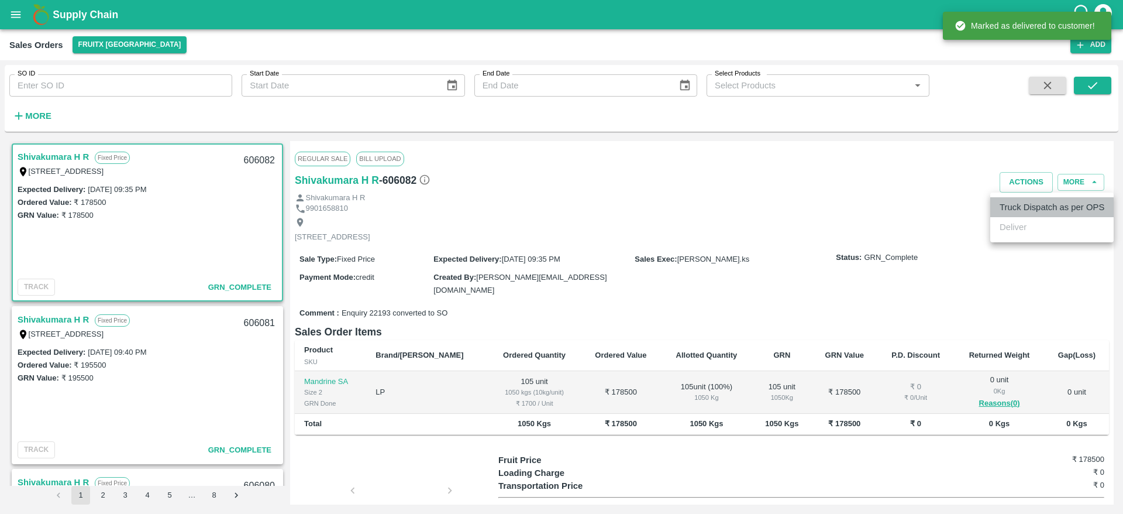
click at [1036, 204] on li "Truck Dispatch as per OPS" at bounding box center [1052, 207] width 123 height 20
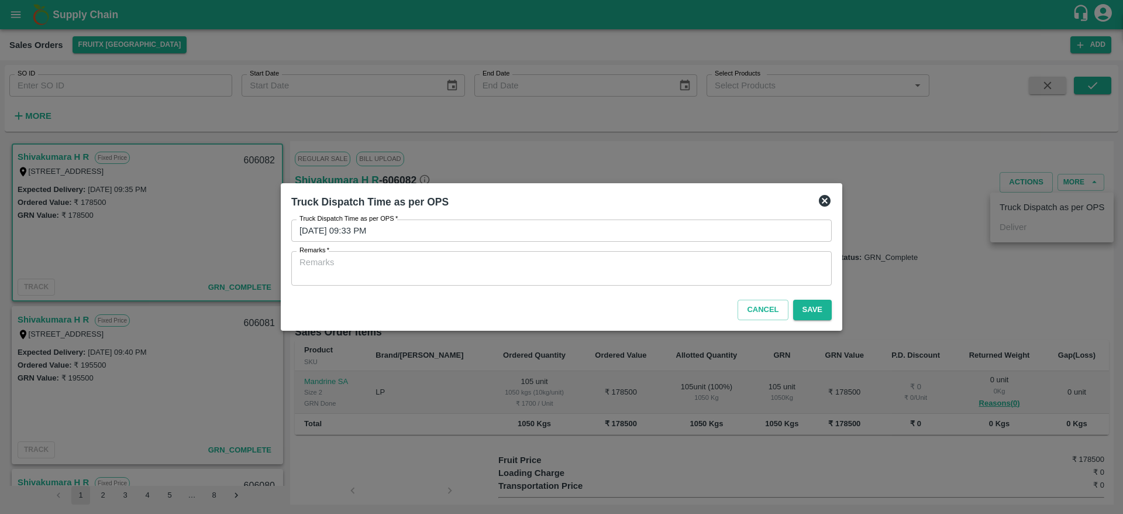
click at [748, 284] on div "x Remarks" at bounding box center [561, 268] width 541 height 35
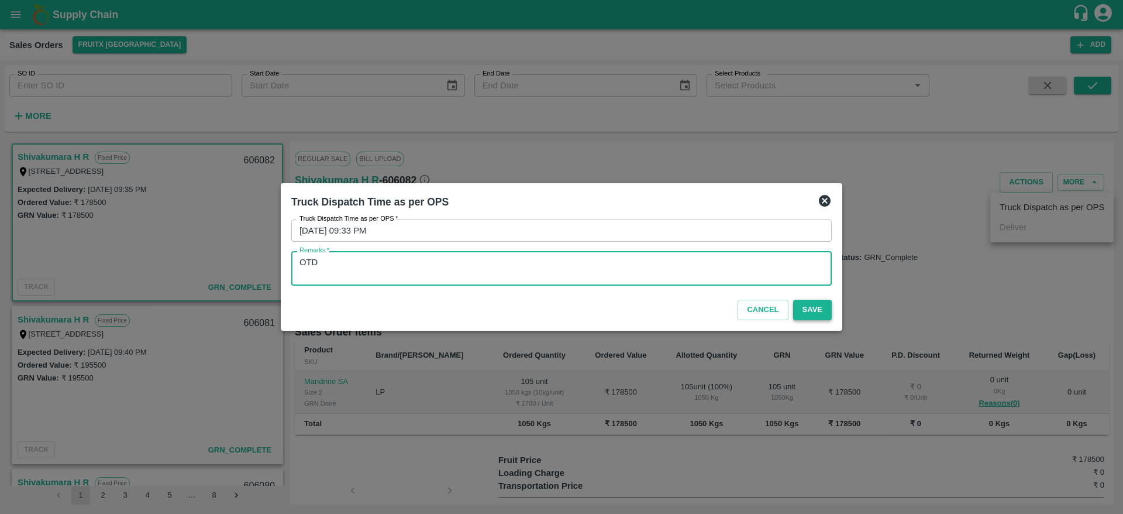
type textarea "OTD"
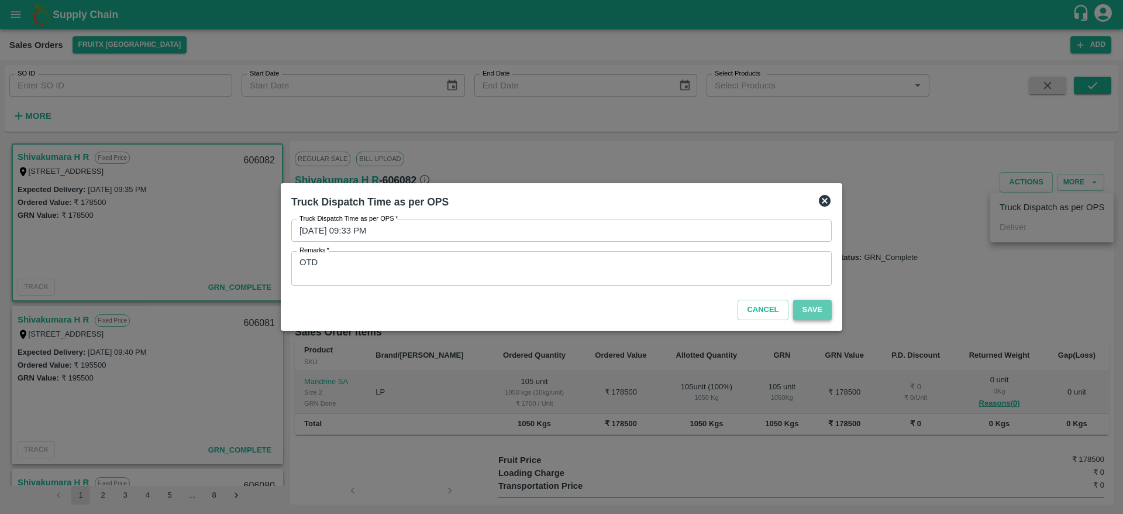
click at [817, 308] on button "Save" at bounding box center [812, 310] width 39 height 20
